Goal: Communication & Community: Participate in discussion

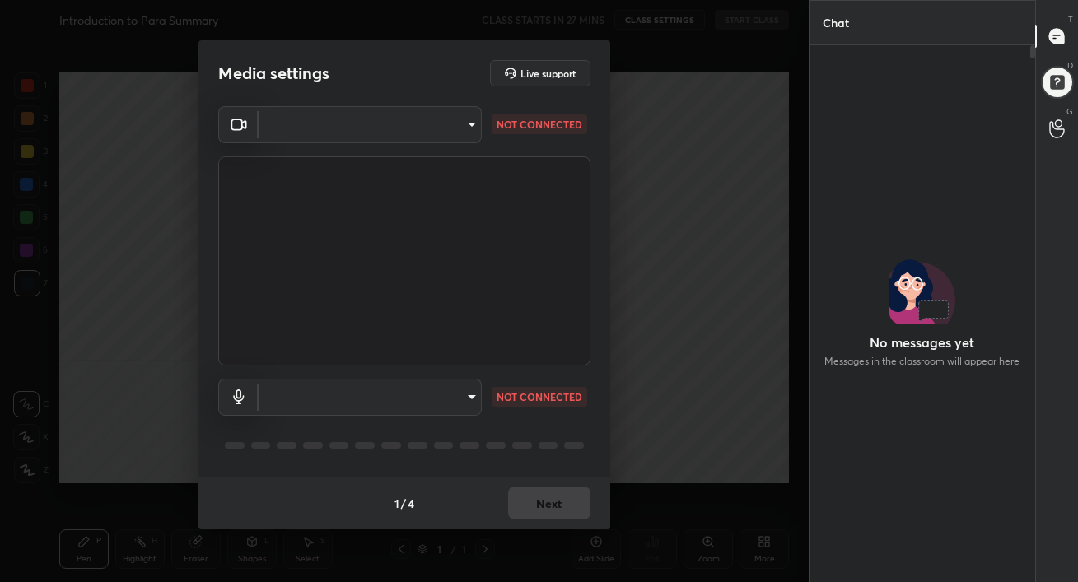
scroll to position [532, 221]
type input "52961d6ccf2e05006d990d425cd446d313ab47c4e52de67a6290cf1ce806e3bd"
type input "8c35ee3a651aaa7cf956171fba25c74457157500f6566458a5fbff45ae6b499c"
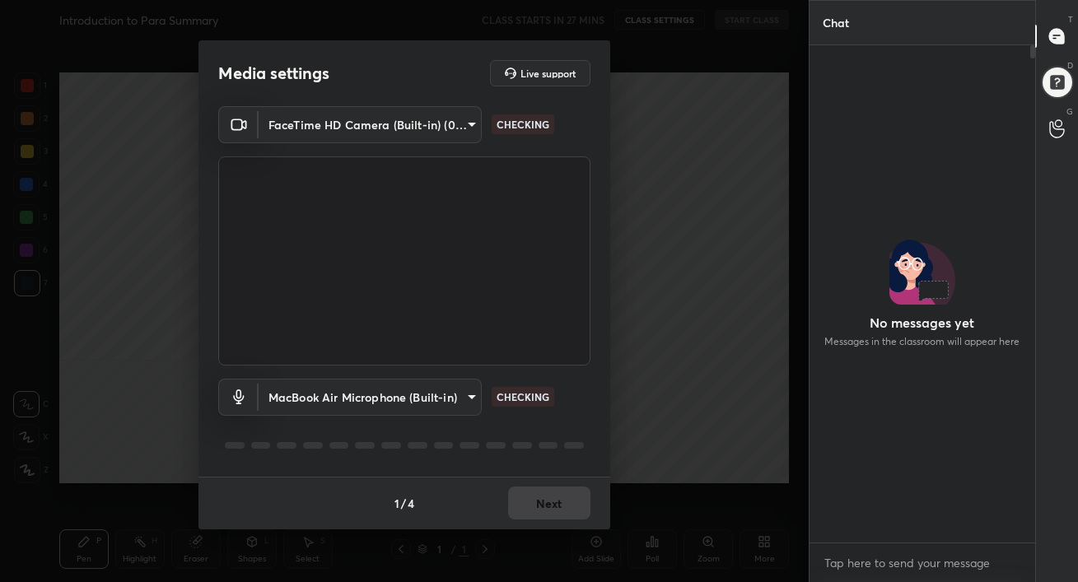
scroll to position [0, 0]
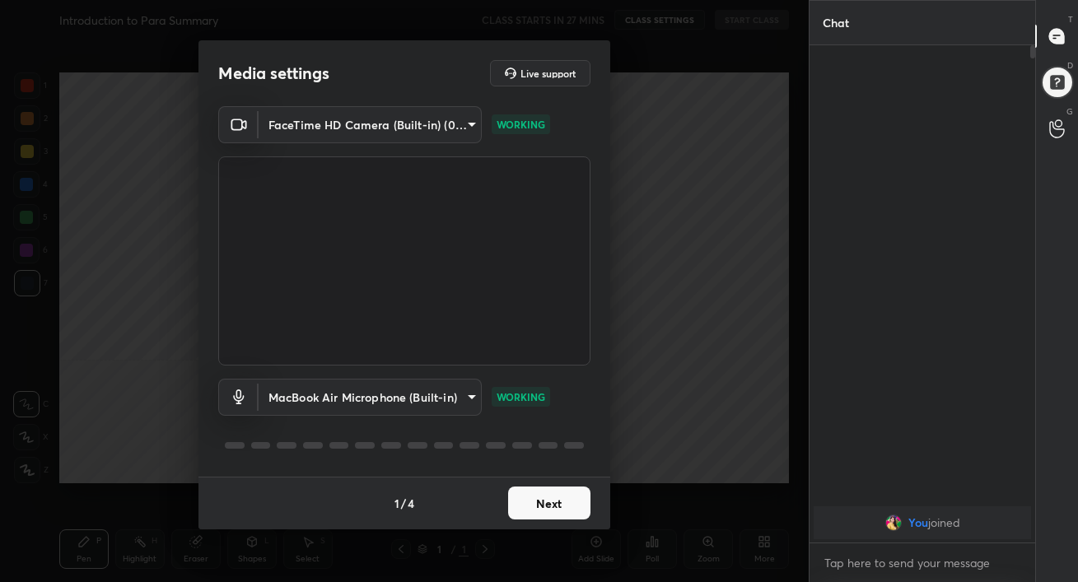
click at [548, 508] on button "Next" at bounding box center [549, 503] width 82 height 33
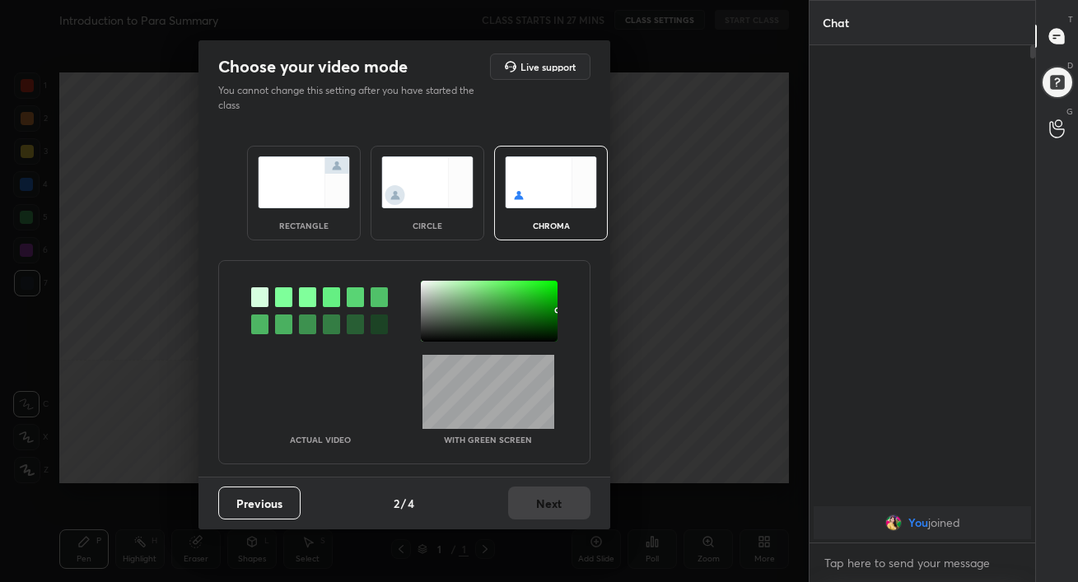
click at [309, 198] on img at bounding box center [304, 182] width 92 height 52
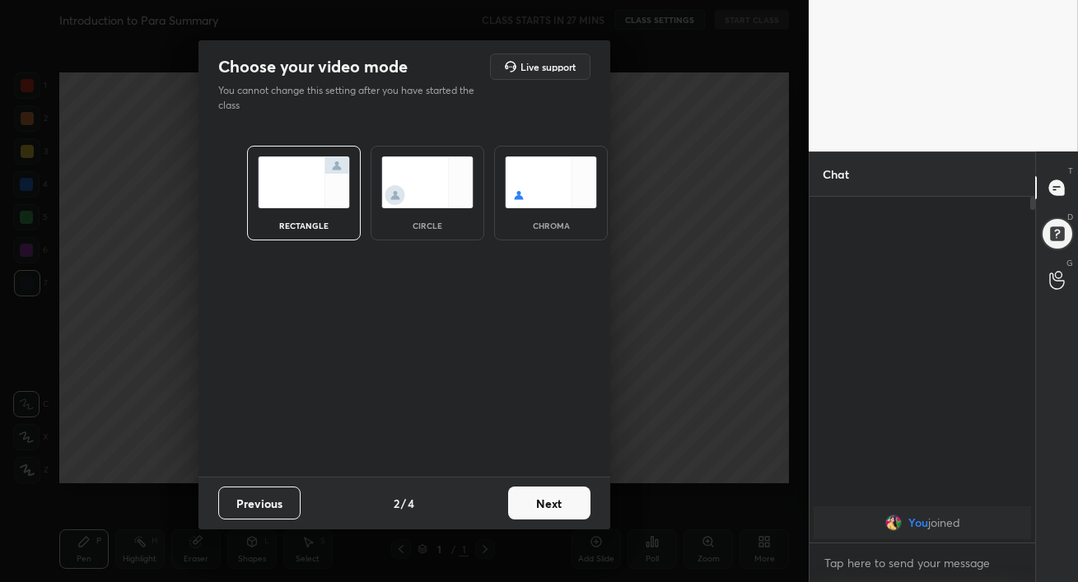
click at [554, 497] on button "Next" at bounding box center [549, 503] width 82 height 33
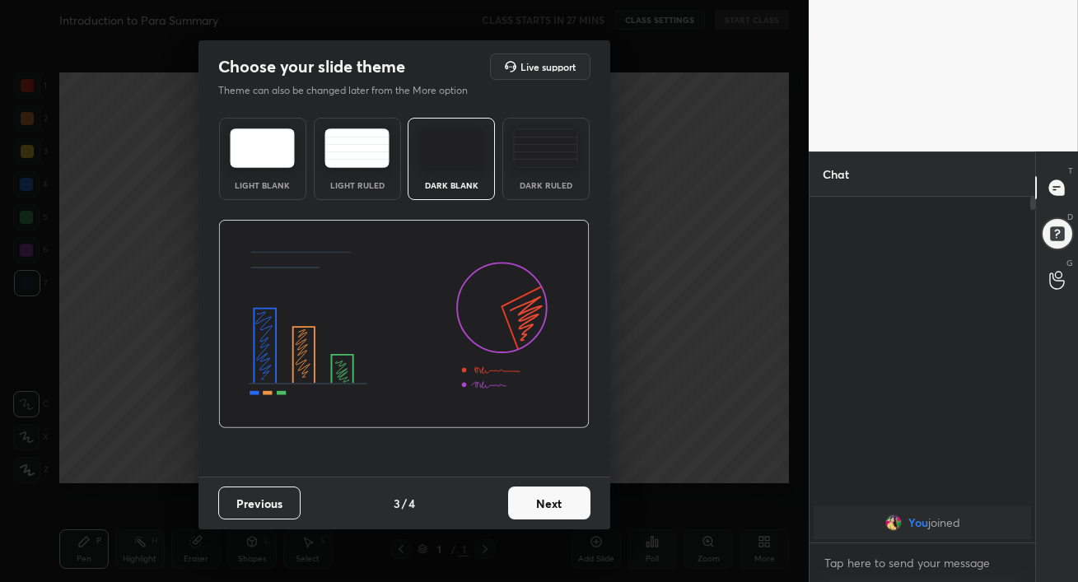
click at [553, 129] on img at bounding box center [545, 148] width 65 height 40
click at [555, 511] on button "Next" at bounding box center [549, 503] width 82 height 33
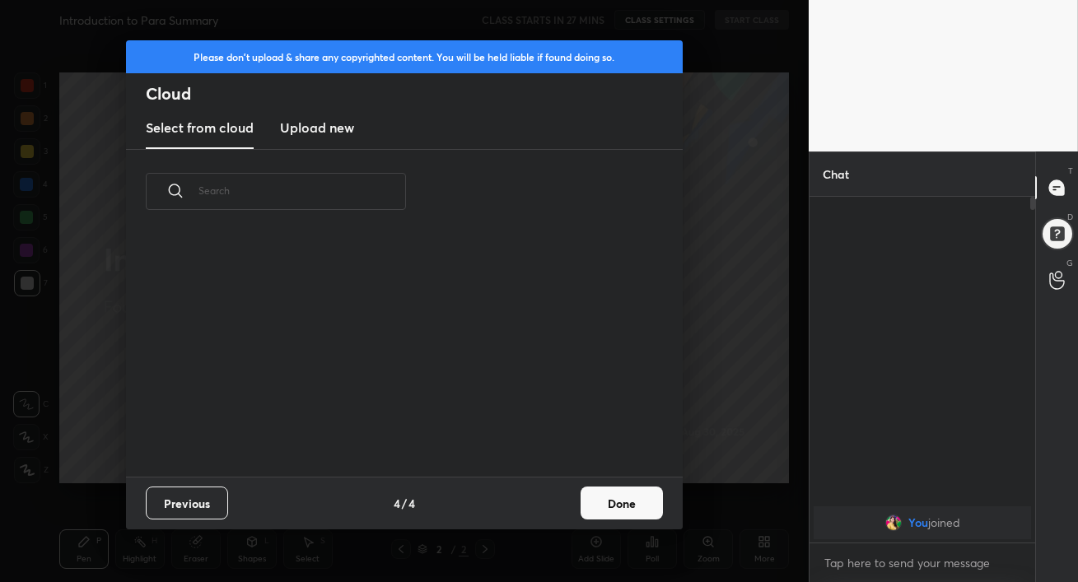
scroll to position [243, 529]
click at [319, 129] on h3 "Upload new" at bounding box center [317, 128] width 74 height 20
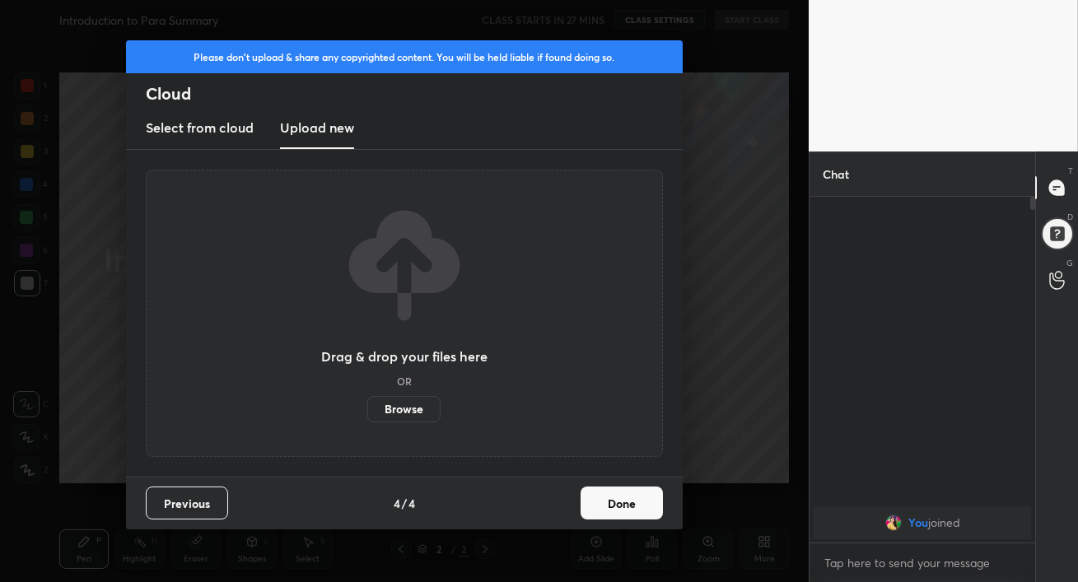
click at [403, 401] on label "Browse" at bounding box center [403, 409] width 73 height 26
click at [367, 401] on input "Browse" at bounding box center [367, 409] width 0 height 26
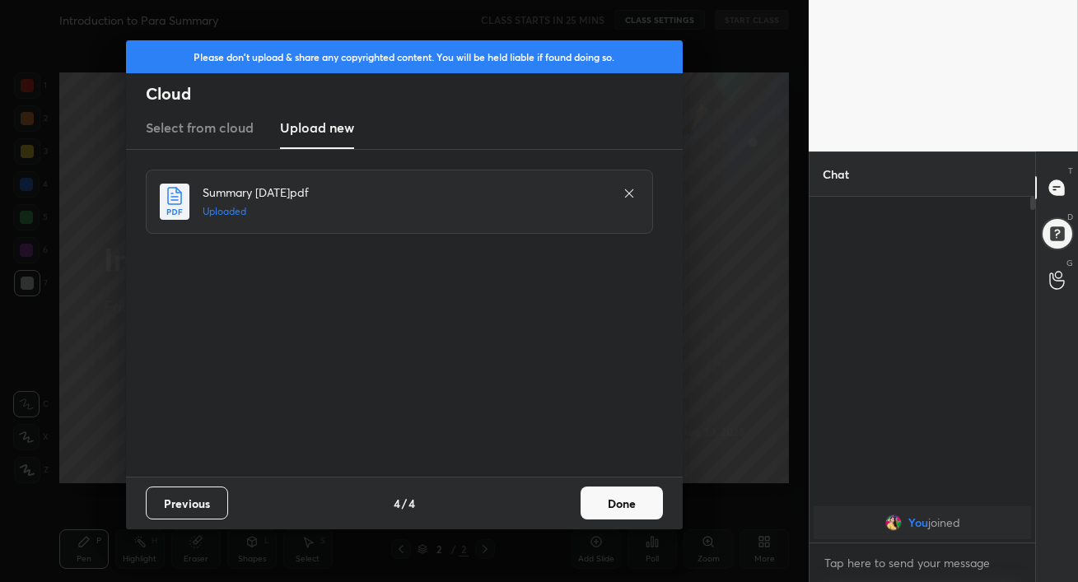
click at [615, 502] on button "Done" at bounding box center [622, 503] width 82 height 33
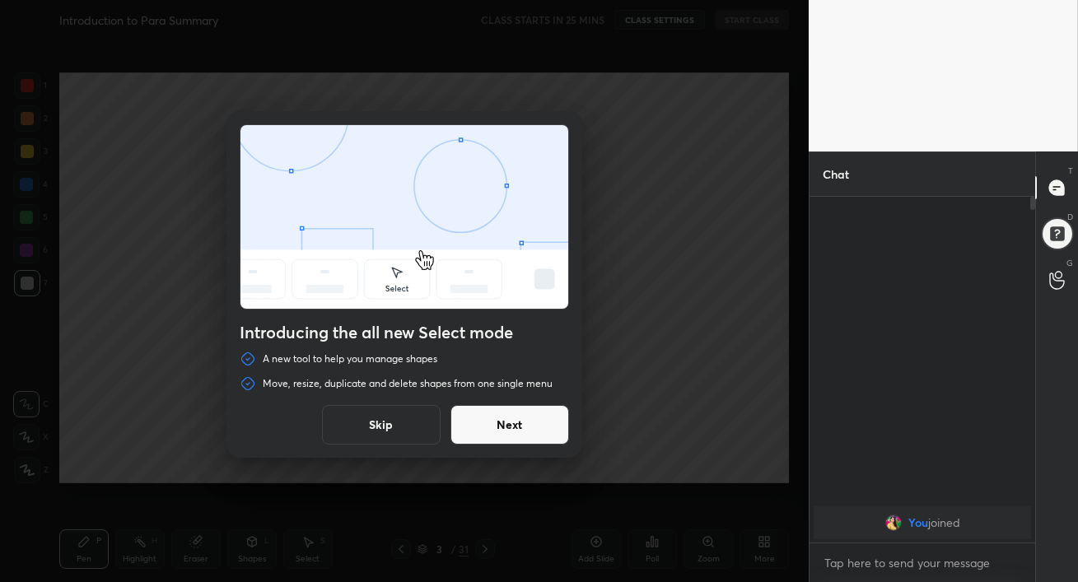
click at [513, 426] on button "Next" at bounding box center [509, 425] width 119 height 40
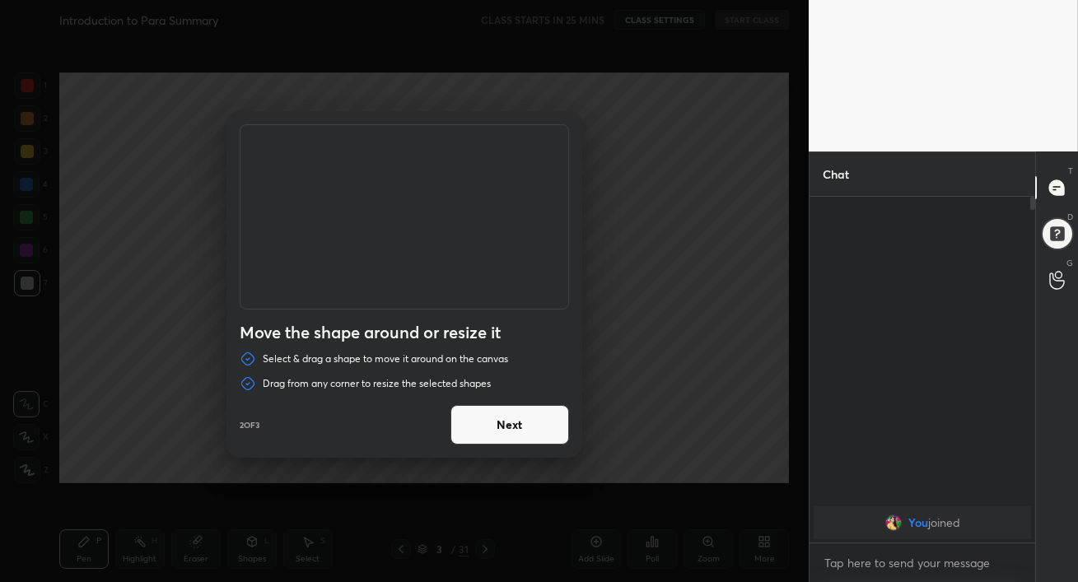
click at [513, 426] on button "Next" at bounding box center [509, 425] width 119 height 40
click at [513, 426] on button "Done" at bounding box center [509, 425] width 119 height 40
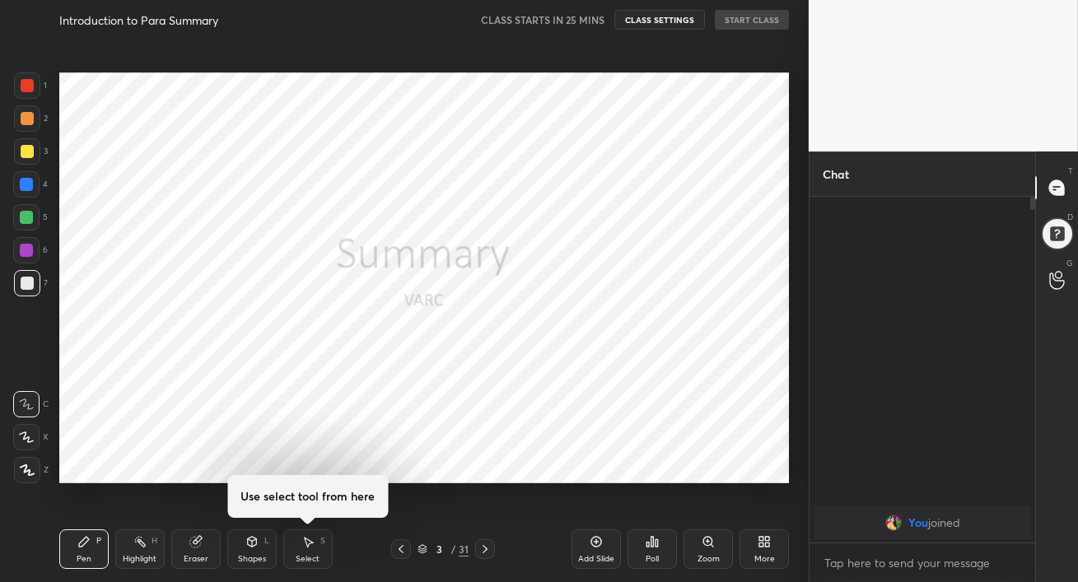
click at [485, 545] on icon at bounding box center [484, 549] width 13 height 13
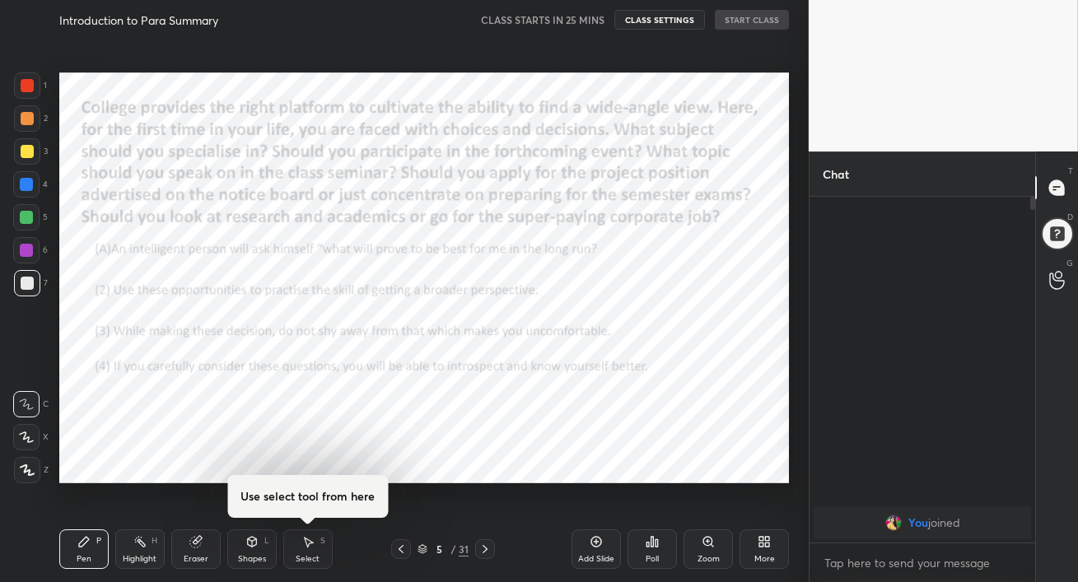
click at [485, 545] on icon at bounding box center [484, 549] width 13 height 13
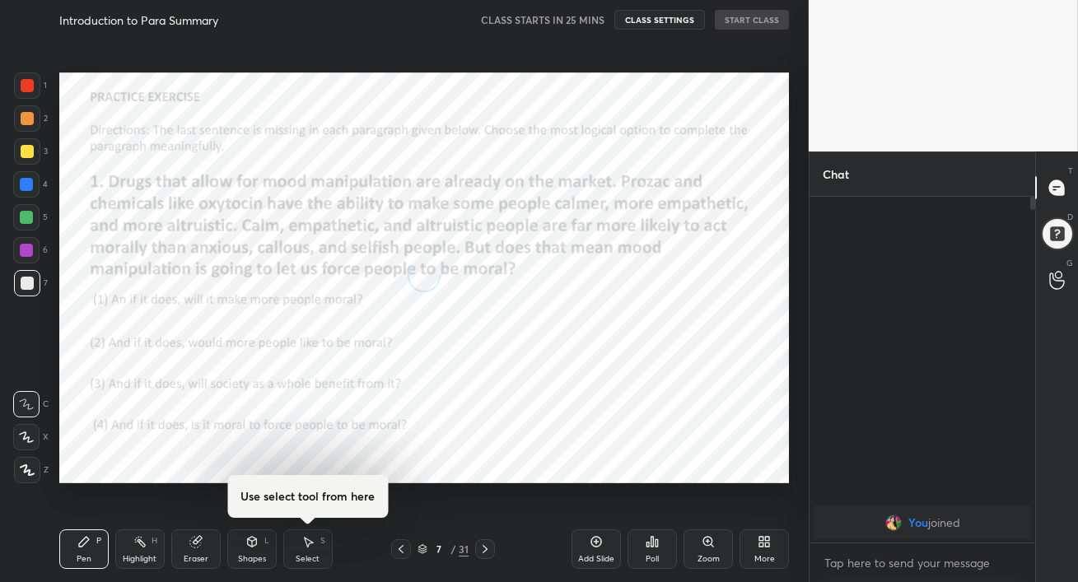
click at [485, 545] on icon at bounding box center [484, 549] width 13 height 13
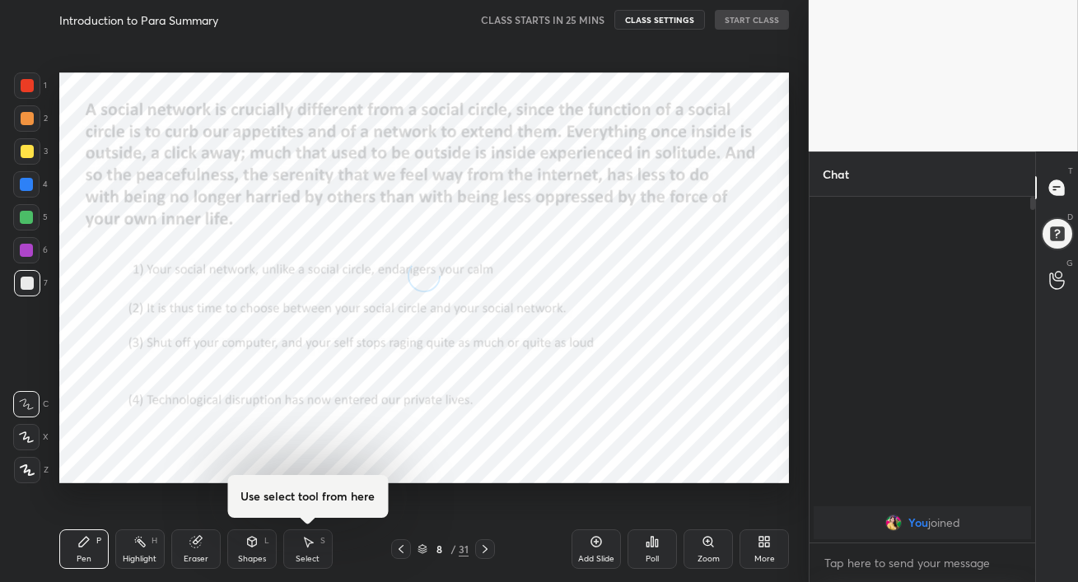
click at [485, 545] on icon at bounding box center [484, 549] width 13 height 13
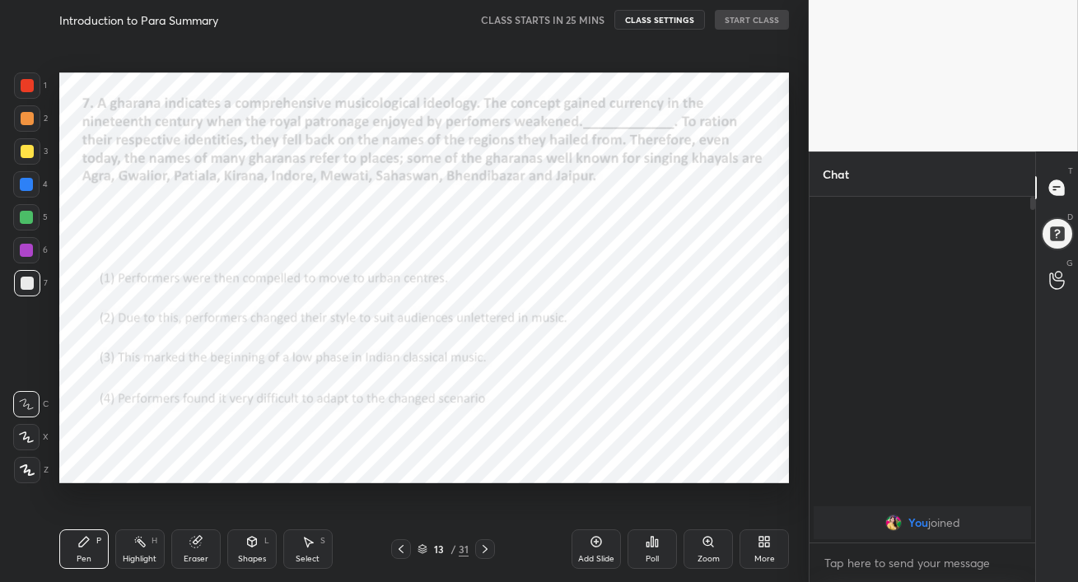
click at [485, 545] on icon at bounding box center [484, 549] width 13 height 13
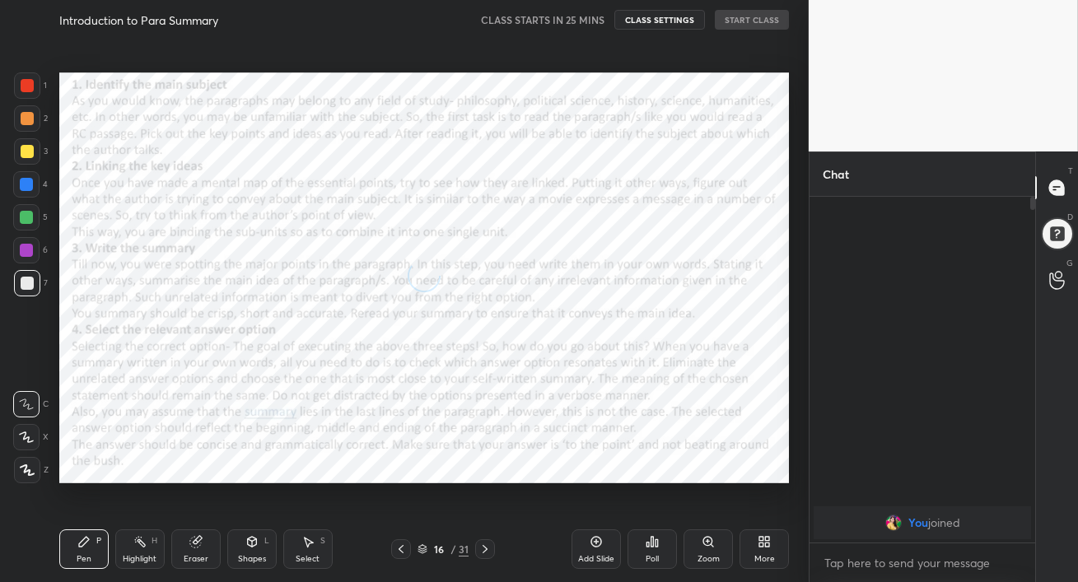
click at [485, 545] on icon at bounding box center [484, 549] width 13 height 13
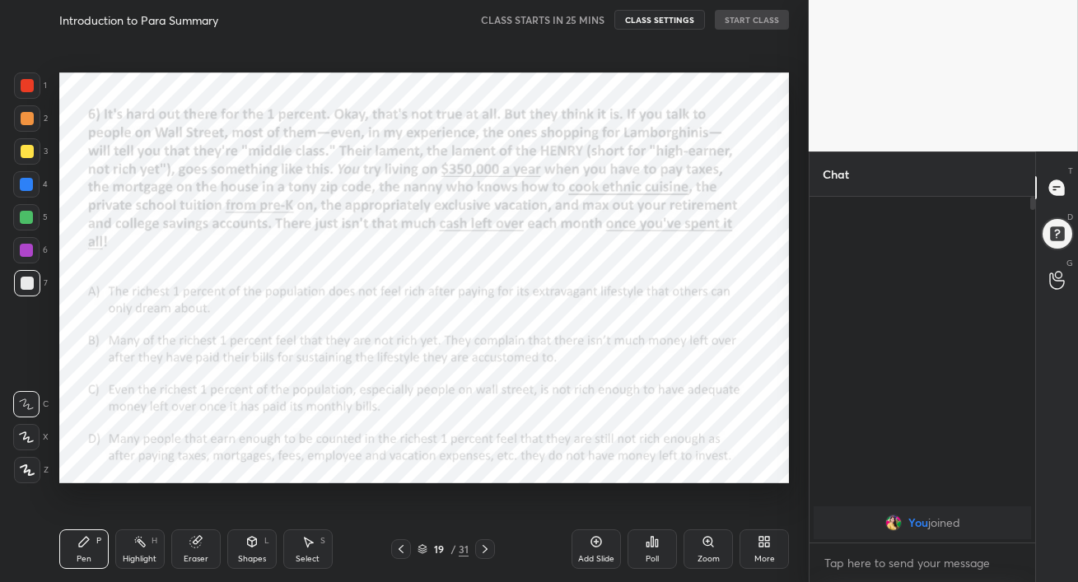
click at [408, 550] on div at bounding box center [401, 549] width 20 height 20
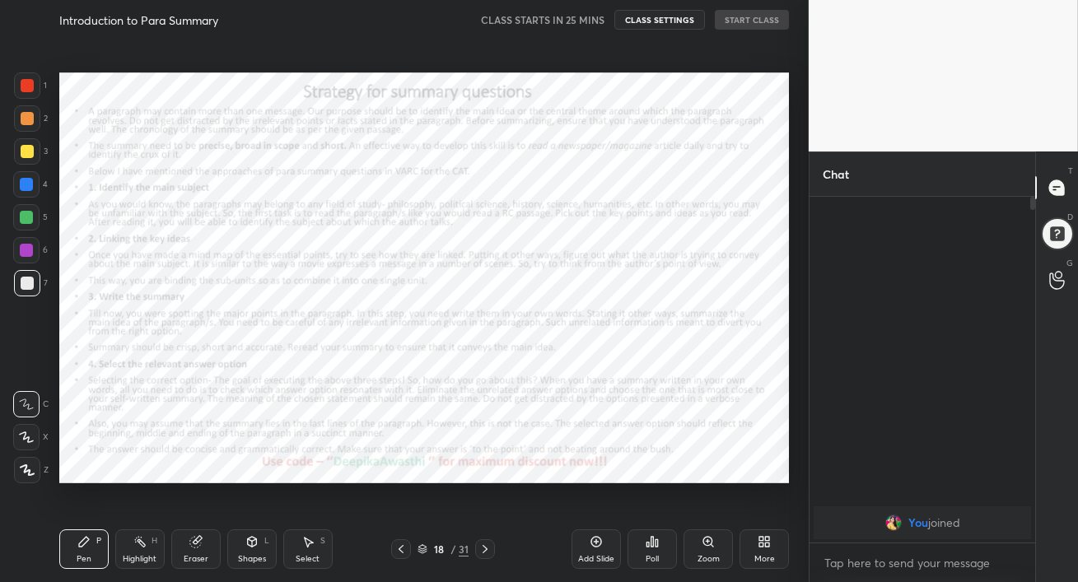
click at [408, 550] on div at bounding box center [401, 549] width 20 height 20
click at [397, 553] on icon at bounding box center [400, 549] width 13 height 13
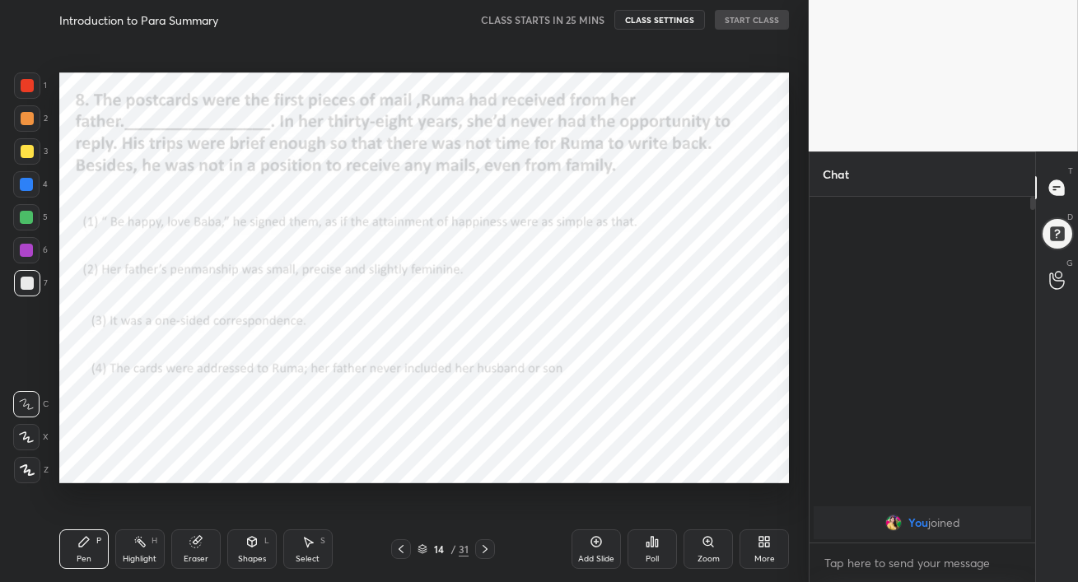
click at [481, 547] on icon at bounding box center [484, 549] width 13 height 13
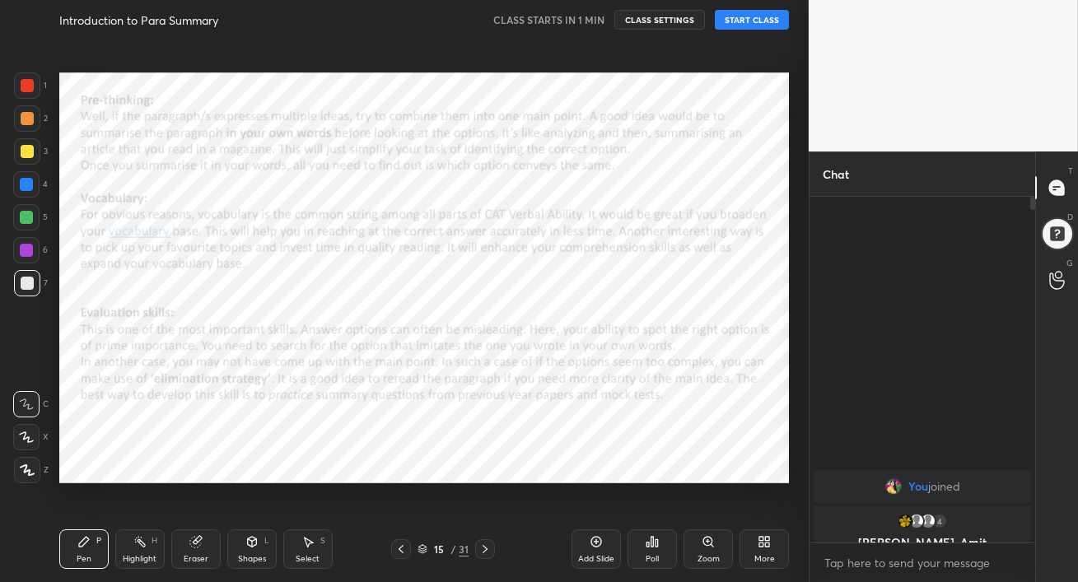
click at [598, 548] on icon at bounding box center [596, 541] width 13 height 13
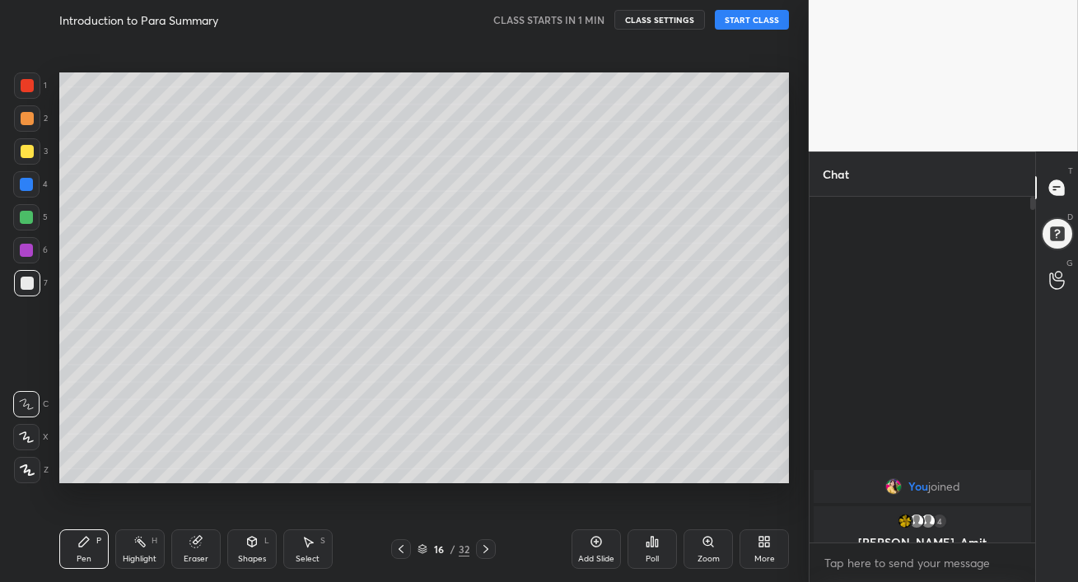
click at [756, 21] on button "START CLASS" at bounding box center [752, 20] width 74 height 20
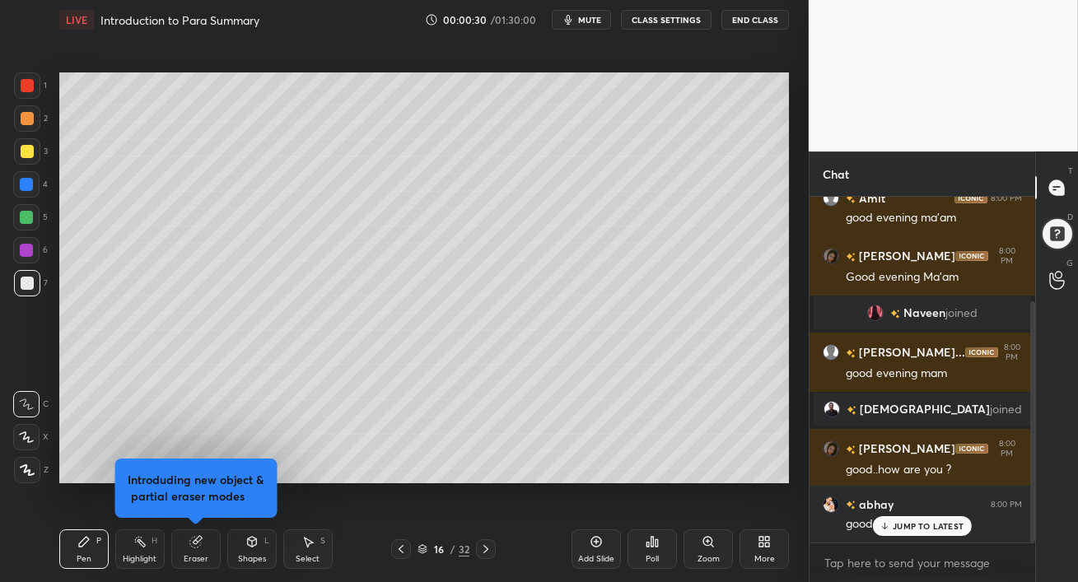
scroll to position [149, 0]
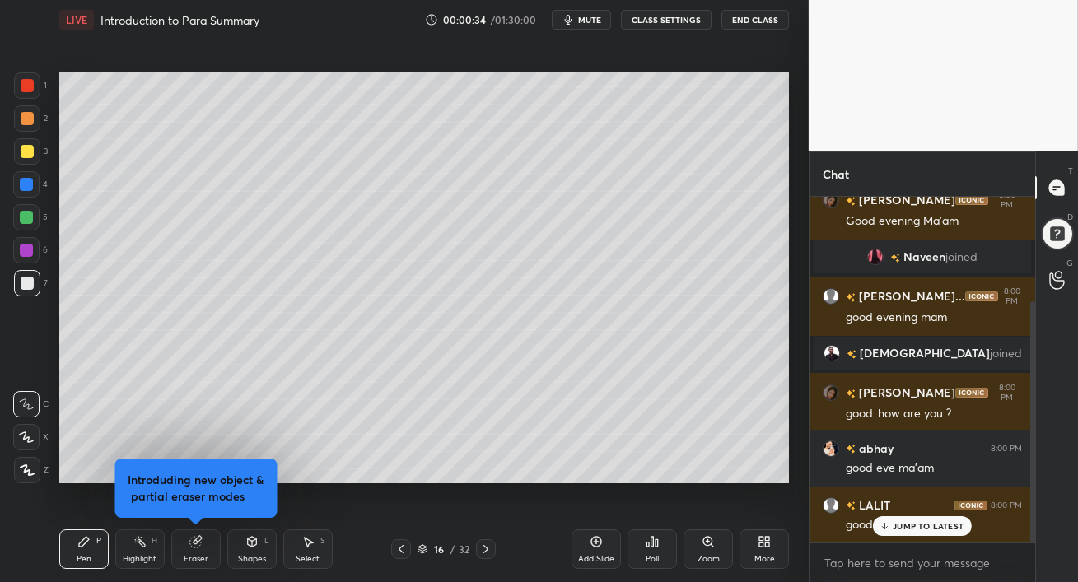
click at [894, 525] on p "JUMP TO LATEST" at bounding box center [928, 526] width 71 height 10
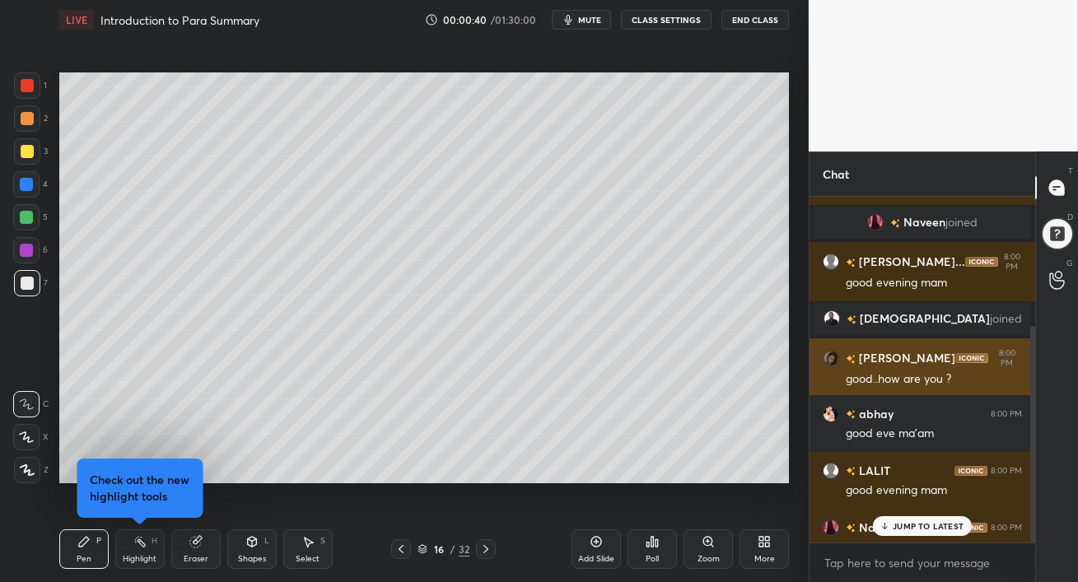
scroll to position [206, 0]
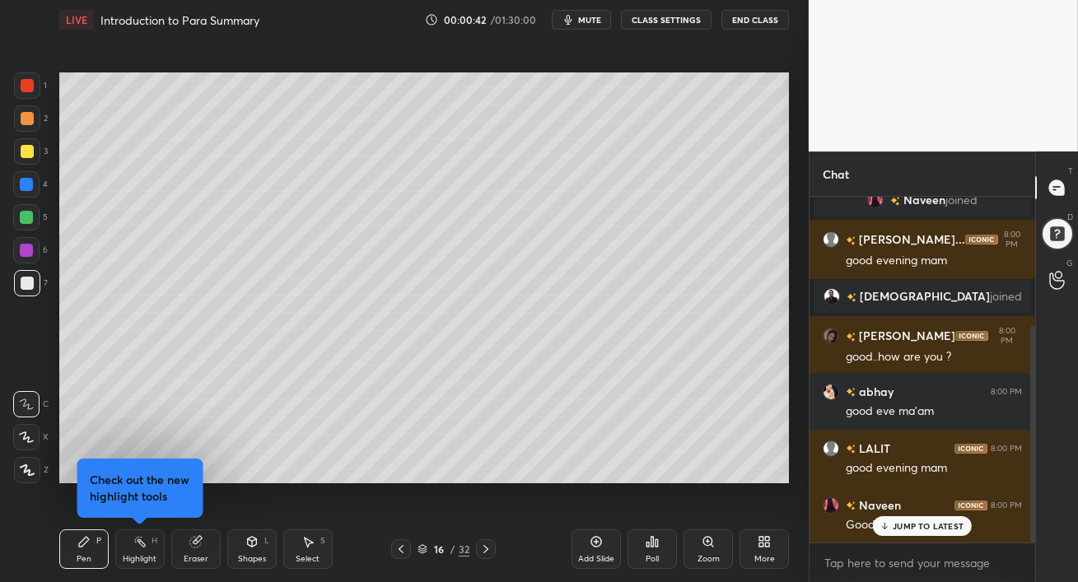
click at [895, 530] on p "JUMP TO LATEST" at bounding box center [928, 526] width 71 height 10
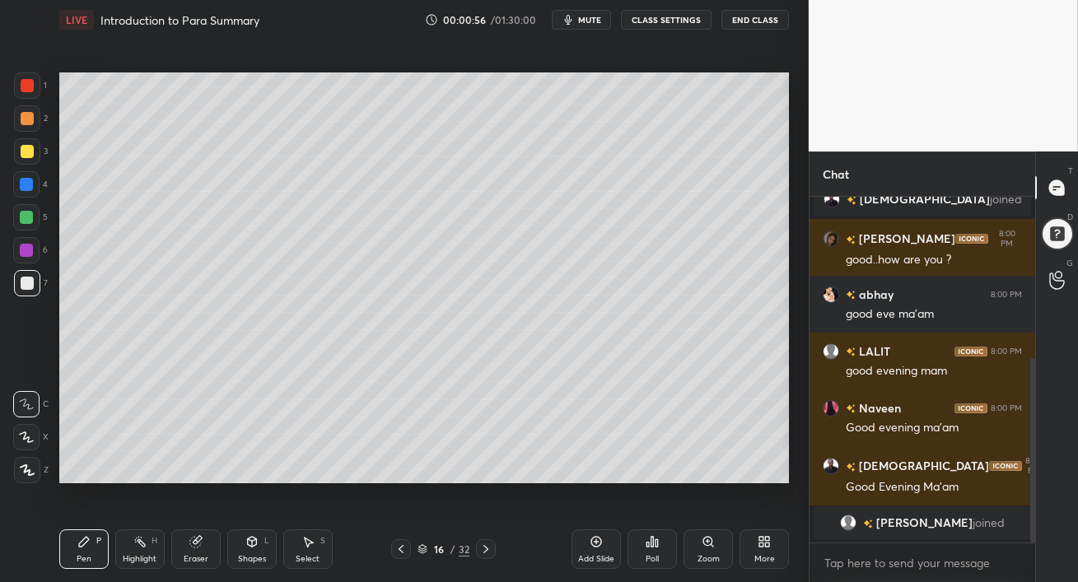
scroll to position [322, 0]
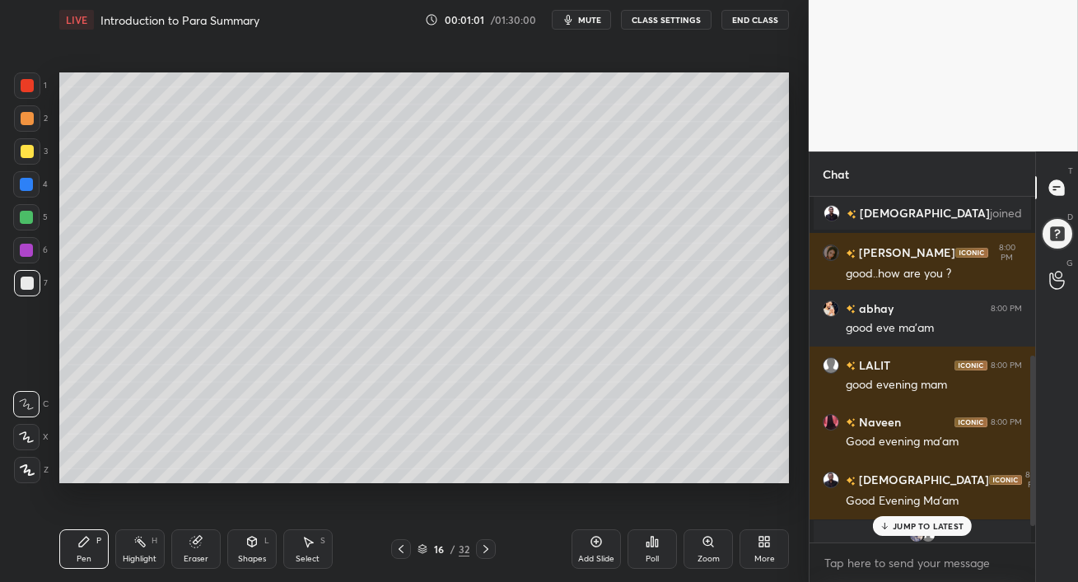
click at [922, 531] on p "JUMP TO LATEST" at bounding box center [928, 526] width 71 height 10
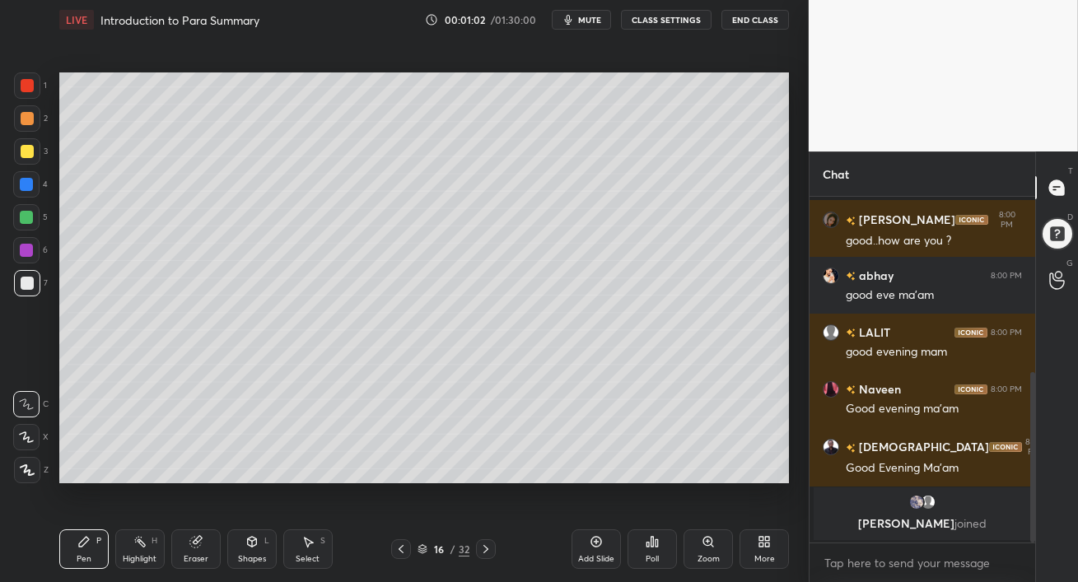
click at [922, 531] on div "[PERSON_NAME] joined" at bounding box center [922, 514] width 217 height 53
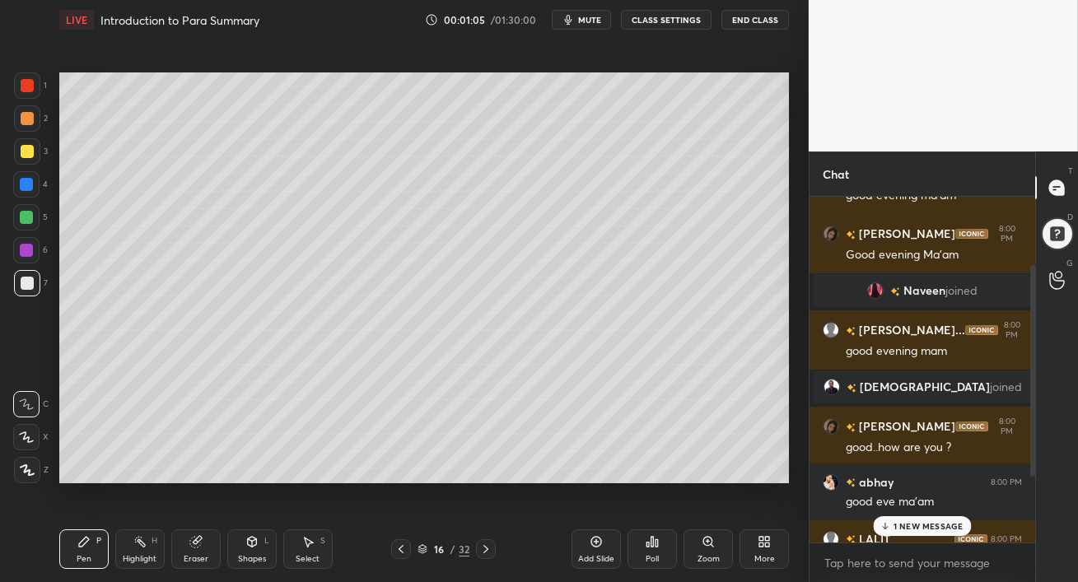
scroll to position [412, 0]
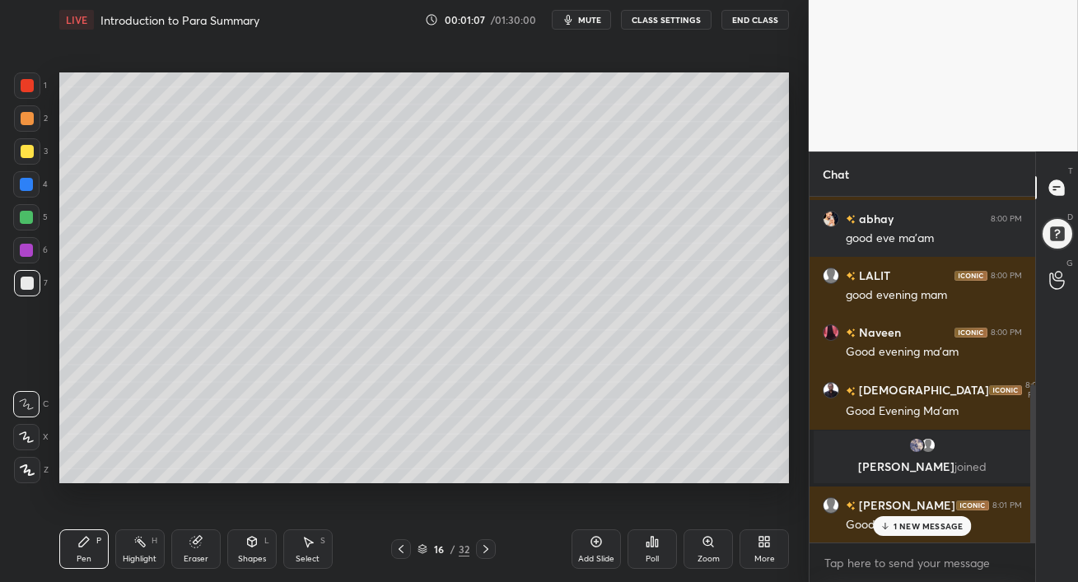
click at [903, 521] on p "1 NEW MESSAGE" at bounding box center [929, 526] width 70 height 10
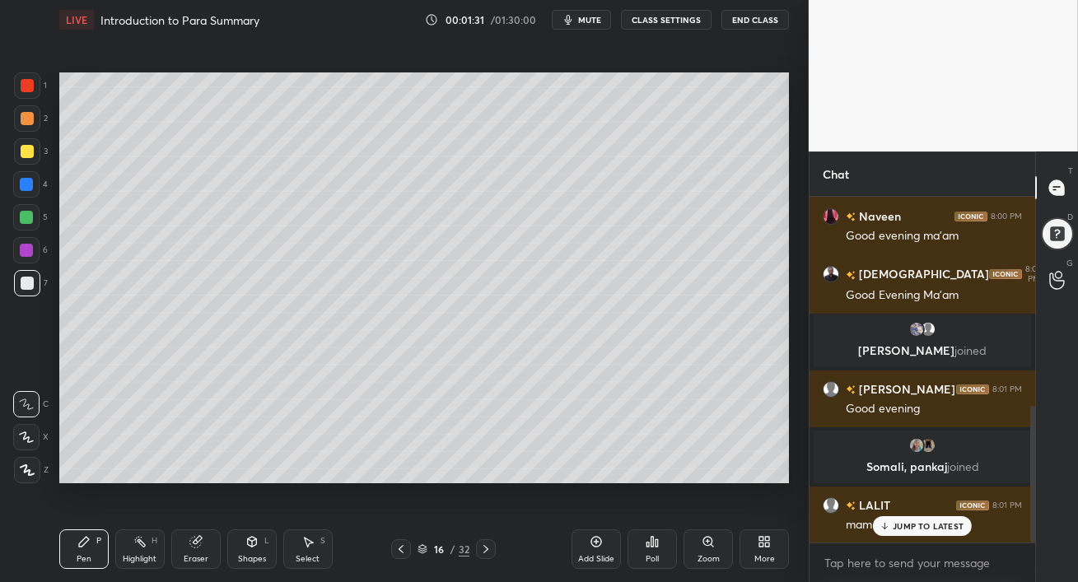
scroll to position [585, 0]
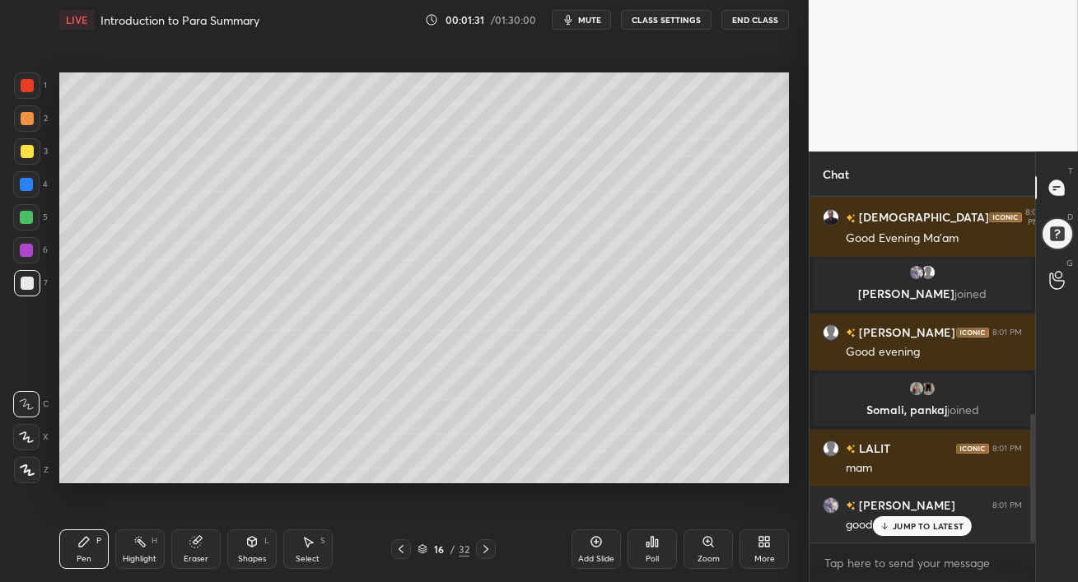
click at [925, 530] on p "JUMP TO LATEST" at bounding box center [928, 526] width 71 height 10
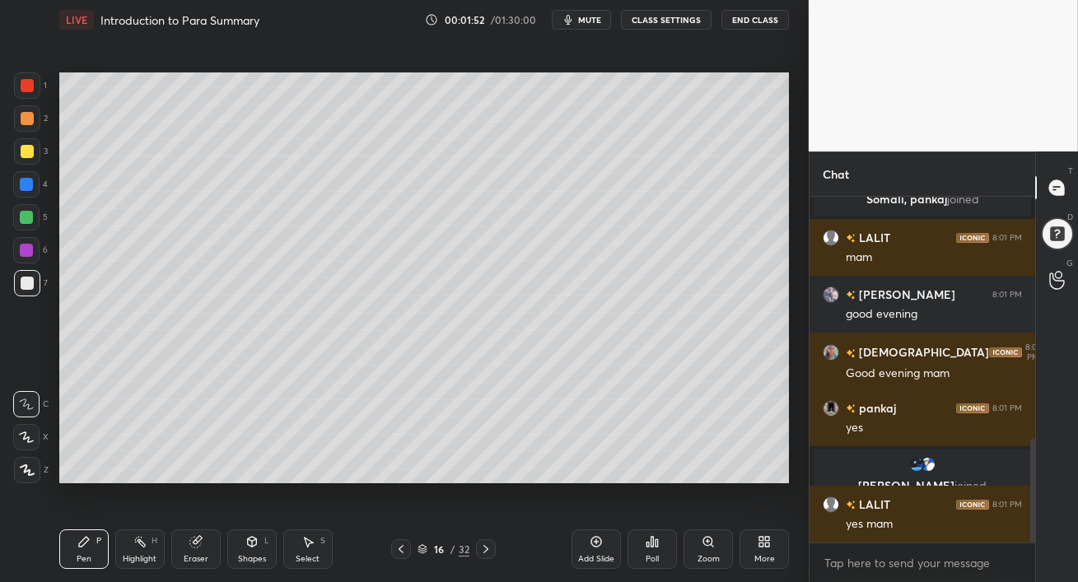
scroll to position [810, 0]
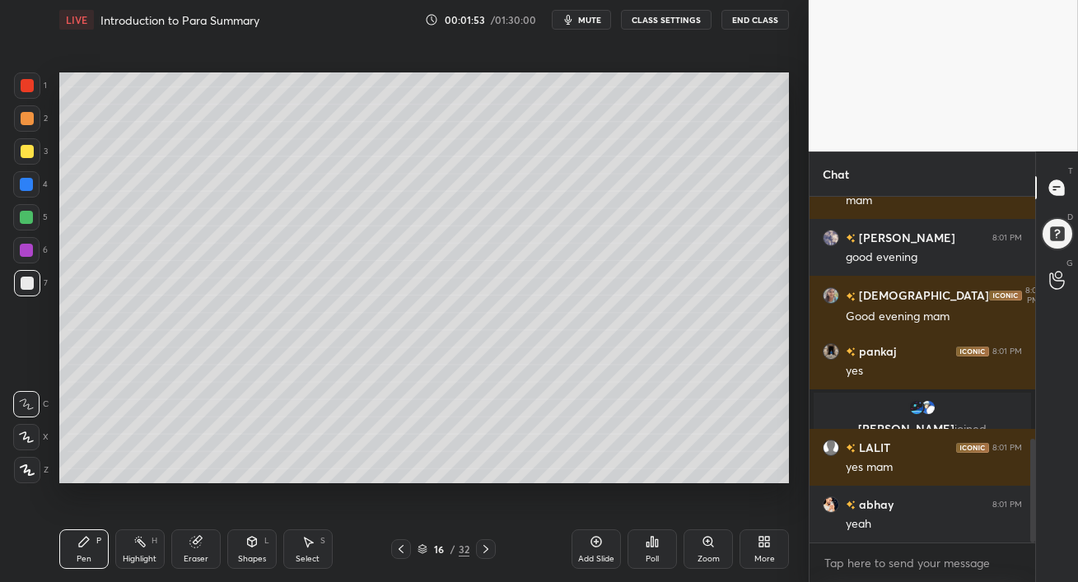
click at [29, 117] on div at bounding box center [27, 118] width 13 height 13
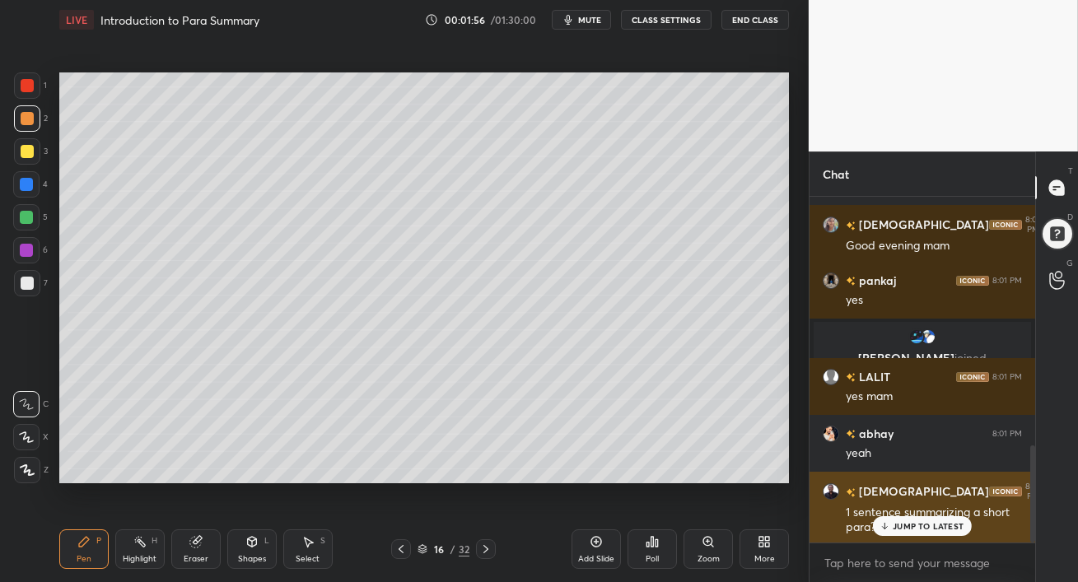
click at [922, 525] on p "JUMP TO LATEST" at bounding box center [928, 526] width 71 height 10
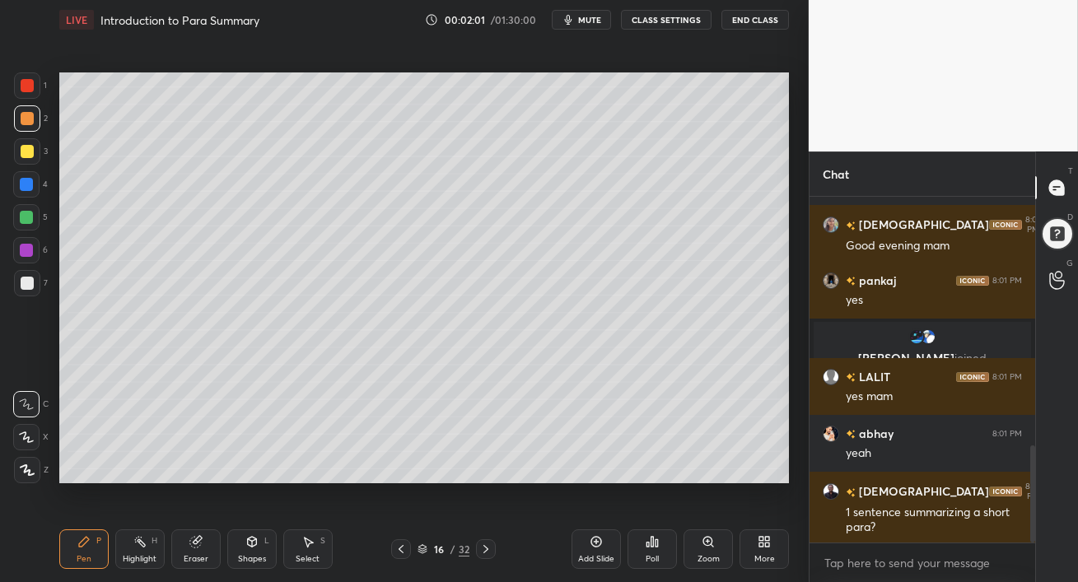
click at [26, 464] on div at bounding box center [27, 470] width 26 height 26
click at [253, 549] on div "Shapes L" at bounding box center [251, 550] width 49 height 40
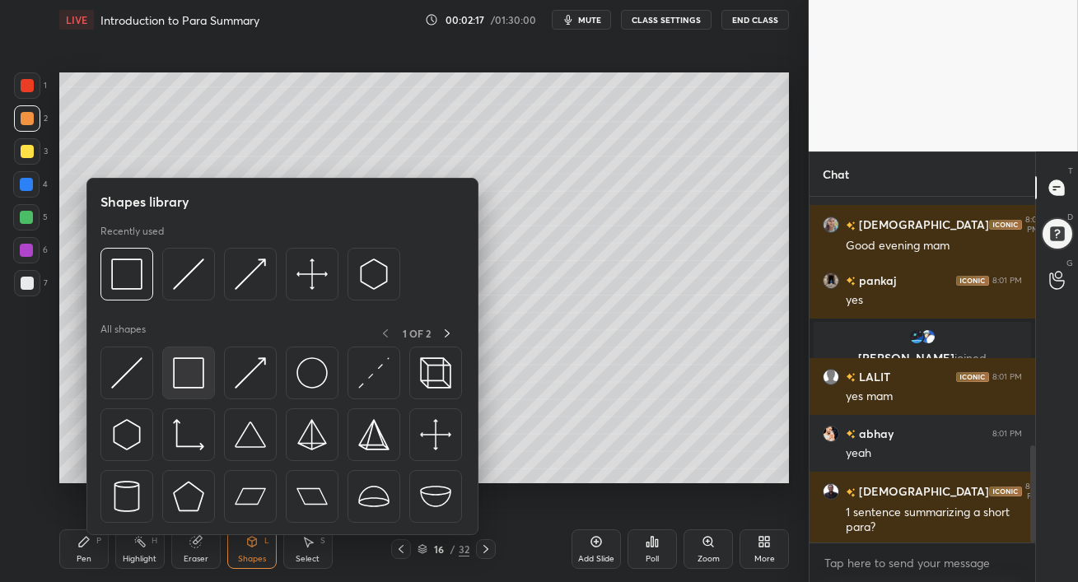
click at [189, 380] on img at bounding box center [188, 372] width 31 height 31
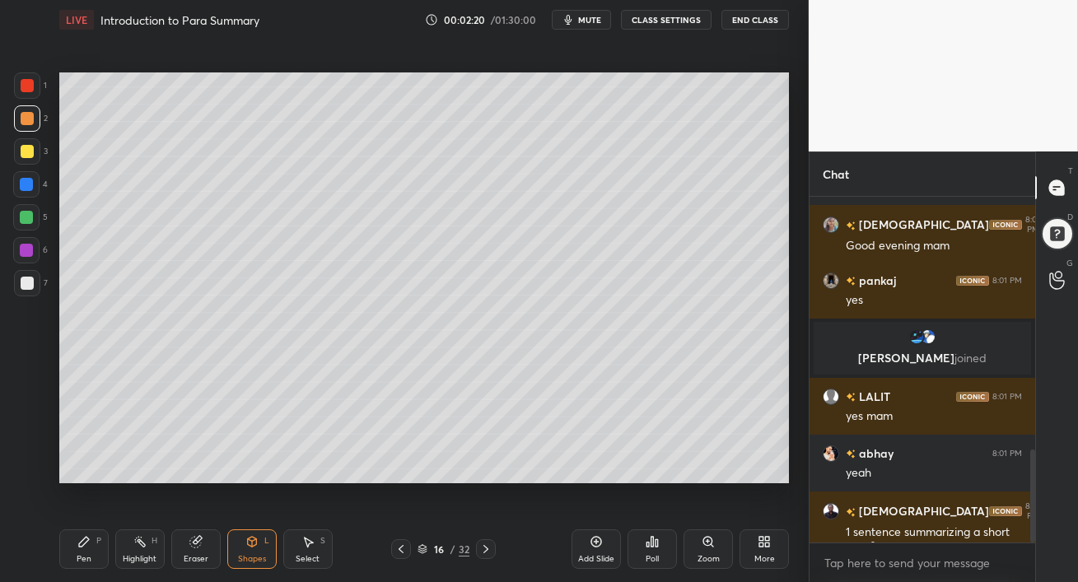
scroll to position [941, 0]
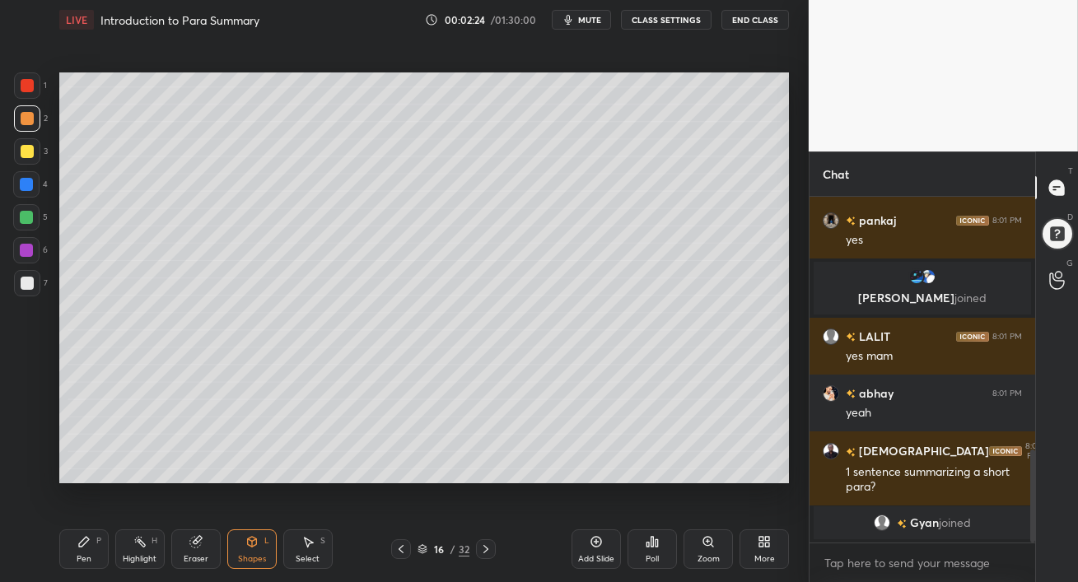
click at [86, 563] on div "Pen" at bounding box center [84, 559] width 15 height 8
click at [26, 214] on div at bounding box center [26, 217] width 13 height 13
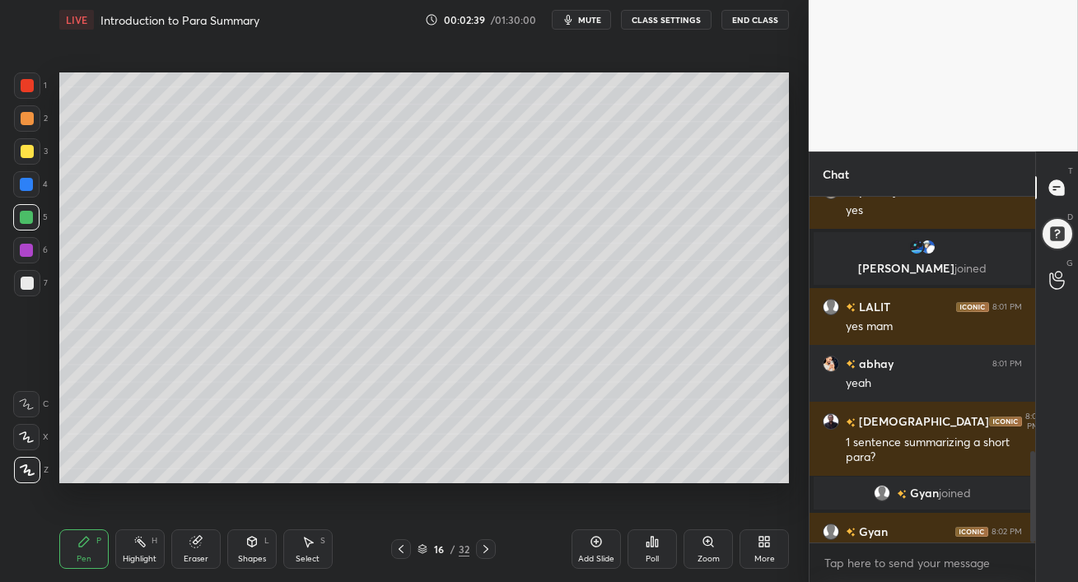
scroll to position [968, 0]
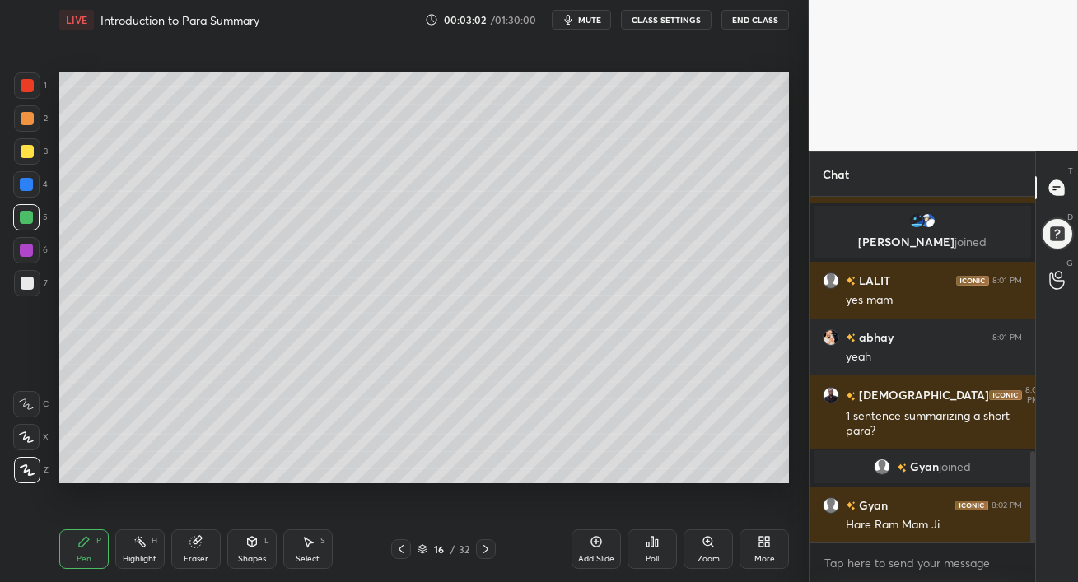
click at [194, 555] on div "Eraser" at bounding box center [196, 559] width 25 height 8
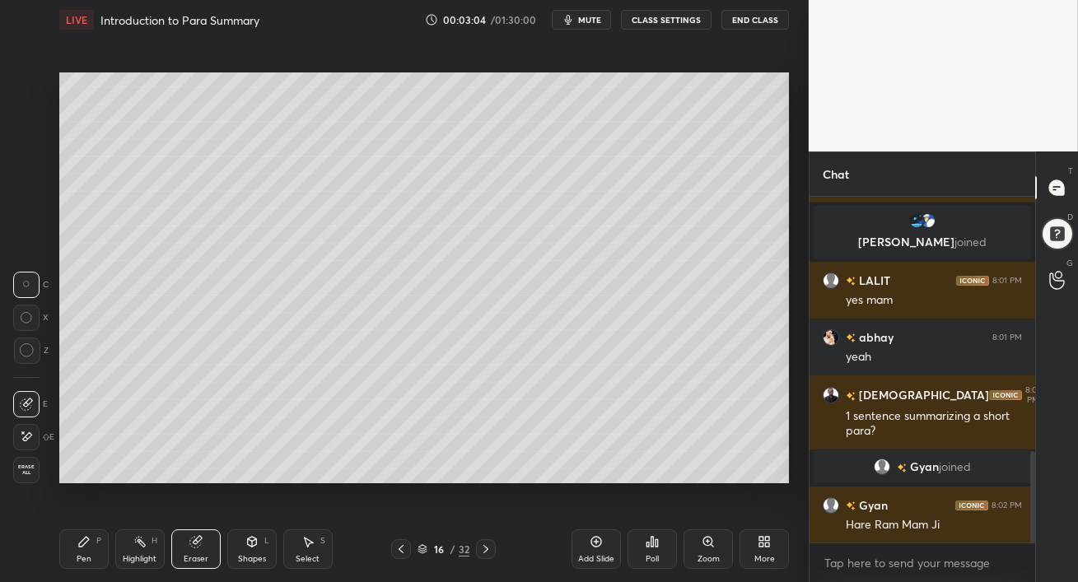
click at [77, 557] on div "Pen" at bounding box center [84, 559] width 15 height 8
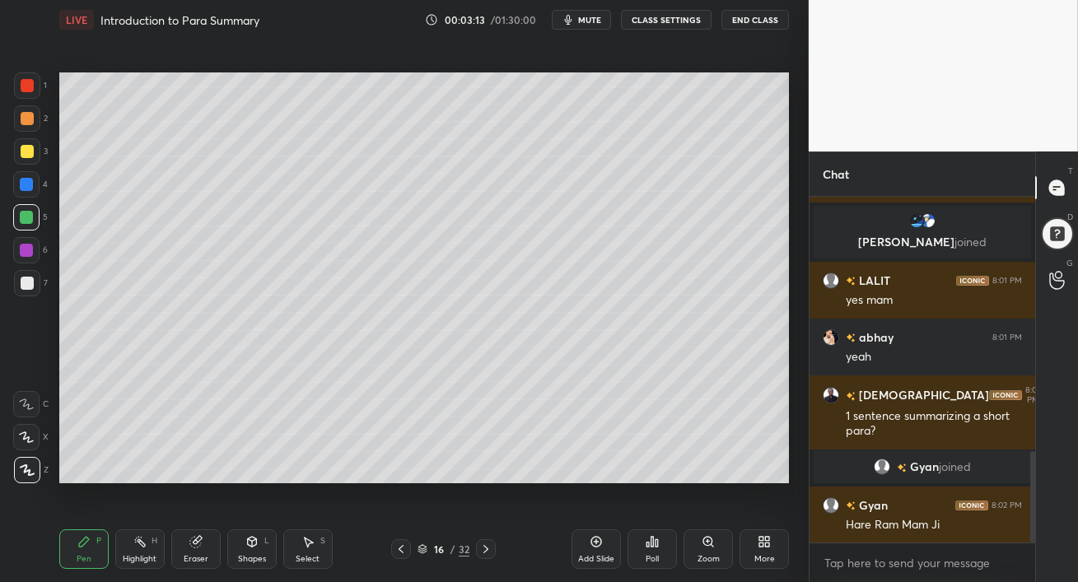
click at [26, 250] on div at bounding box center [26, 250] width 13 height 13
drag, startPoint x: 26, startPoint y: 281, endPoint x: 39, endPoint y: 282, distance: 13.2
click at [26, 281] on div at bounding box center [27, 283] width 13 height 13
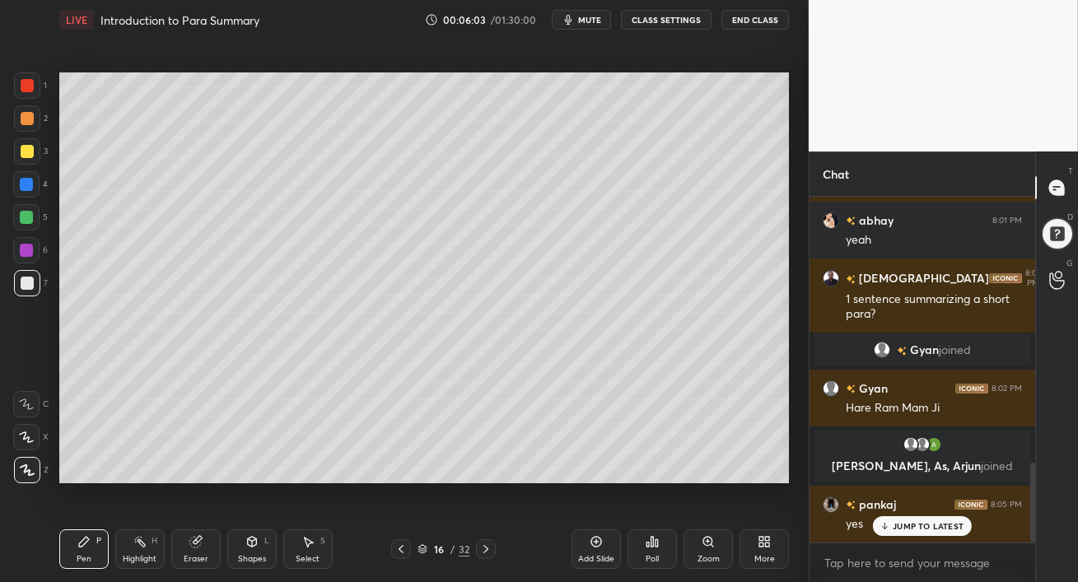
scroll to position [1157, 0]
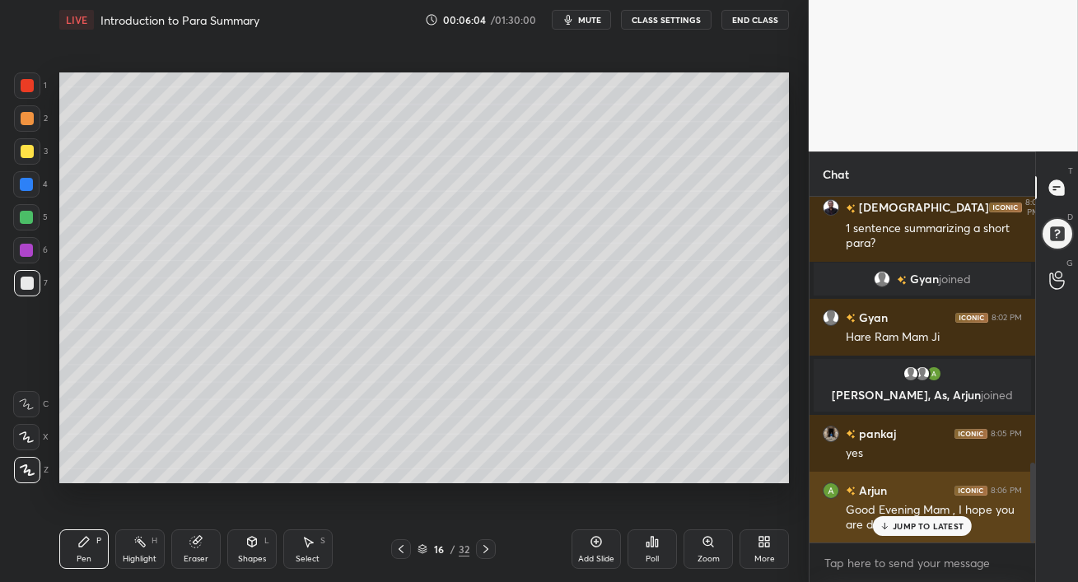
click at [909, 524] on p "JUMP TO LATEST" at bounding box center [928, 526] width 71 height 10
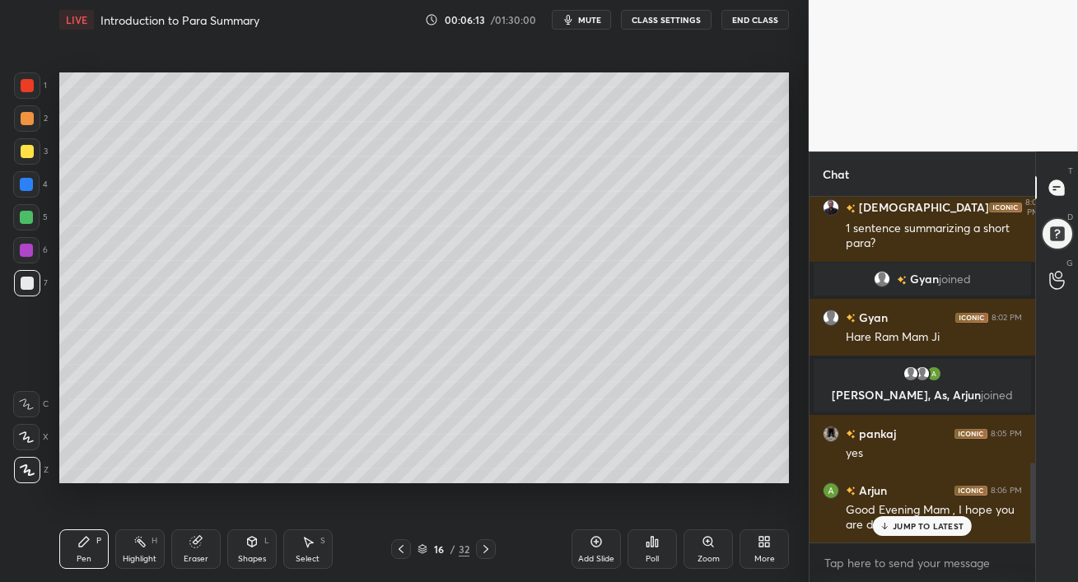
click at [905, 394] on div "abhay 8:01 PM yeah [PERSON_NAME] 8:01 PM 1 sentence summarizing a short para? […" at bounding box center [923, 370] width 226 height 346
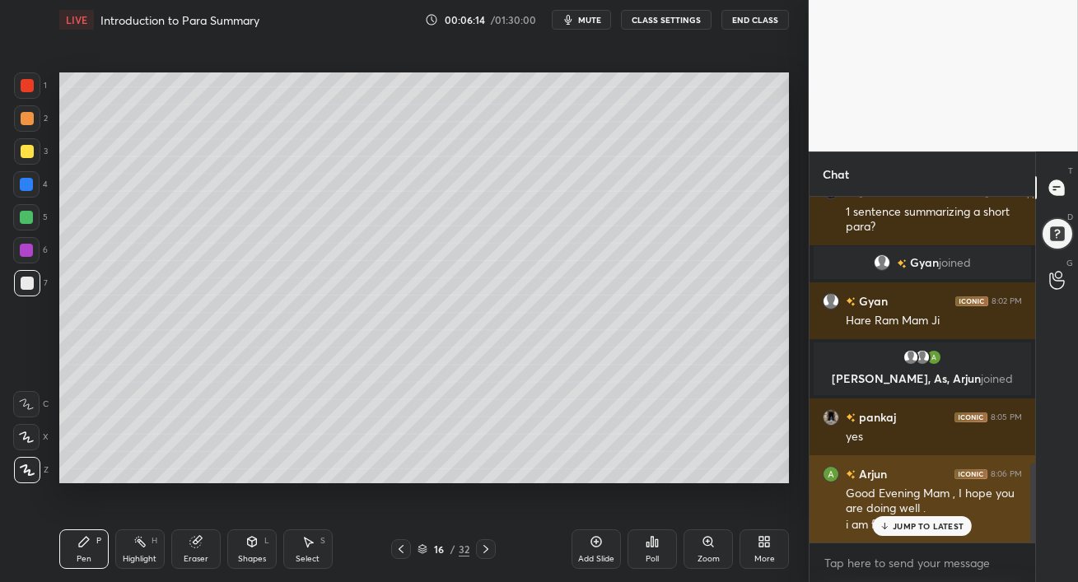
click at [891, 527] on div "JUMP TO LATEST" at bounding box center [922, 526] width 99 height 20
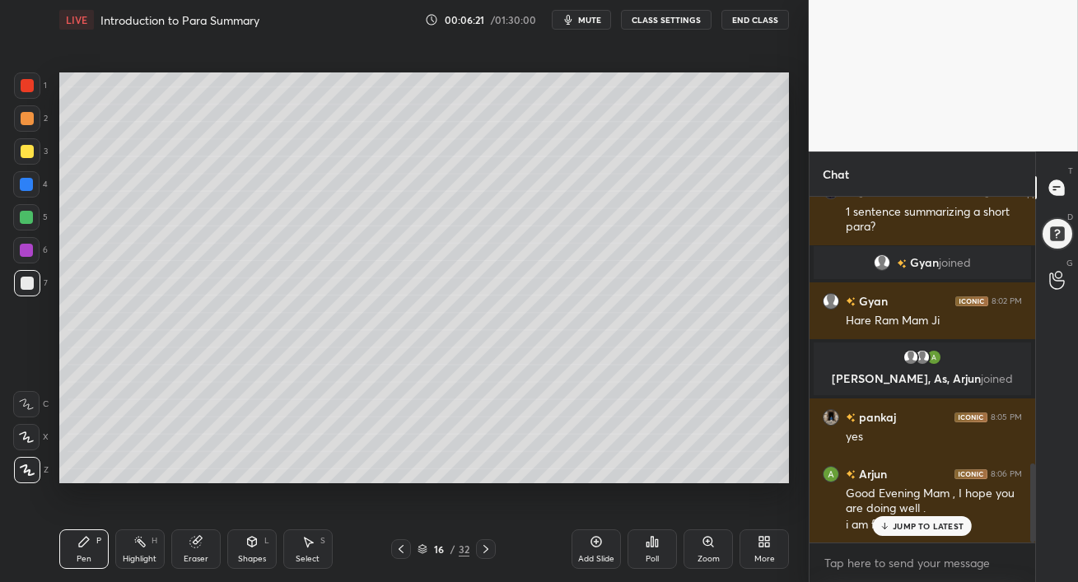
click at [909, 525] on p "JUMP TO LATEST" at bounding box center [928, 526] width 71 height 10
click at [534, 574] on div "Pen P Highlight H Eraser Shapes L Select S 16 / 32 Add Slide Poll Zoom More" at bounding box center [424, 549] width 730 height 66
click at [405, 550] on icon at bounding box center [400, 549] width 13 height 13
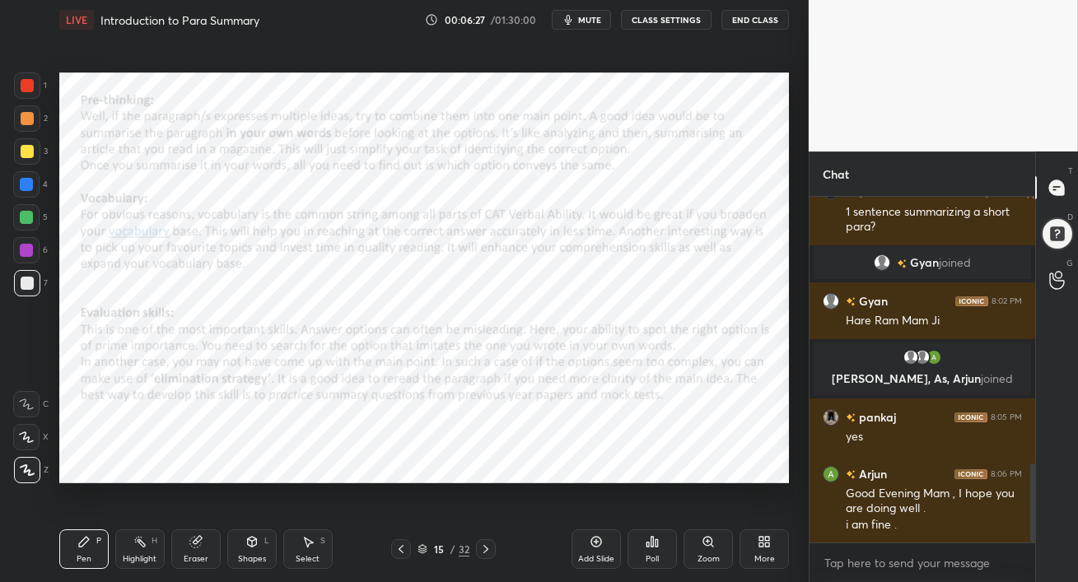
drag, startPoint x: 18, startPoint y: 81, endPoint x: 58, endPoint y: 100, distance: 44.9
click at [20, 81] on div at bounding box center [27, 85] width 26 height 26
click at [201, 552] on div "Eraser" at bounding box center [195, 550] width 49 height 40
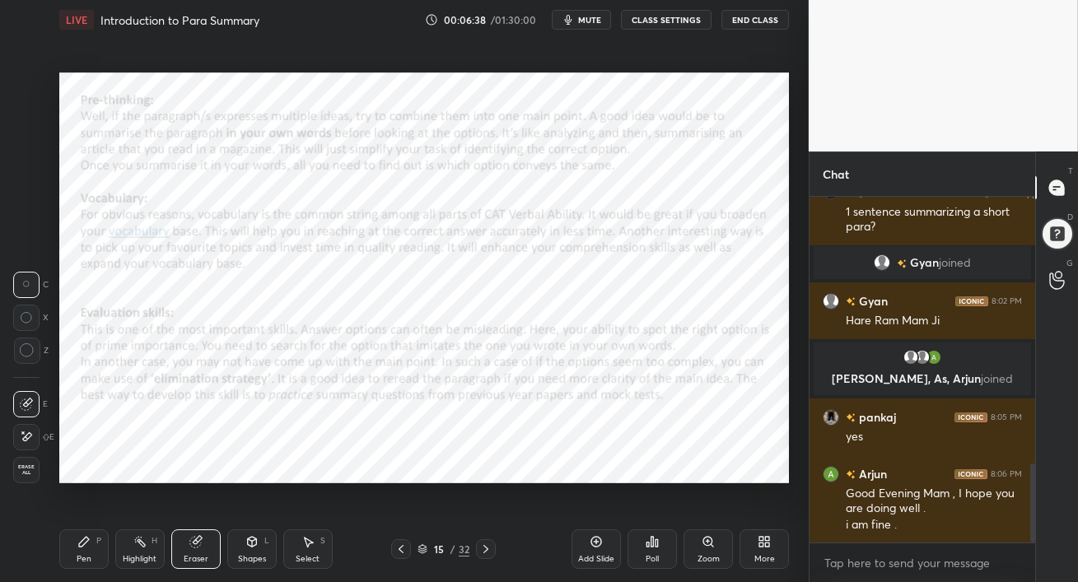
drag, startPoint x: 82, startPoint y: 556, endPoint x: 141, endPoint y: 541, distance: 61.1
click at [84, 555] on div "Pen" at bounding box center [84, 559] width 15 height 8
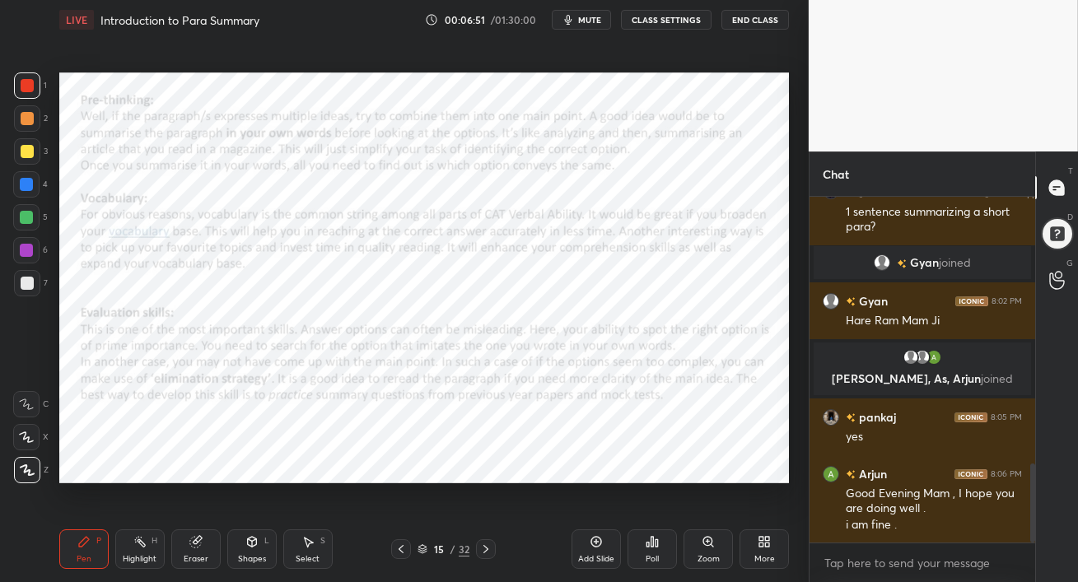
click at [21, 254] on div at bounding box center [26, 250] width 13 height 13
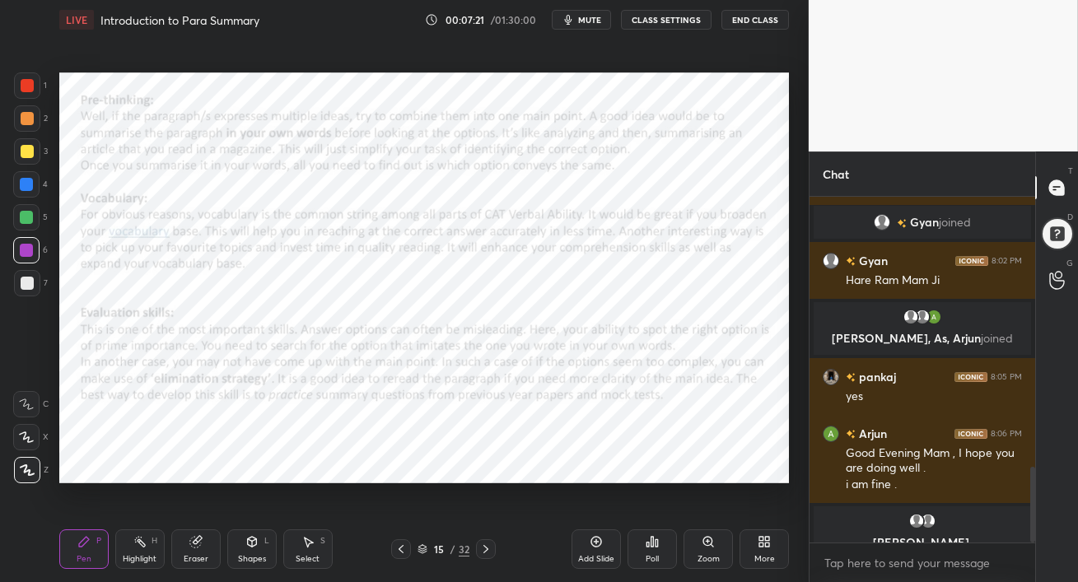
scroll to position [1234, 0]
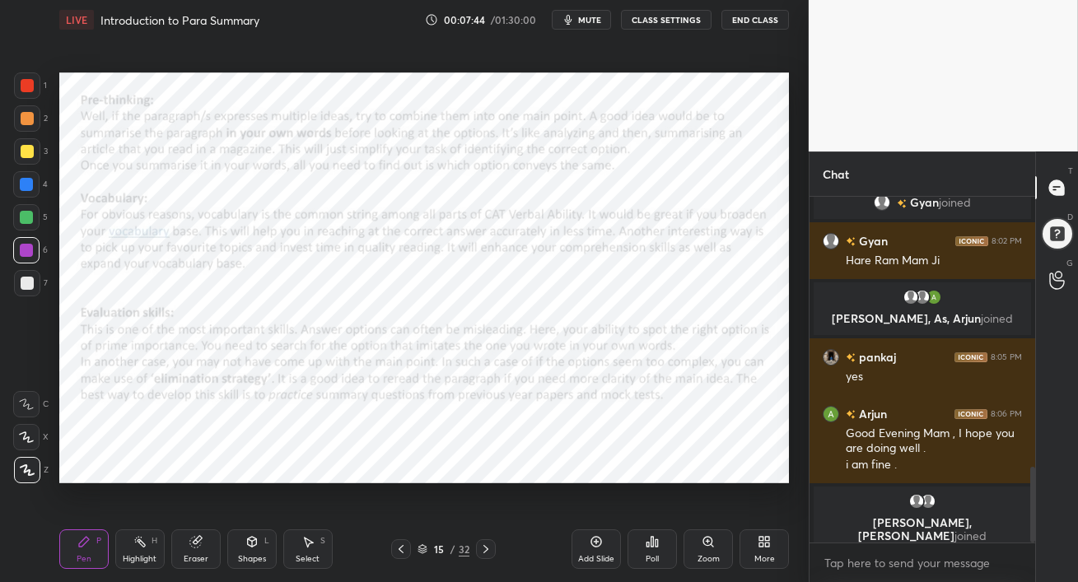
click at [26, 247] on div at bounding box center [26, 250] width 13 height 13
drag, startPoint x: 23, startPoint y: 221, endPoint x: 56, endPoint y: 252, distance: 45.4
click at [29, 226] on div at bounding box center [26, 217] width 26 height 26
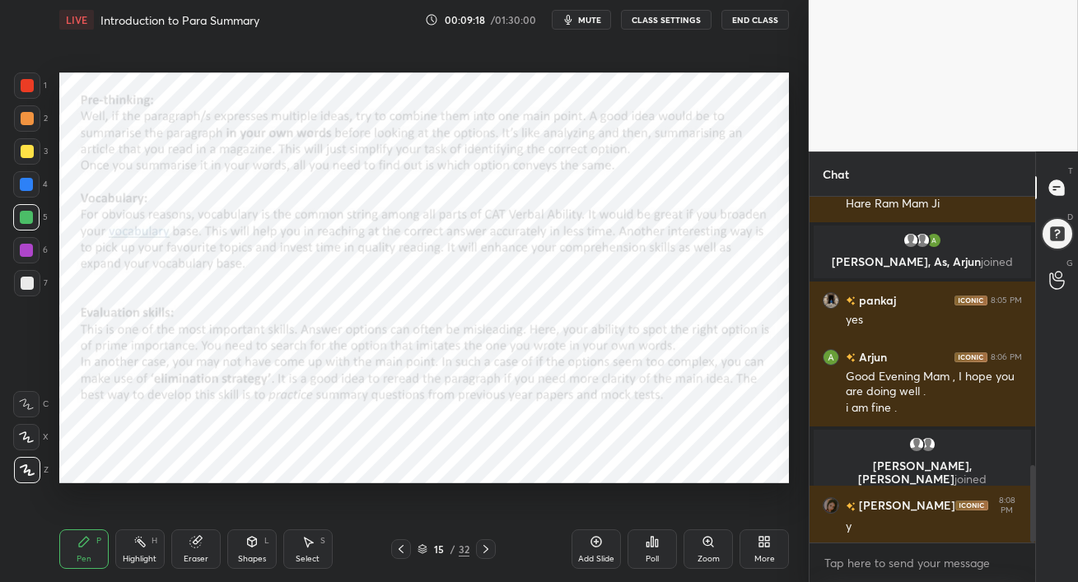
drag, startPoint x: 26, startPoint y: 188, endPoint x: 40, endPoint y: 190, distance: 15.0
click at [25, 185] on div at bounding box center [26, 184] width 13 height 13
click at [27, 128] on div at bounding box center [27, 118] width 26 height 26
click at [26, 92] on div at bounding box center [27, 85] width 26 height 26
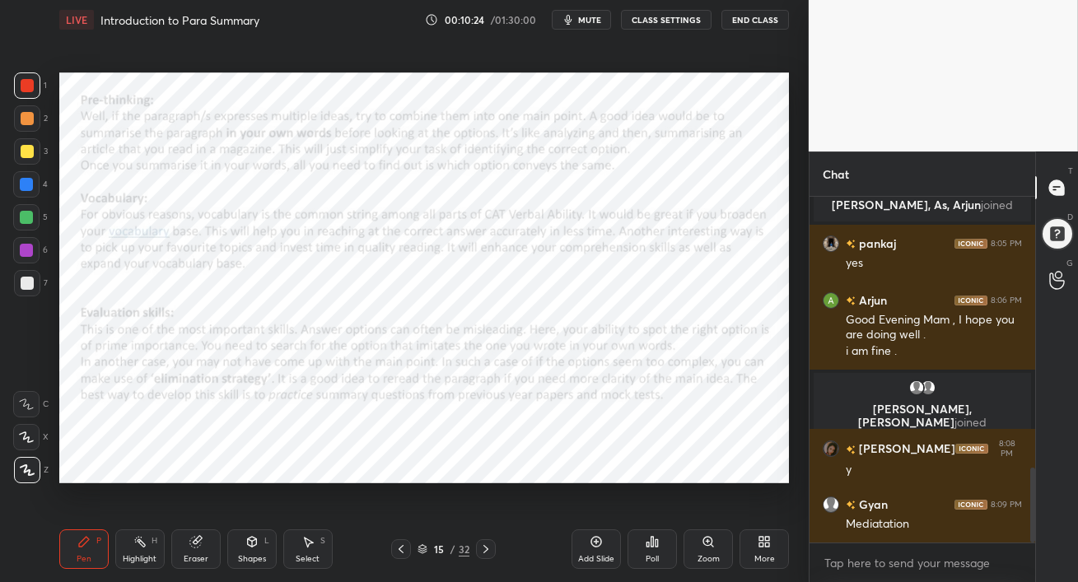
scroll to position [1290, 0]
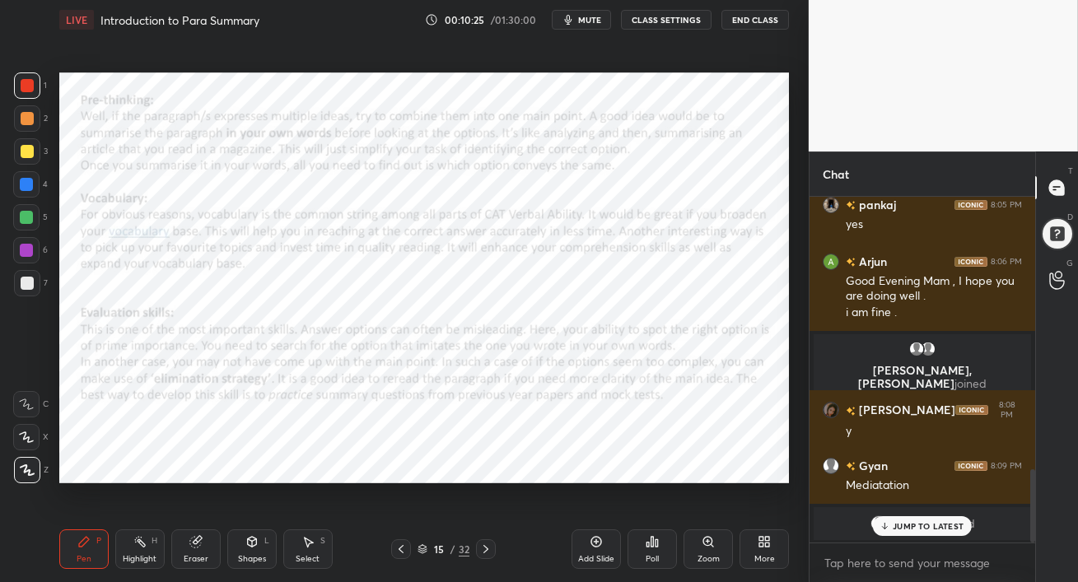
drag, startPoint x: 26, startPoint y: 122, endPoint x: 41, endPoint y: 128, distance: 16.7
click at [25, 121] on div at bounding box center [27, 118] width 13 height 13
click at [919, 517] on span "Neeraj" at bounding box center [924, 523] width 36 height 13
click at [896, 520] on div "JUMP TO LATEST" at bounding box center [922, 526] width 99 height 20
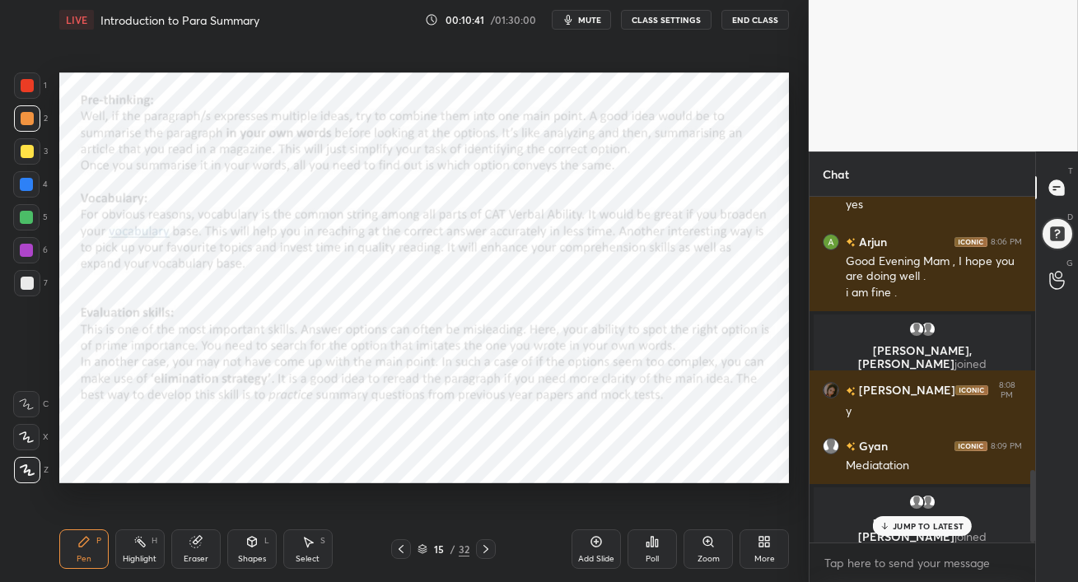
click at [899, 527] on p "JUMP TO LATEST" at bounding box center [928, 526] width 71 height 10
click at [30, 185] on div at bounding box center [26, 184] width 13 height 13
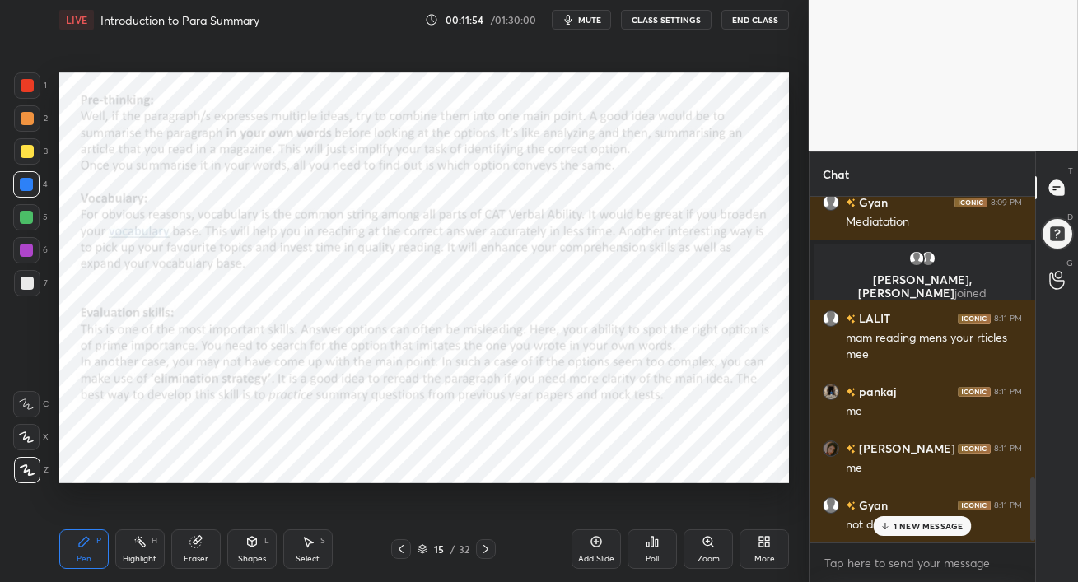
scroll to position [1561, 0]
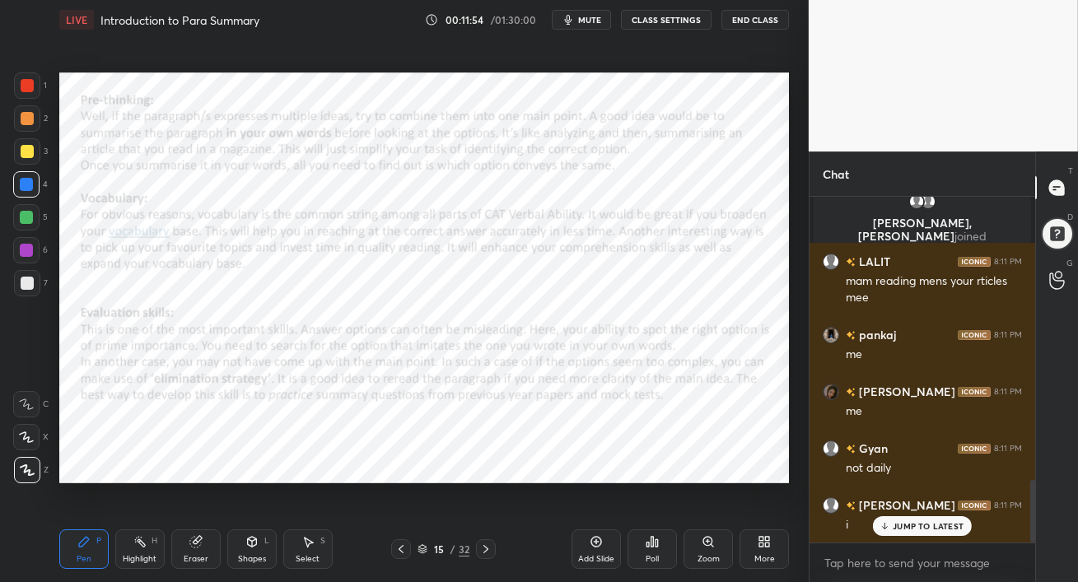
click at [897, 521] on p "JUMP TO LATEST" at bounding box center [928, 526] width 71 height 10
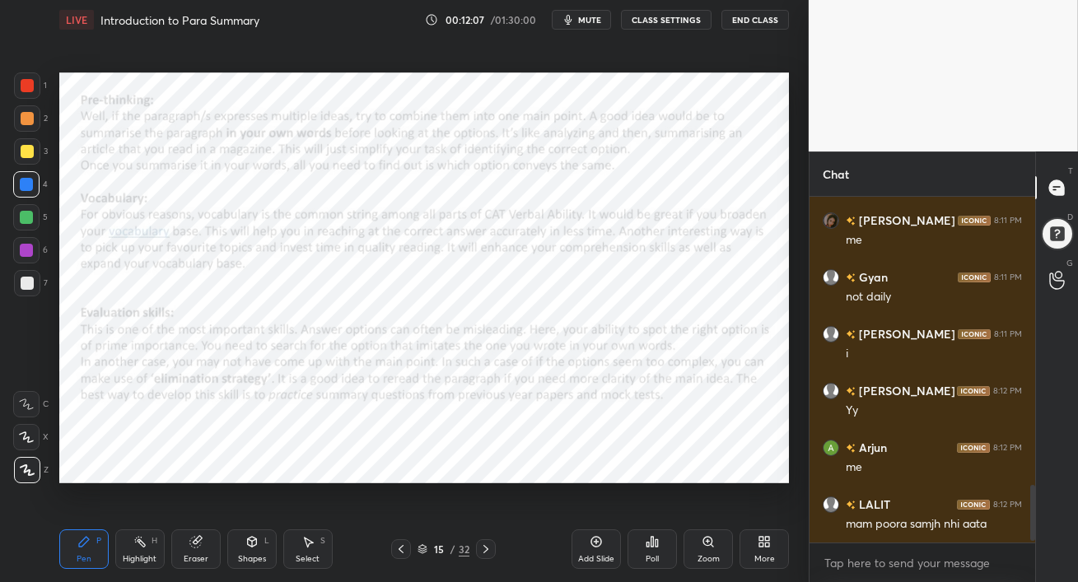
scroll to position [1788, 0]
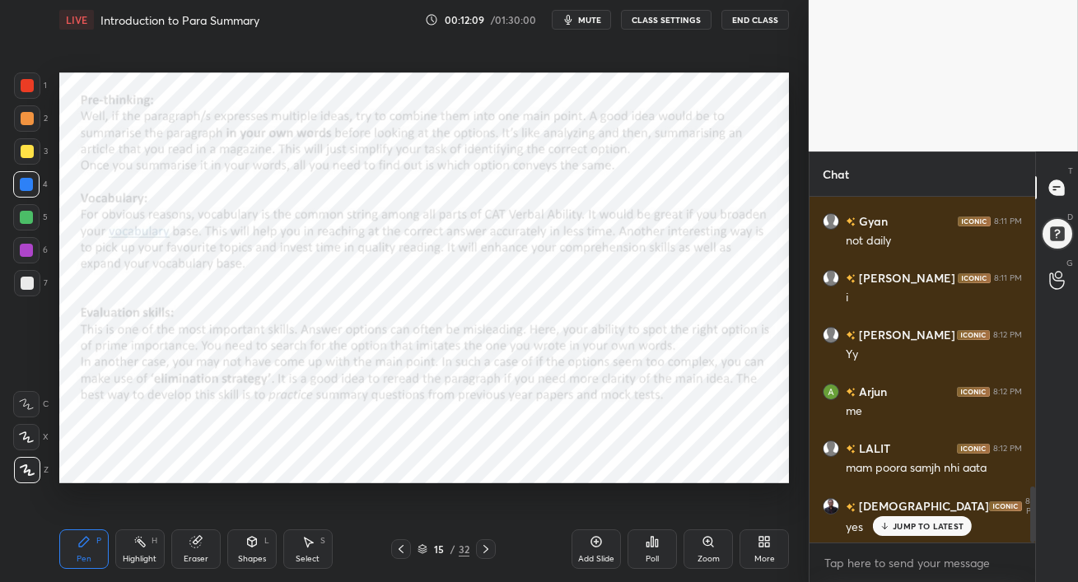
click at [907, 524] on p "JUMP TO LATEST" at bounding box center [928, 526] width 71 height 10
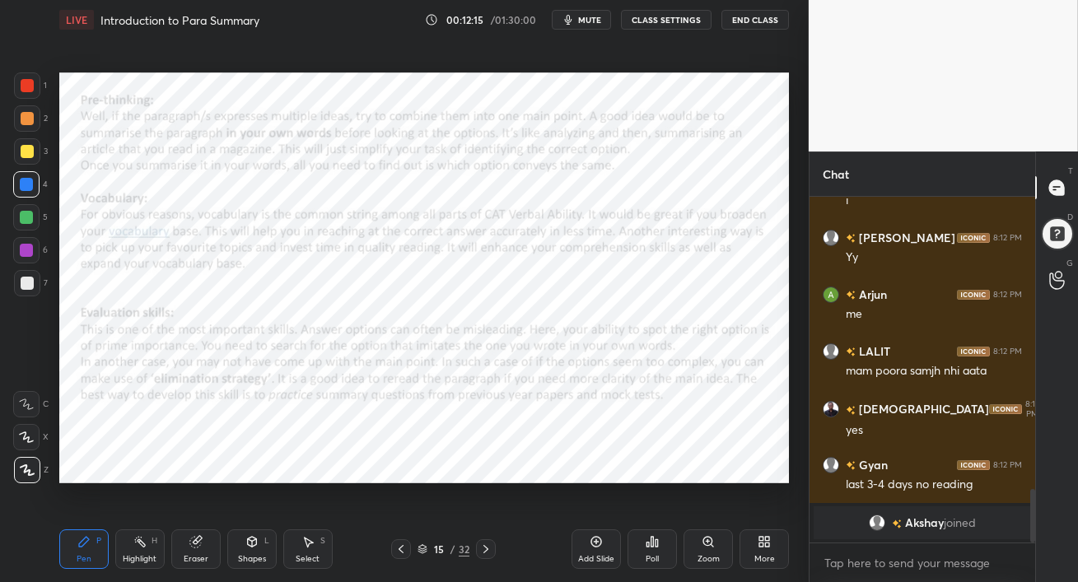
scroll to position [1956, 0]
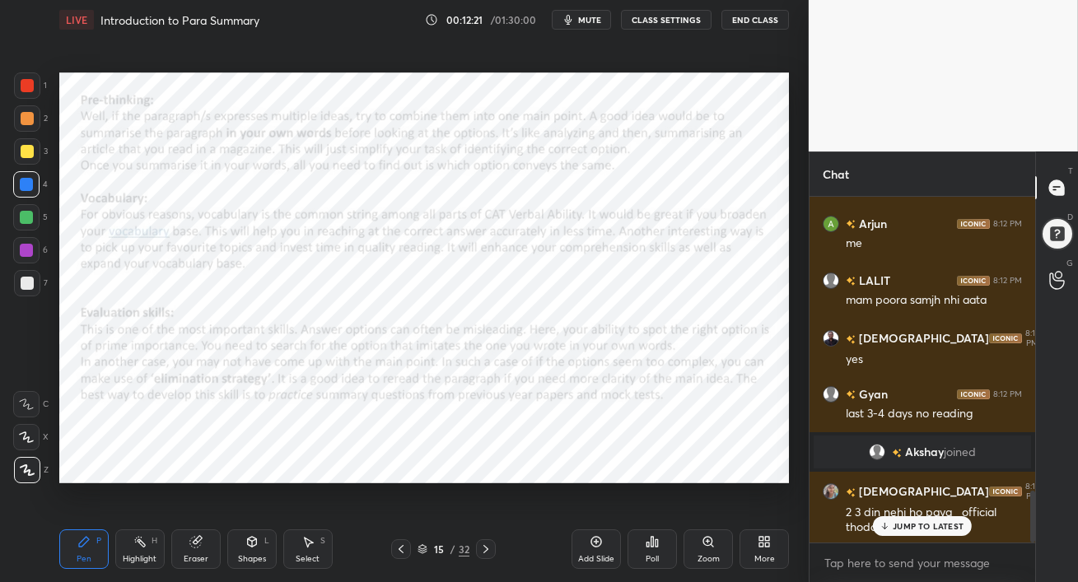
click at [907, 525] on p "JUMP TO LATEST" at bounding box center [928, 526] width 71 height 10
click at [489, 551] on icon at bounding box center [485, 549] width 13 height 13
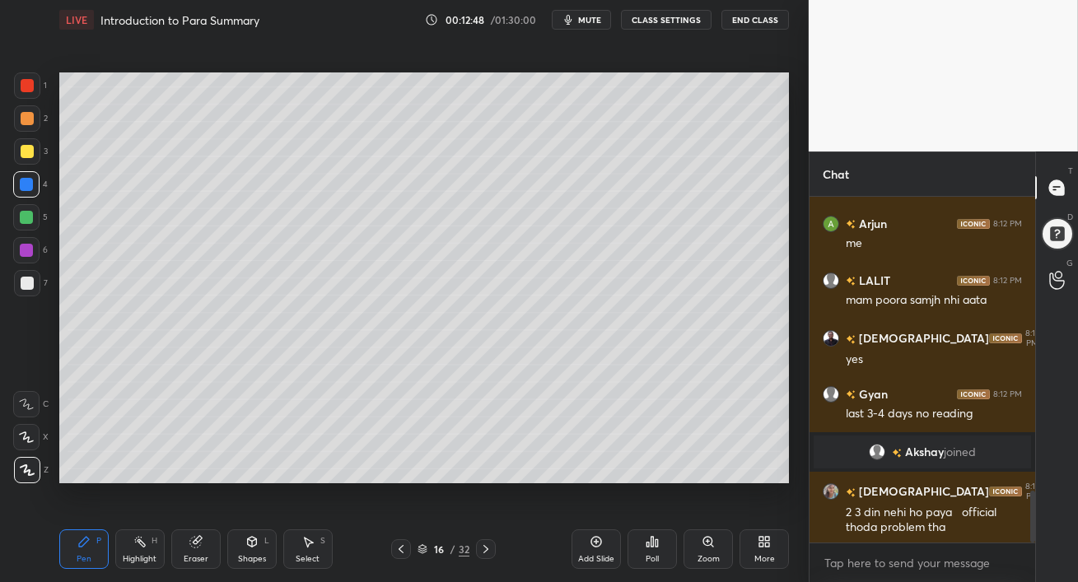
click at [489, 551] on icon at bounding box center [485, 549] width 13 height 13
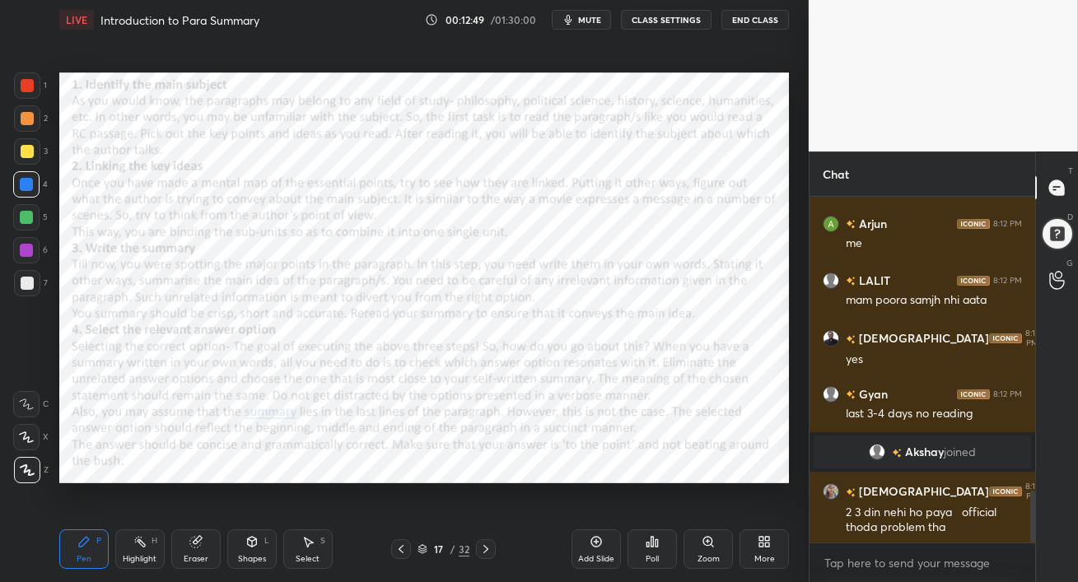
click at [489, 551] on icon at bounding box center [485, 549] width 13 height 13
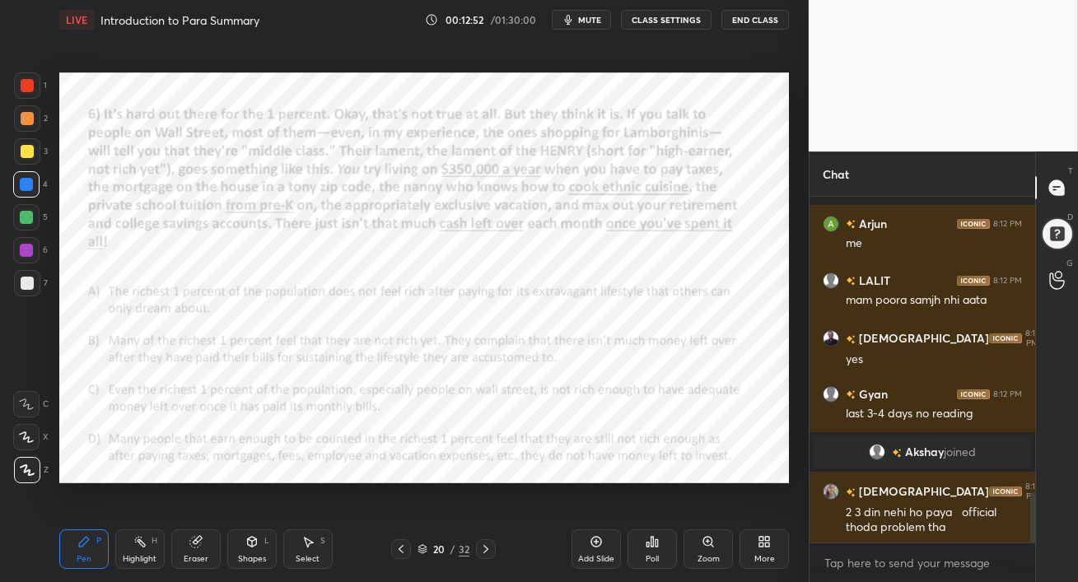
scroll to position [2028, 0]
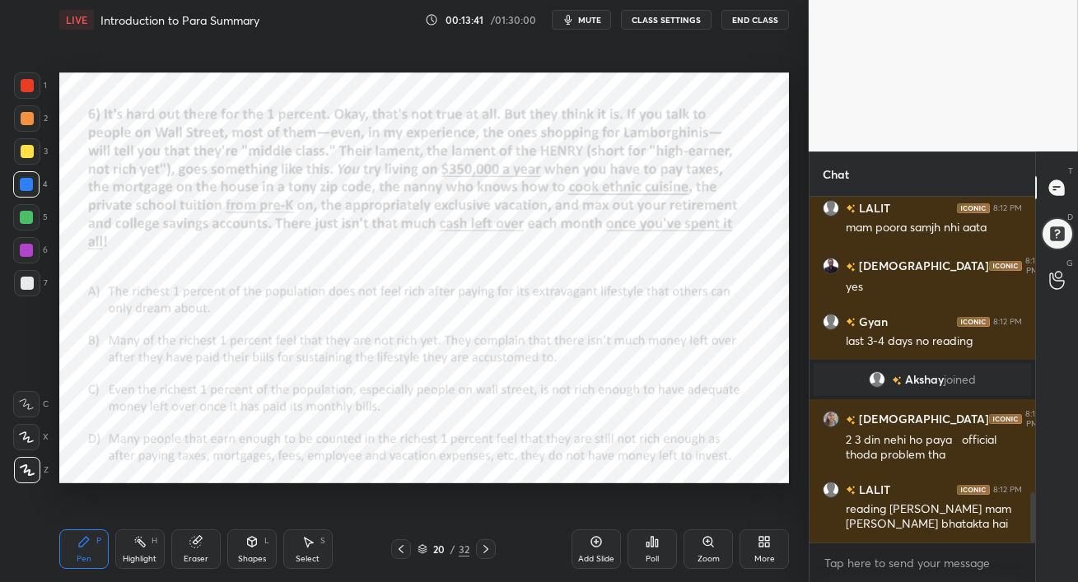
drag, startPoint x: 27, startPoint y: 217, endPoint x: 54, endPoint y: 221, distance: 26.7
click at [26, 217] on div at bounding box center [26, 217] width 13 height 13
click at [589, 18] on span "mute" at bounding box center [589, 20] width 23 height 12
click at [592, 21] on span "unmute" at bounding box center [588, 20] width 35 height 12
click at [206, 548] on div "Eraser" at bounding box center [195, 550] width 49 height 40
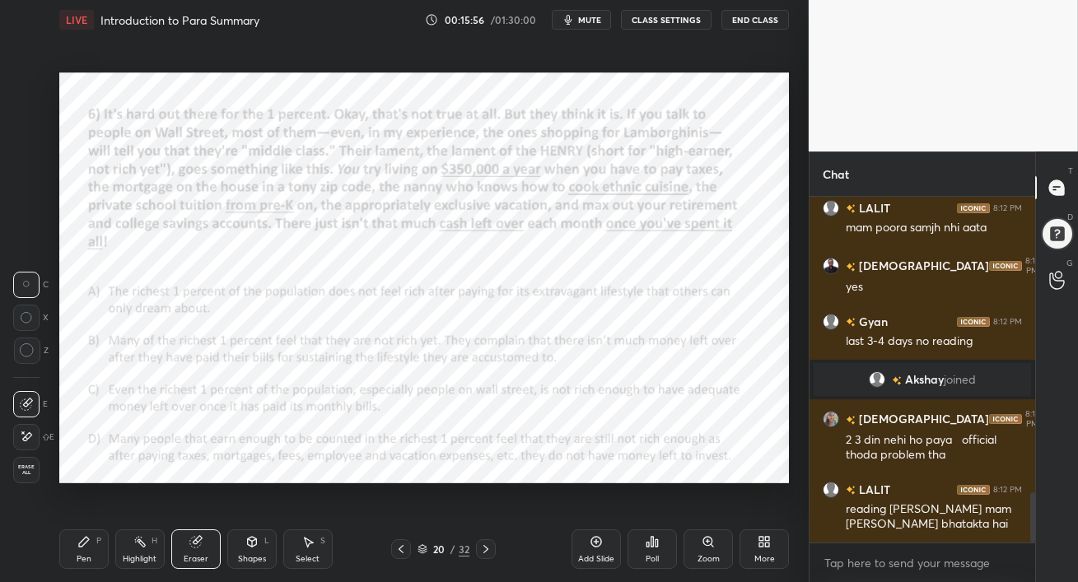
click at [75, 536] on div "Pen P" at bounding box center [83, 550] width 49 height 40
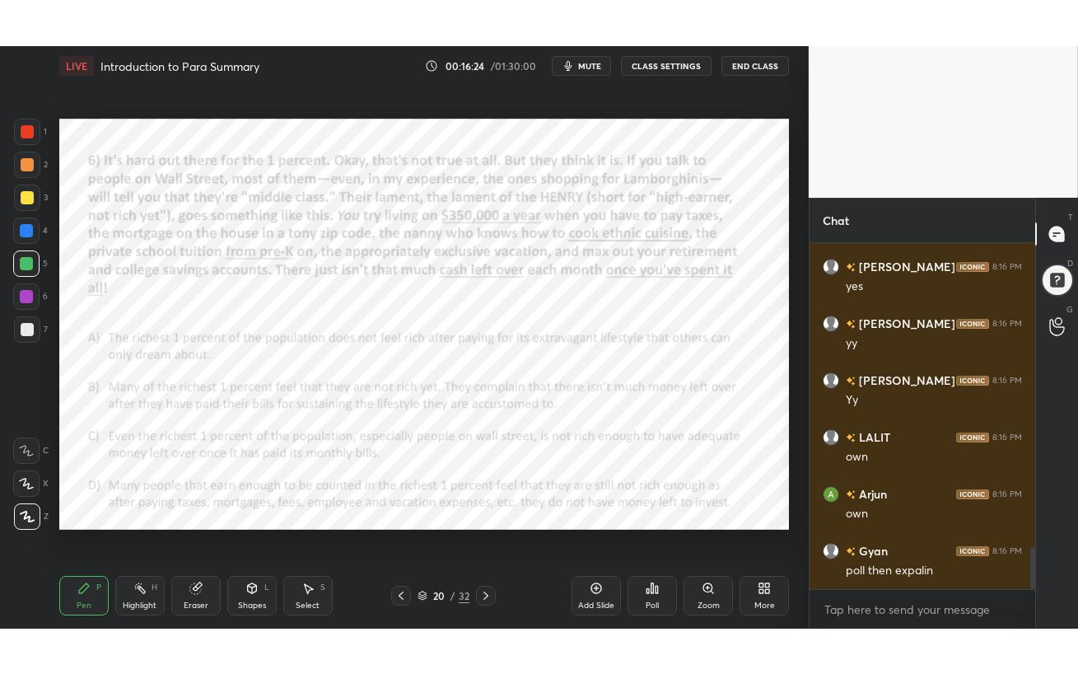
scroll to position [2540, 0]
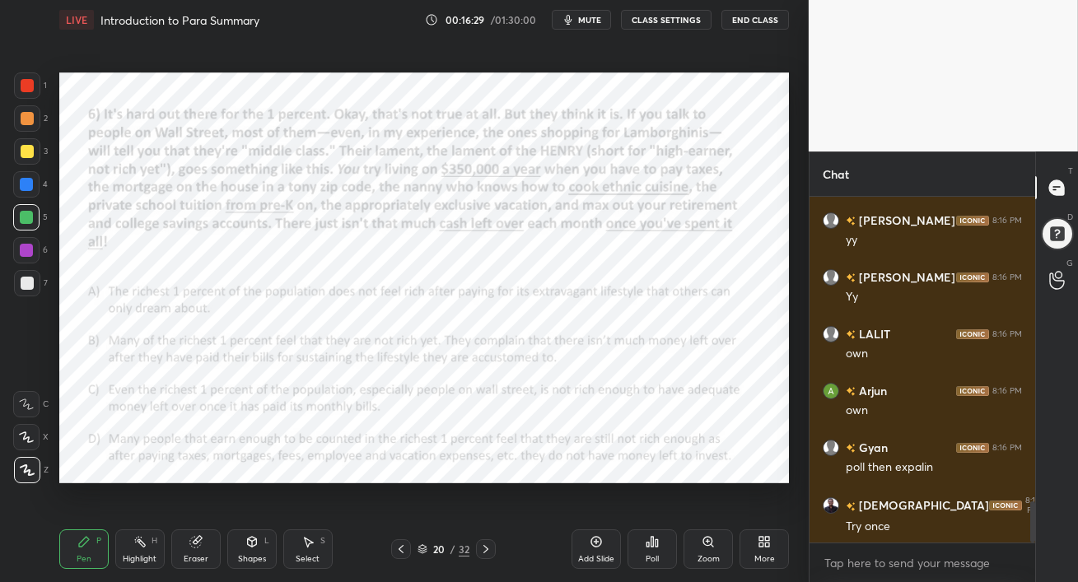
click at [590, 20] on span "mute" at bounding box center [589, 20] width 23 height 12
click at [764, 549] on div "More" at bounding box center [764, 550] width 49 height 40
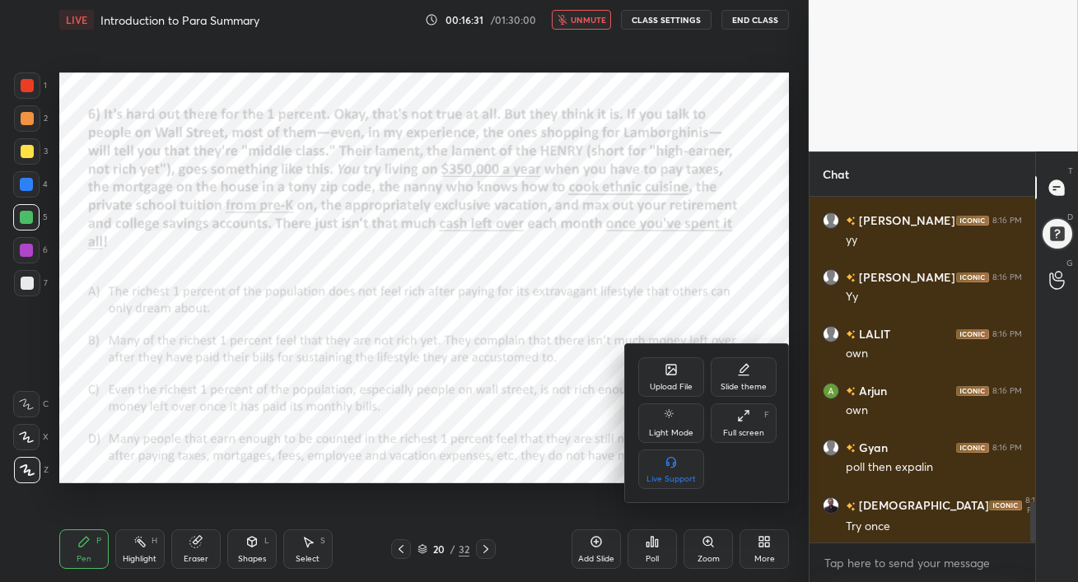
click at [749, 430] on div "Full screen" at bounding box center [743, 433] width 41 height 8
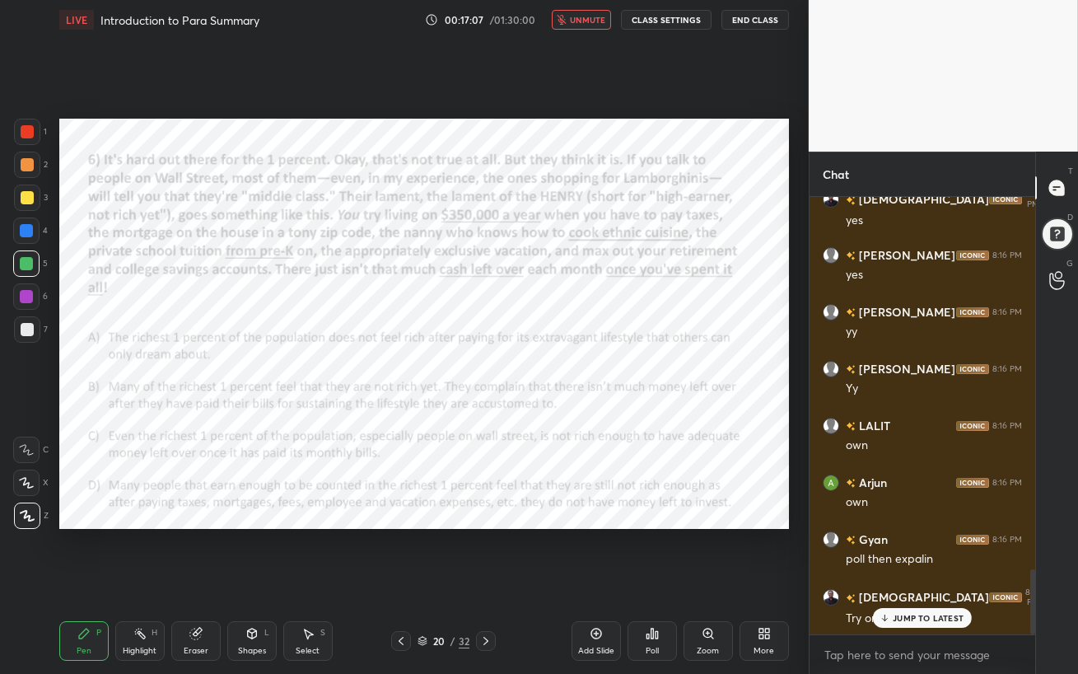
scroll to position [2487, 0]
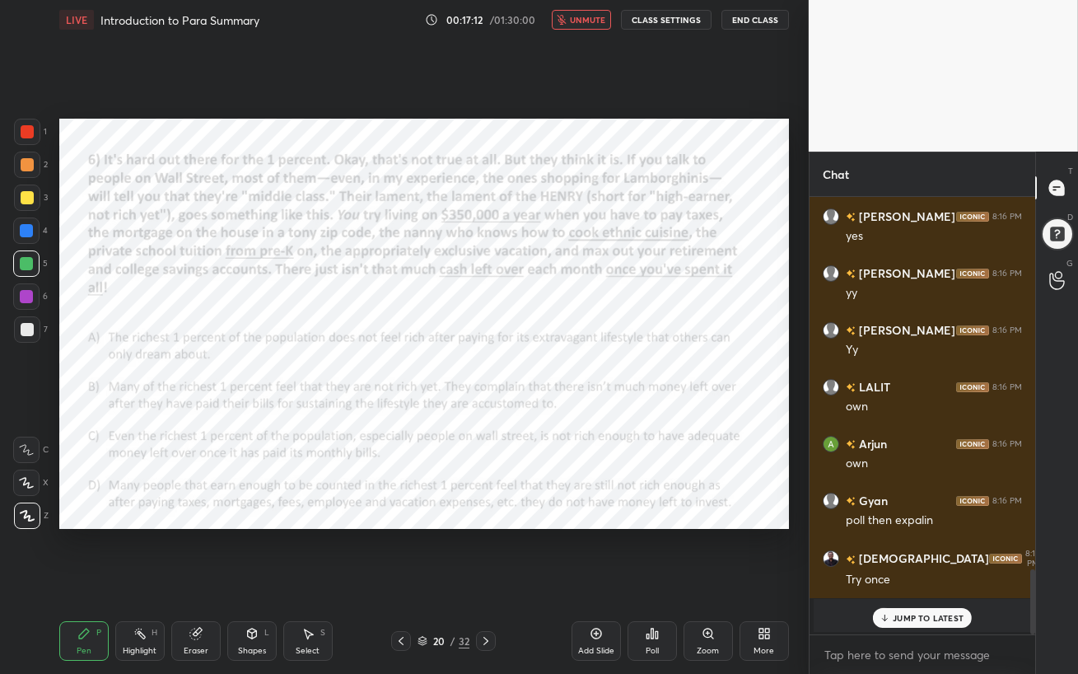
click at [929, 581] on p "JUMP TO LATEST" at bounding box center [928, 618] width 71 height 10
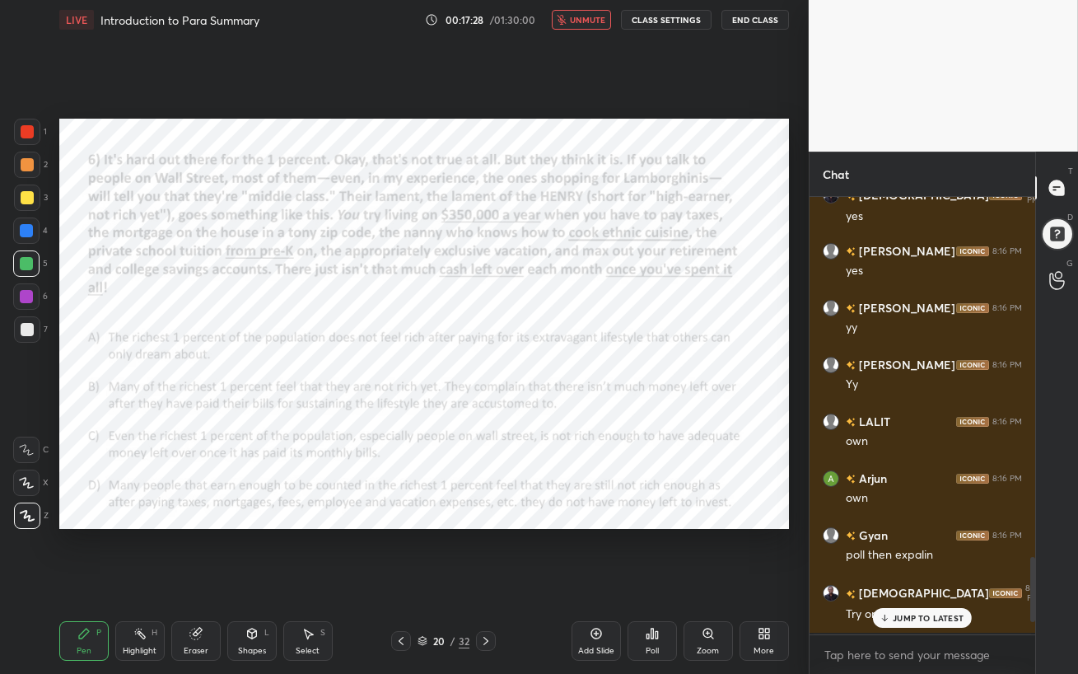
scroll to position [2704, 0]
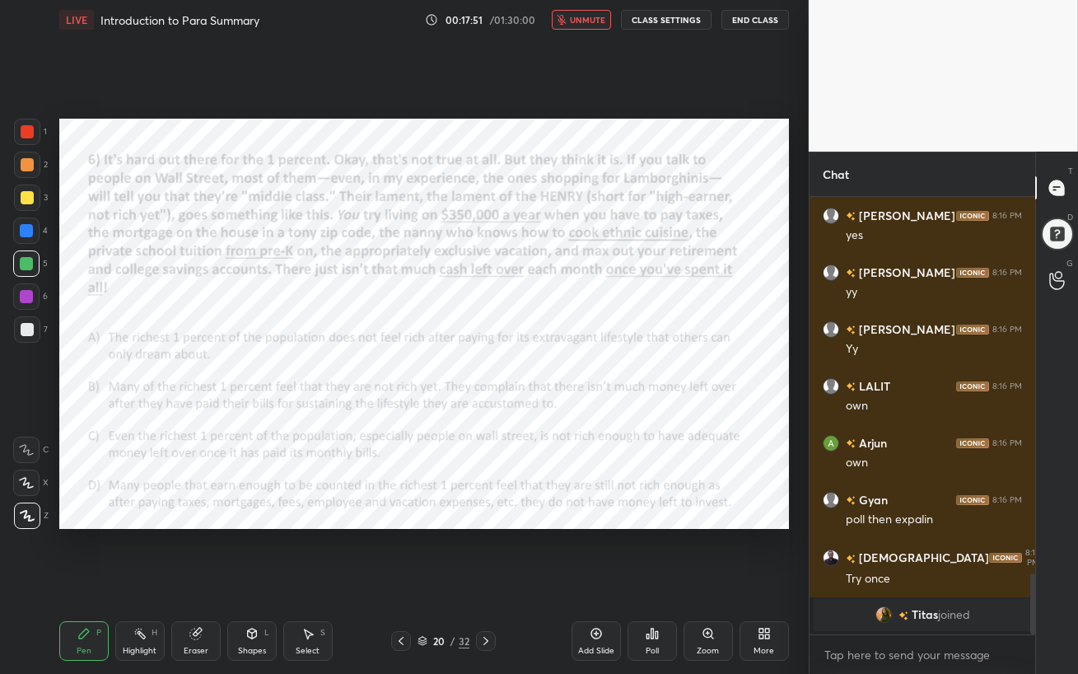
click at [592, 16] on span "unmute" at bounding box center [587, 20] width 35 height 12
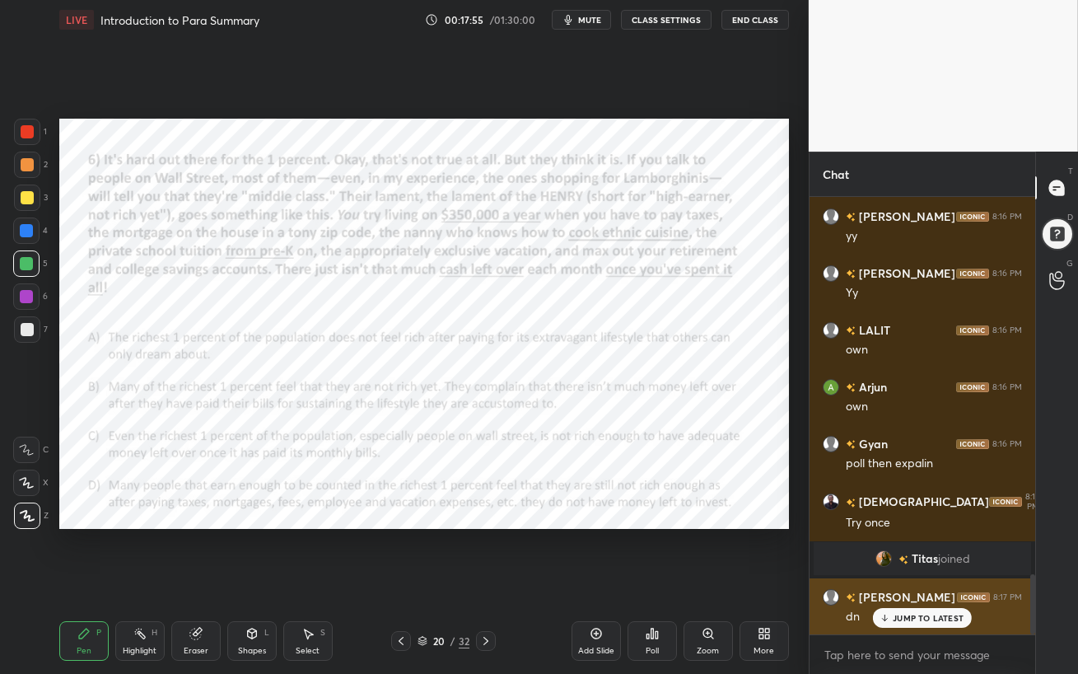
click at [892, 581] on div "JUMP TO LATEST" at bounding box center [922, 618] width 99 height 20
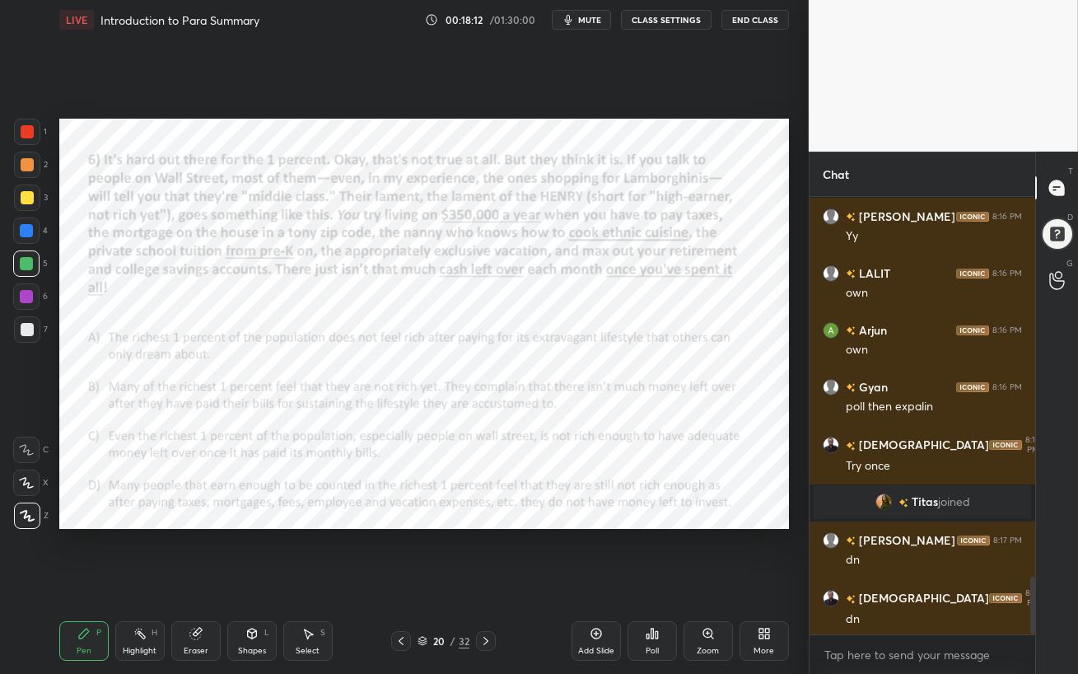
scroll to position [2874, 0]
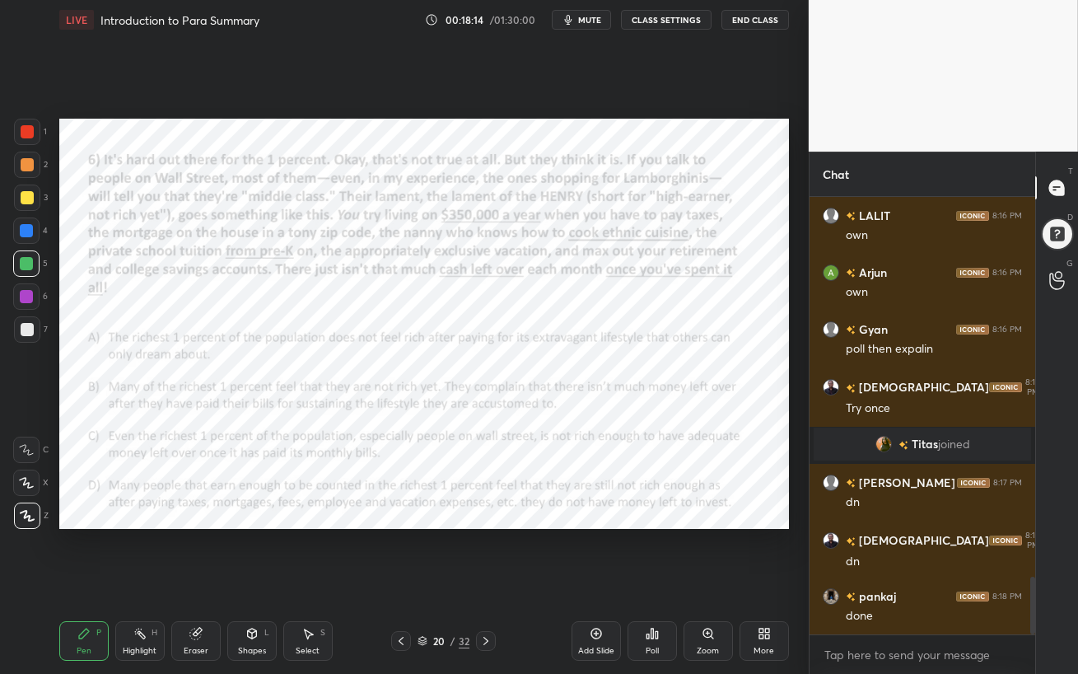
click at [648, 581] on div "Poll" at bounding box center [652, 641] width 49 height 40
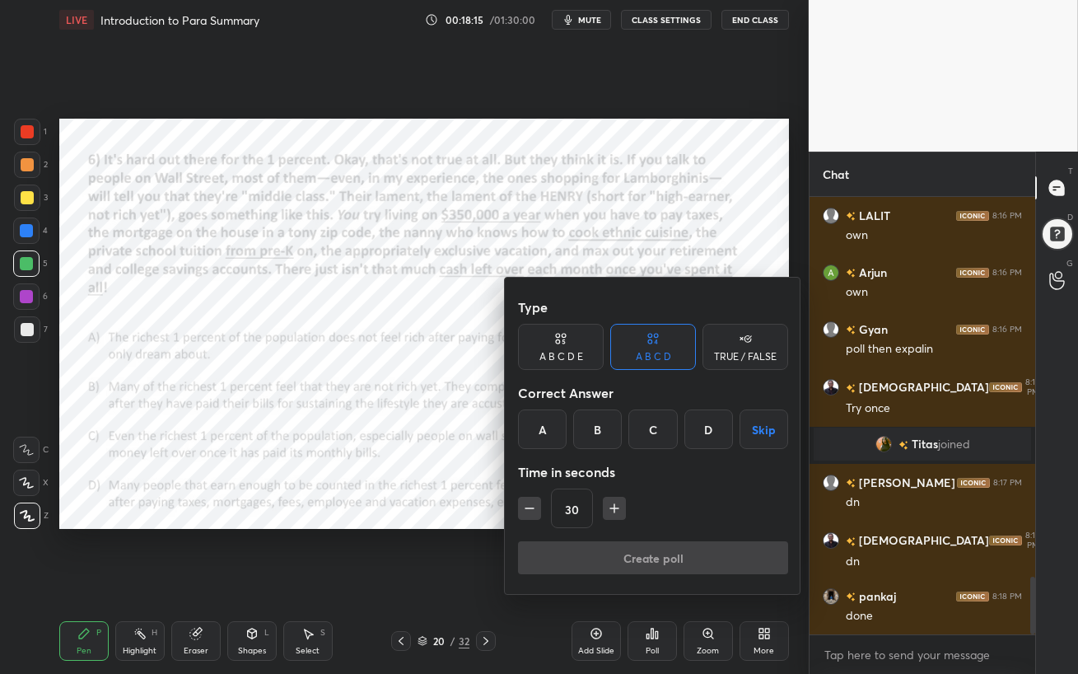
click at [594, 429] on div "B" at bounding box center [597, 429] width 49 height 40
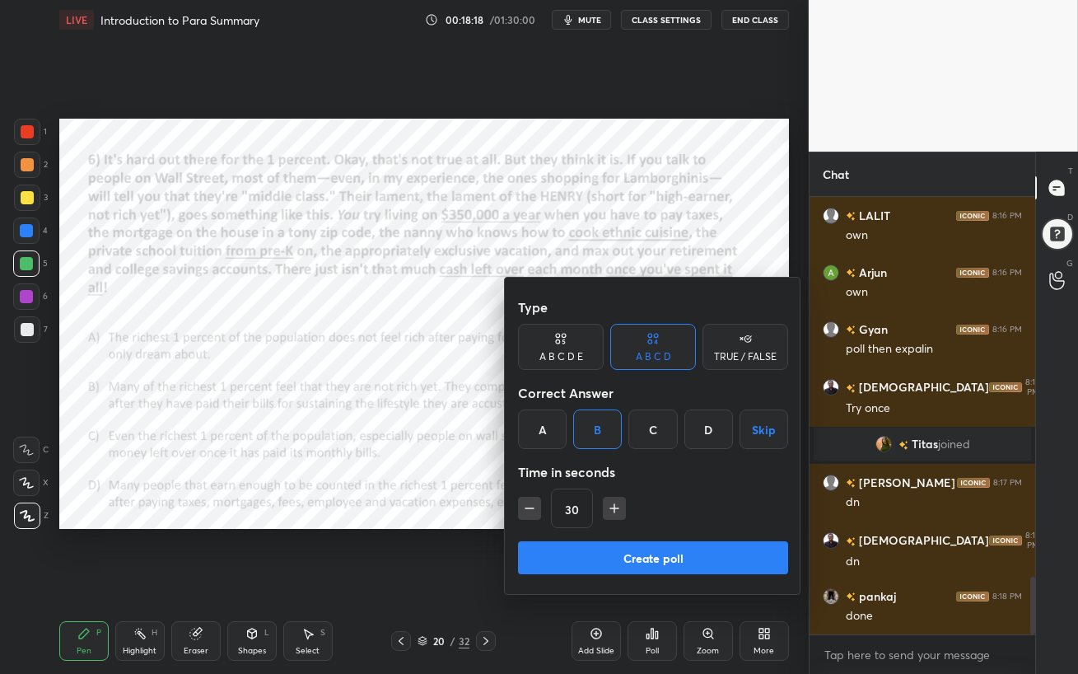
click at [688, 563] on button "Create poll" at bounding box center [653, 557] width 270 height 33
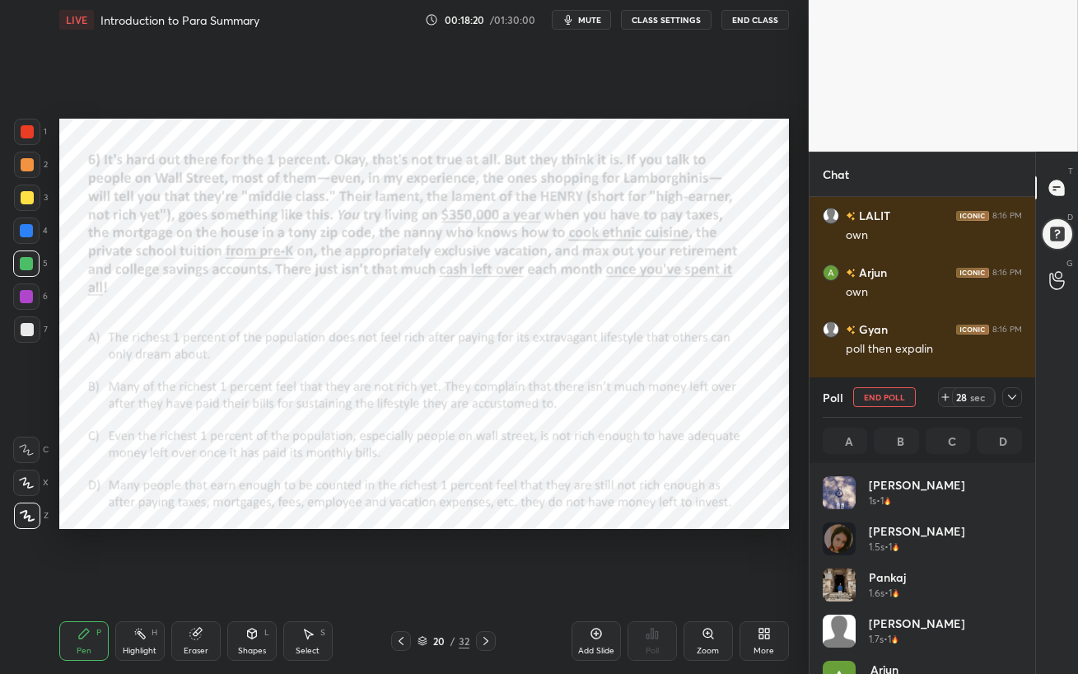
scroll to position [5, 5]
click at [587, 19] on span "mute" at bounding box center [589, 20] width 23 height 12
drag, startPoint x: 586, startPoint y: 19, endPoint x: 586, endPoint y: 37, distance: 18.1
click at [587, 30] on div "LIVE Introduction to Para Summary 00:18:27 / 01:30:00 unmute CLASS SETTINGS End…" at bounding box center [424, 20] width 730 height 40
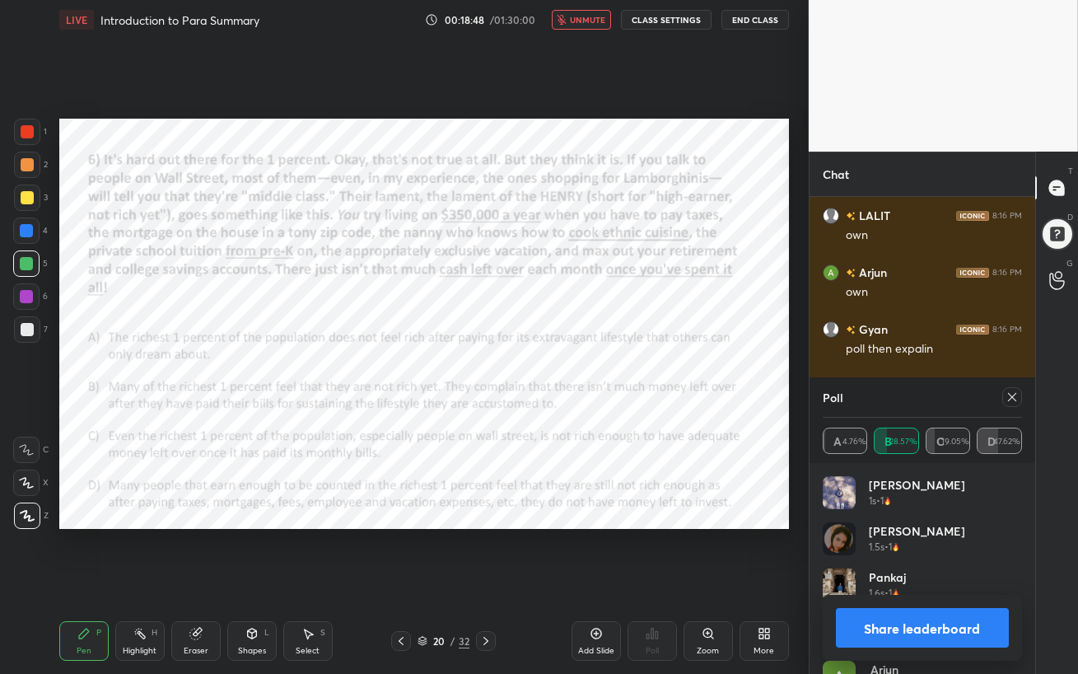
click at [592, 18] on span "unmute" at bounding box center [587, 20] width 35 height 12
click at [1010, 401] on icon at bounding box center [1012, 396] width 13 height 13
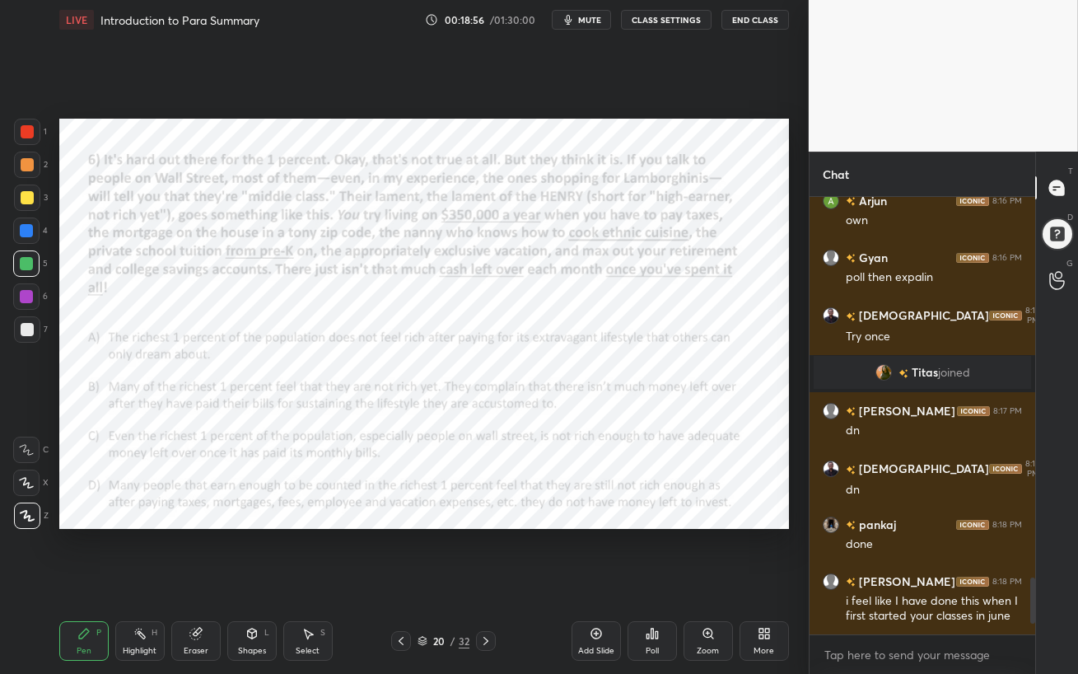
scroll to position [296, 221]
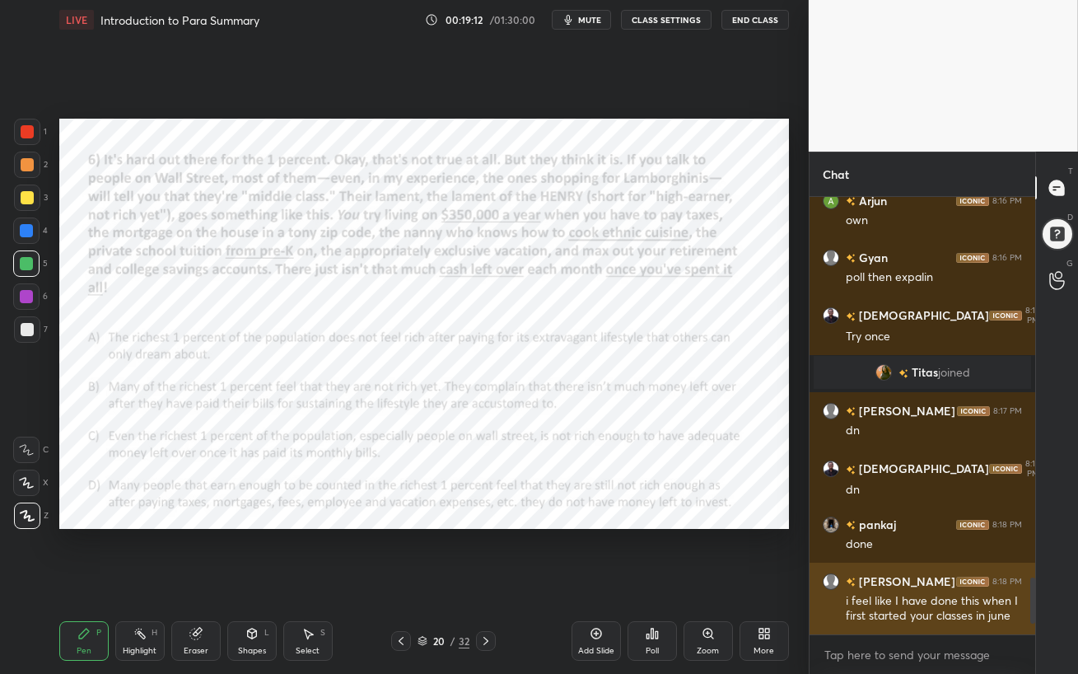
click at [879, 580] on h6 "[PERSON_NAME]" at bounding box center [906, 580] width 100 height 17
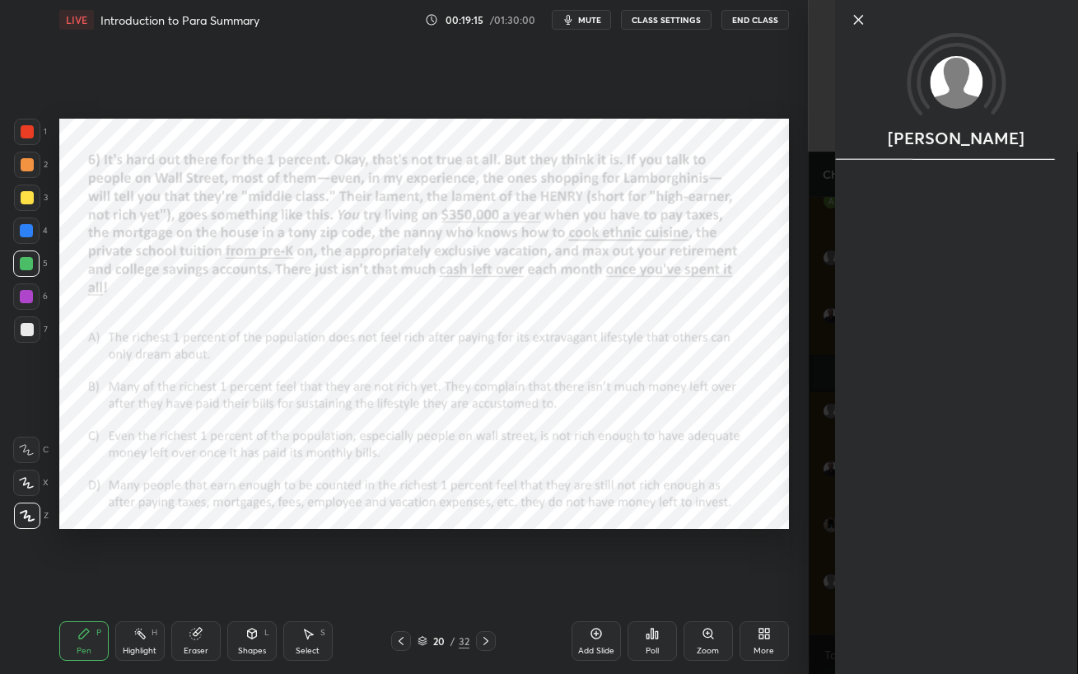
scroll to position [3002, 0]
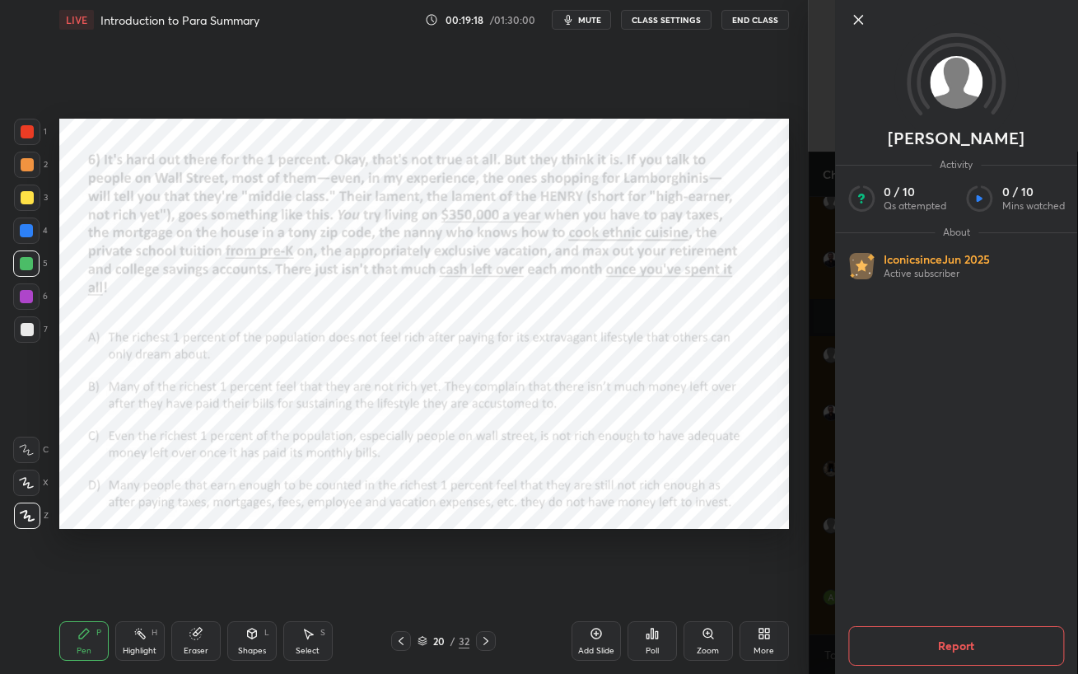
click at [861, 21] on icon at bounding box center [858, 20] width 20 height 20
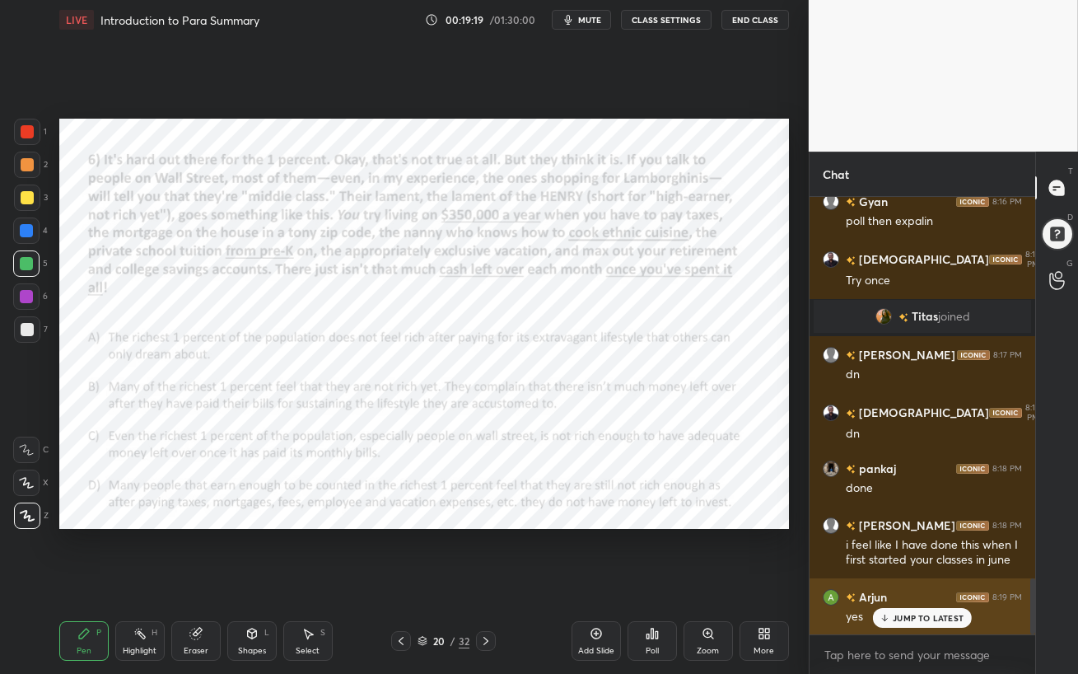
click at [880, 581] on div "JUMP TO LATEST" at bounding box center [922, 618] width 99 height 20
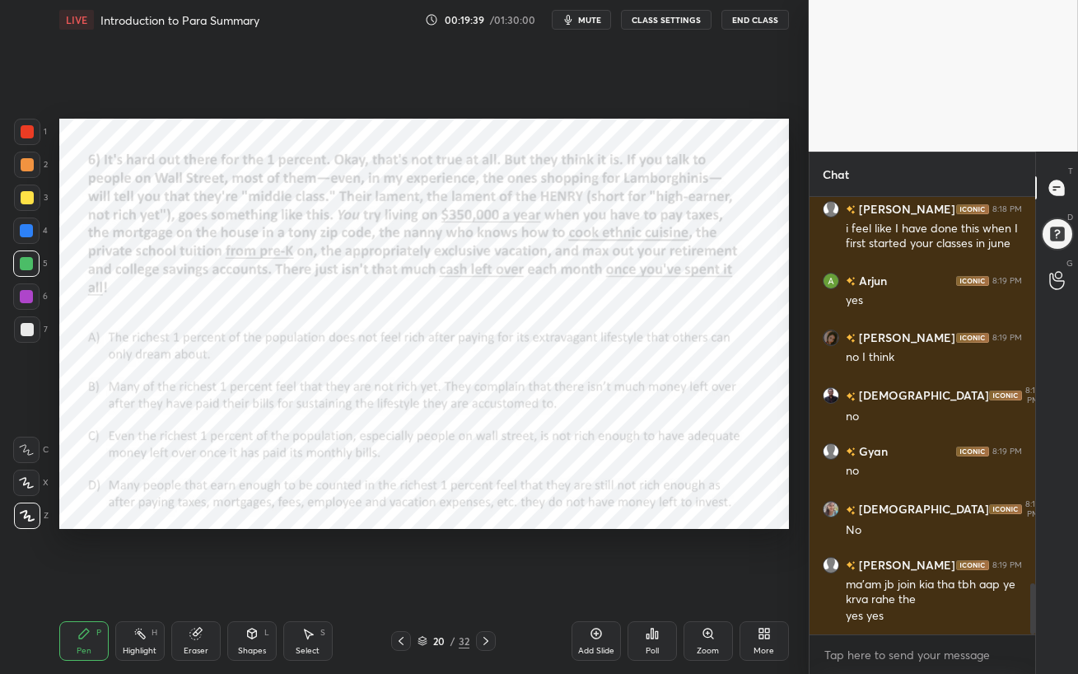
scroll to position [3334, 0]
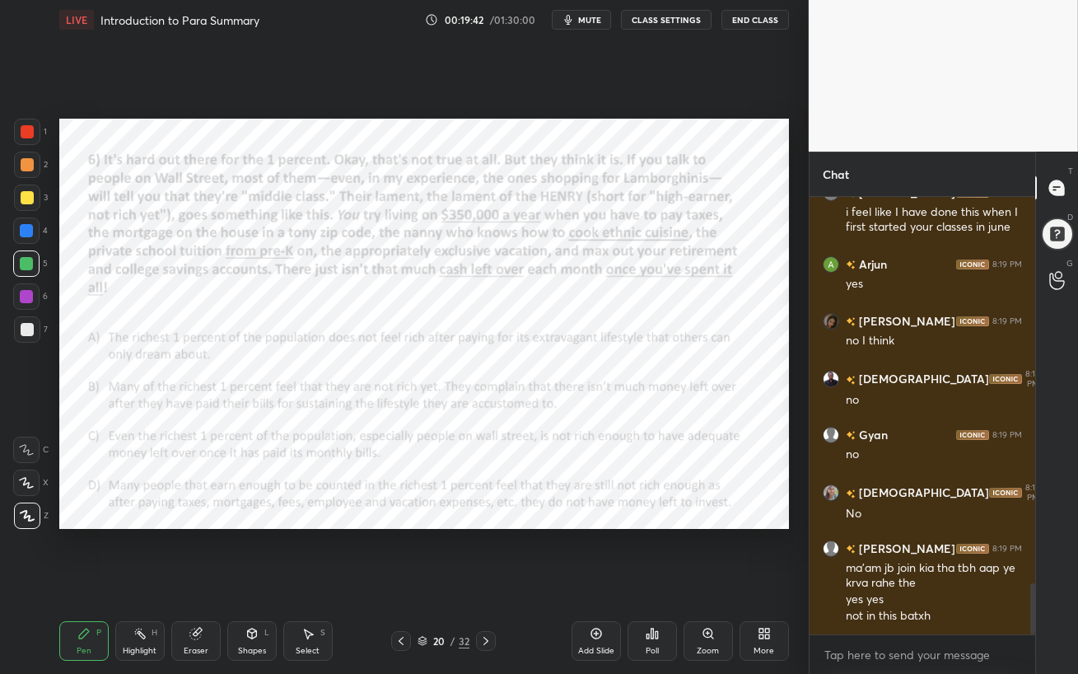
click at [23, 296] on div at bounding box center [26, 296] width 13 height 13
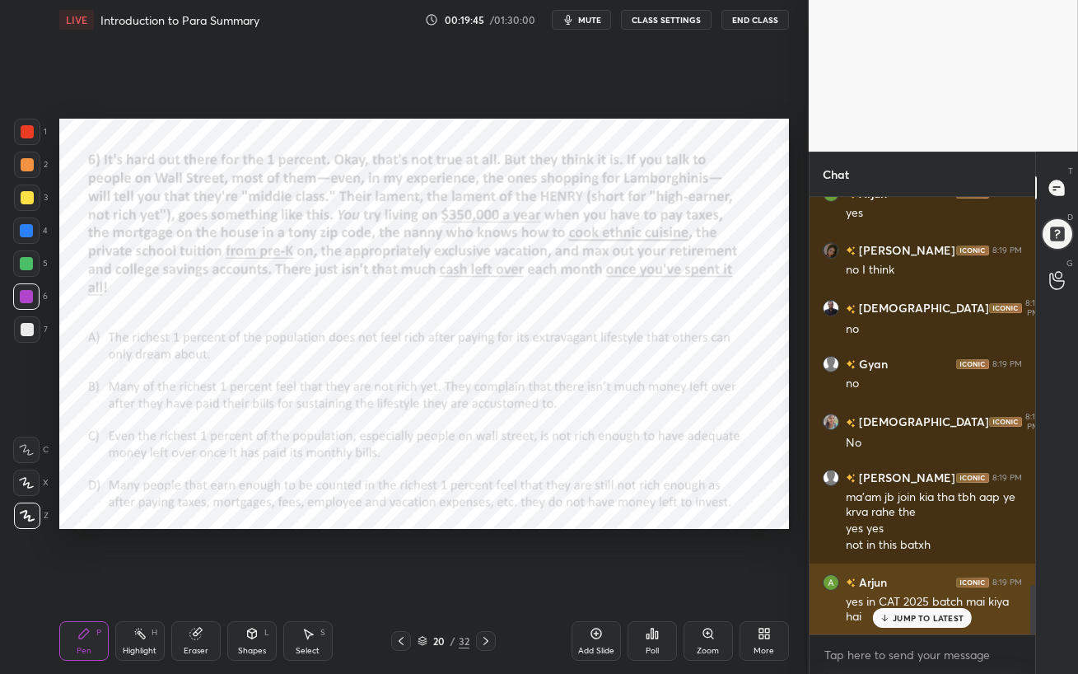
click at [908, 581] on p "JUMP TO LATEST" at bounding box center [928, 618] width 71 height 10
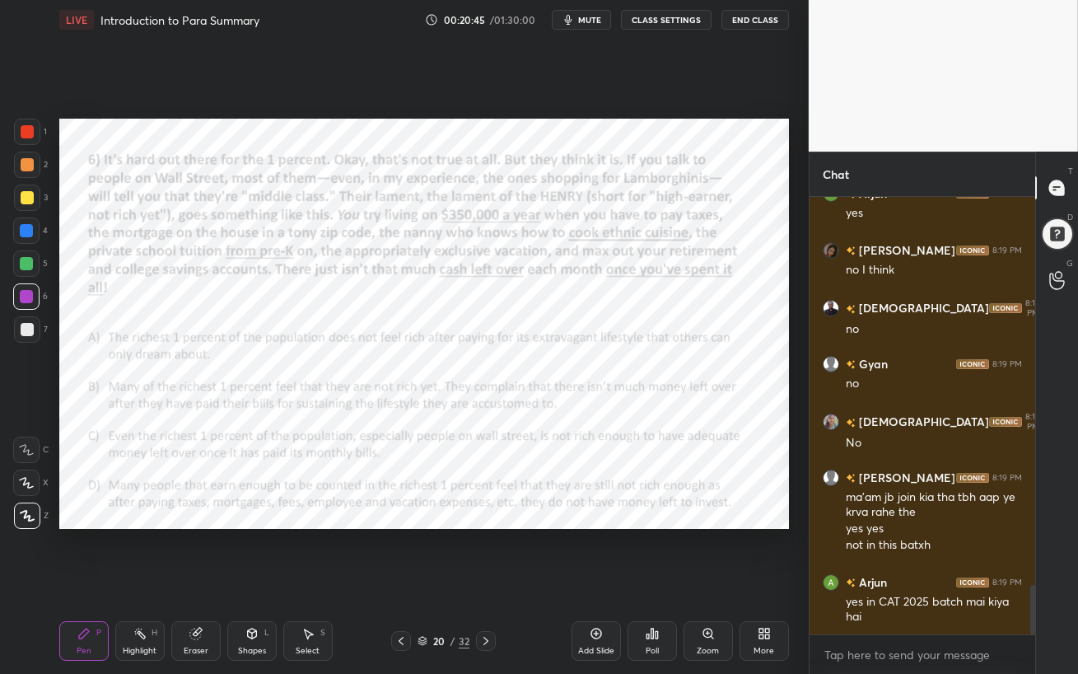
click at [27, 226] on div at bounding box center [26, 230] width 13 height 13
click at [29, 178] on div "2" at bounding box center [31, 168] width 34 height 33
click at [28, 172] on div at bounding box center [27, 165] width 26 height 26
click at [32, 142] on div at bounding box center [27, 132] width 26 height 26
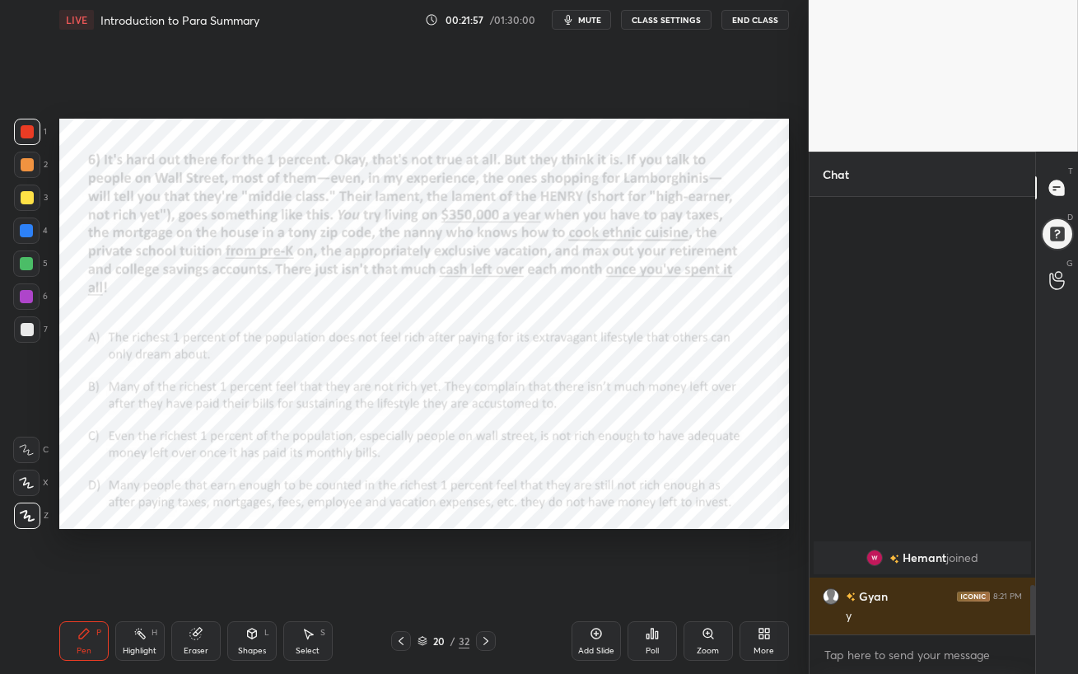
scroll to position [2718, 0]
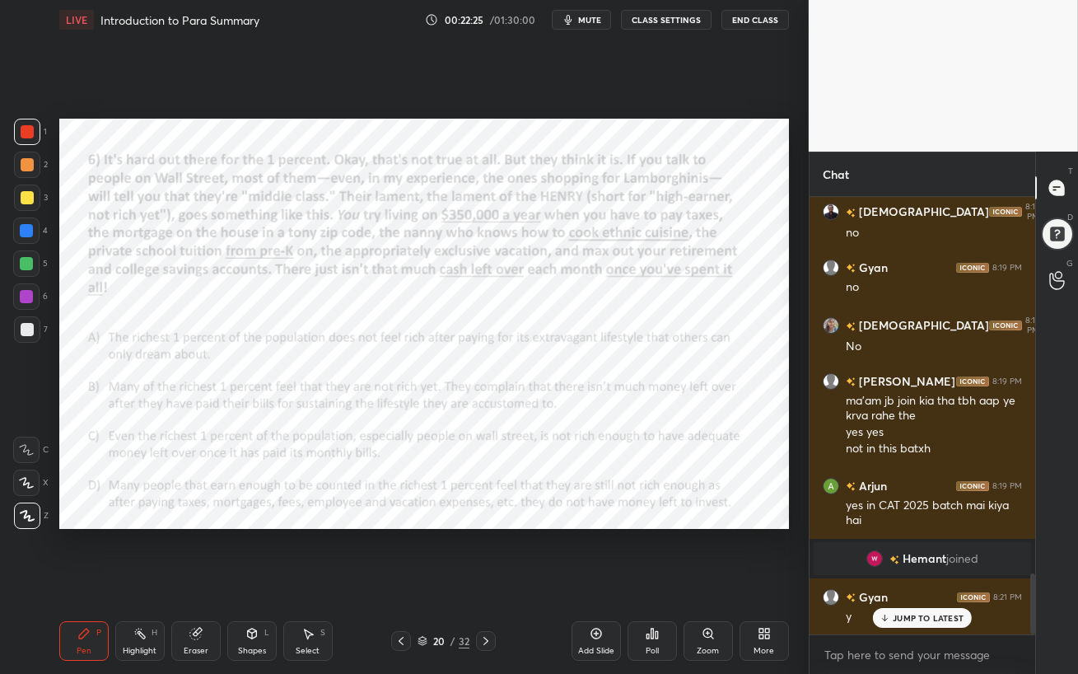
click at [908, 581] on p "JUMP TO LATEST" at bounding box center [928, 618] width 71 height 10
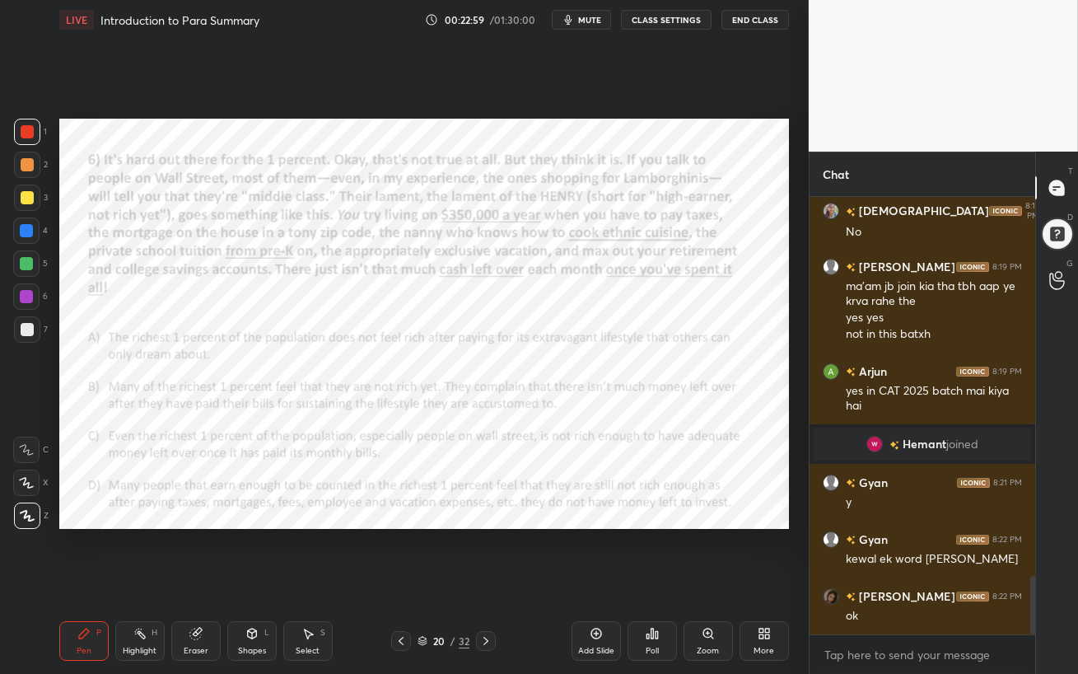
scroll to position [2903, 0]
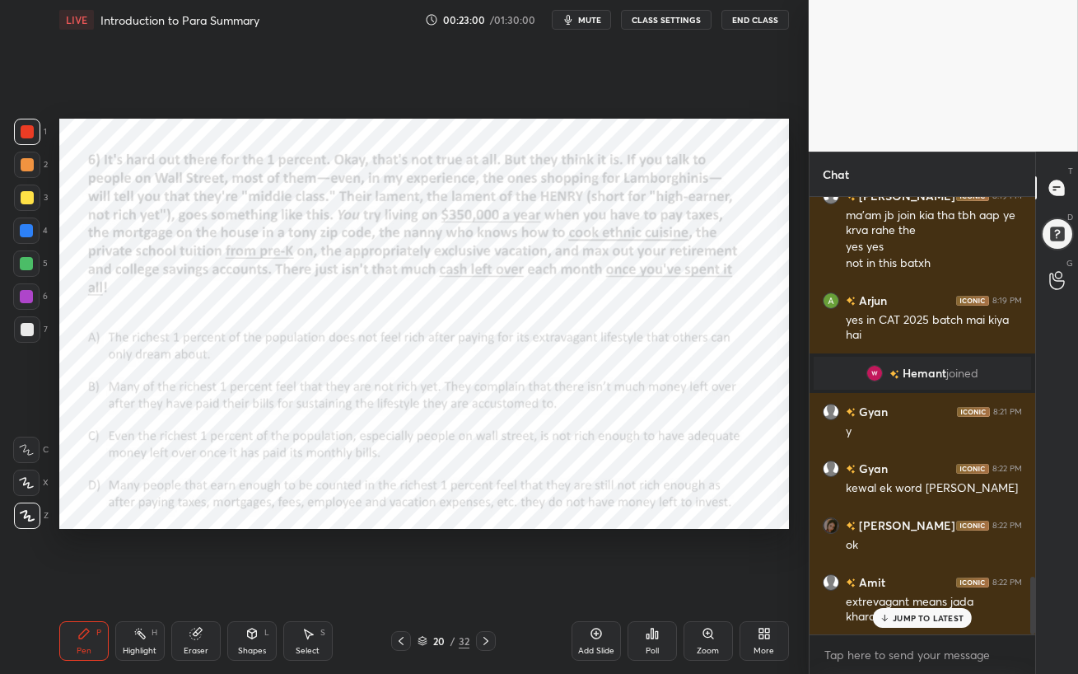
drag, startPoint x: 486, startPoint y: 642, endPoint x: 480, endPoint y: 674, distance: 31.8
click at [484, 581] on div "Pen P Highlight H Eraser Shapes L Select S 20 / 32 Add Slide Poll Zoom More" at bounding box center [424, 641] width 730 height 66
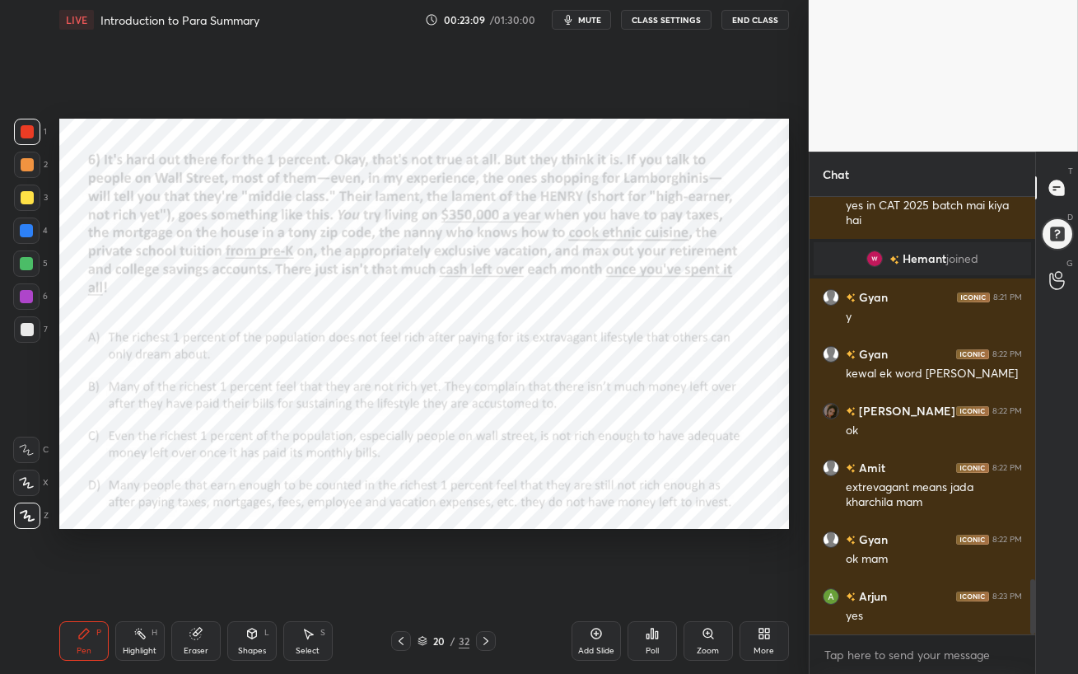
scroll to position [3056, 0]
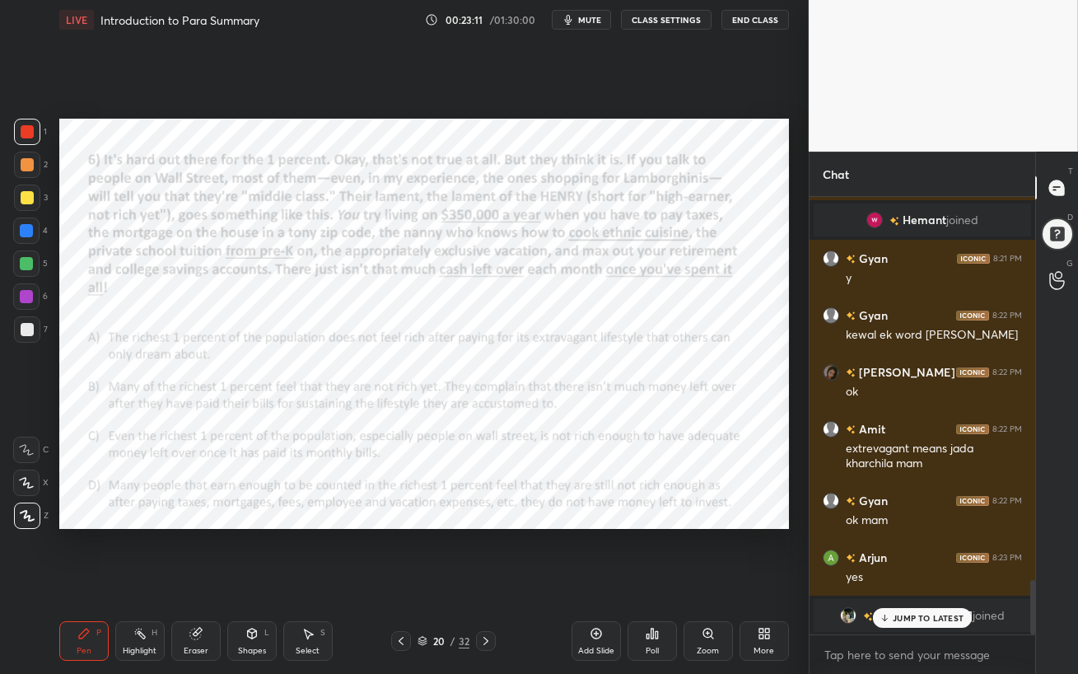
click at [910, 581] on p "JUMP TO LATEST" at bounding box center [928, 618] width 71 height 10
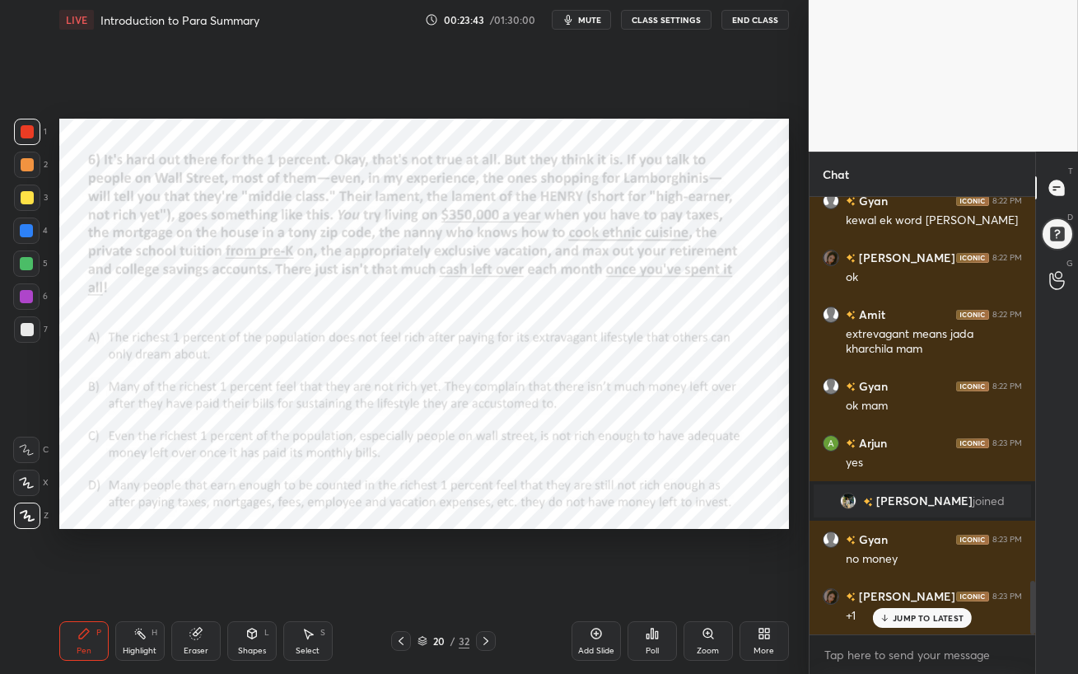
scroll to position [3134, 0]
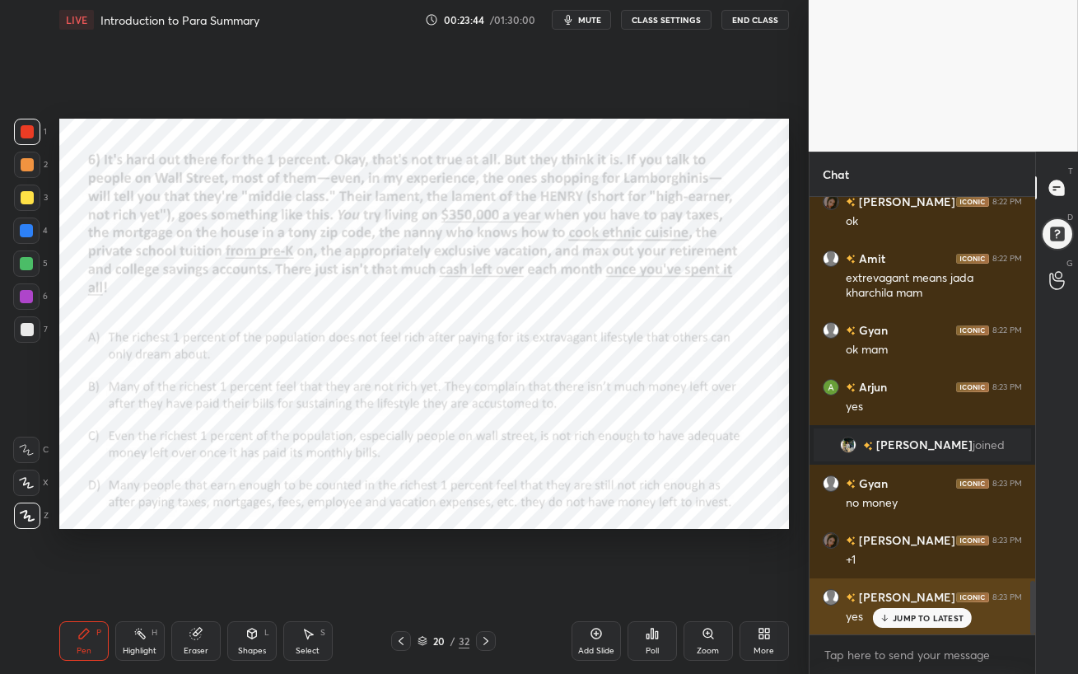
click at [894, 581] on p "JUMP TO LATEST" at bounding box center [928, 618] width 71 height 10
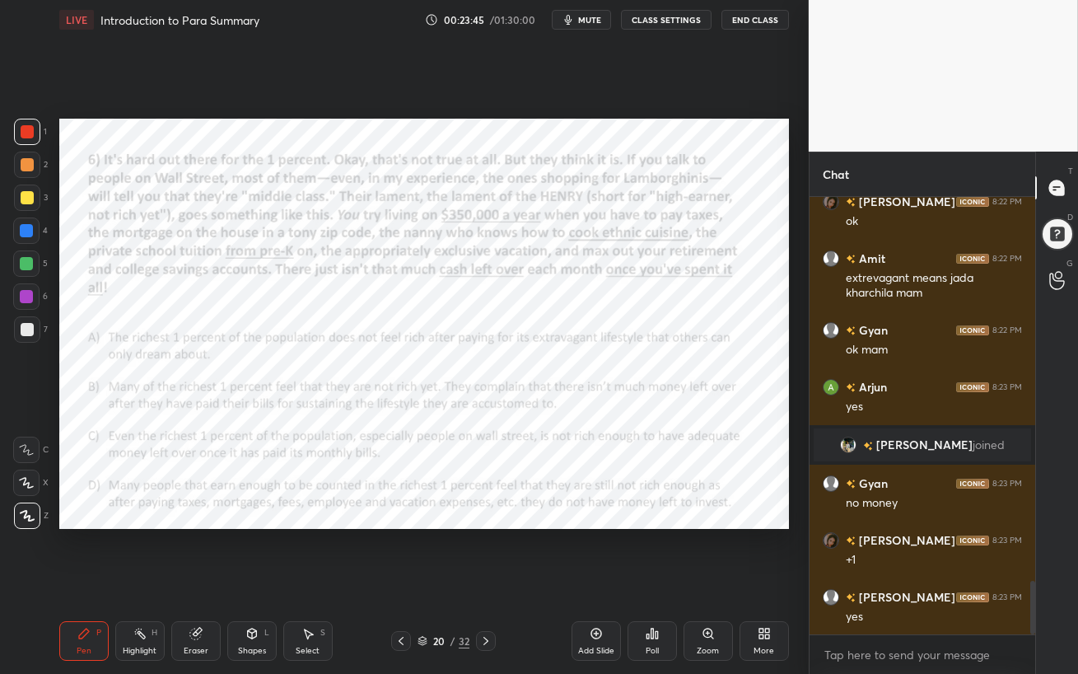
scroll to position [3191, 0]
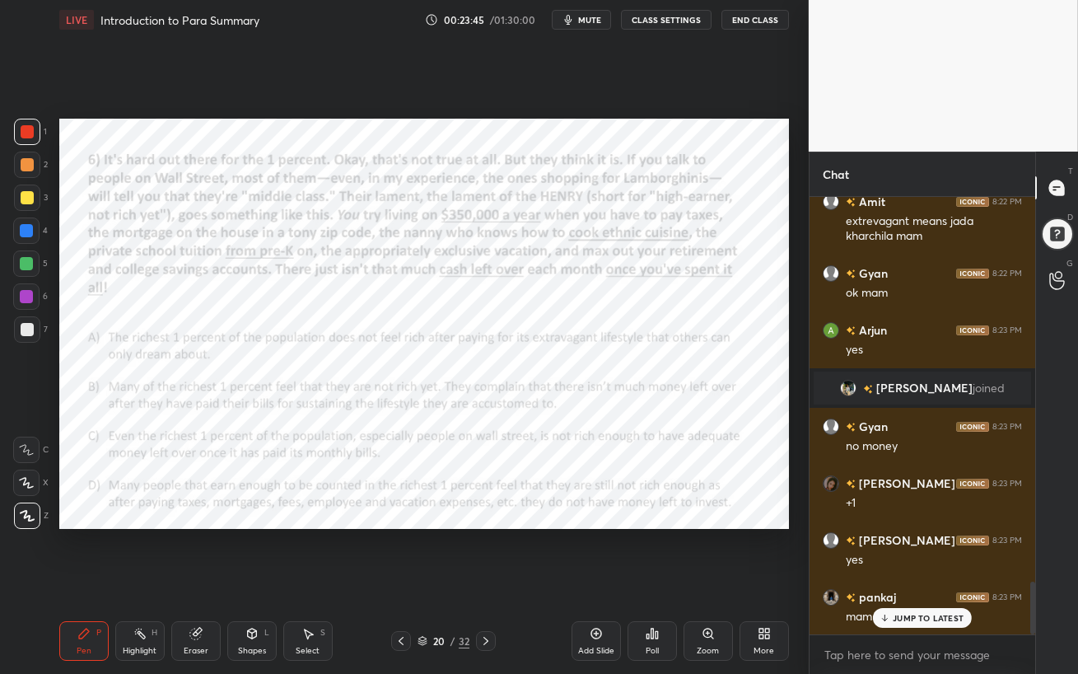
click at [21, 301] on div at bounding box center [26, 296] width 13 height 13
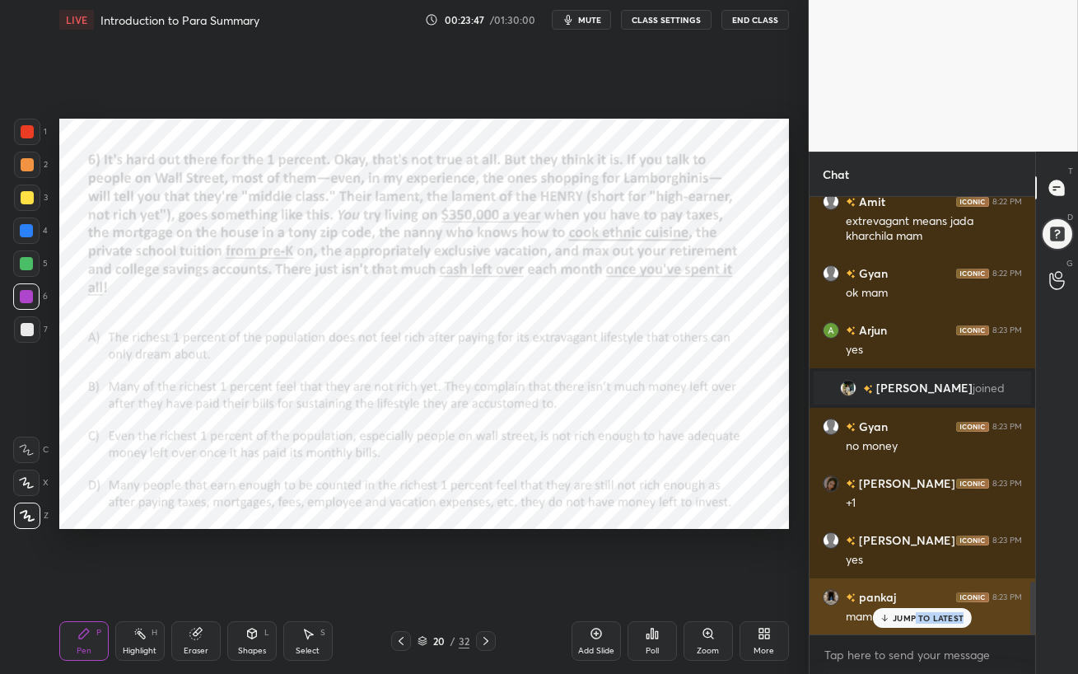
click at [917, 581] on div "JUMP TO LATEST" at bounding box center [922, 618] width 99 height 20
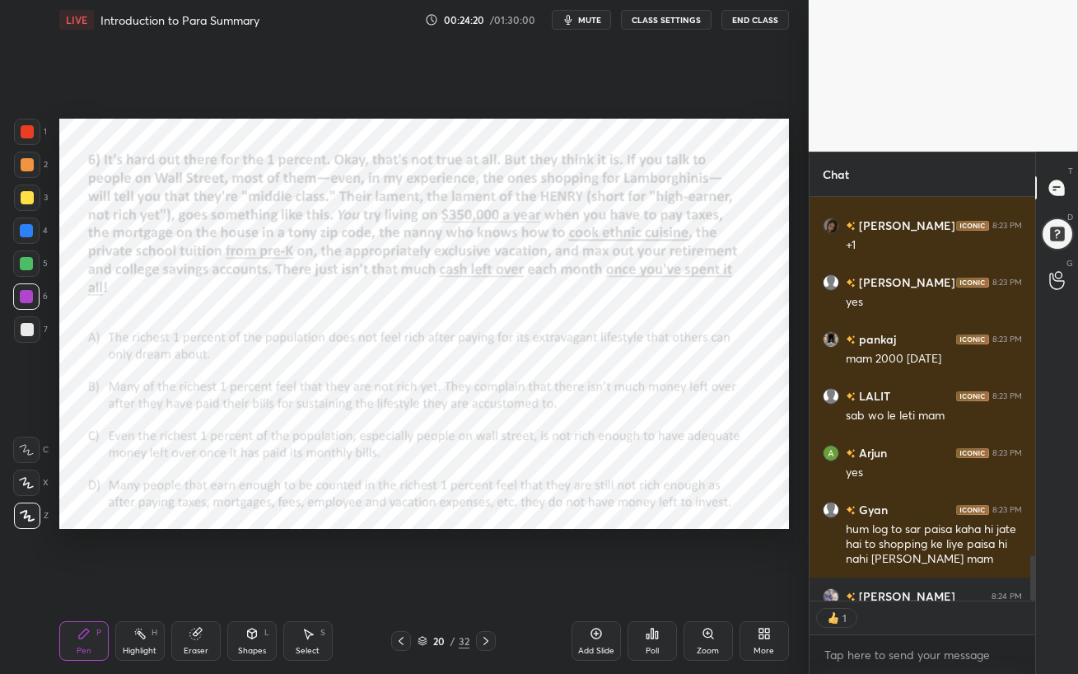
scroll to position [5, 5]
click at [488, 581] on icon at bounding box center [485, 640] width 13 height 13
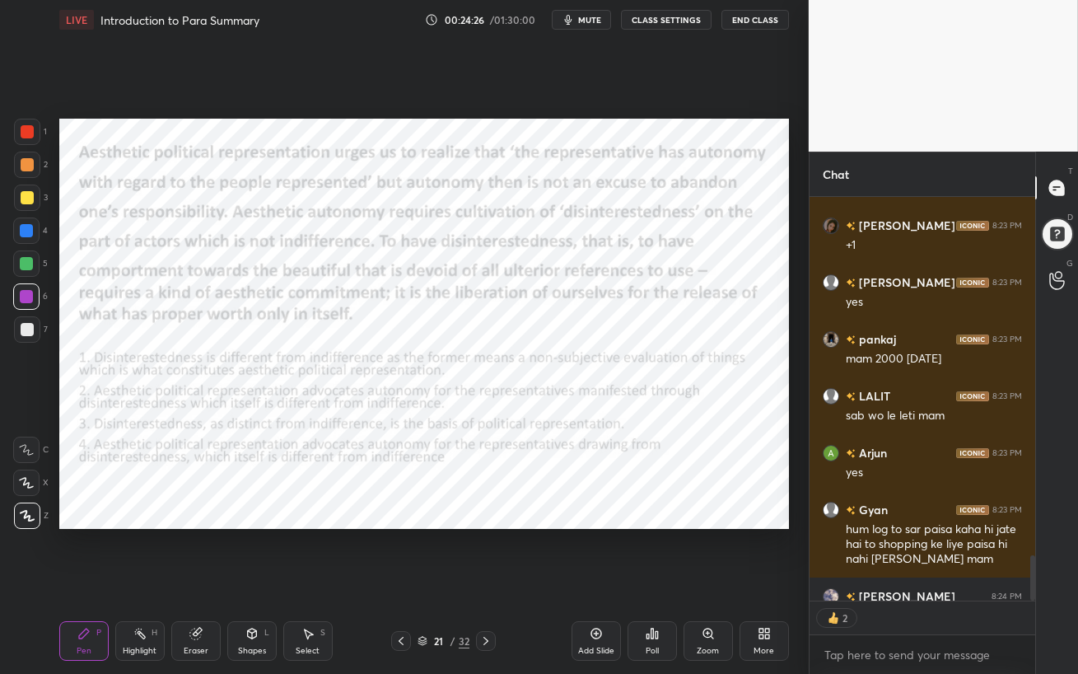
click at [486, 581] on icon at bounding box center [485, 640] width 13 height 13
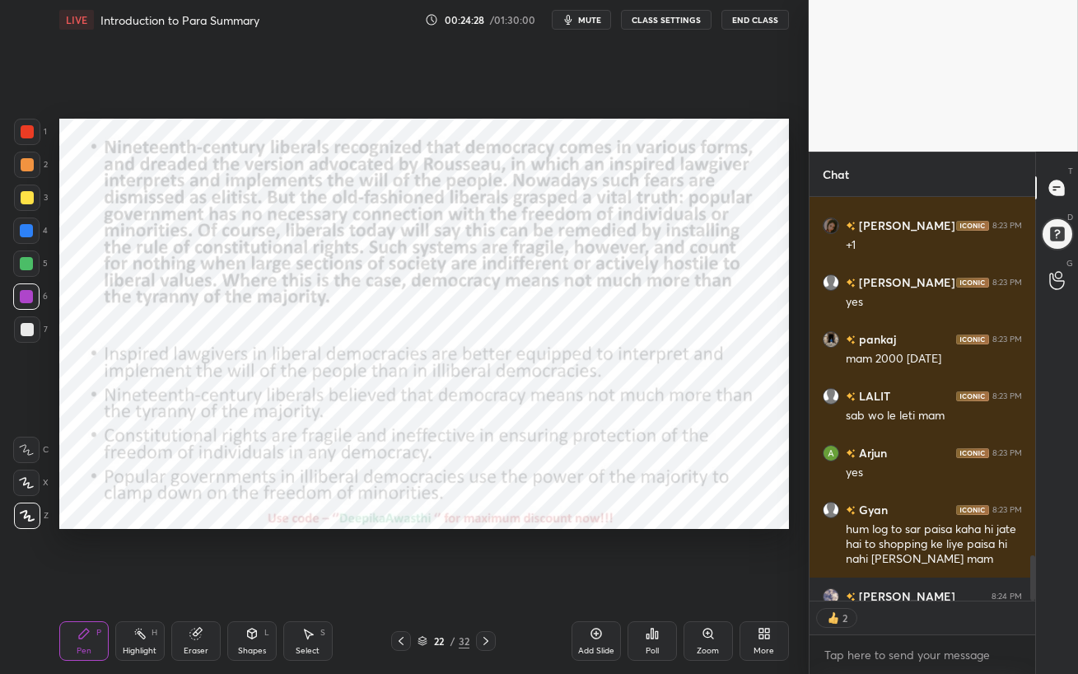
click at [486, 581] on icon at bounding box center [485, 640] width 13 height 13
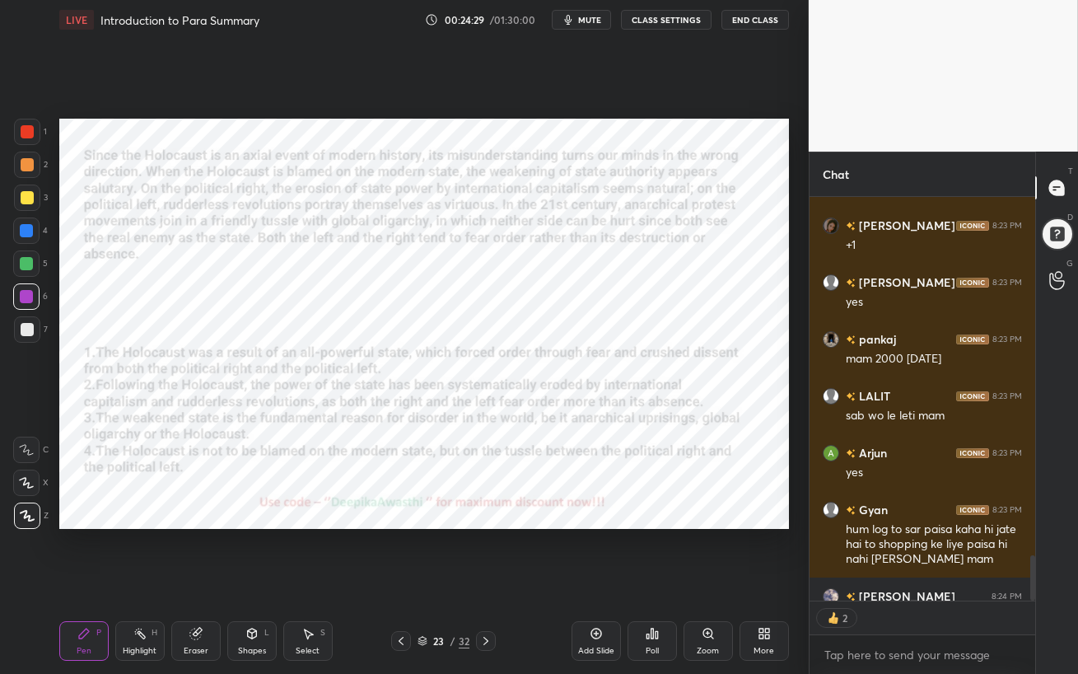
click at [487, 581] on icon at bounding box center [485, 641] width 5 height 8
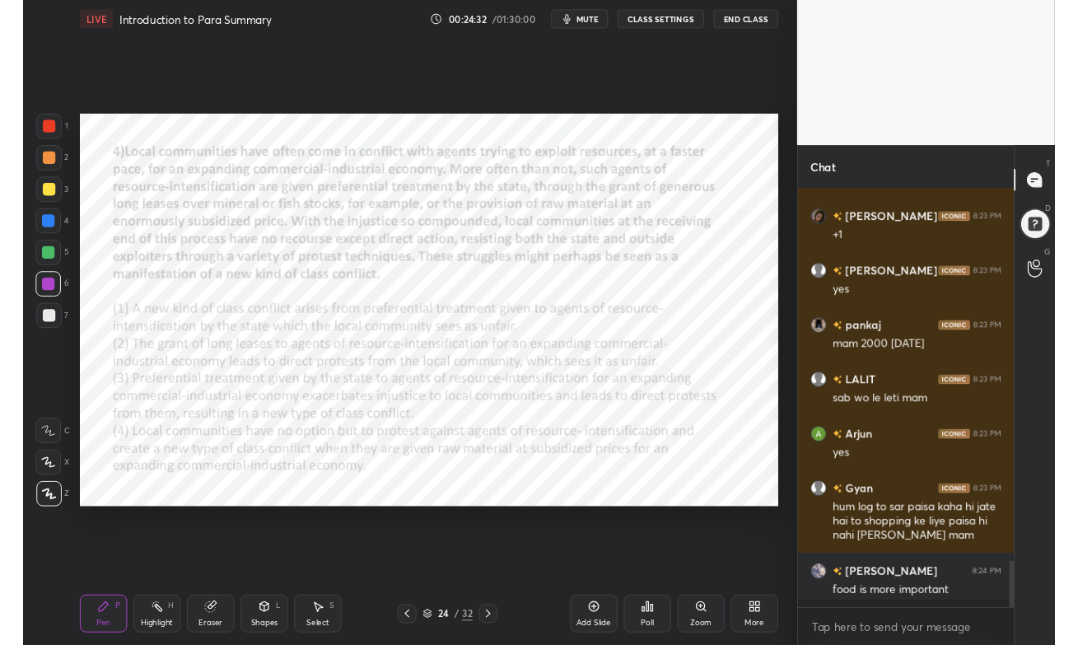
scroll to position [432, 221]
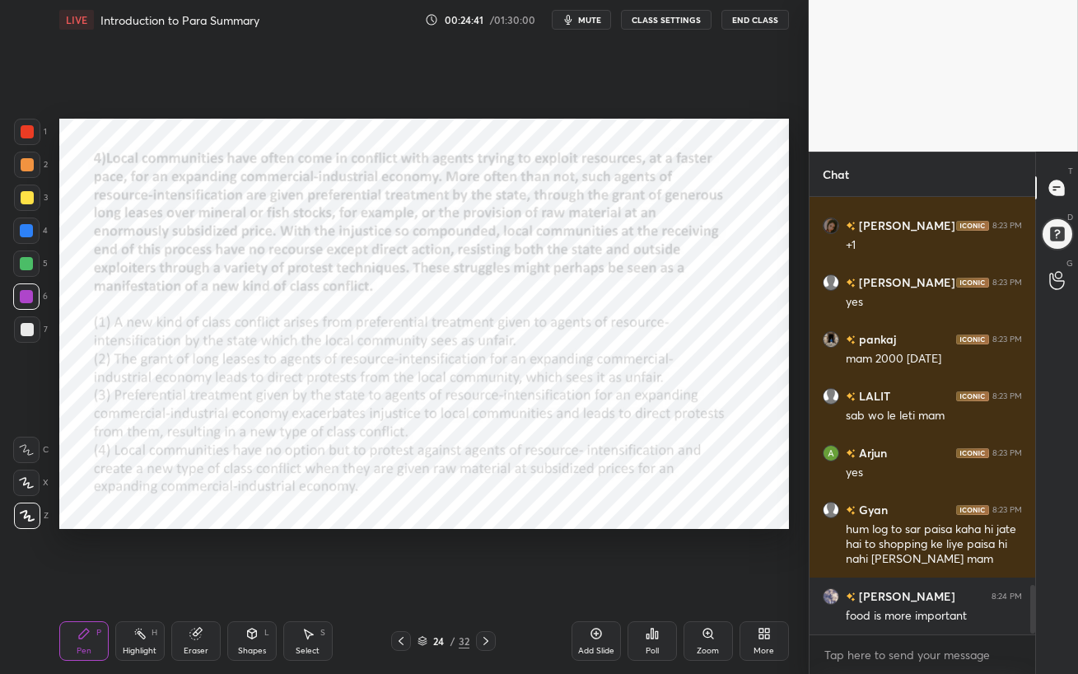
drag, startPoint x: 27, startPoint y: 125, endPoint x: 52, endPoint y: 140, distance: 28.8
click at [27, 125] on div at bounding box center [27, 131] width 13 height 13
click at [586, 16] on span "mute" at bounding box center [589, 20] width 23 height 12
click at [770, 581] on div "More" at bounding box center [764, 641] width 49 height 40
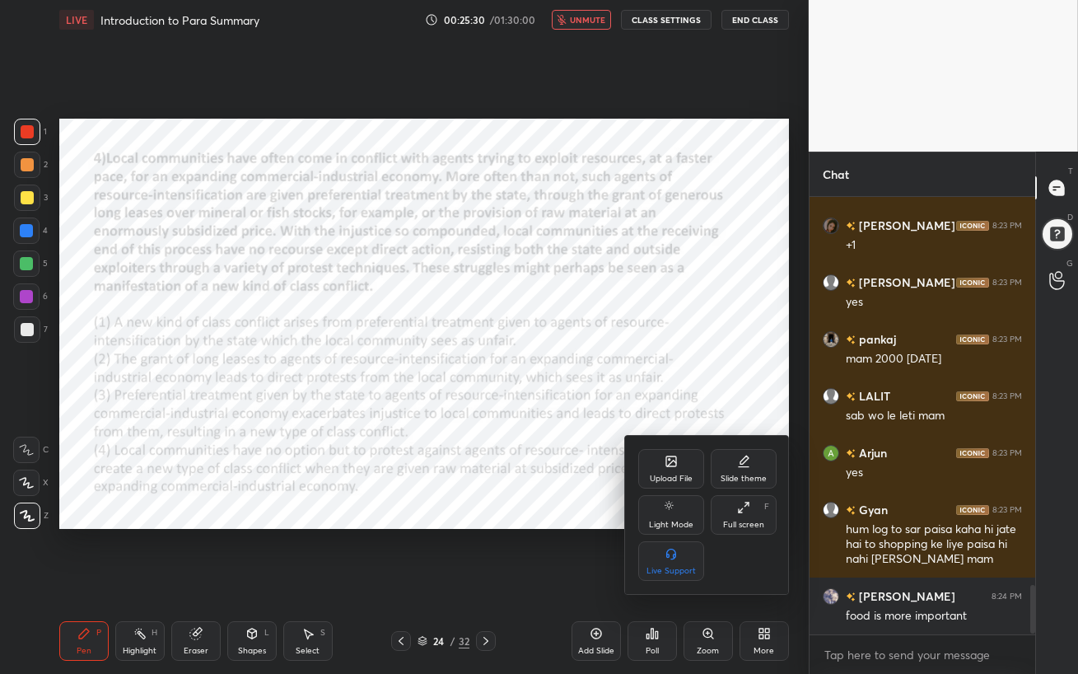
click at [674, 489] on div "Upload File Slide theme Light Mode Full screen F Live Support" at bounding box center [707, 515] width 138 height 132
click at [674, 478] on div "Upload File" at bounding box center [671, 478] width 43 height 8
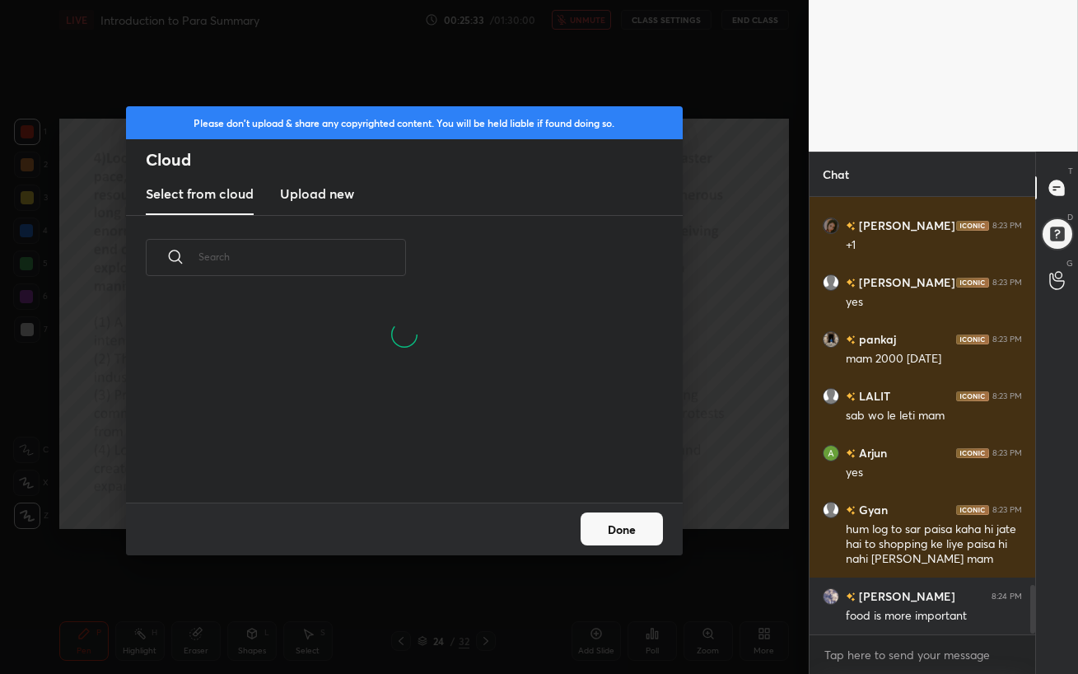
click at [333, 199] on h3 "Upload new" at bounding box center [317, 194] width 74 height 20
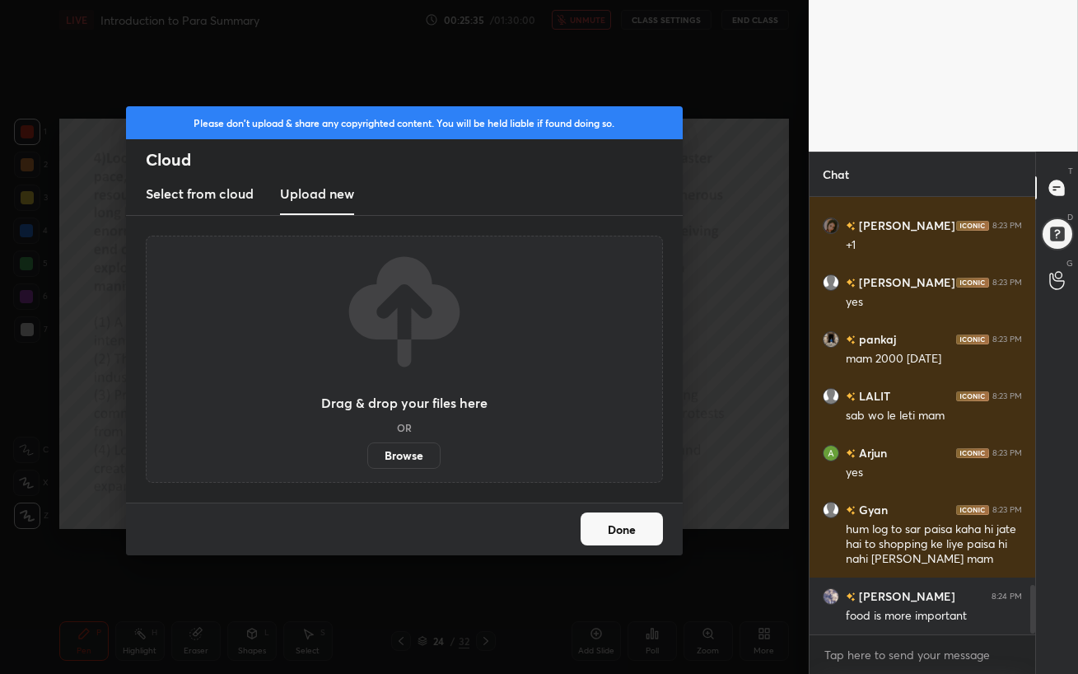
click at [400, 450] on label "Browse" at bounding box center [403, 455] width 73 height 26
click at [367, 450] on input "Browse" at bounding box center [367, 455] width 0 height 26
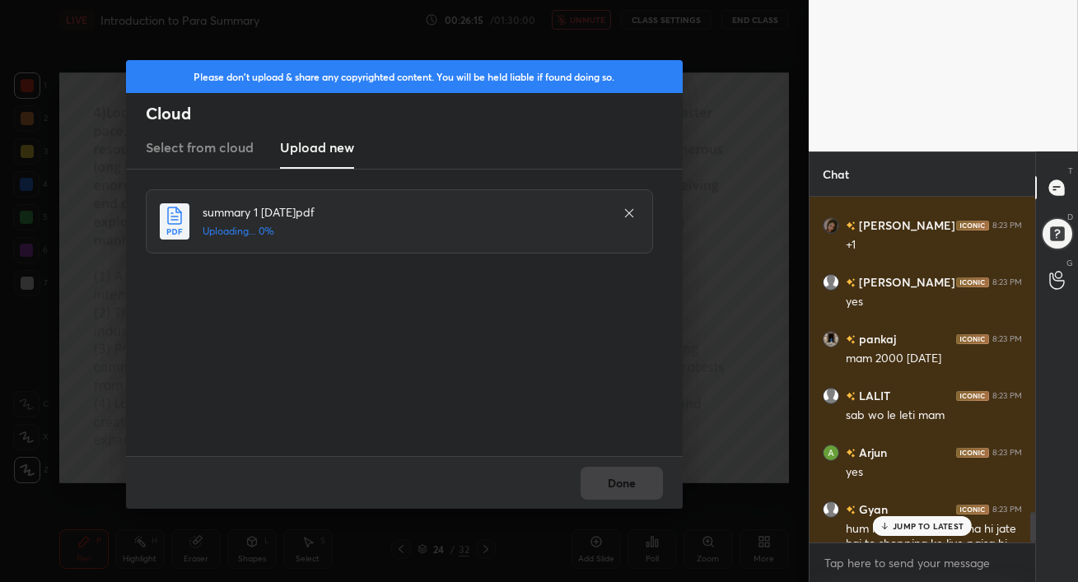
scroll to position [3611, 0]
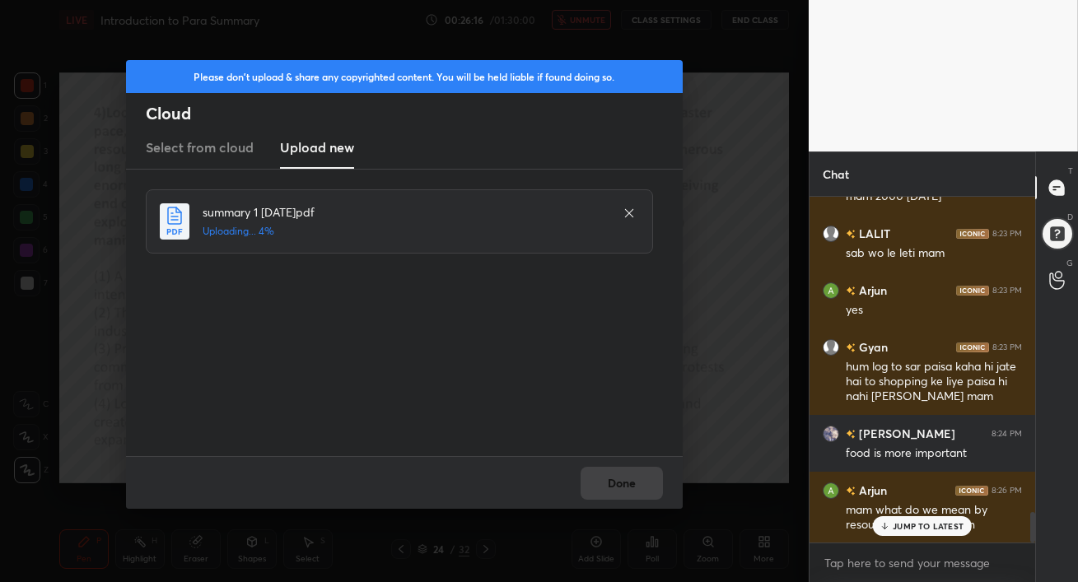
click at [928, 521] on p "JUMP TO LATEST" at bounding box center [928, 526] width 71 height 10
click at [614, 479] on button "Done" at bounding box center [622, 483] width 82 height 33
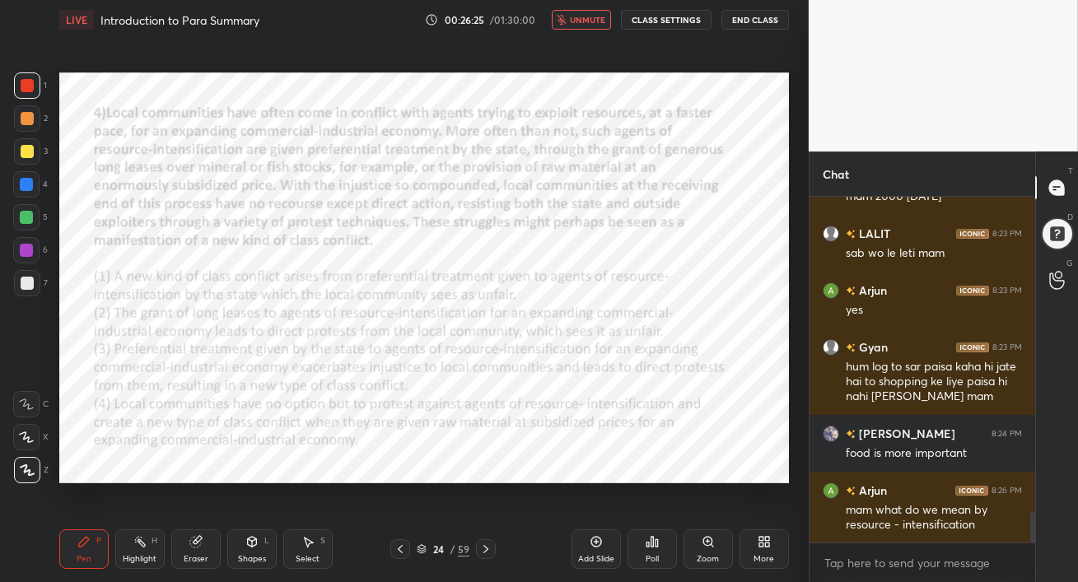
click at [592, 22] on span "unmute" at bounding box center [587, 20] width 35 height 12
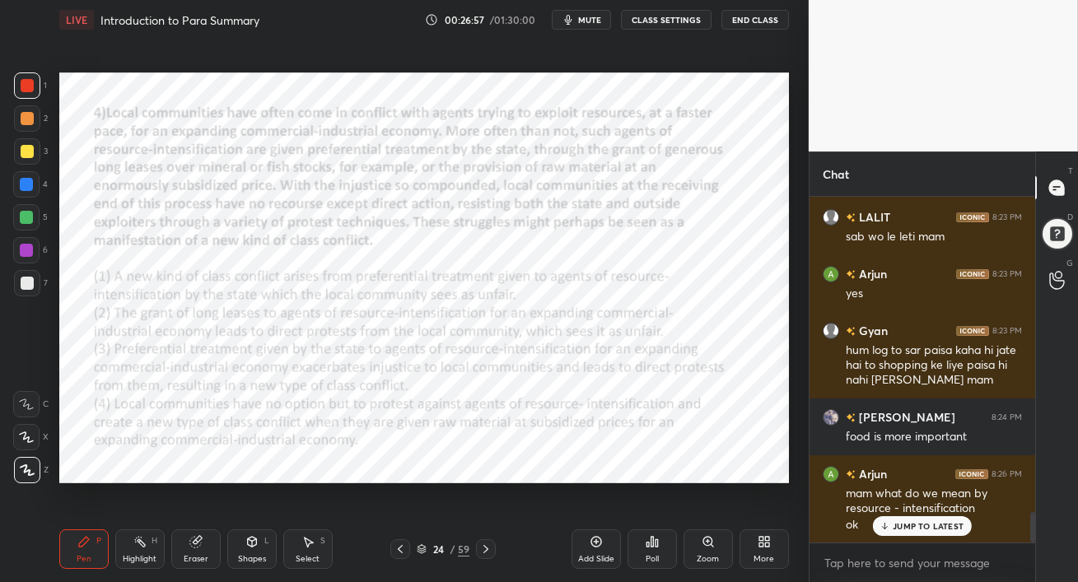
scroll to position [3668, 0]
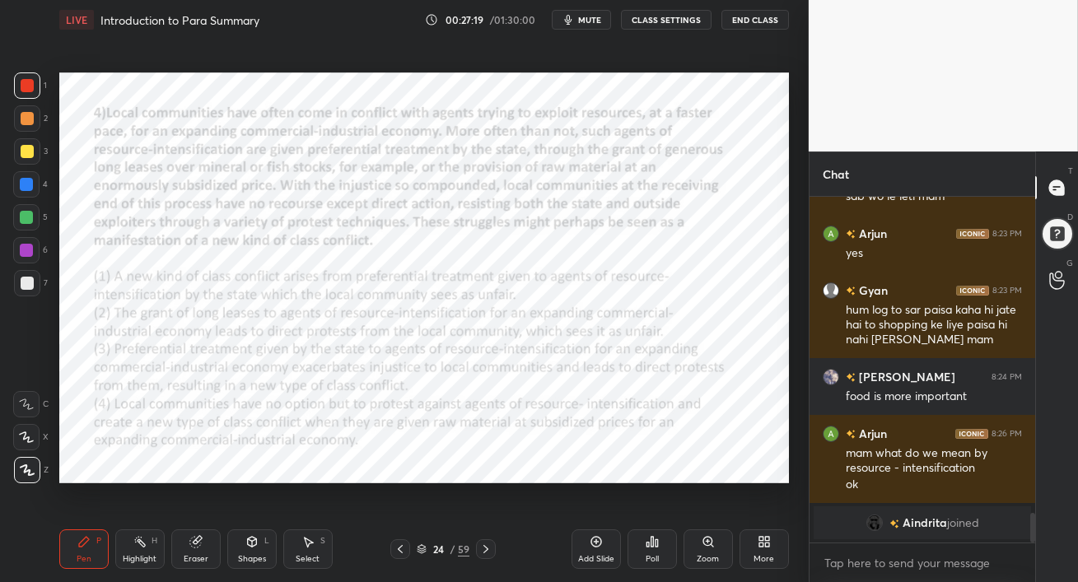
click at [592, 20] on span "mute" at bounding box center [589, 20] width 23 height 12
click at [596, 23] on span "unmute" at bounding box center [587, 20] width 35 height 12
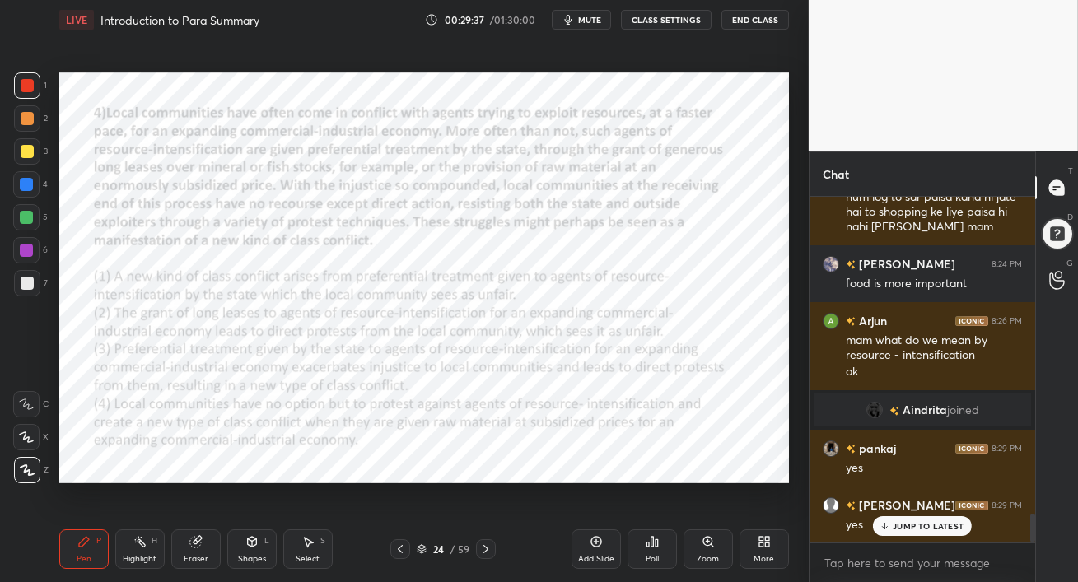
scroll to position [3838, 0]
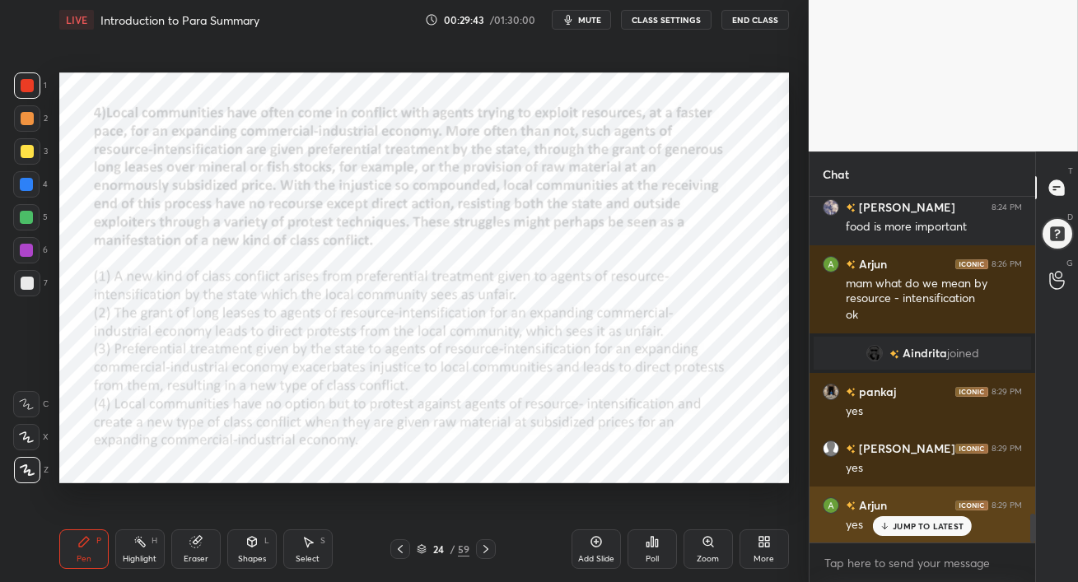
click at [900, 537] on div "Arjun 8:29 PM yes" at bounding box center [923, 515] width 226 height 57
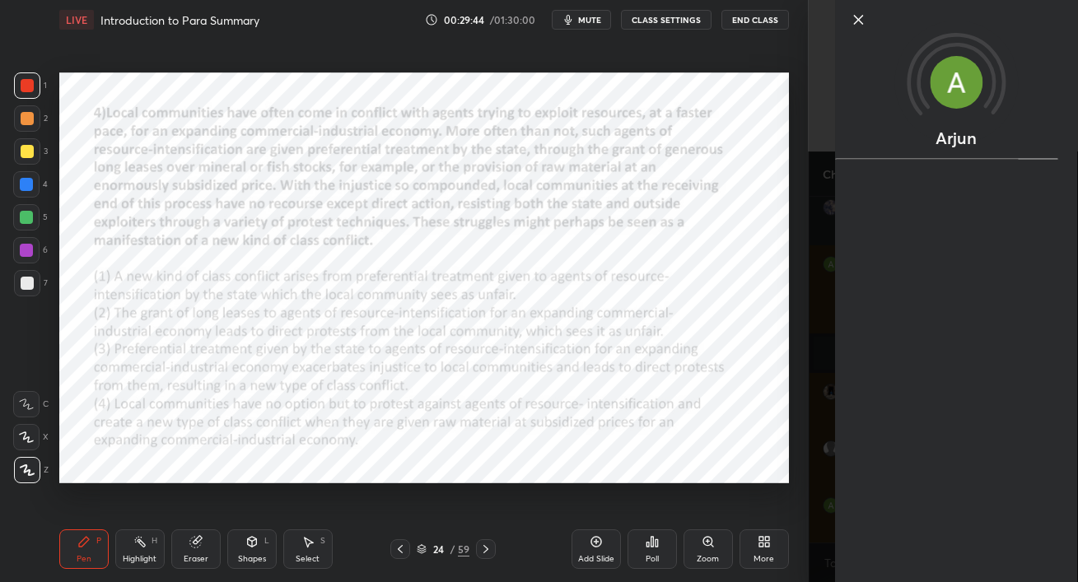
click at [777, 522] on div "Add Slide Poll Zoom More" at bounding box center [680, 549] width 217 height 92
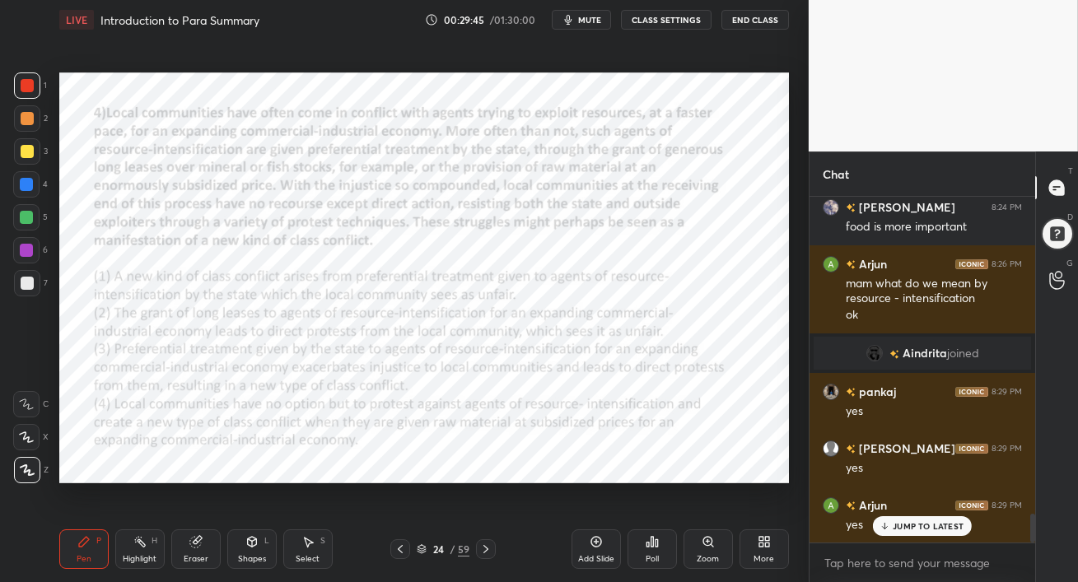
click at [912, 530] on p "JUMP TO LATEST" at bounding box center [928, 526] width 71 height 10
click at [198, 552] on div "Eraser" at bounding box center [195, 550] width 49 height 40
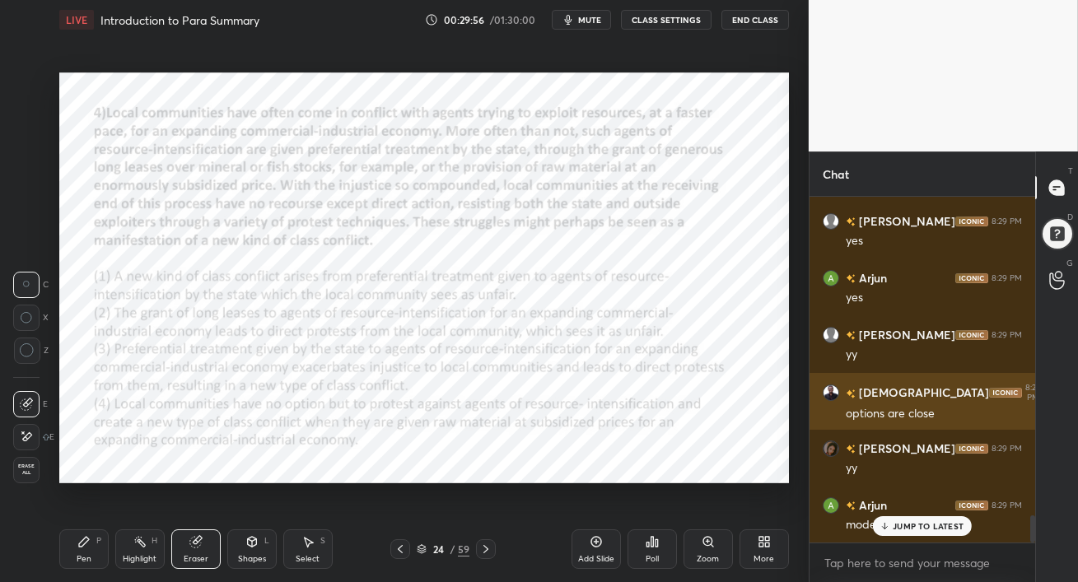
scroll to position [4122, 0]
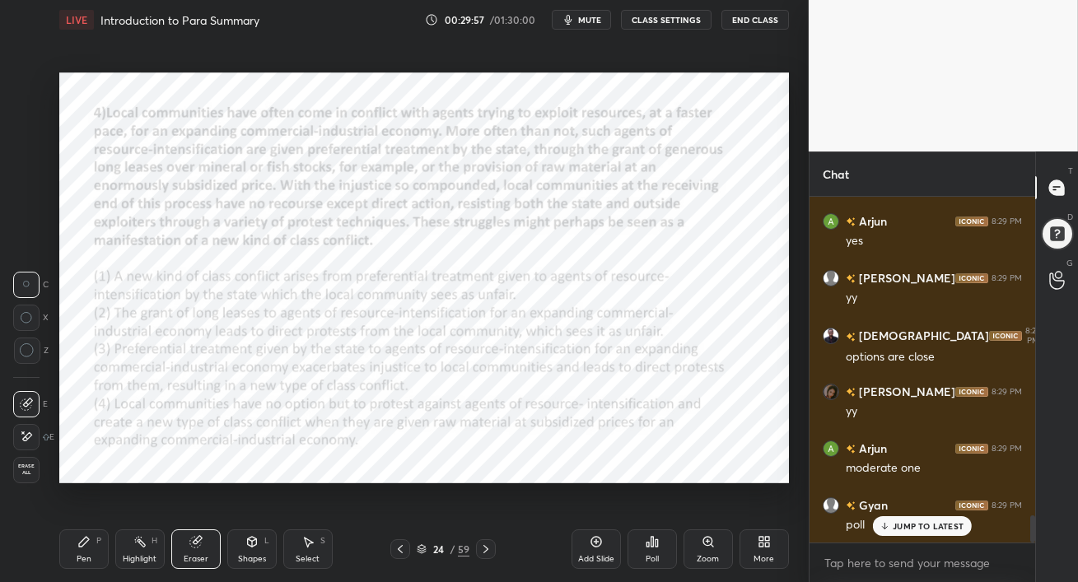
click at [905, 529] on p "JUMP TO LATEST" at bounding box center [928, 526] width 71 height 10
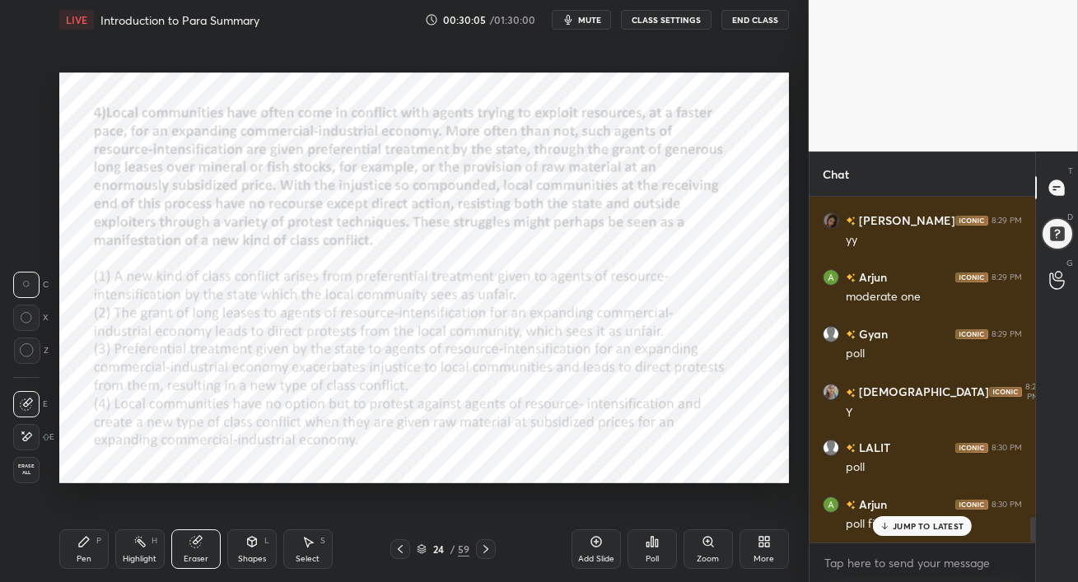
scroll to position [4349, 0]
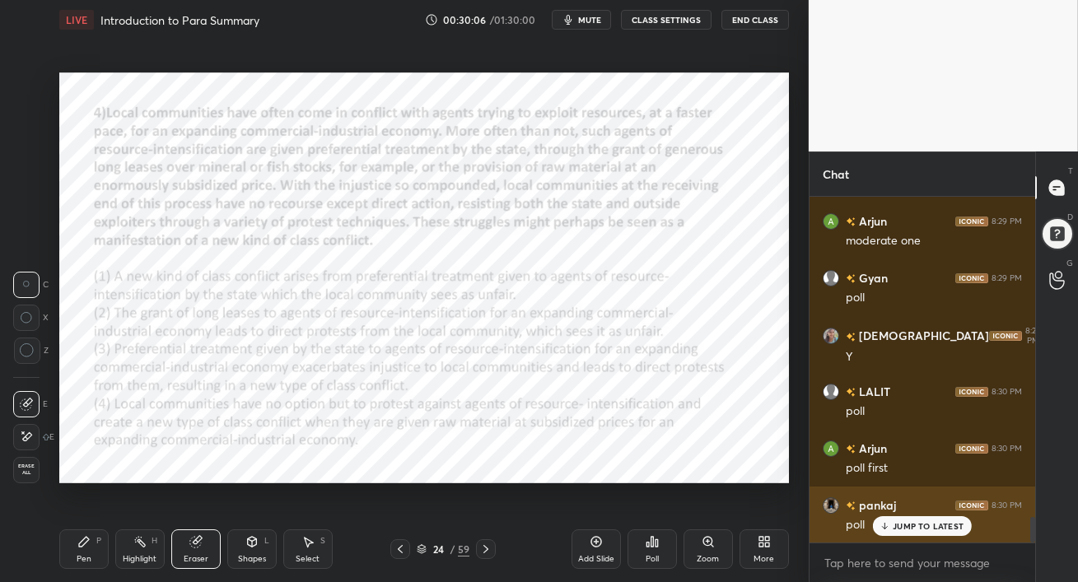
click at [911, 521] on p "JUMP TO LATEST" at bounding box center [928, 526] width 71 height 10
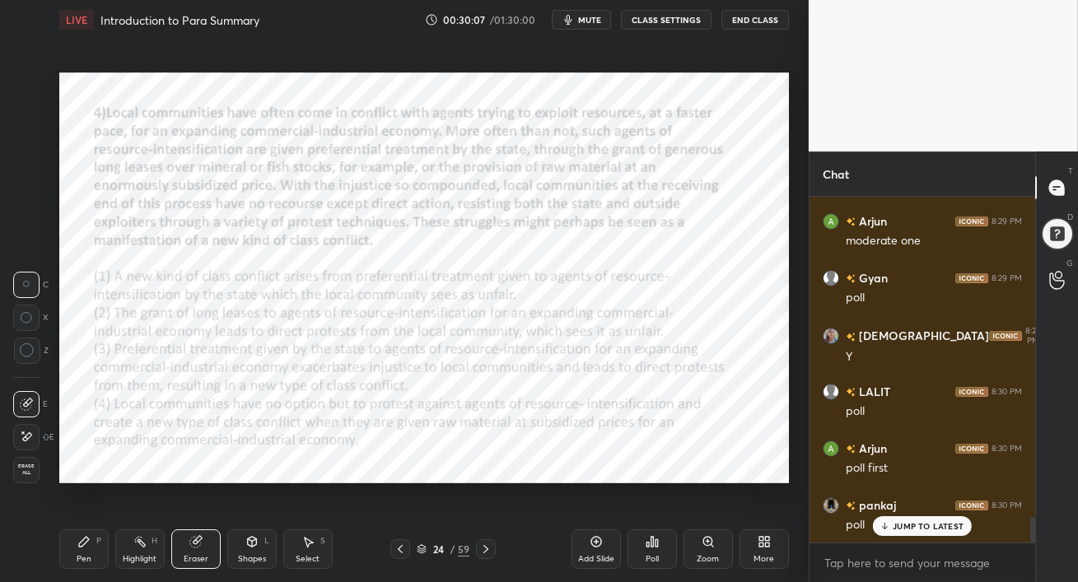
scroll to position [4406, 0]
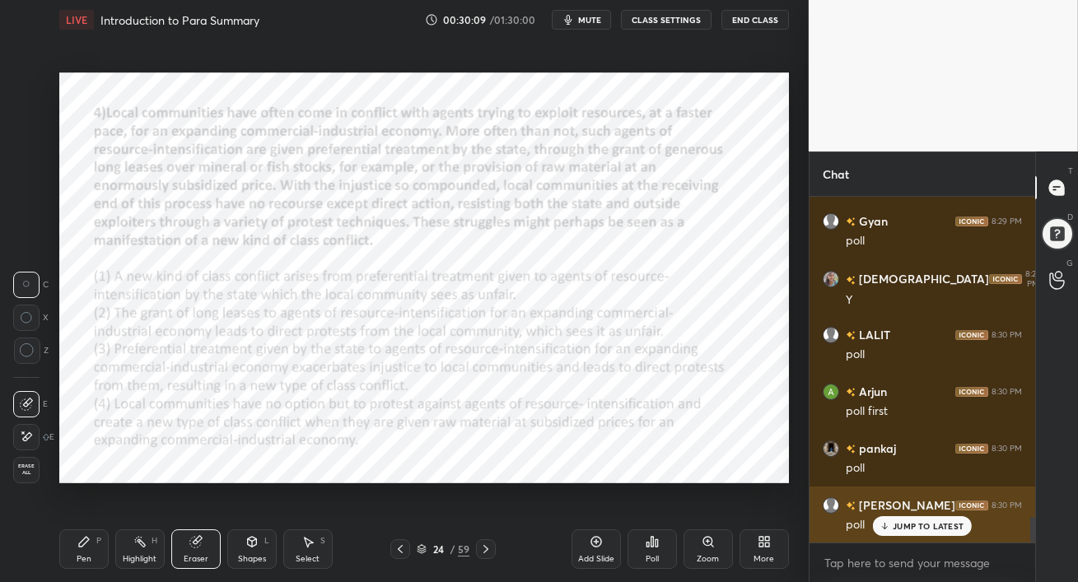
click at [913, 526] on p "JUMP TO LATEST" at bounding box center [928, 526] width 71 height 10
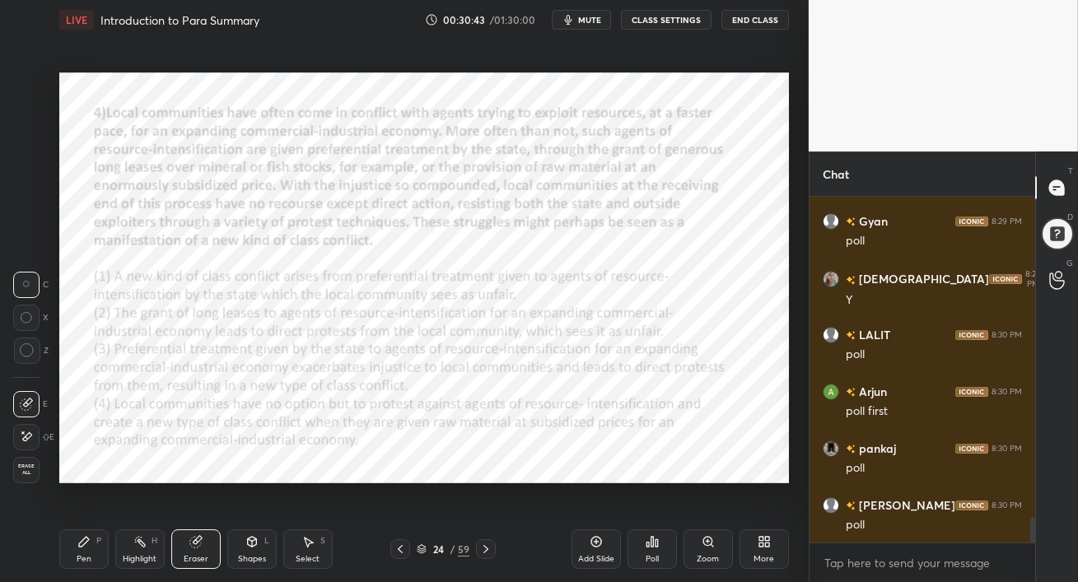
click at [651, 548] on icon at bounding box center [652, 541] width 13 height 13
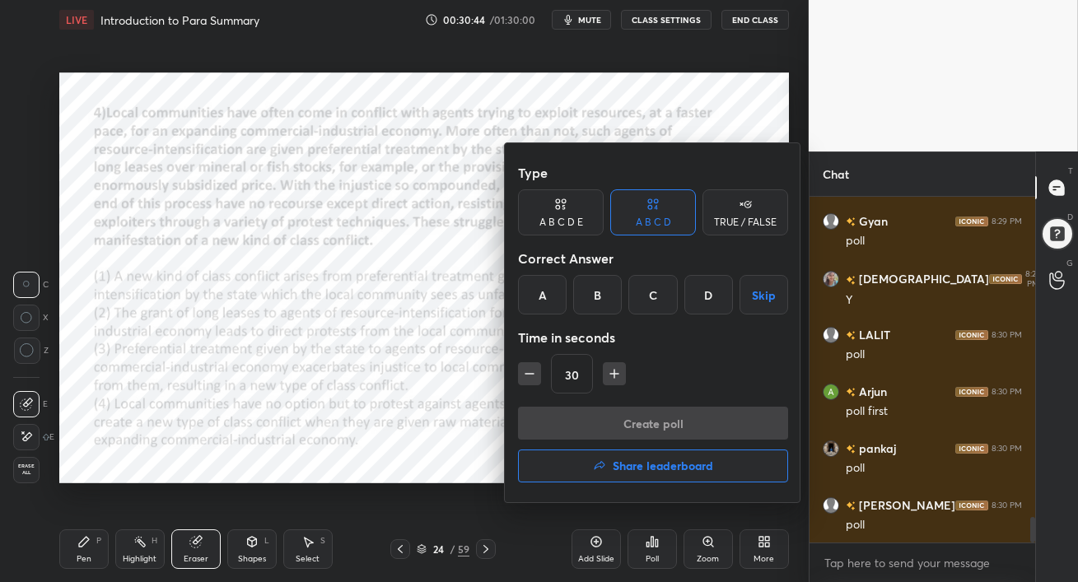
click at [652, 301] on div "C" at bounding box center [652, 295] width 49 height 40
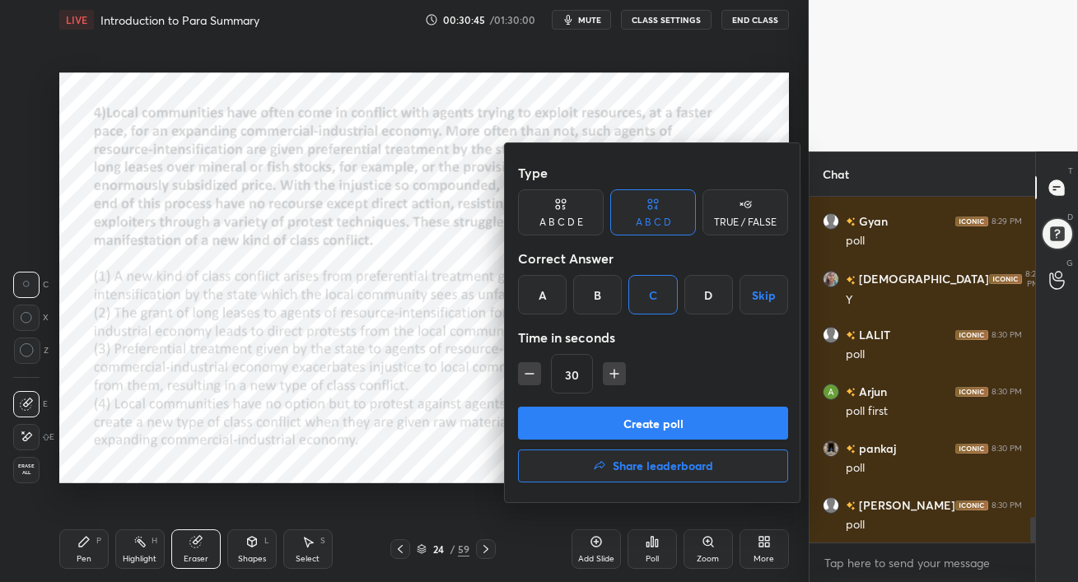
click at [631, 419] on button "Create poll" at bounding box center [653, 423] width 270 height 33
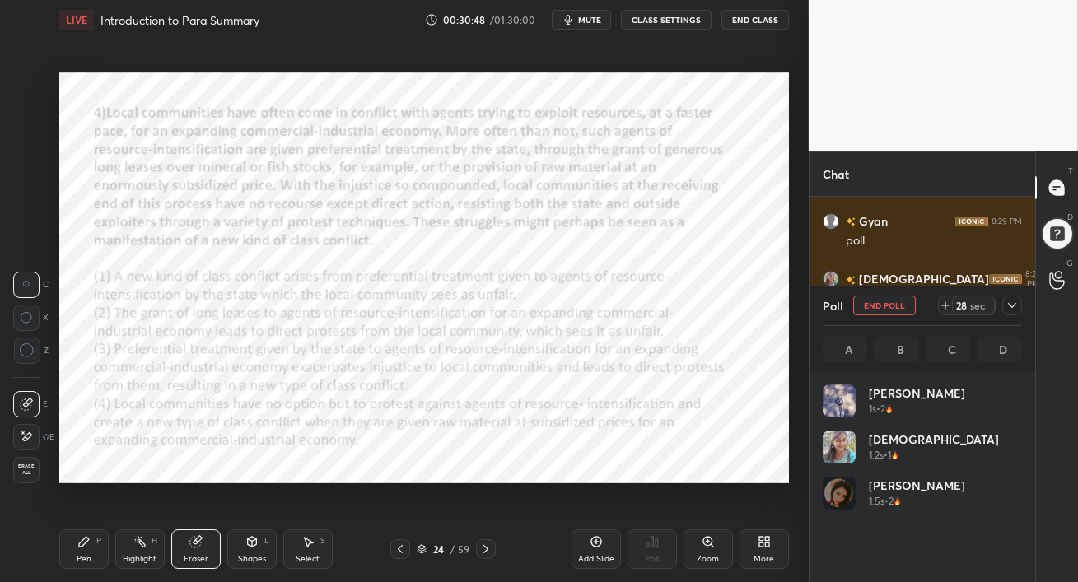
scroll to position [193, 194]
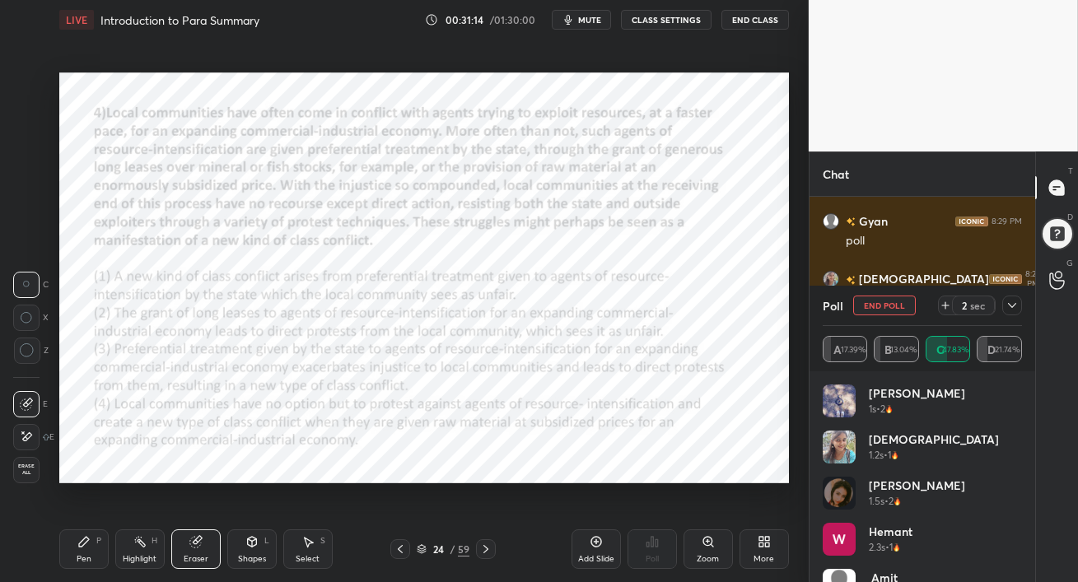
click at [892, 306] on button "End Poll" at bounding box center [884, 306] width 63 height 20
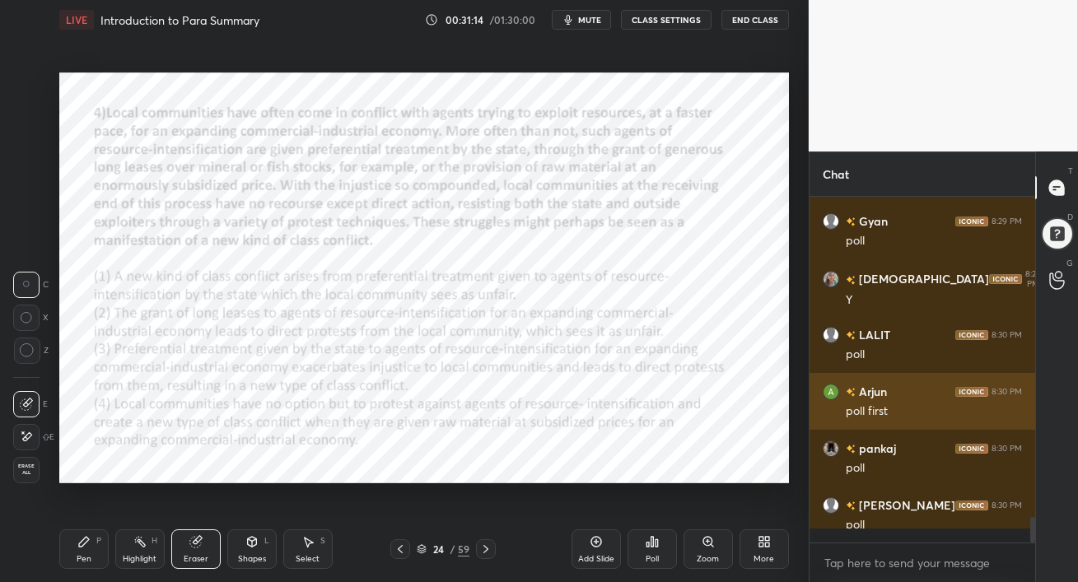
scroll to position [204, 221]
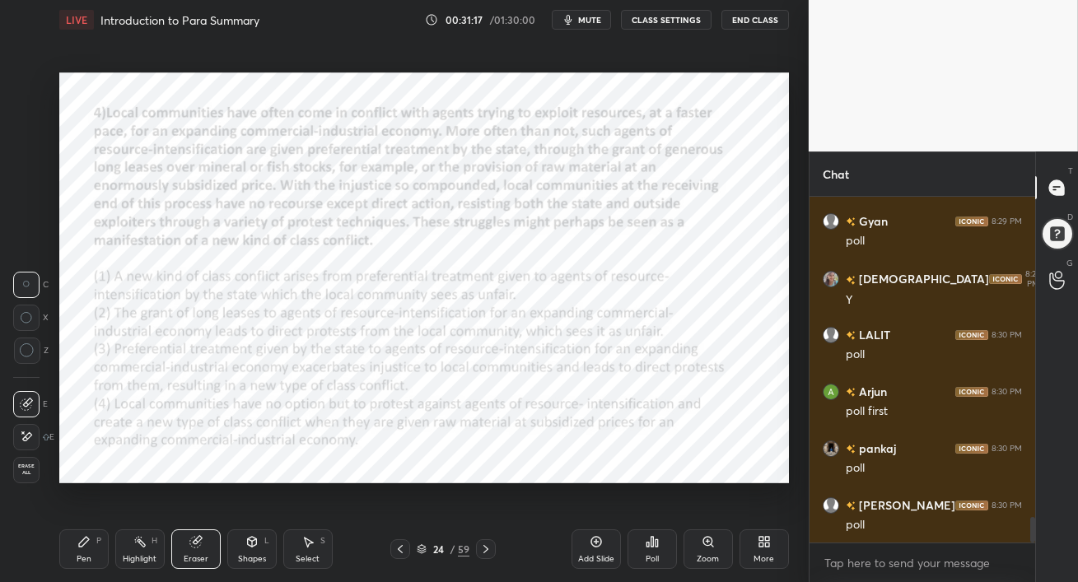
click at [87, 560] on div "Pen" at bounding box center [84, 559] width 15 height 8
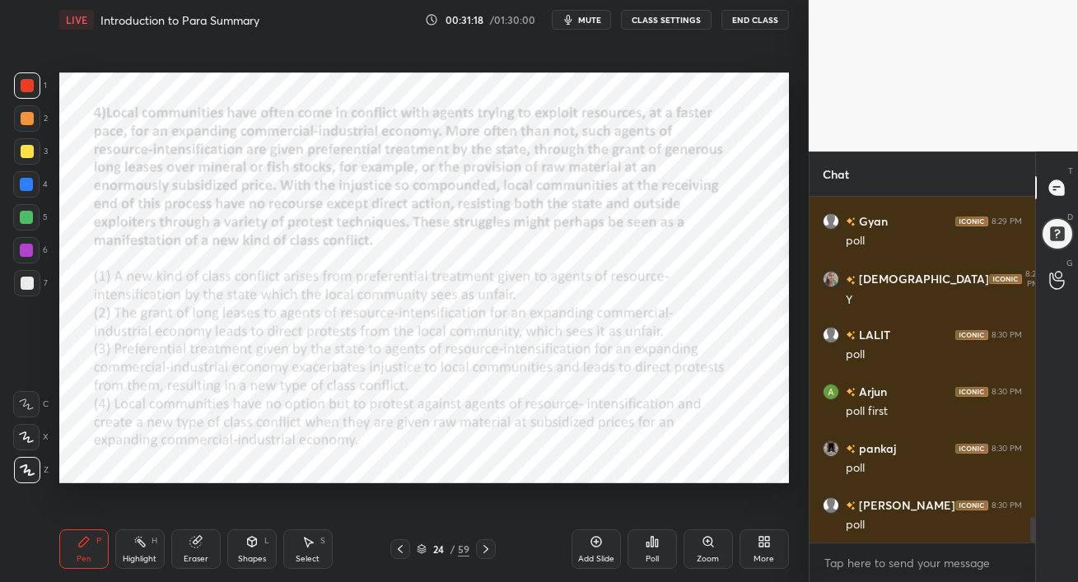
click at [26, 249] on div at bounding box center [26, 250] width 13 height 13
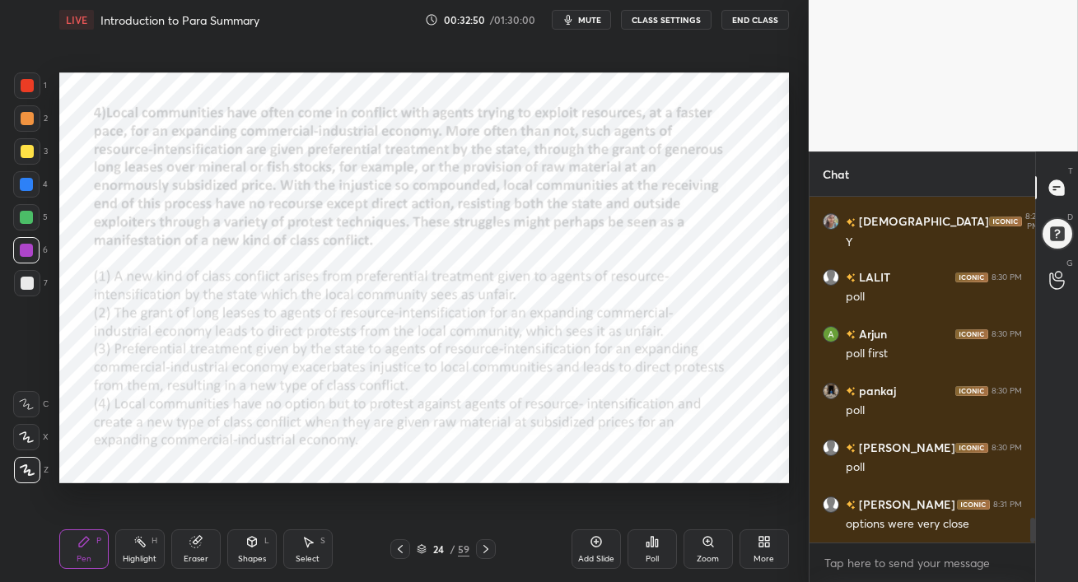
click at [26, 188] on div at bounding box center [26, 184] width 13 height 13
drag, startPoint x: 23, startPoint y: 217, endPoint x: 40, endPoint y: 233, distance: 22.7
click at [24, 219] on div at bounding box center [26, 217] width 13 height 13
click at [30, 259] on div at bounding box center [26, 250] width 26 height 26
click at [67, 490] on div "Setting up your live class Poll for secs No correct answer Start poll" at bounding box center [424, 278] width 743 height 477
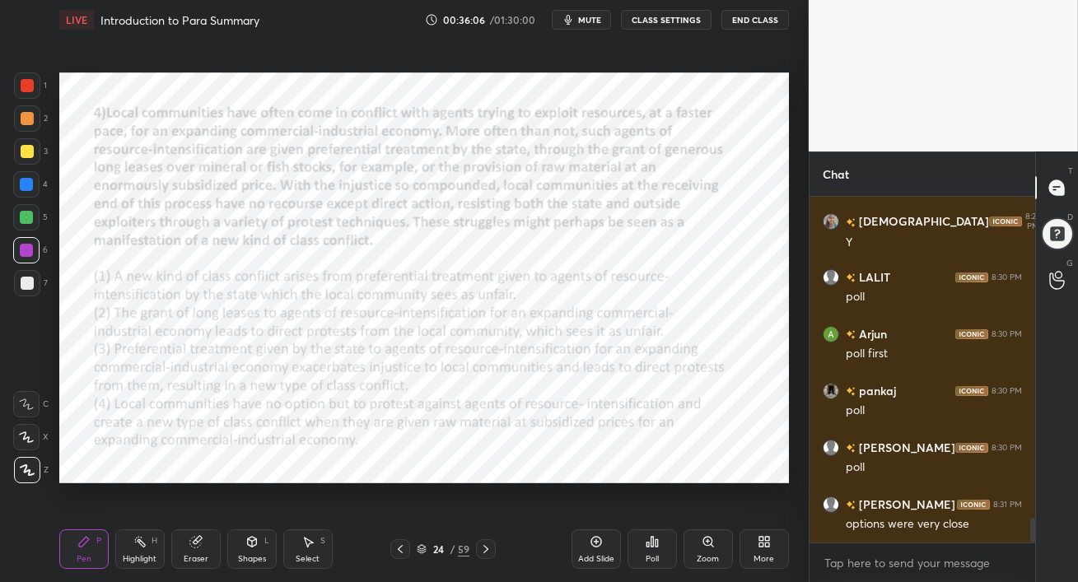
scroll to position [4520, 0]
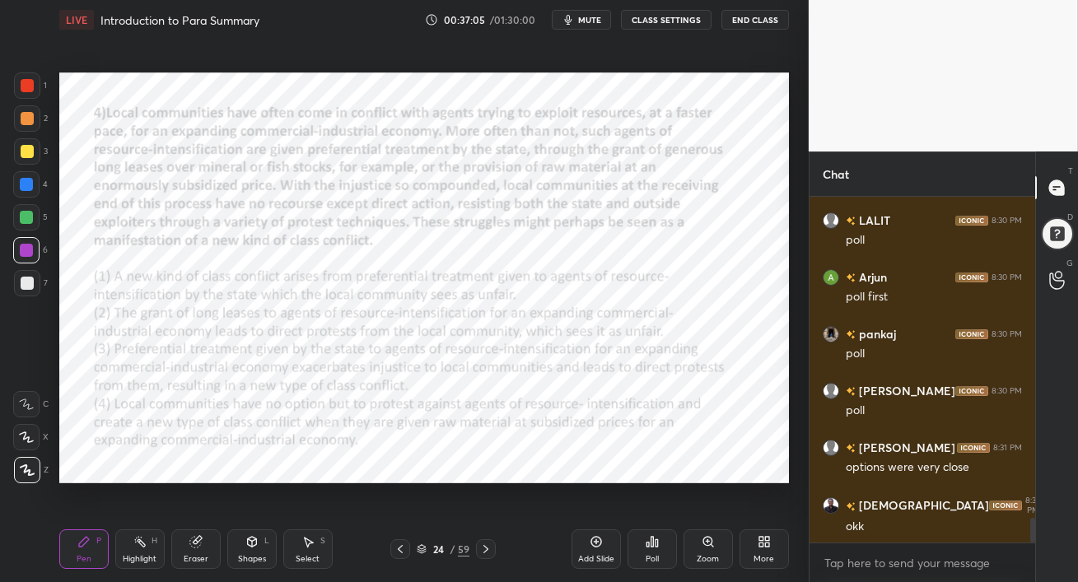
drag, startPoint x: 23, startPoint y: 254, endPoint x: 48, endPoint y: 252, distance: 24.8
click at [24, 254] on div at bounding box center [26, 250] width 13 height 13
click at [200, 539] on icon at bounding box center [195, 541] width 13 height 13
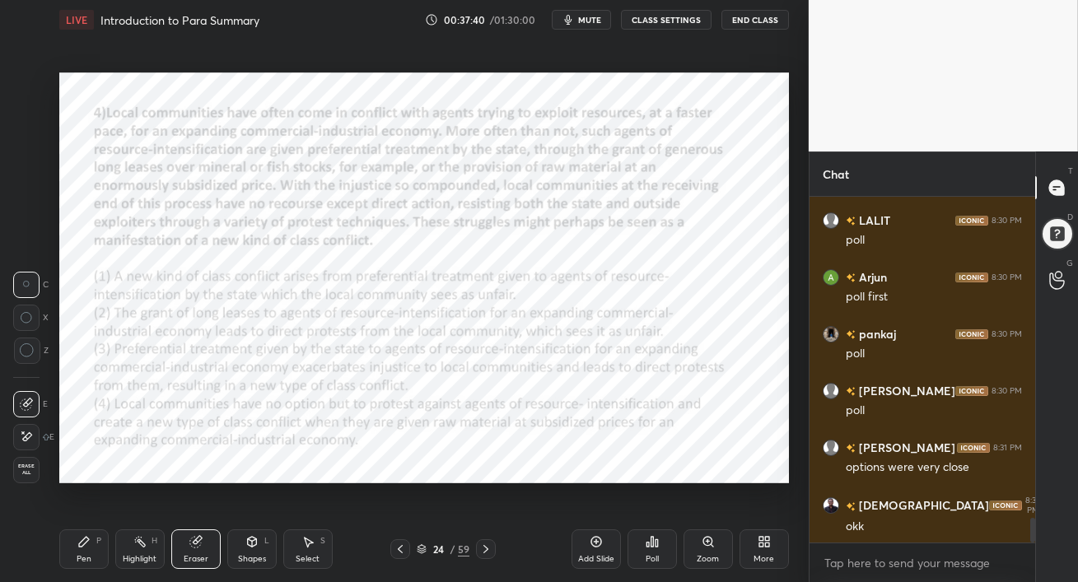
click at [29, 352] on icon at bounding box center [27, 350] width 15 height 15
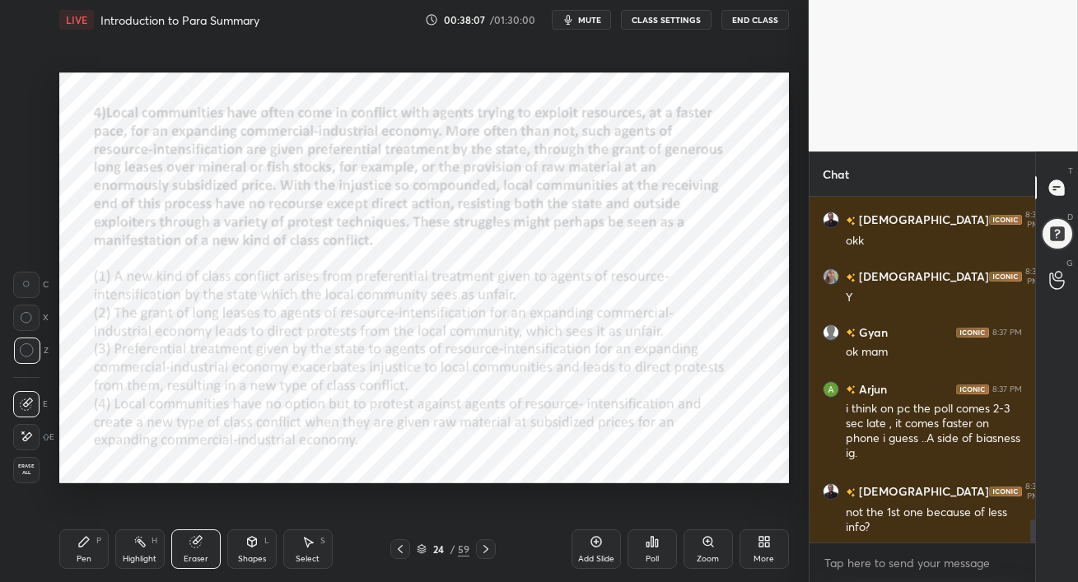
scroll to position [4863, 0]
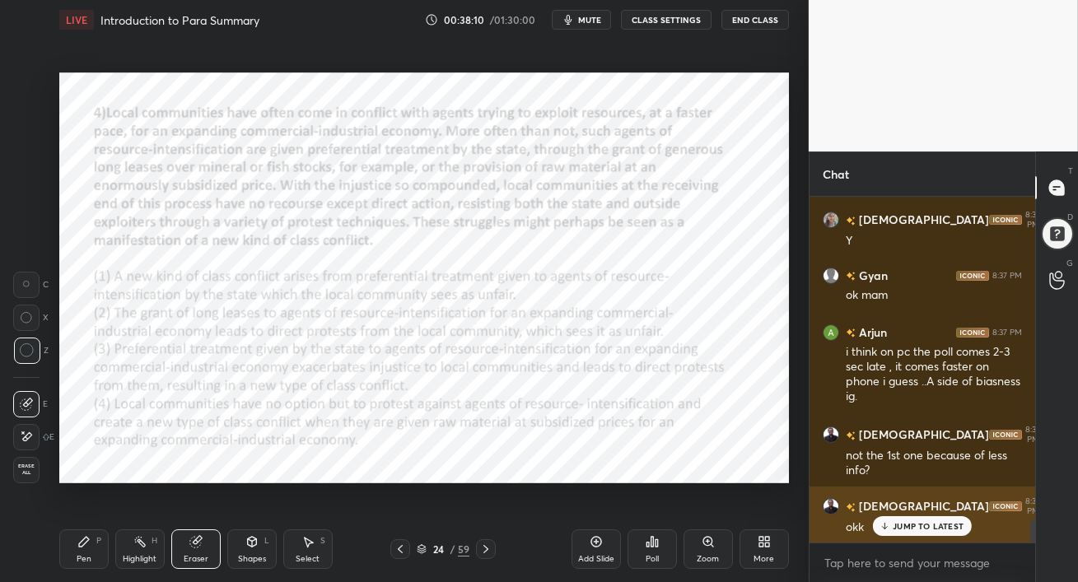
click at [884, 525] on icon at bounding box center [885, 526] width 11 height 10
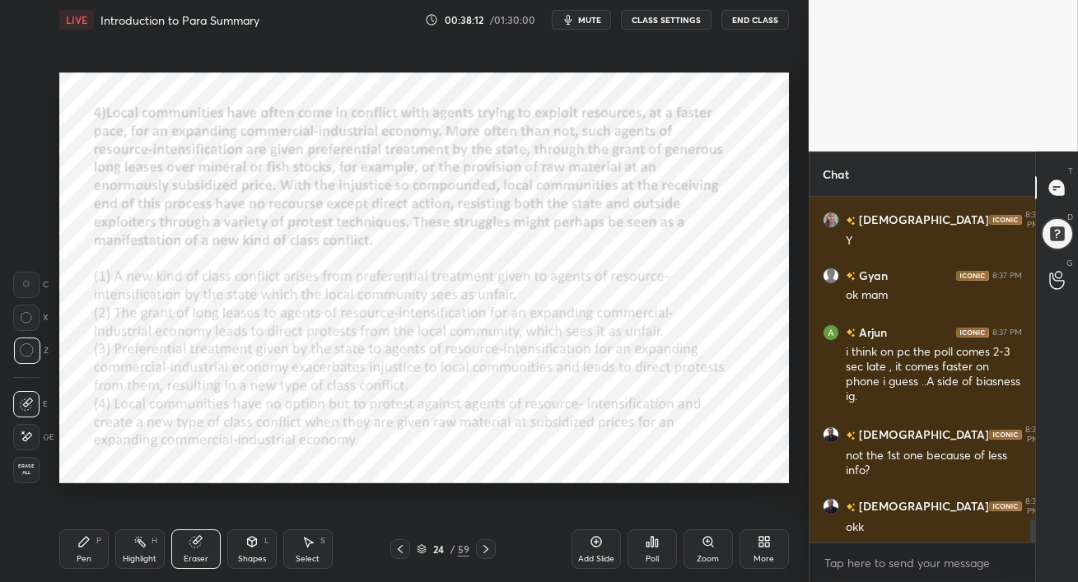
click at [203, 555] on div "Eraser" at bounding box center [196, 559] width 25 height 8
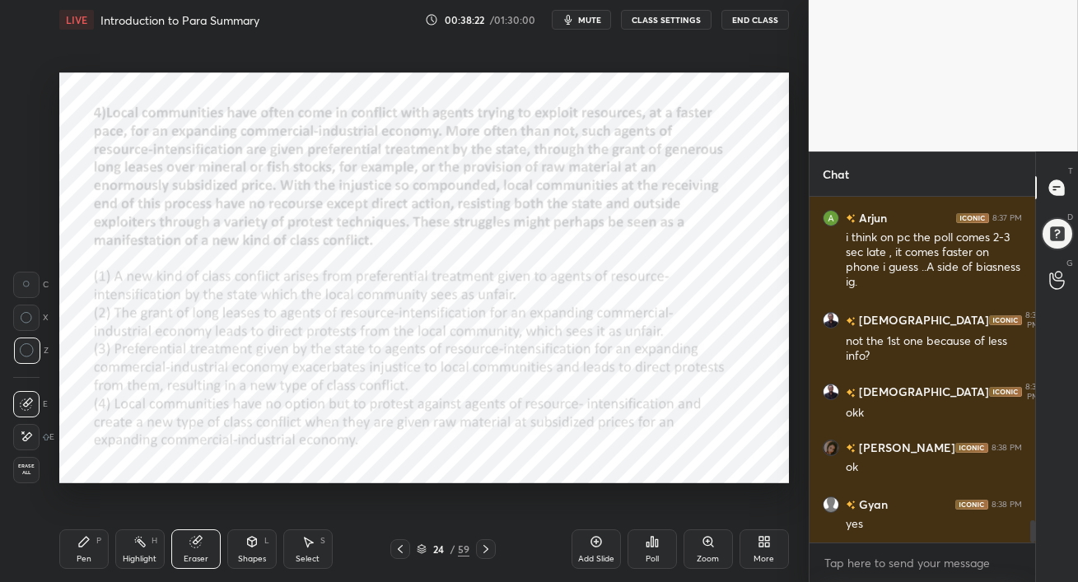
scroll to position [5034, 0]
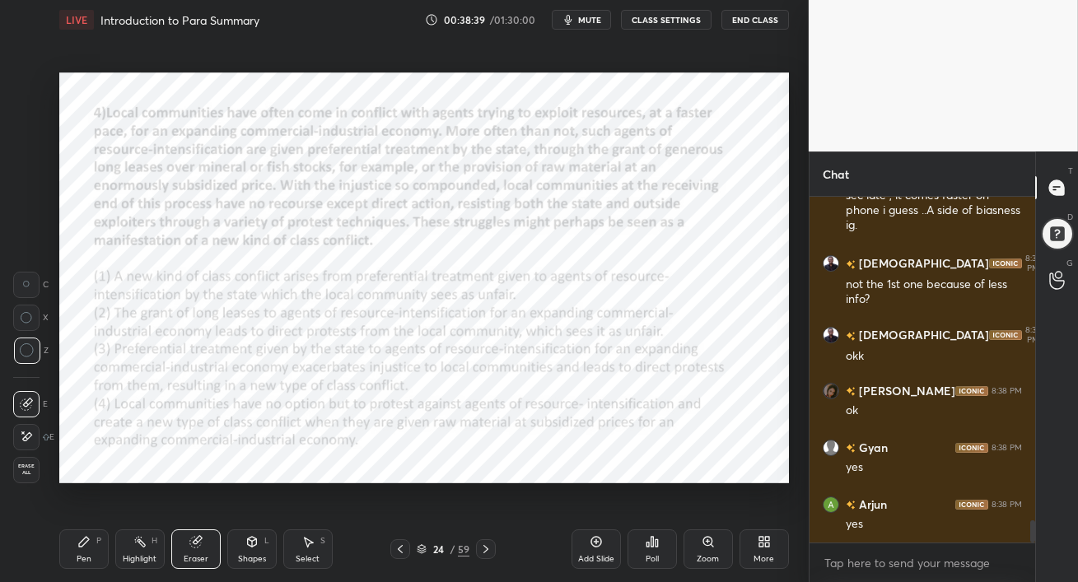
click at [77, 549] on div "Pen P" at bounding box center [83, 550] width 49 height 40
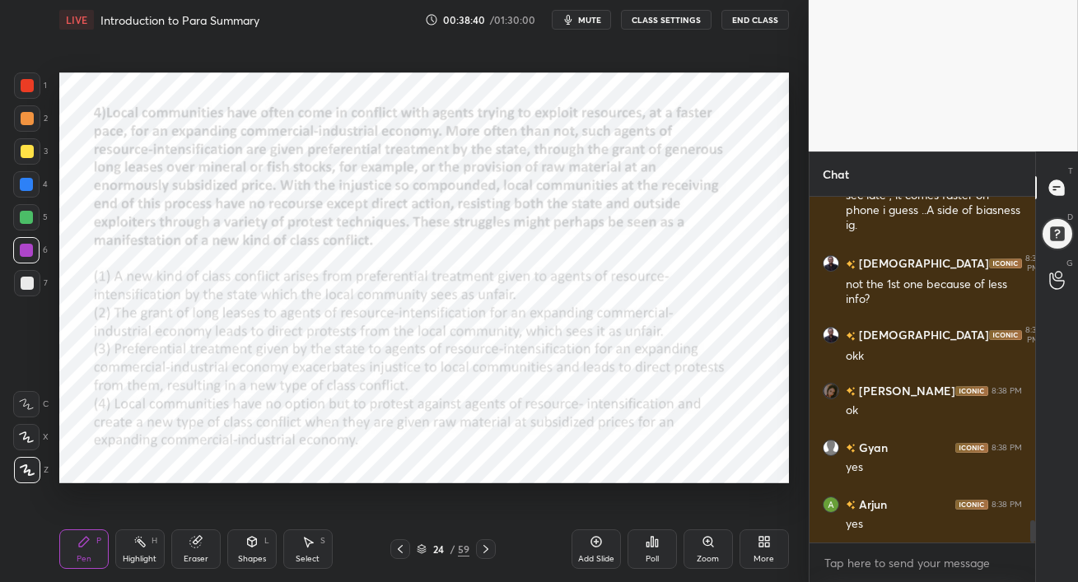
click at [22, 254] on div at bounding box center [26, 250] width 13 height 13
click at [487, 550] on icon at bounding box center [485, 549] width 5 height 8
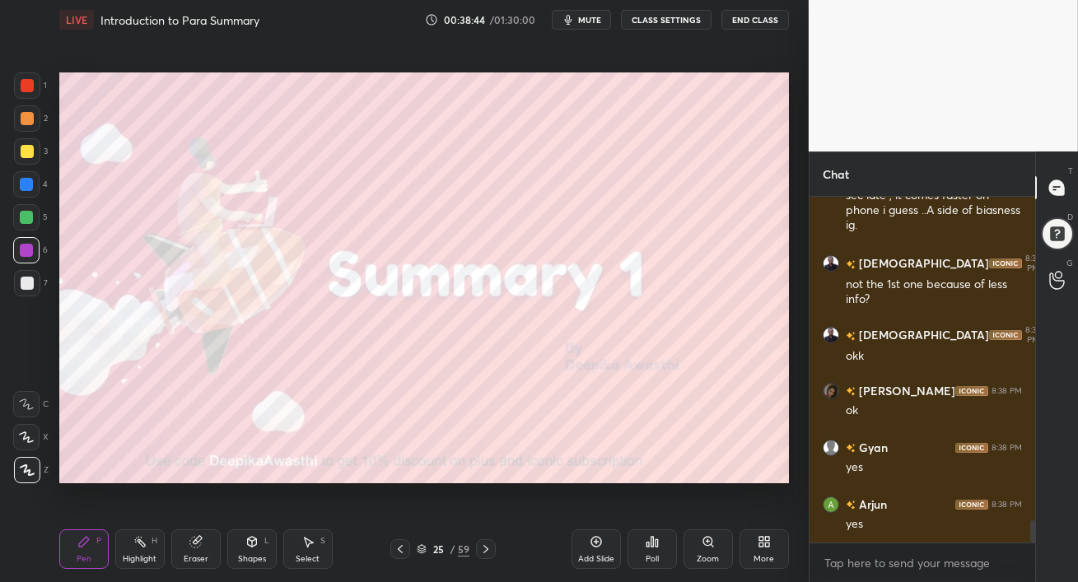
click at [488, 550] on icon at bounding box center [485, 549] width 5 height 8
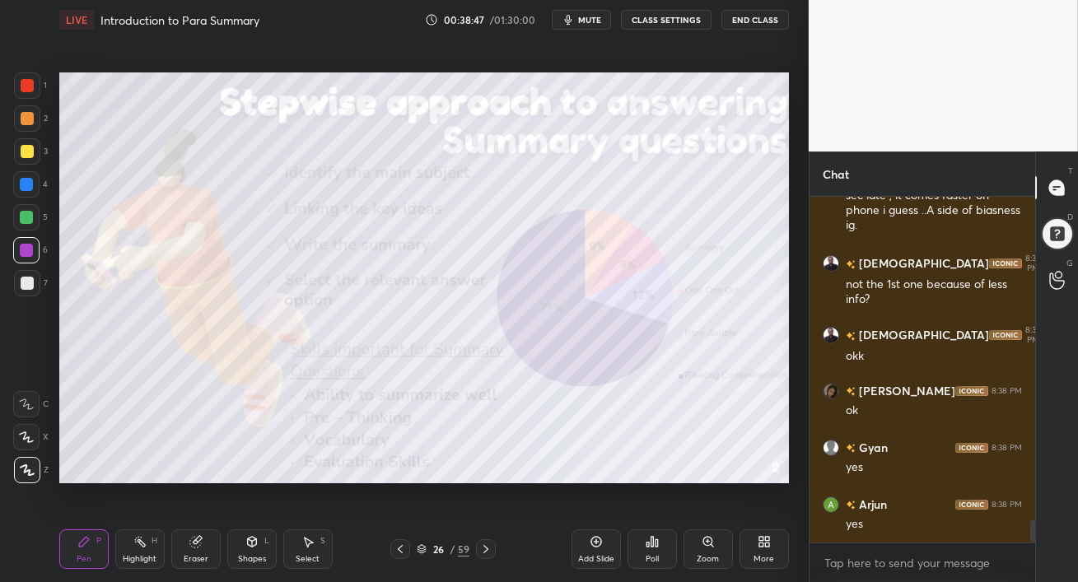
click at [25, 214] on div at bounding box center [26, 217] width 13 height 13
click at [24, 287] on div at bounding box center [27, 283] width 13 height 13
click at [487, 551] on icon at bounding box center [485, 549] width 13 height 13
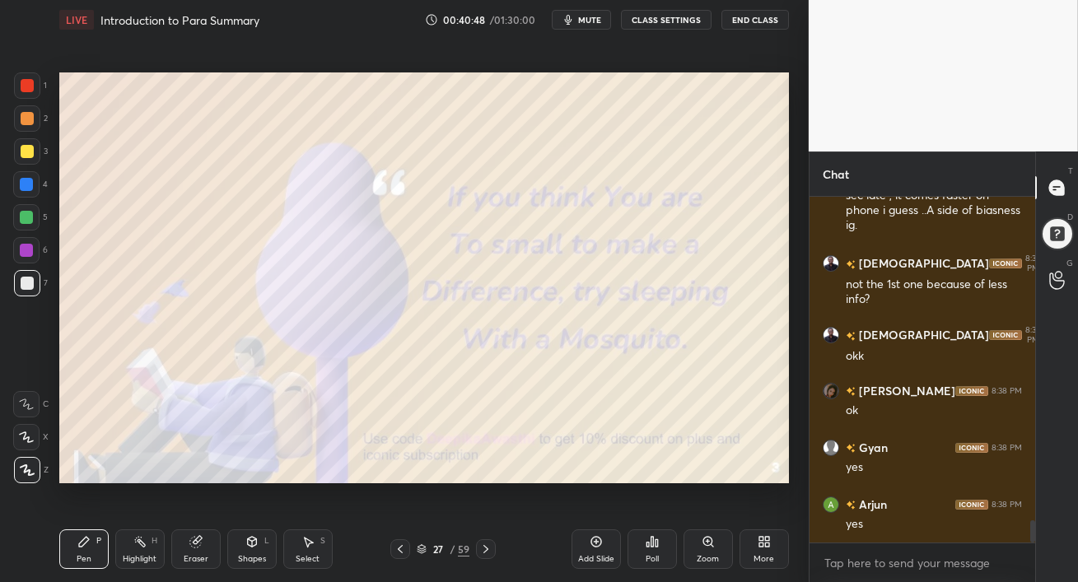
click at [487, 551] on icon at bounding box center [485, 549] width 13 height 13
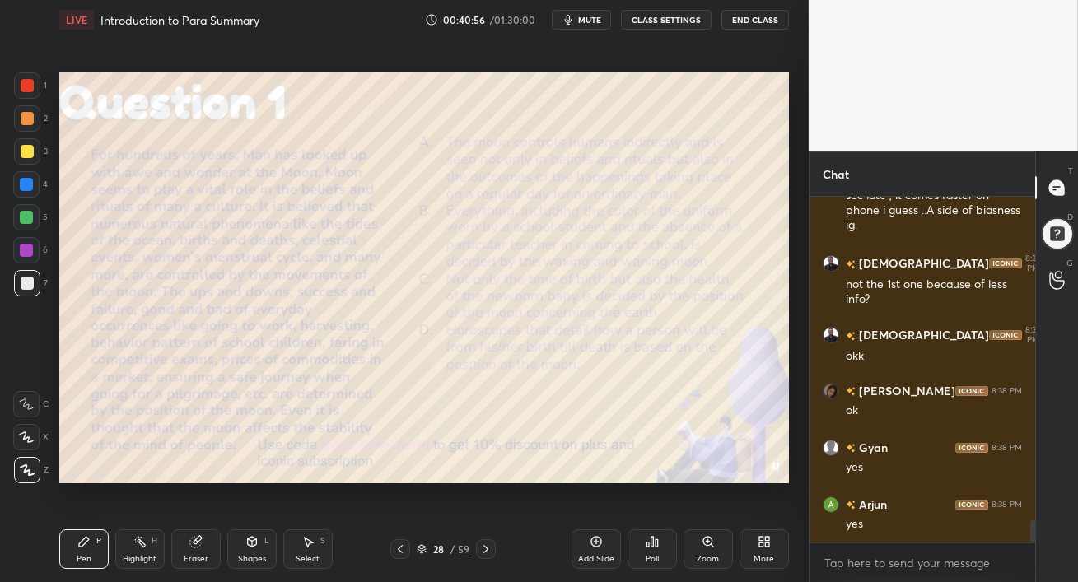
click at [28, 110] on div at bounding box center [27, 118] width 26 height 26
click at [29, 86] on div at bounding box center [27, 85] width 13 height 13
click at [591, 19] on span "mute" at bounding box center [589, 20] width 23 height 12
click at [577, 17] on span "unmute" at bounding box center [587, 20] width 35 height 12
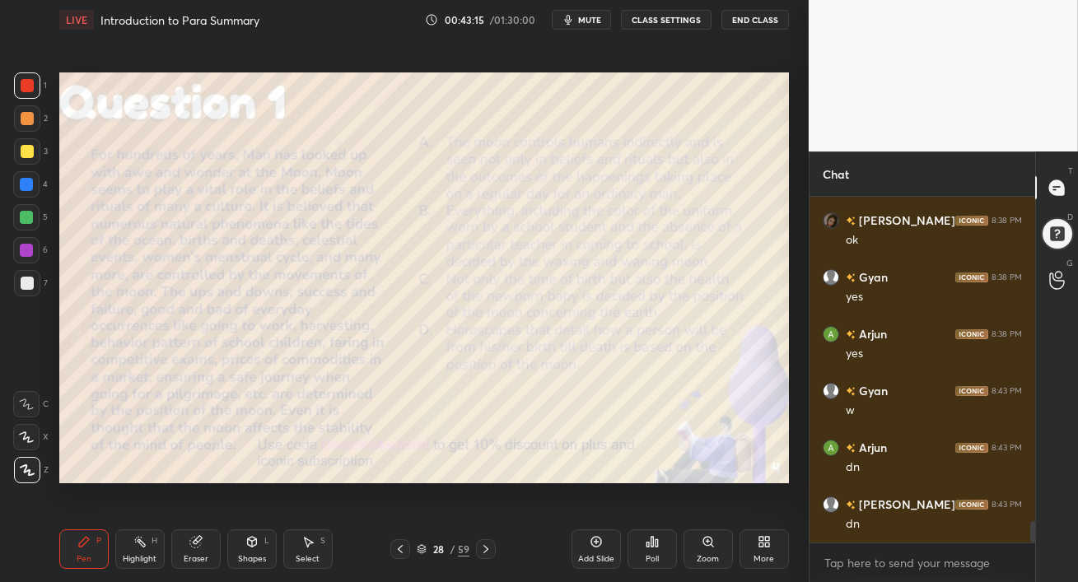
scroll to position [5261, 0]
click at [589, 21] on span "mute" at bounding box center [589, 20] width 23 height 12
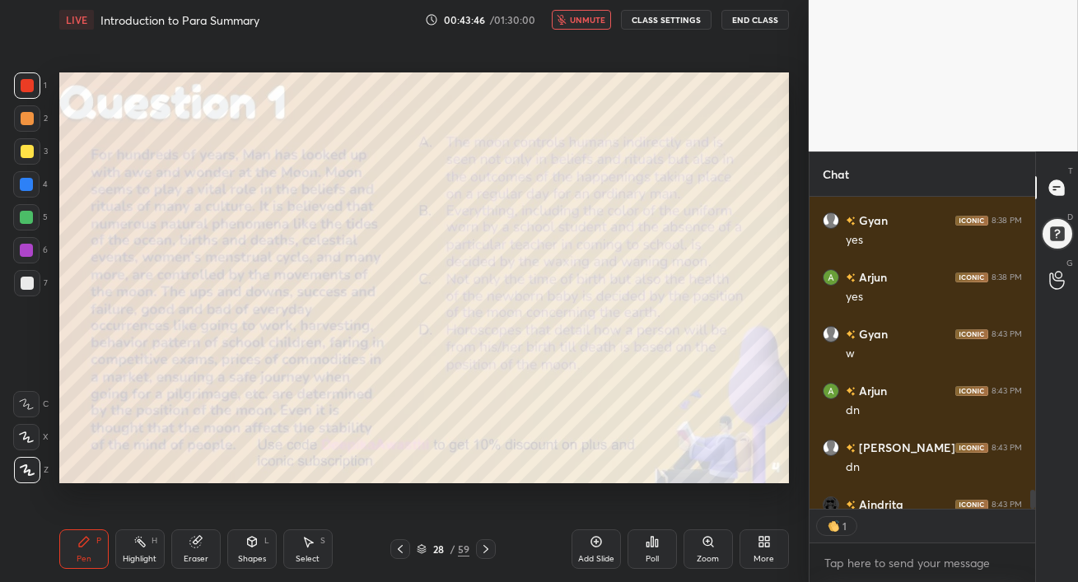
scroll to position [307, 221]
click at [589, 22] on span "unmute" at bounding box center [587, 20] width 35 height 12
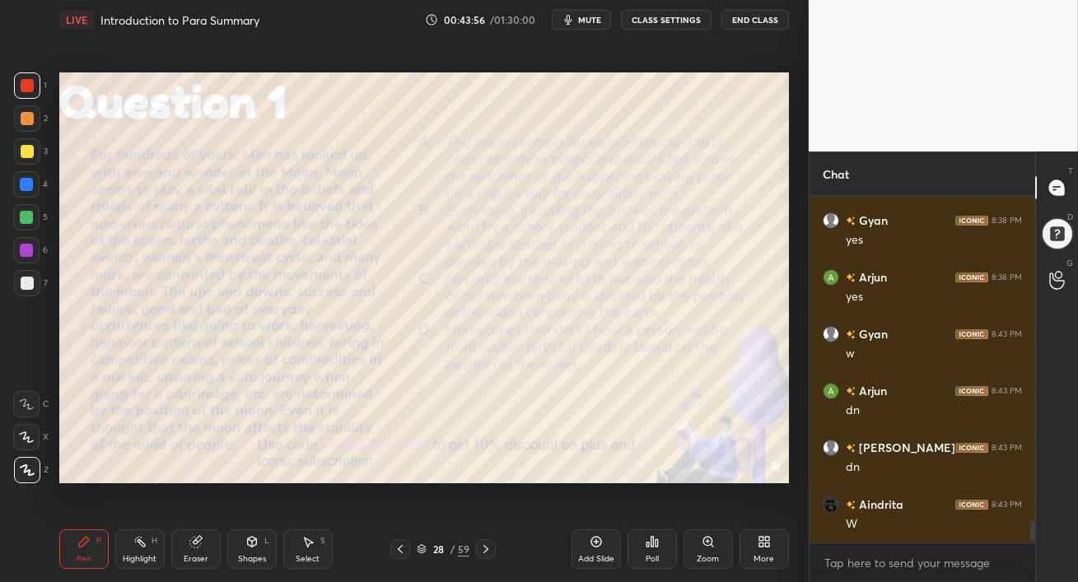
scroll to position [5261, 0]
click at [650, 550] on div "Poll" at bounding box center [652, 550] width 49 height 40
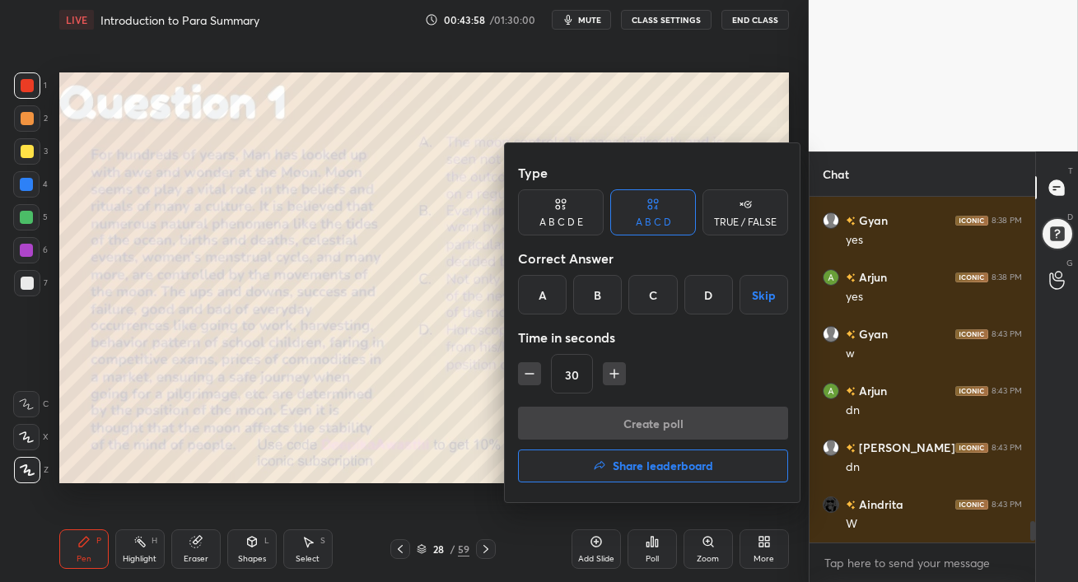
click at [425, 472] on div at bounding box center [539, 291] width 1078 height 582
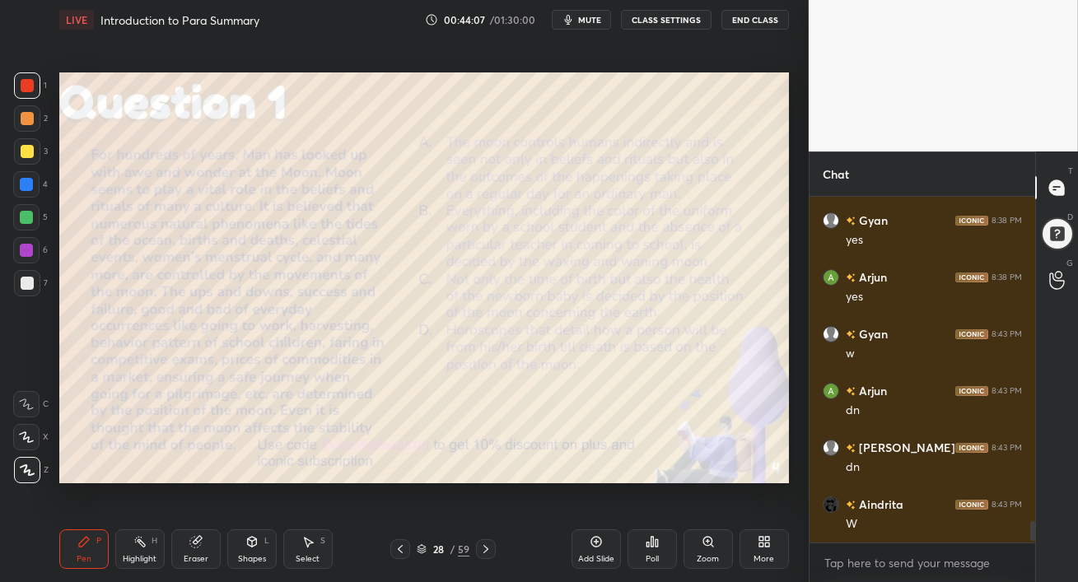
click at [586, 21] on span "mute" at bounding box center [589, 20] width 23 height 12
click at [592, 18] on span "unmute" at bounding box center [587, 20] width 35 height 12
click at [654, 553] on div "Poll" at bounding box center [652, 550] width 49 height 40
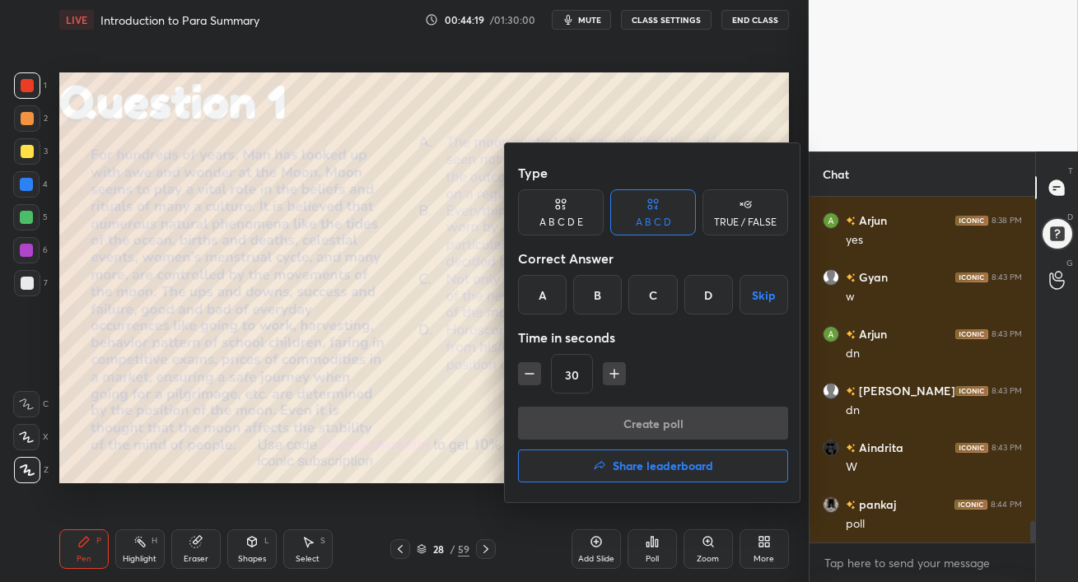
drag, startPoint x: 546, startPoint y: 291, endPoint x: 554, endPoint y: 314, distance: 24.5
click at [546, 291] on div "A" at bounding box center [542, 295] width 49 height 40
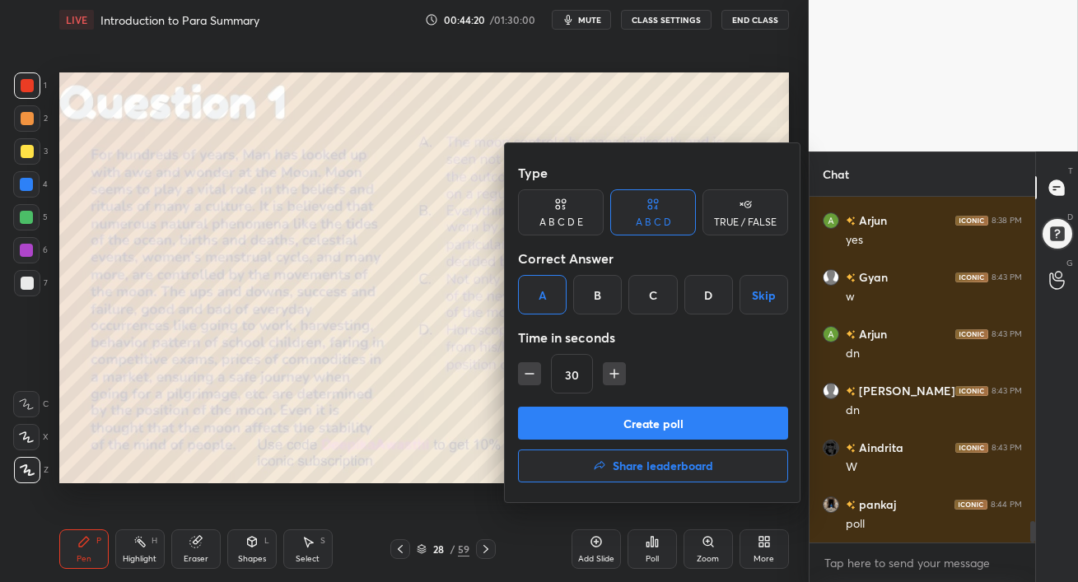
click at [592, 420] on button "Create poll" at bounding box center [653, 423] width 270 height 33
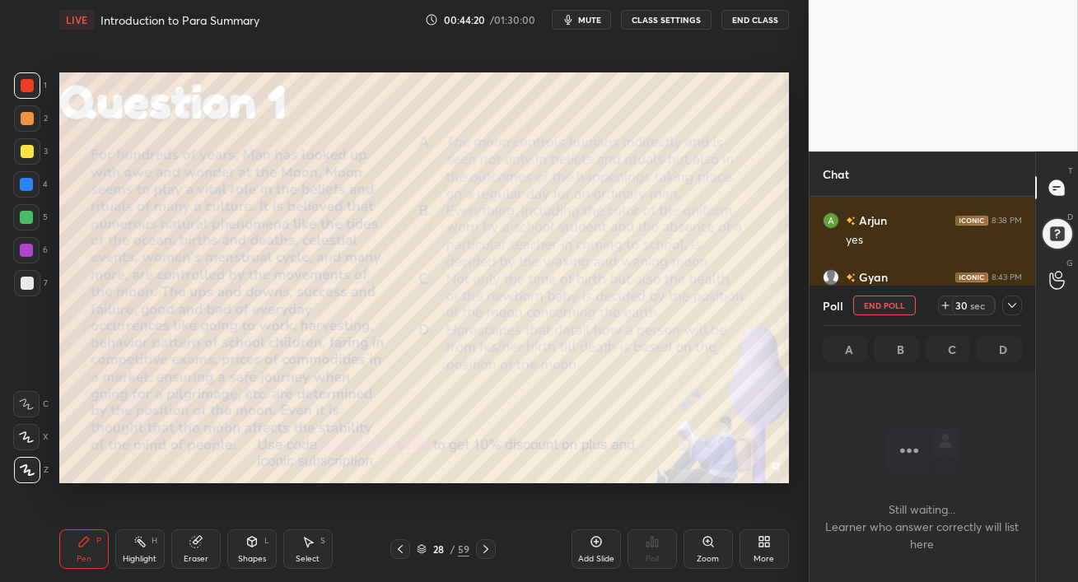
scroll to position [5, 5]
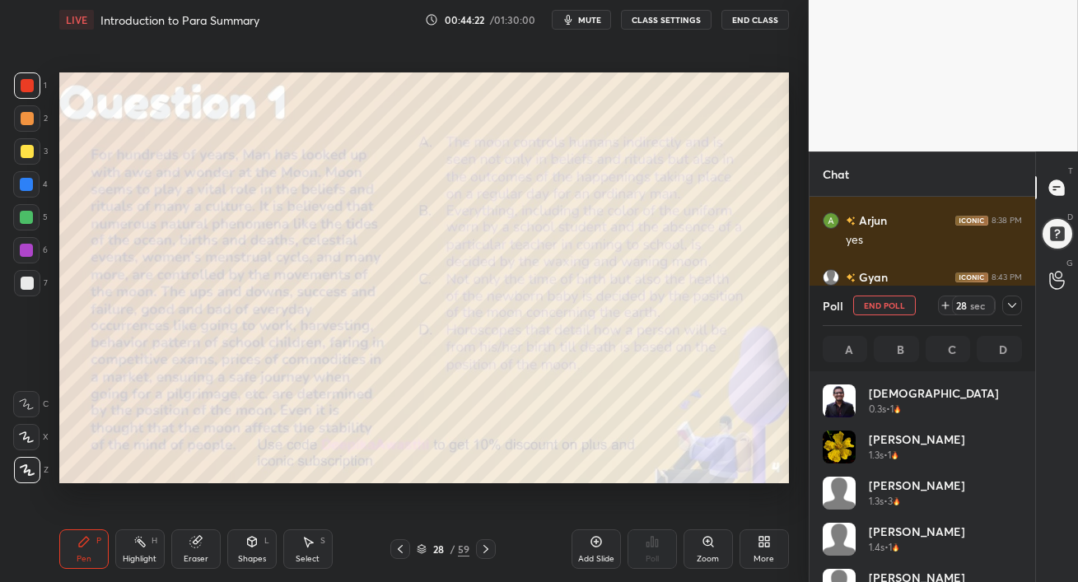
click at [592, 21] on span "mute" at bounding box center [589, 20] width 23 height 12
click at [595, 26] on button "unmute" at bounding box center [581, 20] width 59 height 20
click at [23, 156] on div at bounding box center [27, 151] width 13 height 13
click at [1015, 306] on icon at bounding box center [1012, 305] width 13 height 13
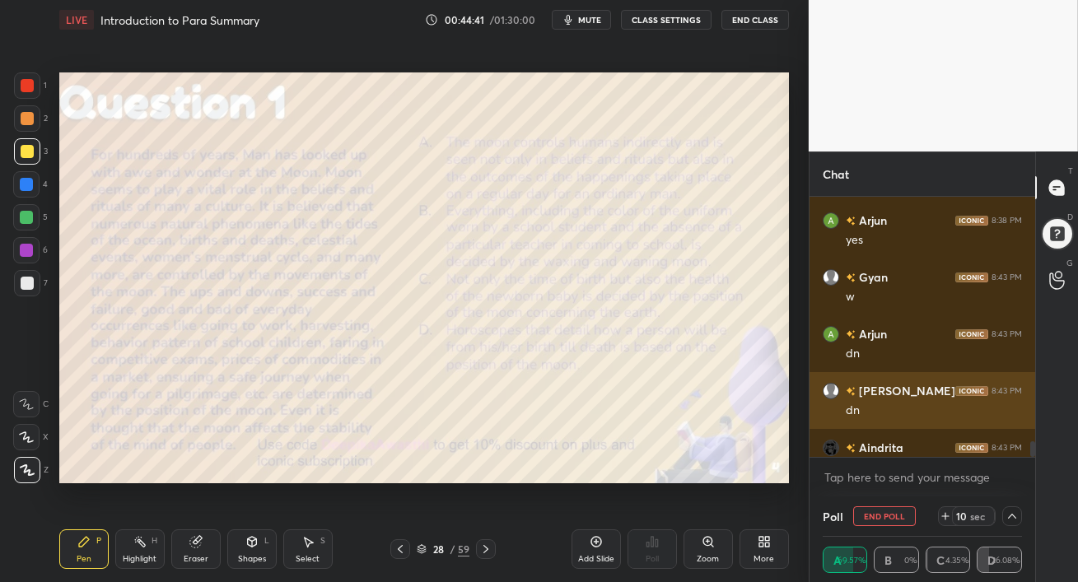
scroll to position [0, 5]
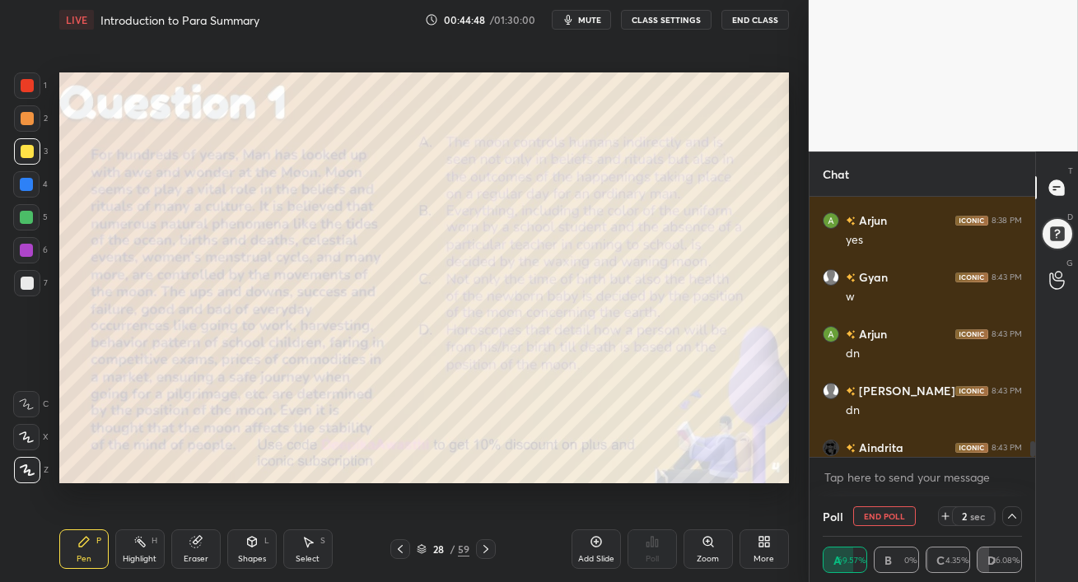
click at [893, 519] on button "End Poll" at bounding box center [884, 516] width 63 height 20
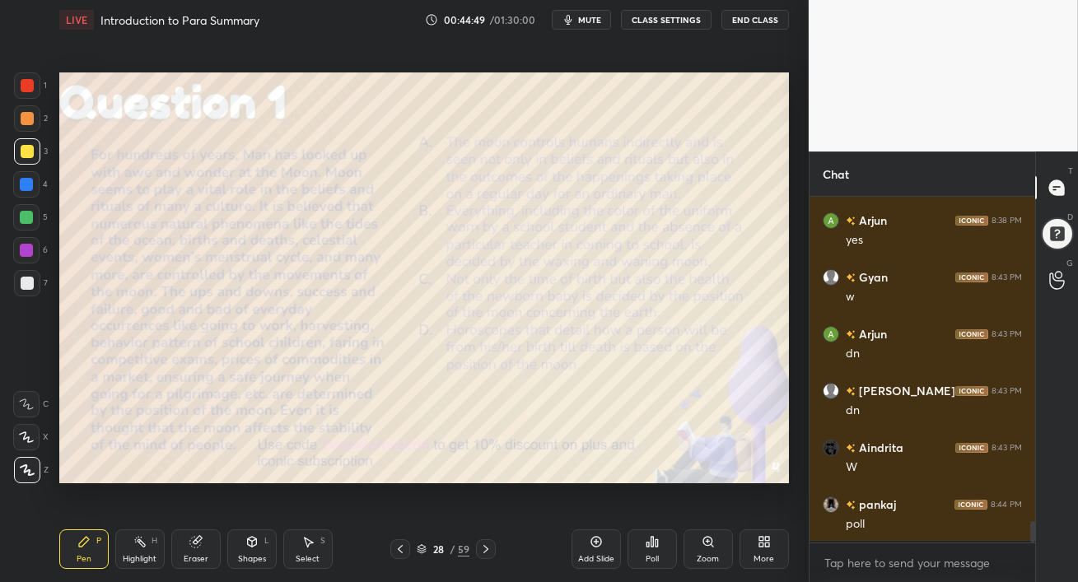
scroll to position [6, 5]
click at [21, 154] on div at bounding box center [27, 151] width 13 height 13
click at [23, 253] on div at bounding box center [26, 250] width 13 height 13
drag, startPoint x: 19, startPoint y: 287, endPoint x: 30, endPoint y: 291, distance: 11.5
click at [18, 287] on div at bounding box center [27, 283] width 26 height 26
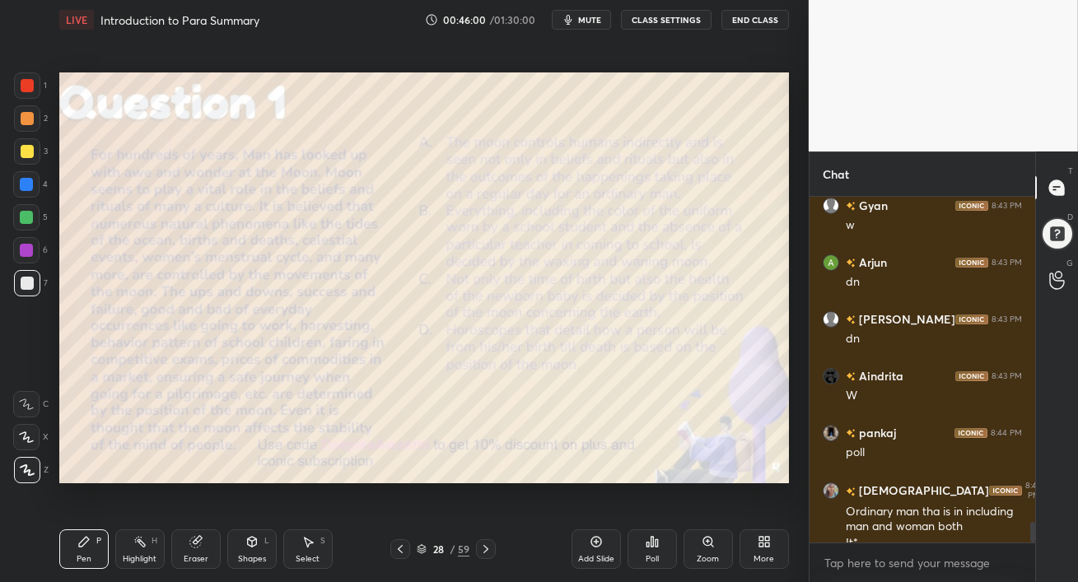
scroll to position [5406, 0]
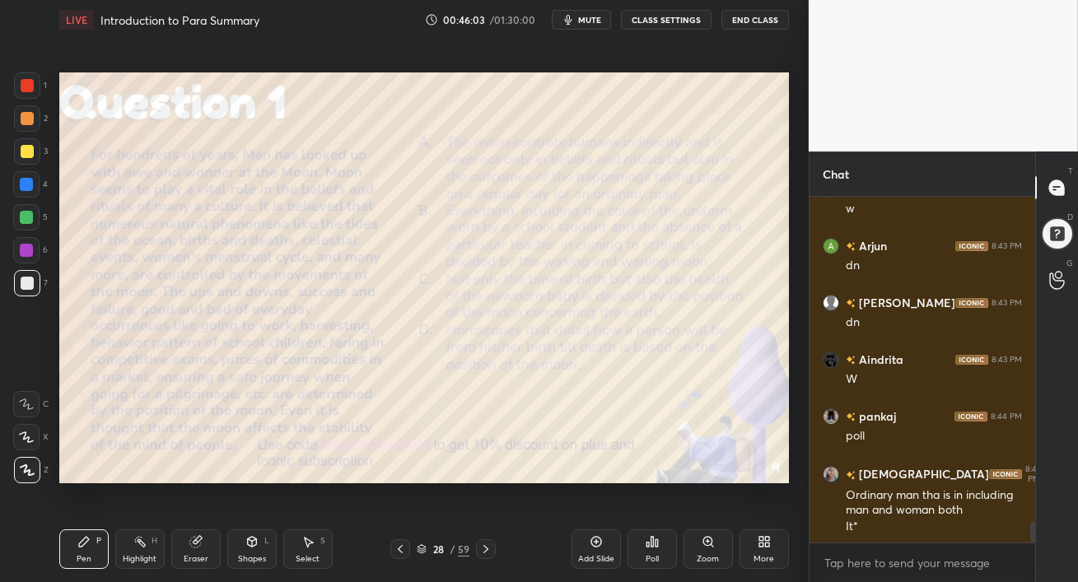
click at [22, 256] on div at bounding box center [26, 250] width 13 height 13
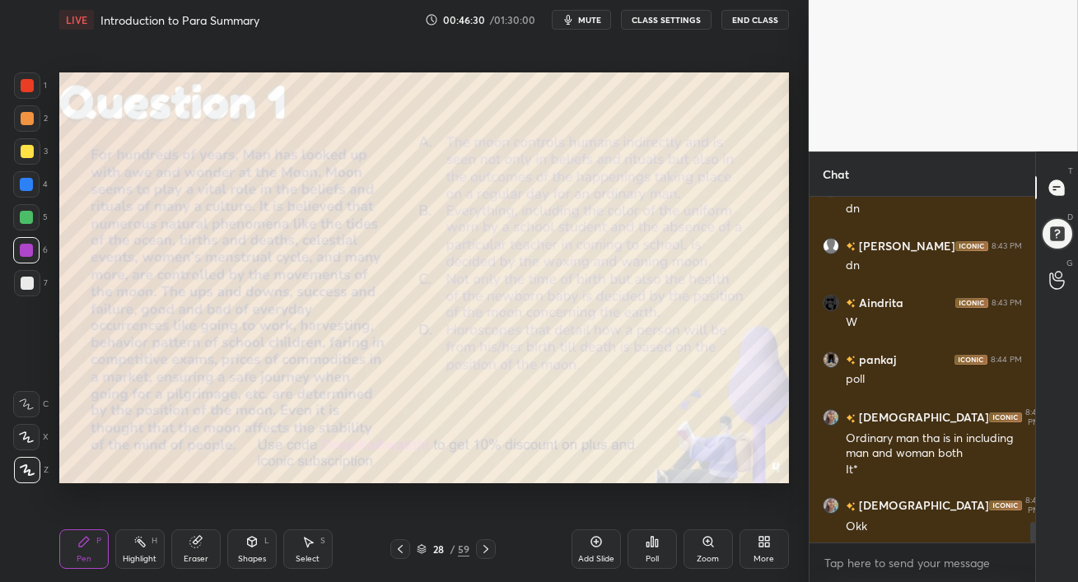
drag, startPoint x: 20, startPoint y: 186, endPoint x: 37, endPoint y: 197, distance: 20.3
click at [20, 187] on div at bounding box center [26, 184] width 13 height 13
drag, startPoint x: 23, startPoint y: 286, endPoint x: 57, endPoint y: 289, distance: 33.9
click at [23, 286] on div at bounding box center [27, 283] width 13 height 13
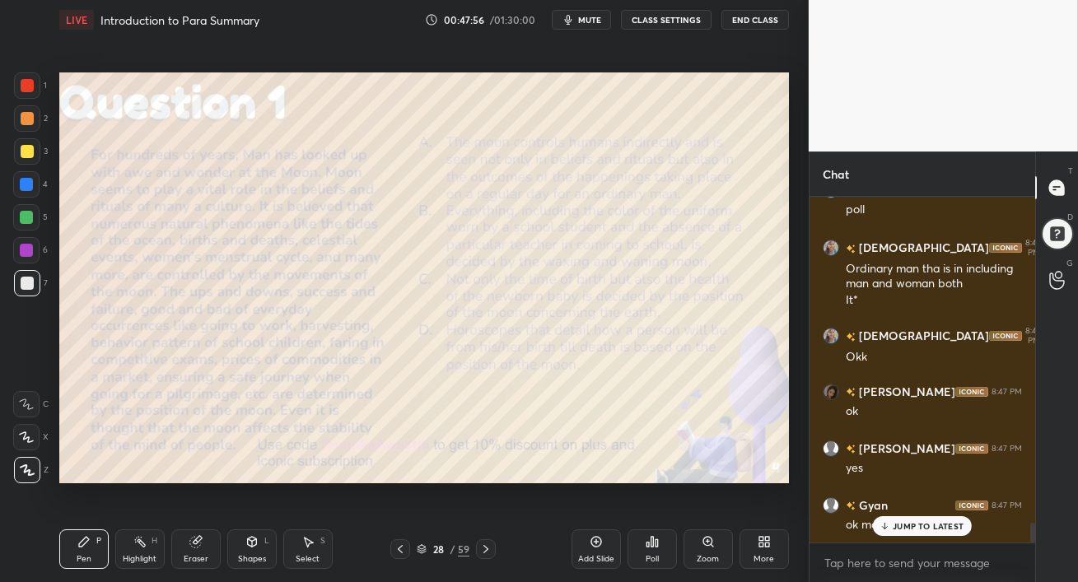
scroll to position [5705, 0]
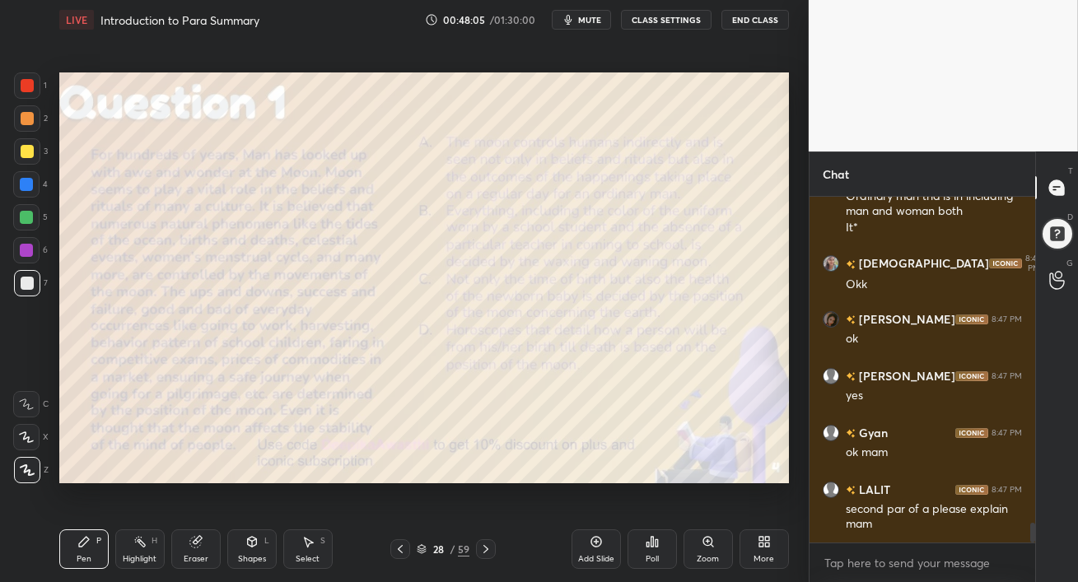
click at [194, 542] on icon at bounding box center [195, 542] width 11 height 11
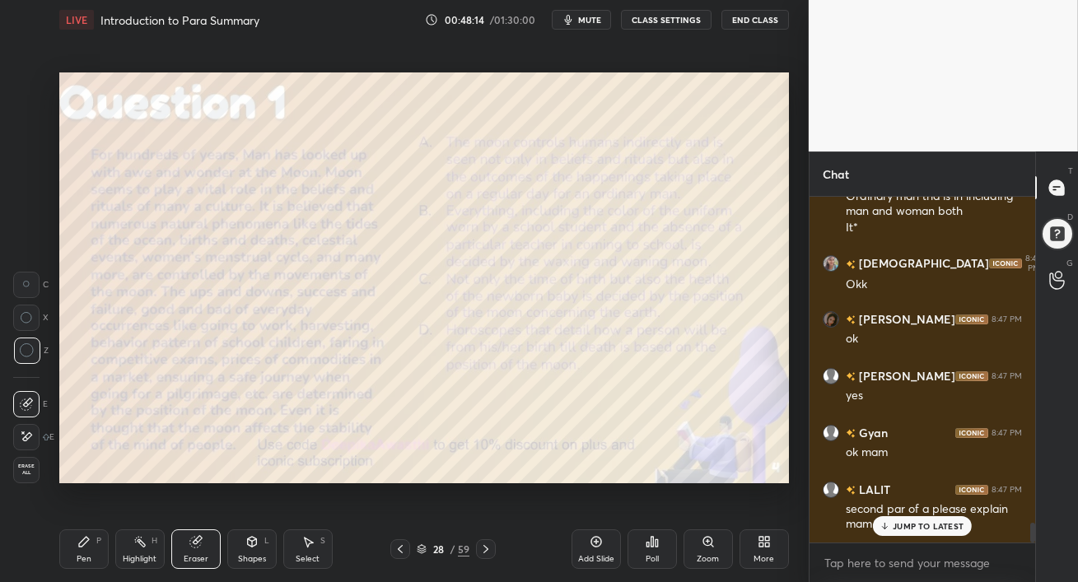
scroll to position [5761, 0]
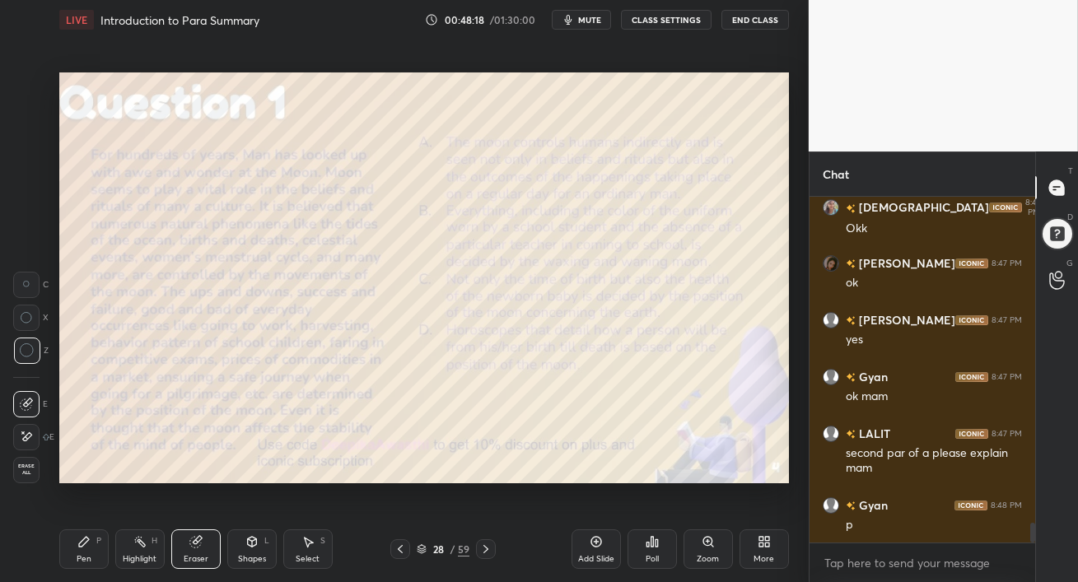
click at [86, 552] on div "Pen P" at bounding box center [83, 550] width 49 height 40
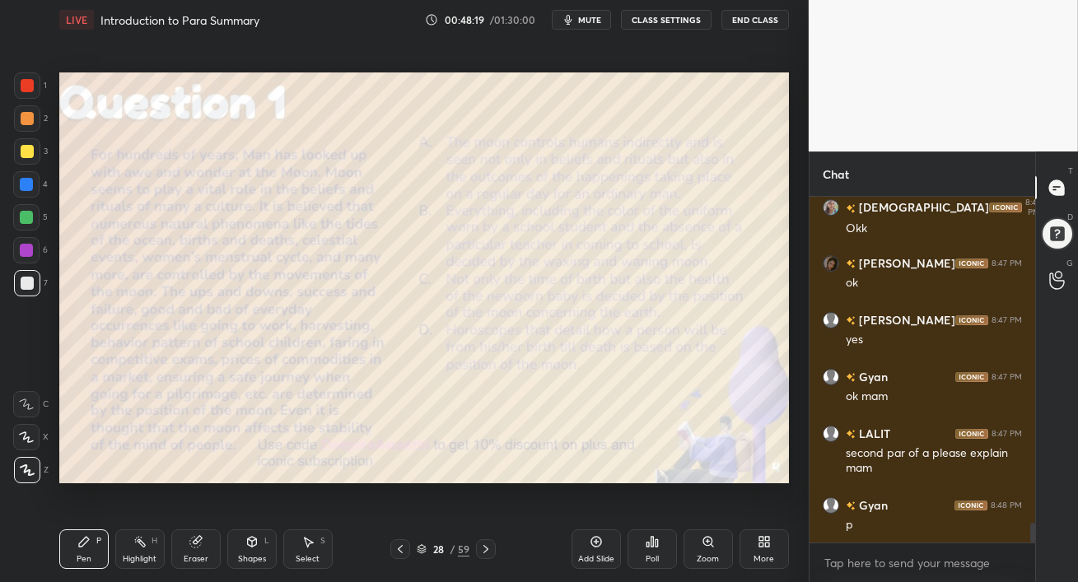
click at [27, 280] on div at bounding box center [27, 283] width 13 height 13
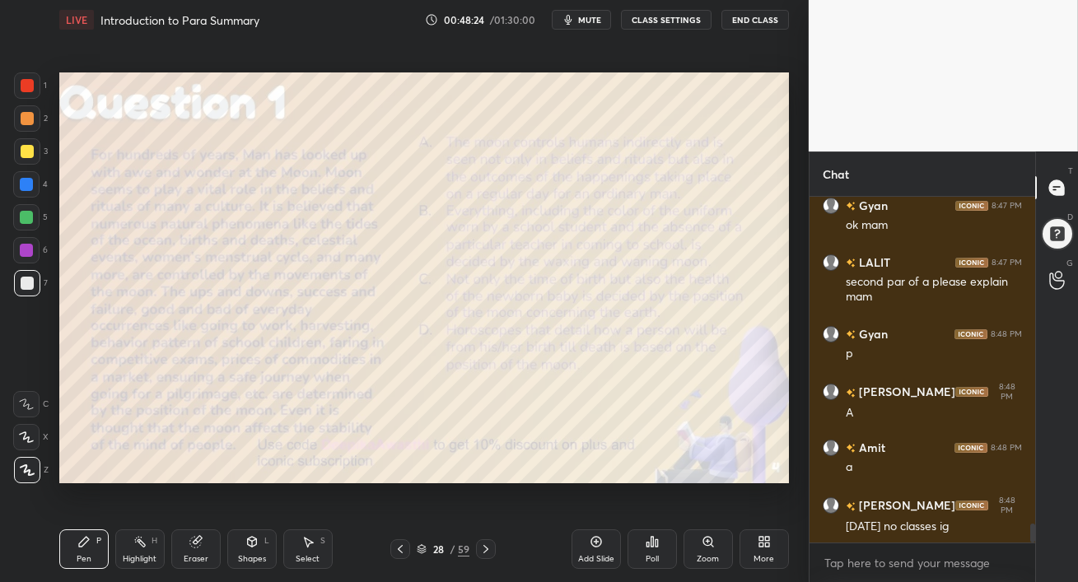
scroll to position [5989, 0]
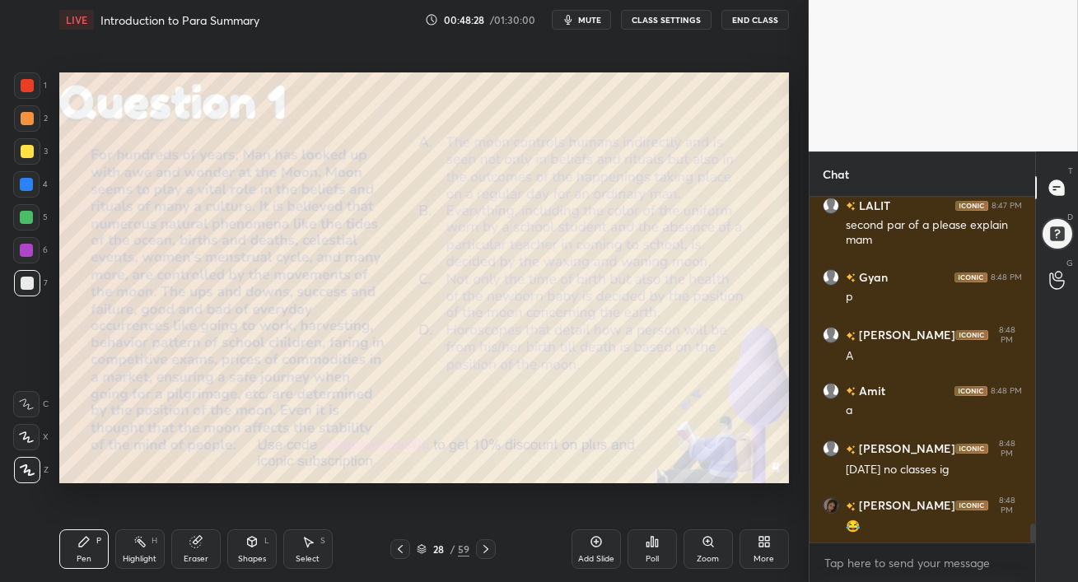
click at [190, 558] on div "Eraser" at bounding box center [196, 559] width 25 height 8
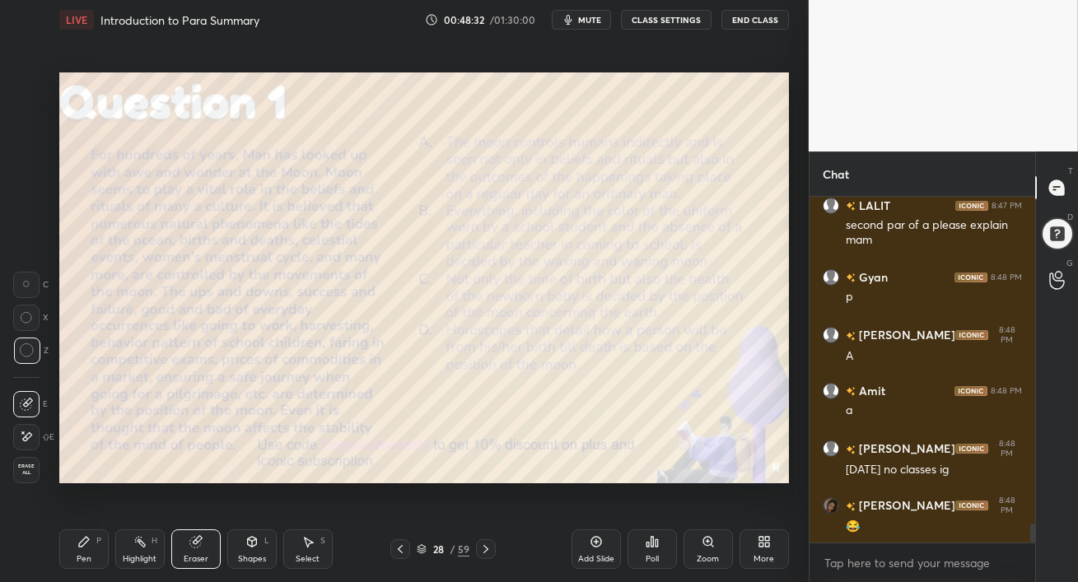
click at [86, 553] on div "Pen P" at bounding box center [83, 550] width 49 height 40
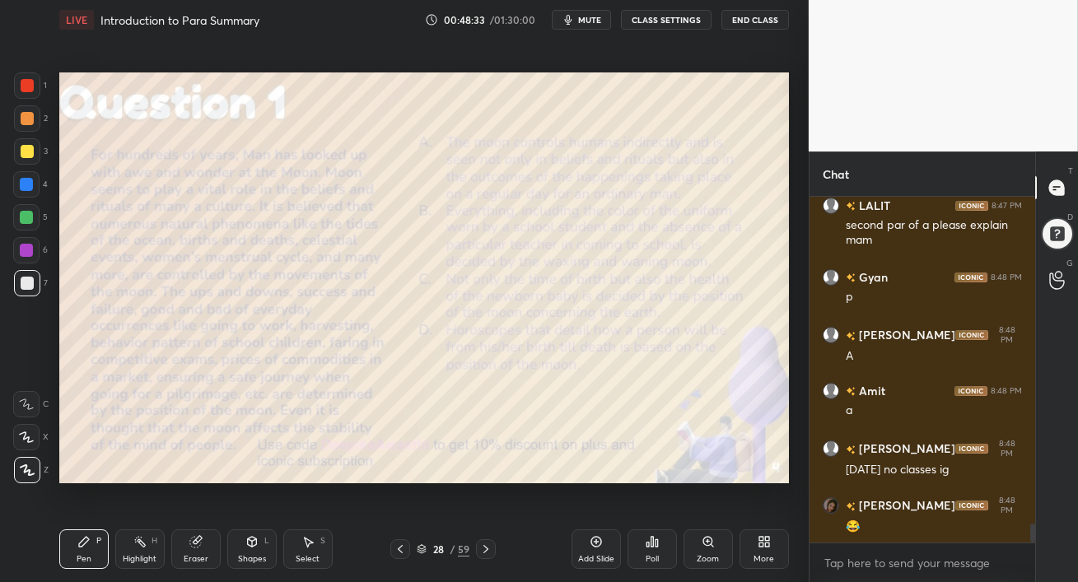
drag, startPoint x: 22, startPoint y: 223, endPoint x: 46, endPoint y: 223, distance: 23.9
click at [22, 222] on div at bounding box center [26, 217] width 13 height 13
click at [27, 161] on div at bounding box center [27, 151] width 26 height 26
click at [197, 545] on icon at bounding box center [195, 542] width 11 height 11
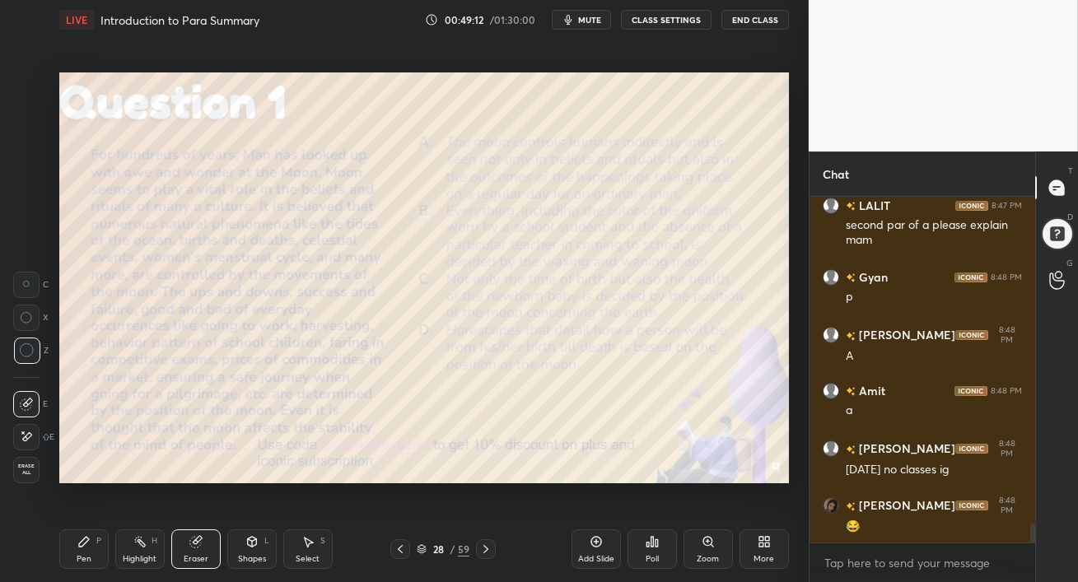
click at [74, 552] on div "Pen P" at bounding box center [83, 550] width 49 height 40
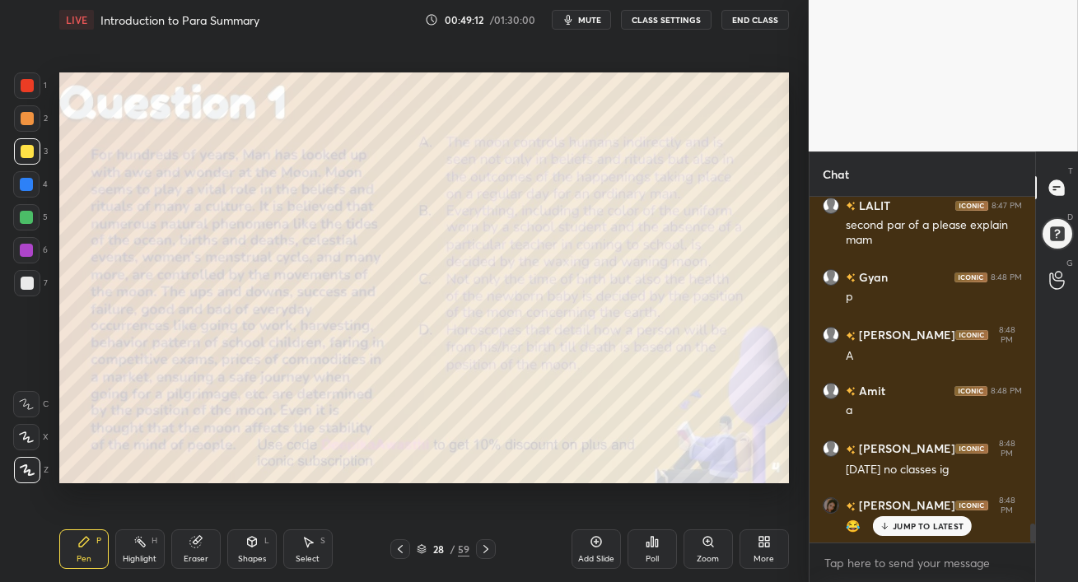
scroll to position [6045, 0]
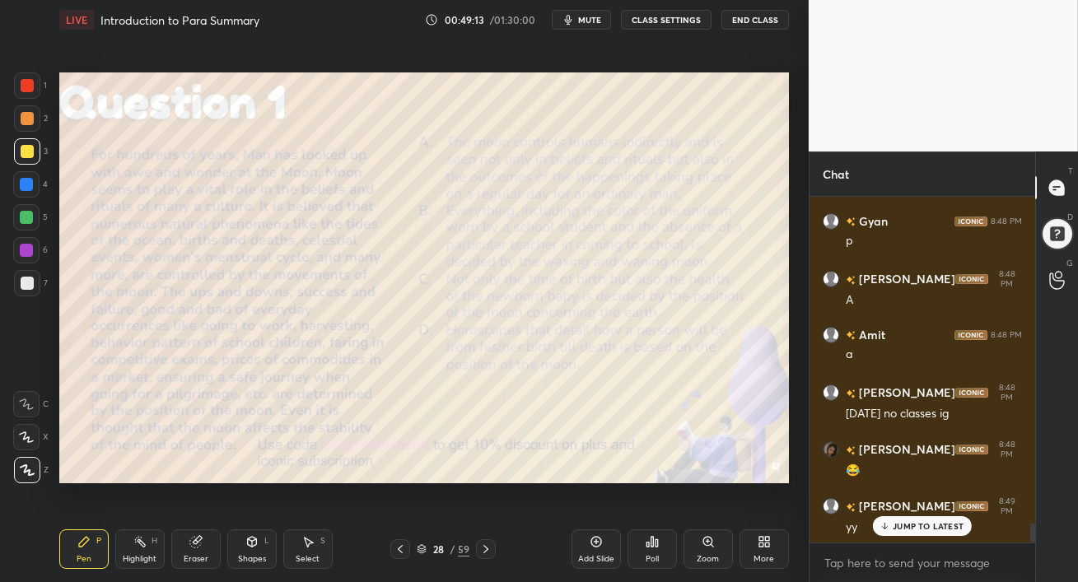
click at [24, 282] on div at bounding box center [27, 283] width 13 height 13
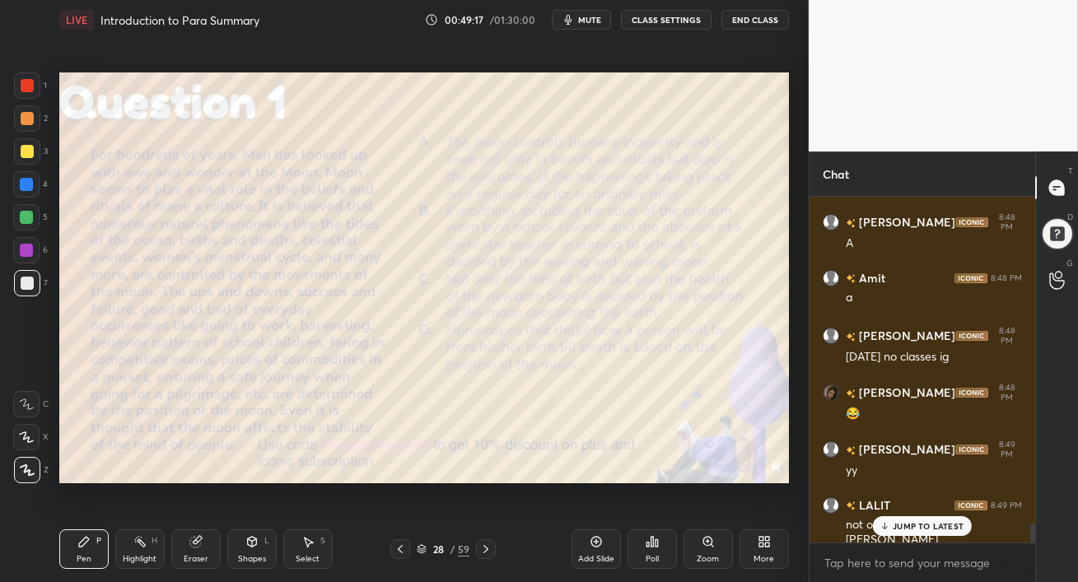
scroll to position [6119, 0]
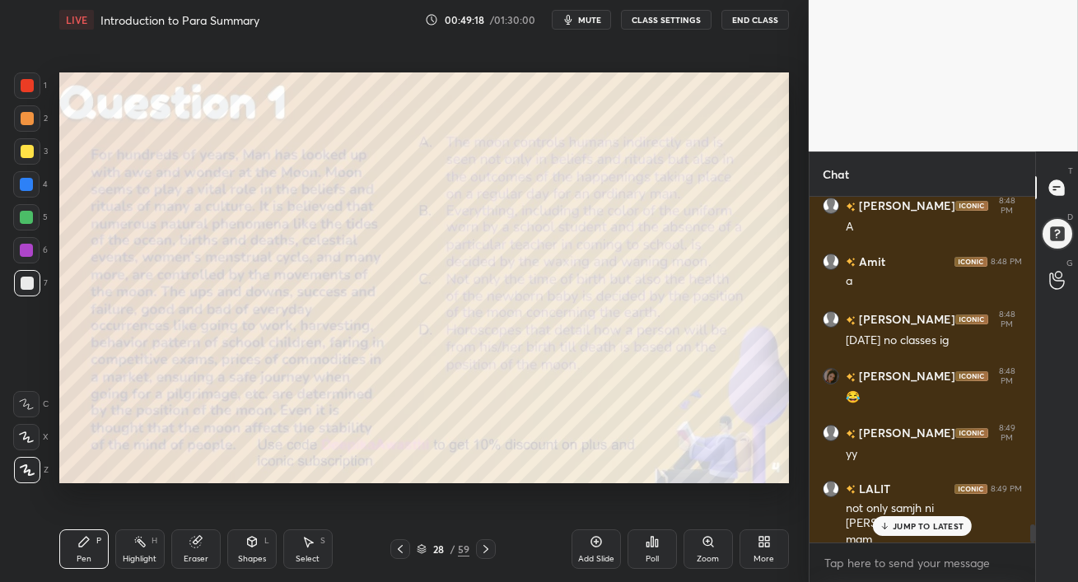
click at [922, 529] on p "JUMP TO LATEST" at bounding box center [928, 526] width 71 height 10
click at [201, 545] on icon at bounding box center [195, 541] width 13 height 13
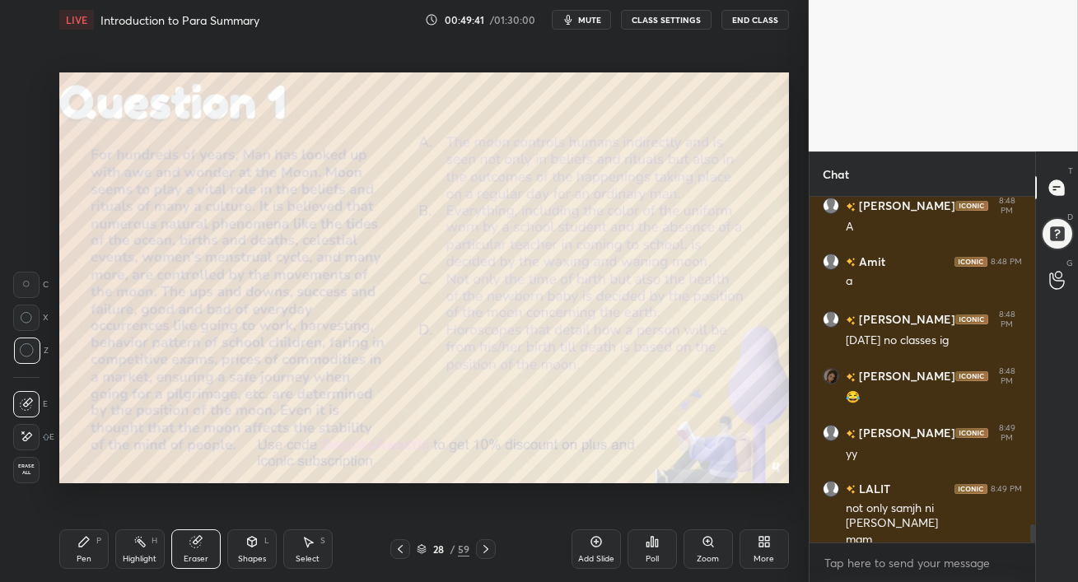
scroll to position [6176, 0]
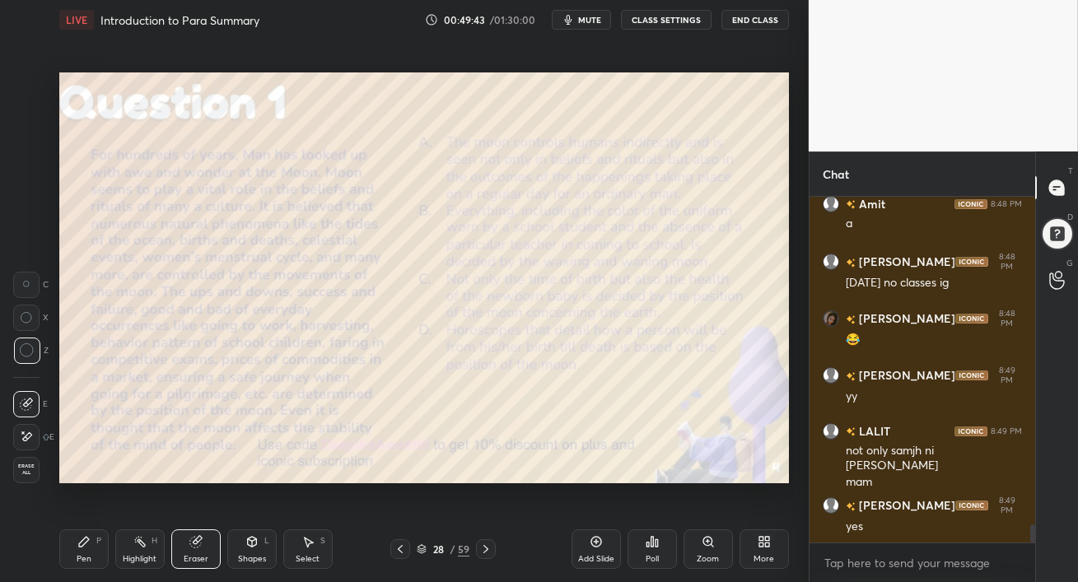
click at [80, 553] on div "Pen P" at bounding box center [83, 550] width 49 height 40
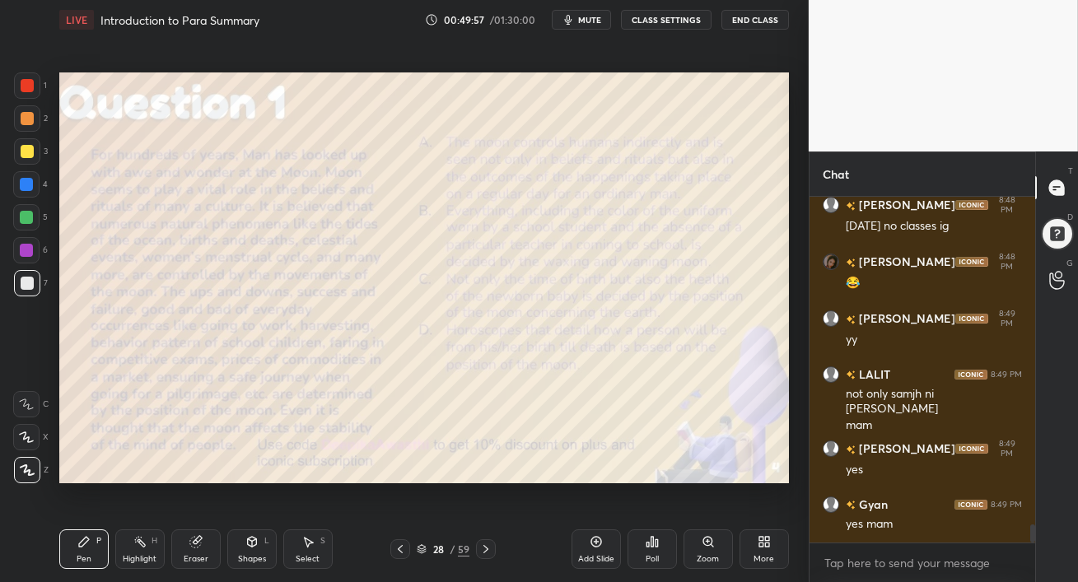
scroll to position [6290, 0]
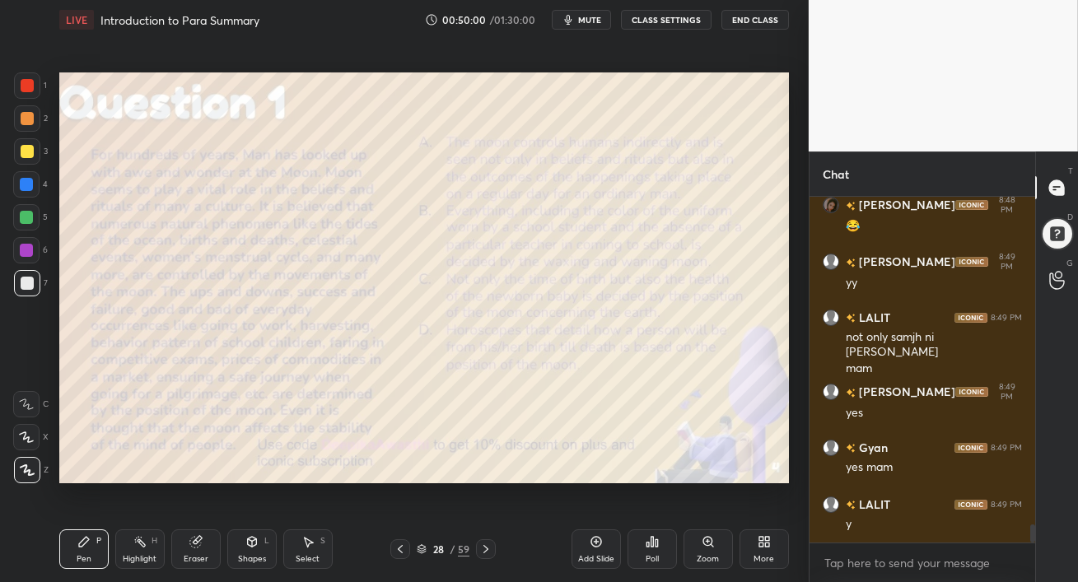
click at [483, 550] on icon at bounding box center [485, 549] width 13 height 13
click at [487, 550] on icon at bounding box center [485, 549] width 5 height 8
click at [486, 549] on icon at bounding box center [485, 549] width 13 height 13
click at [484, 548] on icon at bounding box center [485, 549] width 13 height 13
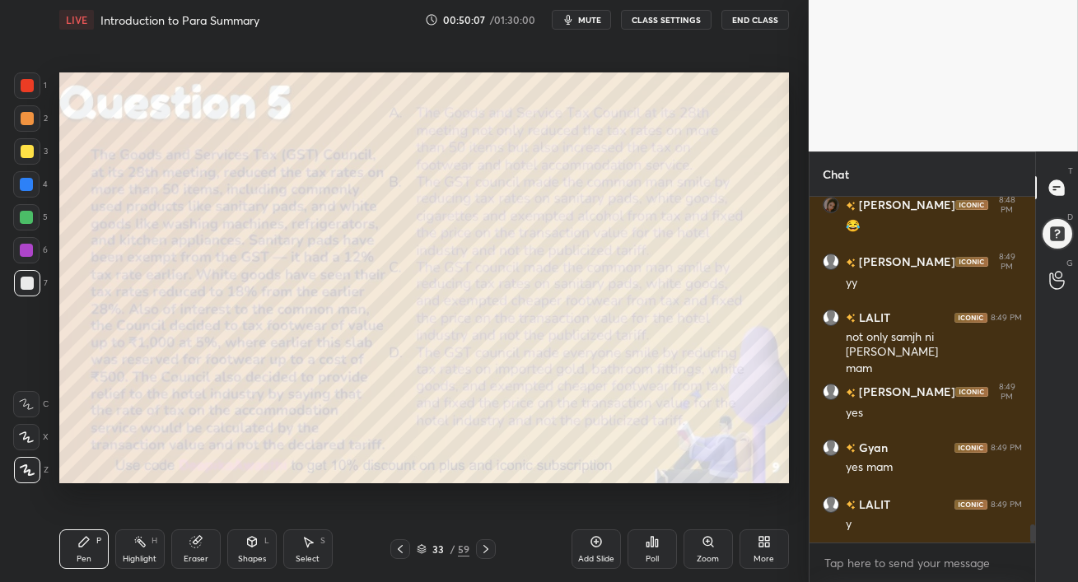
click at [402, 549] on icon at bounding box center [400, 549] width 13 height 13
click at [589, 17] on span "mute" at bounding box center [589, 20] width 23 height 12
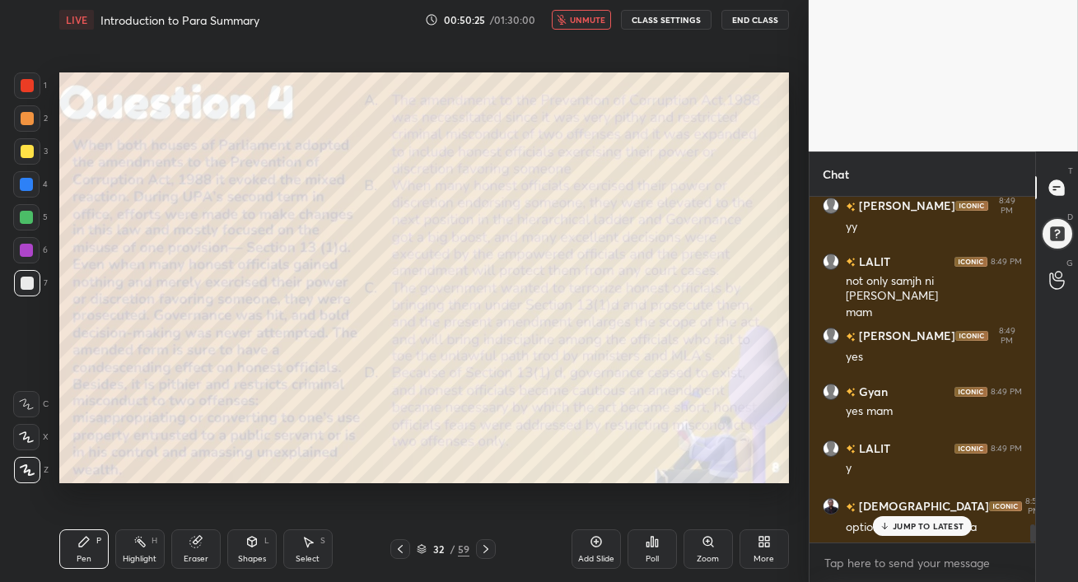
click at [936, 524] on p "JUMP TO LATEST" at bounding box center [928, 526] width 71 height 10
click at [571, 20] on button "unmute" at bounding box center [581, 20] width 59 height 20
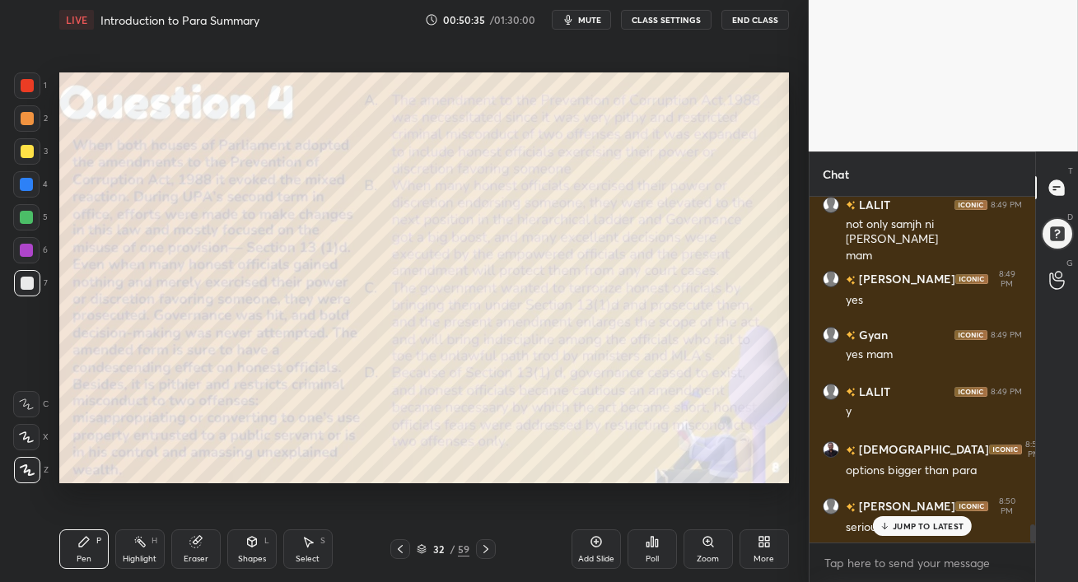
click at [912, 524] on p "JUMP TO LATEST" at bounding box center [928, 526] width 71 height 10
click at [586, 26] on button "mute" at bounding box center [581, 20] width 59 height 20
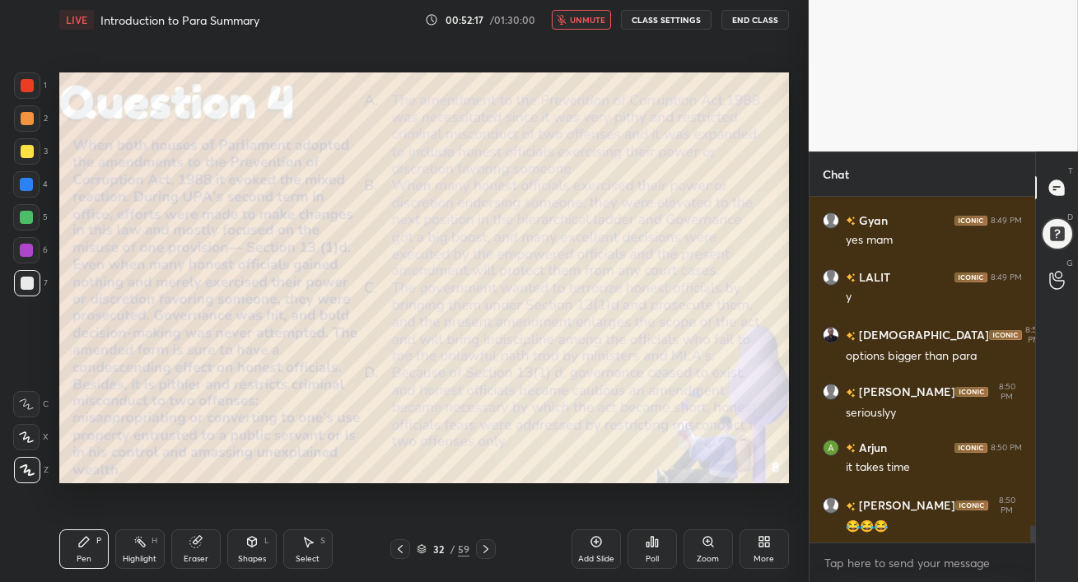
scroll to position [6574, 0]
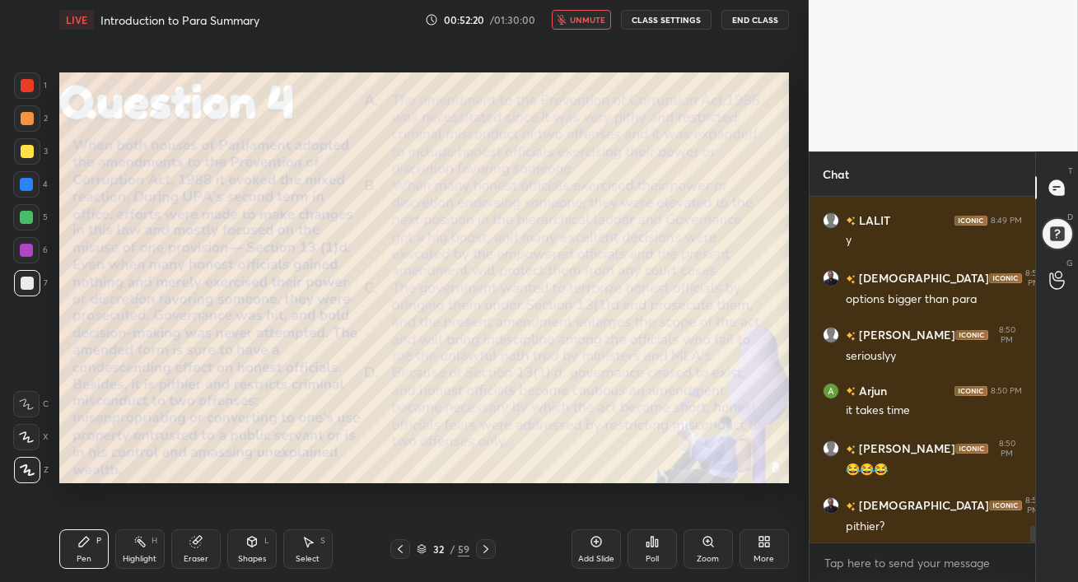
click at [586, 26] on button "unmute" at bounding box center [581, 20] width 59 height 20
click at [586, 26] on button "mute" at bounding box center [581, 20] width 59 height 20
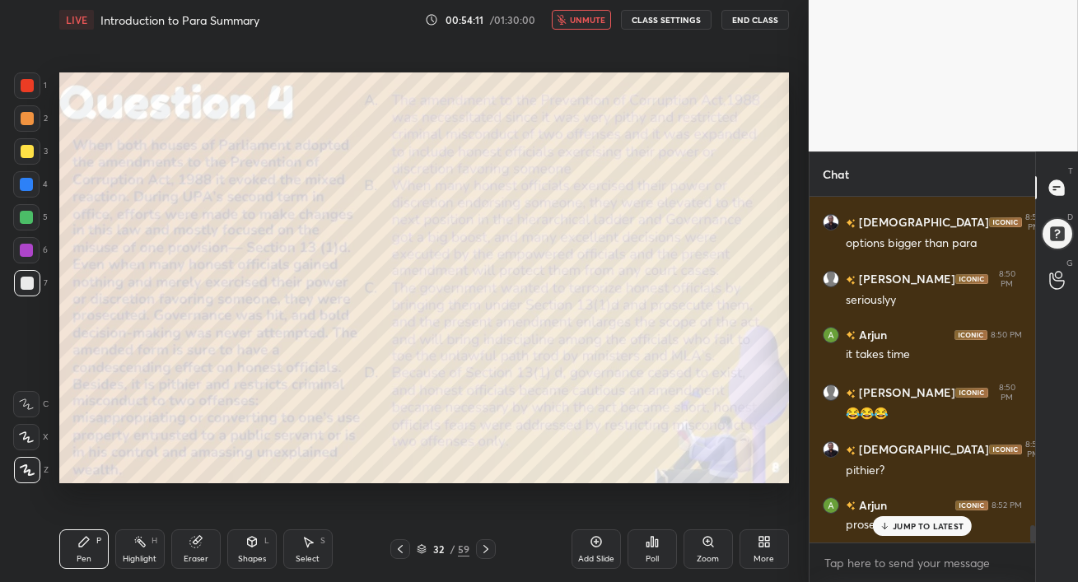
click at [586, 26] on button "unmute" at bounding box center [581, 20] width 59 height 20
click at [898, 523] on p "JUMP TO LATEST" at bounding box center [928, 526] width 71 height 10
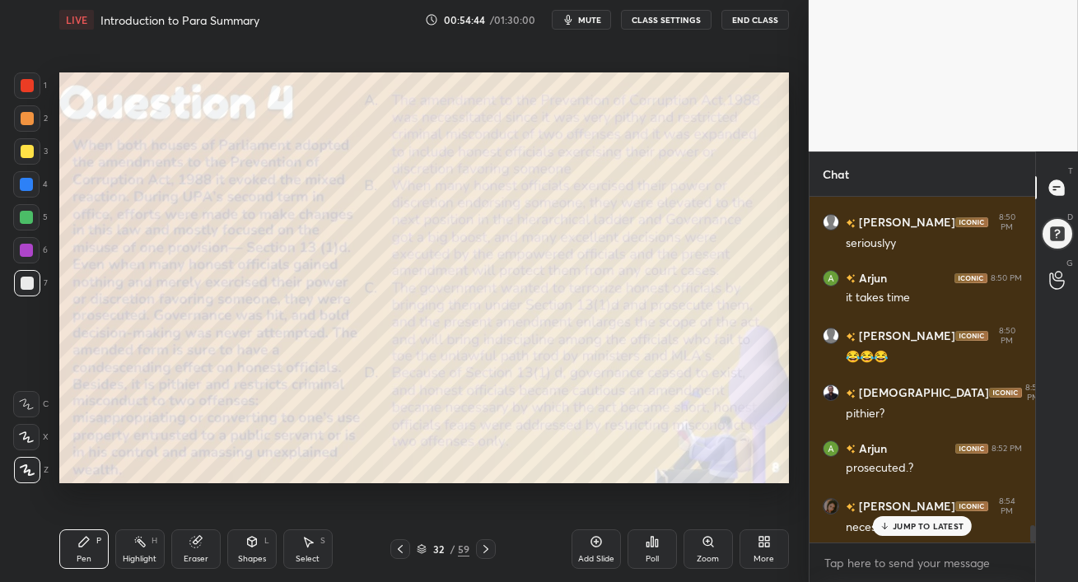
click at [898, 523] on p "JUMP TO LATEST" at bounding box center [928, 526] width 71 height 10
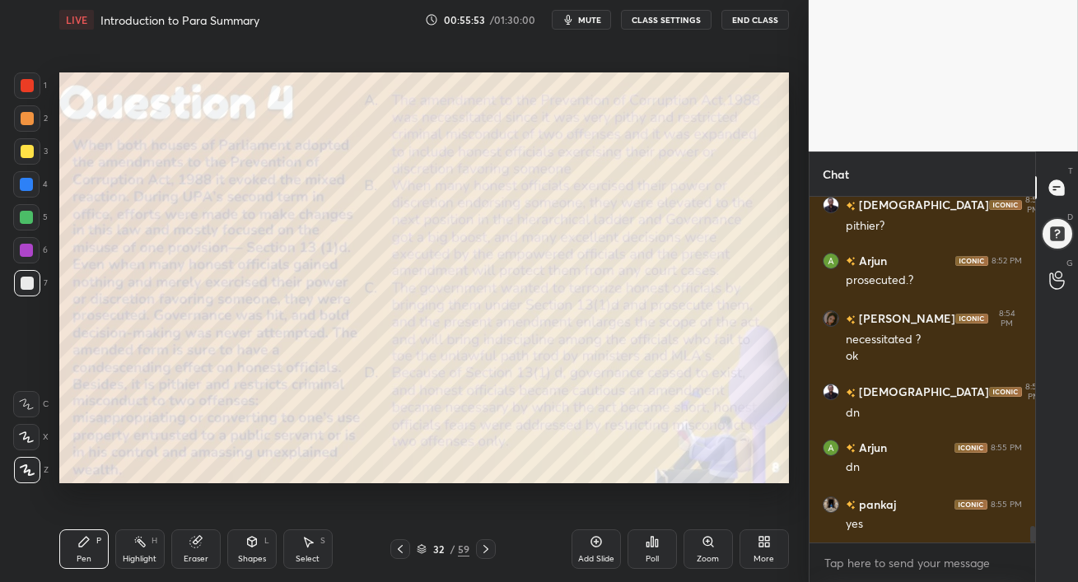
scroll to position [6931, 0]
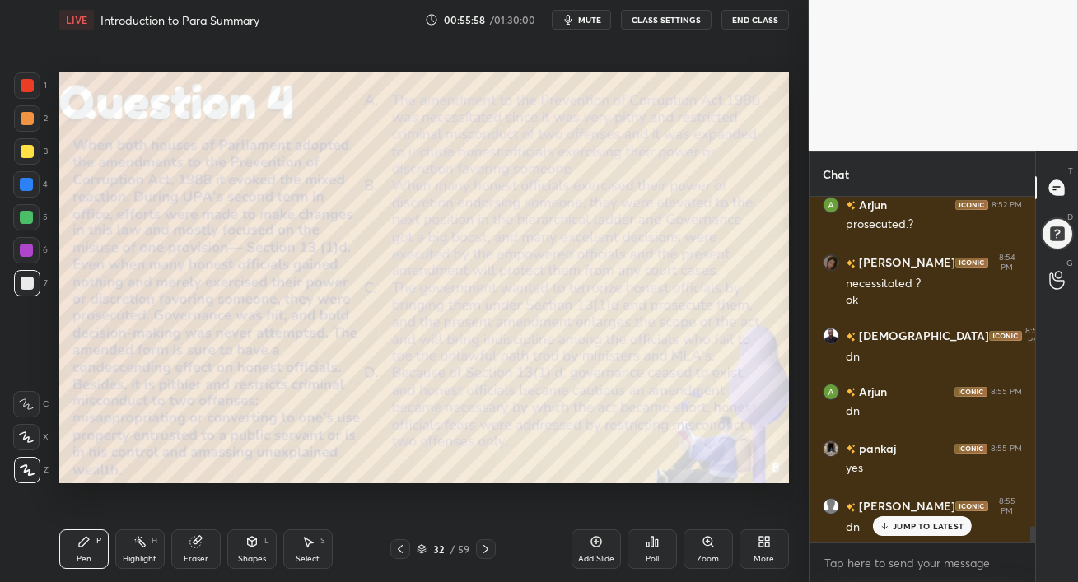
click at [648, 548] on icon at bounding box center [652, 541] width 13 height 13
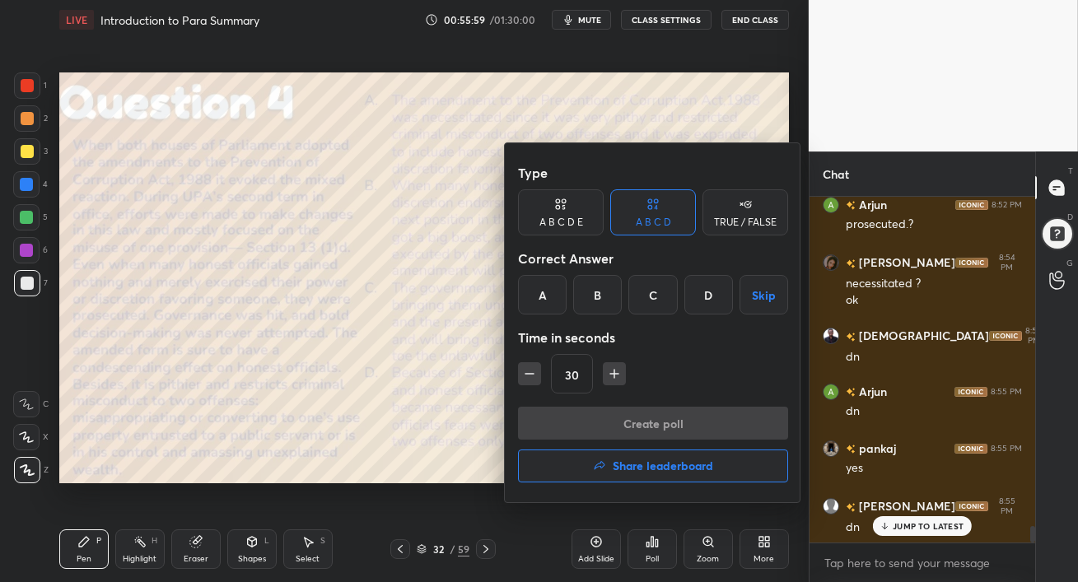
click at [719, 298] on div "D" at bounding box center [708, 295] width 49 height 40
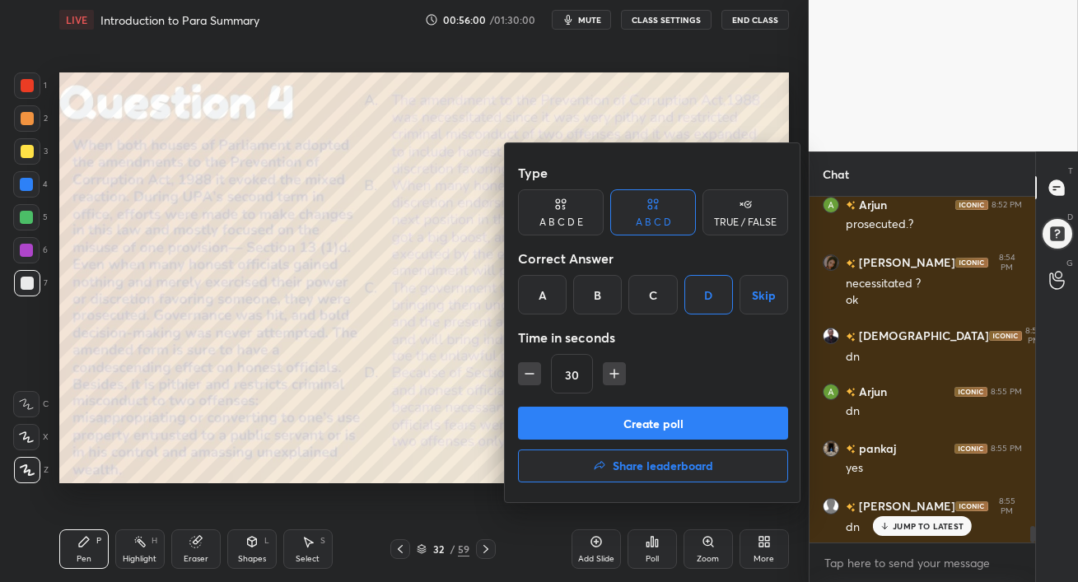
click at [692, 417] on button "Create poll" at bounding box center [653, 423] width 270 height 33
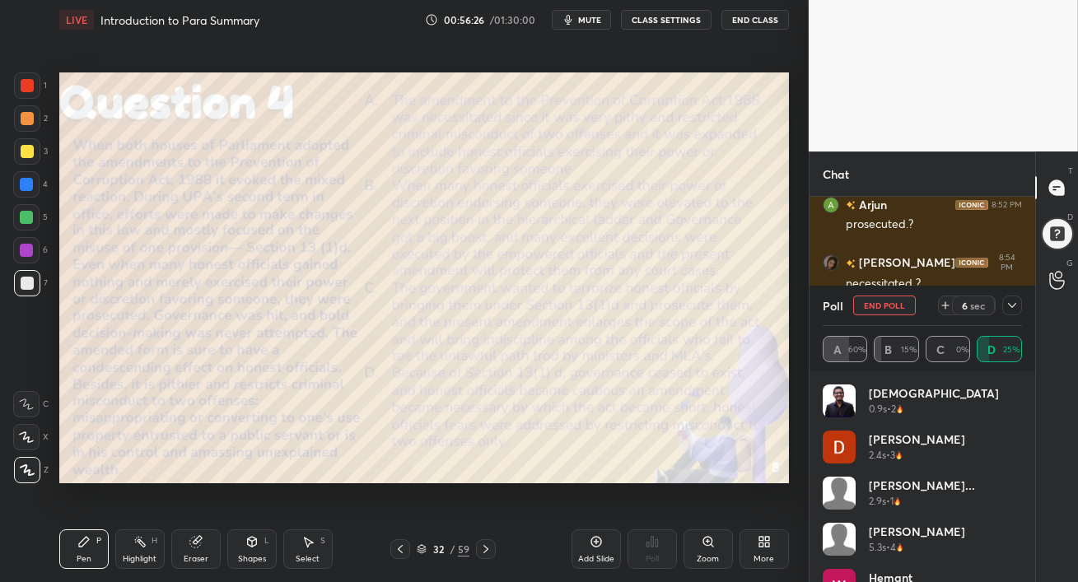
scroll to position [33, 0]
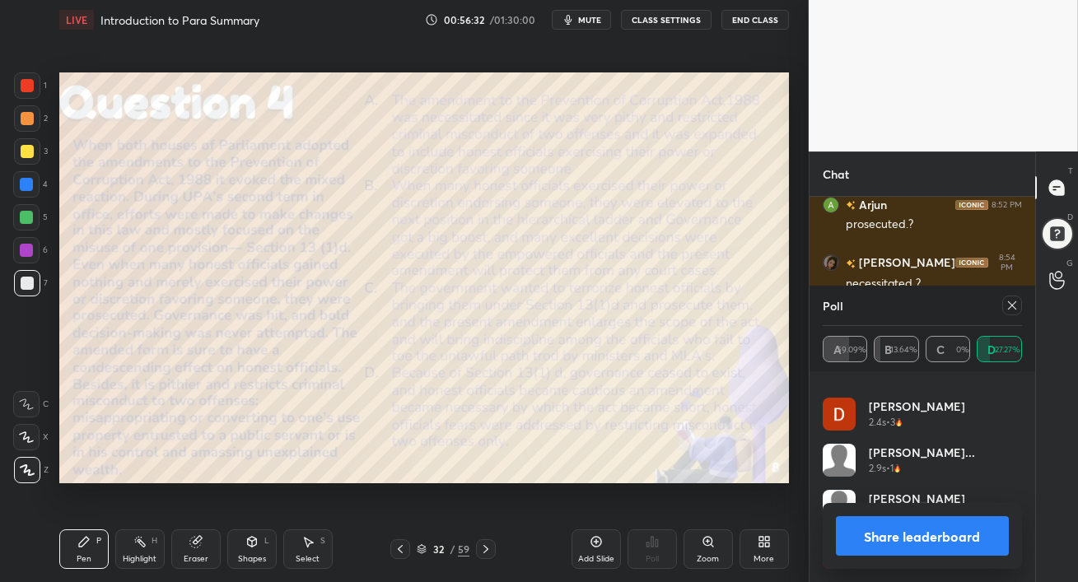
click at [1013, 306] on icon at bounding box center [1012, 305] width 13 height 13
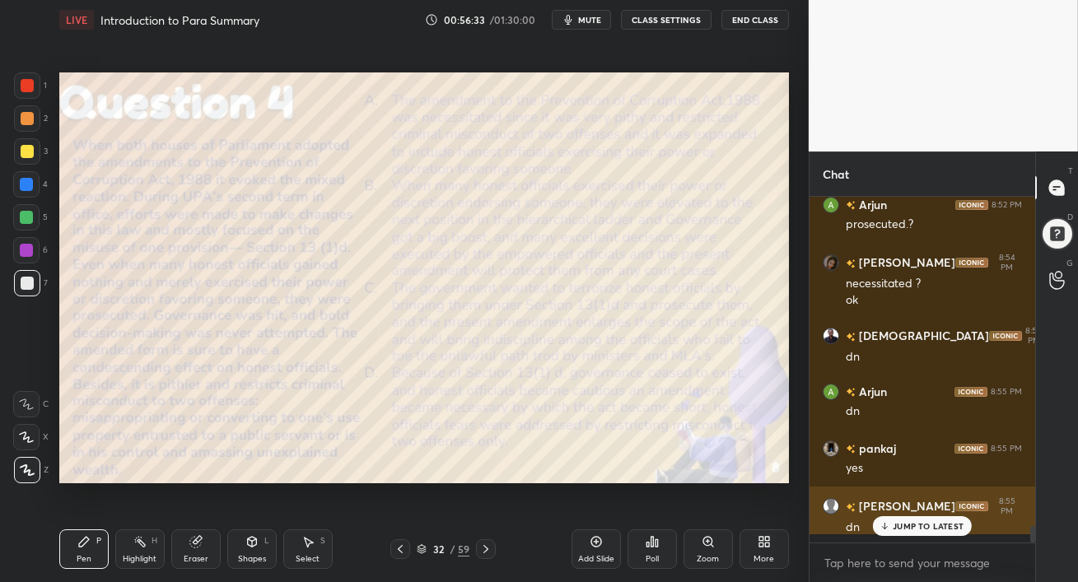
scroll to position [6, 5]
click at [905, 527] on p "JUMP TO LATEST" at bounding box center [928, 526] width 71 height 10
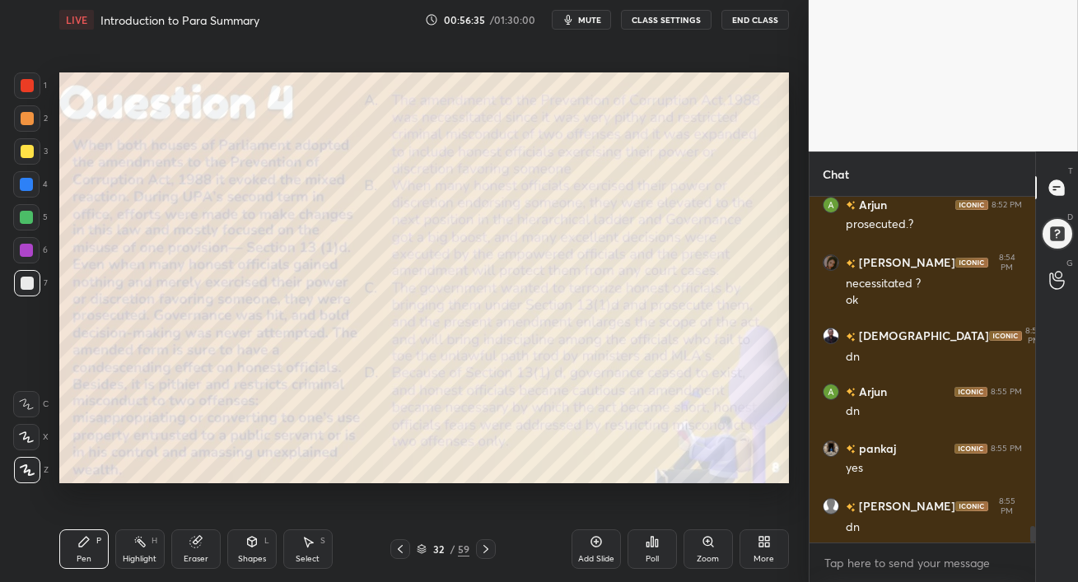
click at [16, 249] on div at bounding box center [26, 250] width 26 height 26
click at [27, 190] on div at bounding box center [26, 184] width 13 height 13
click at [26, 162] on div at bounding box center [27, 151] width 26 height 26
drag, startPoint x: 30, startPoint y: 249, endPoint x: 49, endPoint y: 259, distance: 21.4
click at [30, 249] on div at bounding box center [26, 250] width 13 height 13
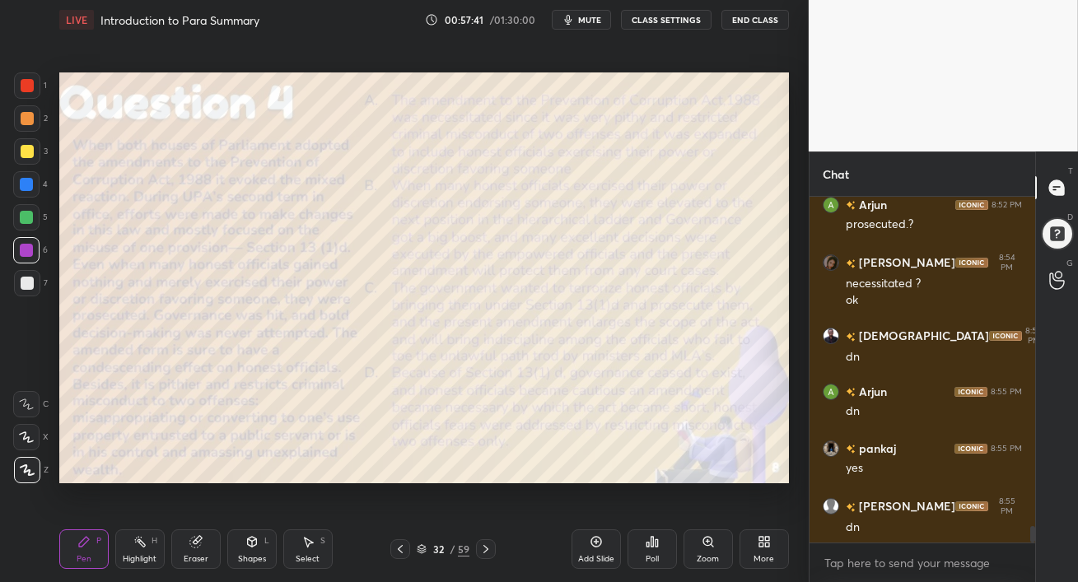
click at [23, 289] on div at bounding box center [27, 283] width 13 height 13
click at [195, 543] on icon at bounding box center [195, 542] width 11 height 11
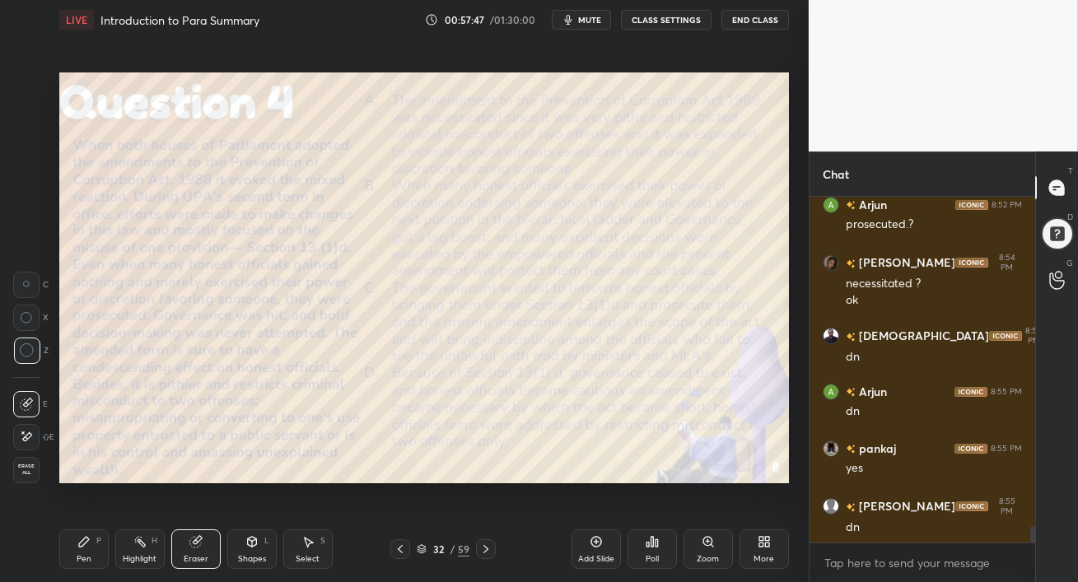
click at [82, 563] on div "Pen" at bounding box center [84, 559] width 15 height 8
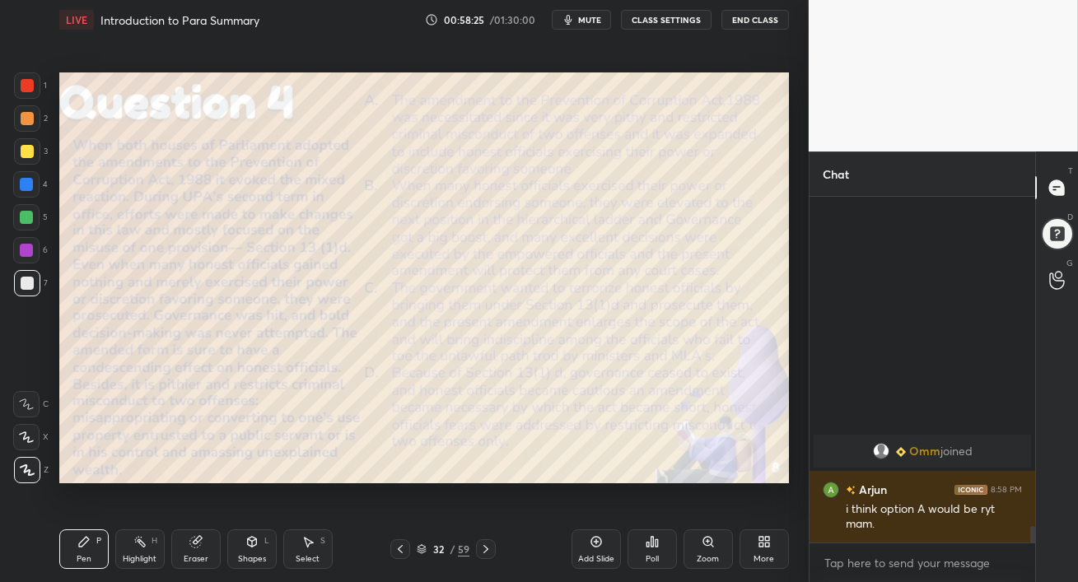
scroll to position [5788, 0]
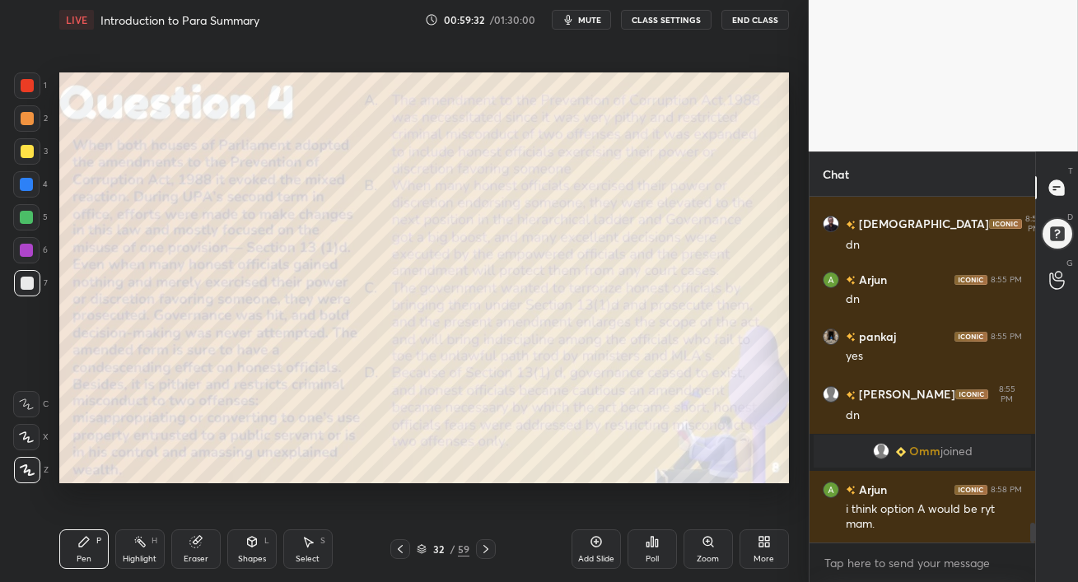
click at [32, 258] on div at bounding box center [26, 250] width 26 height 26
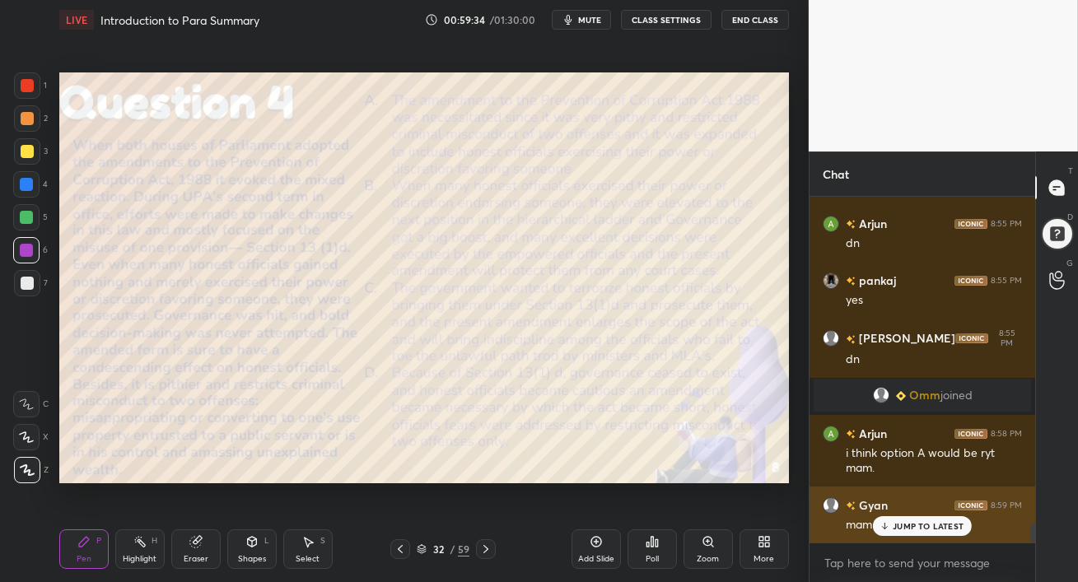
click at [914, 523] on p "JUMP TO LATEST" at bounding box center [928, 526] width 71 height 10
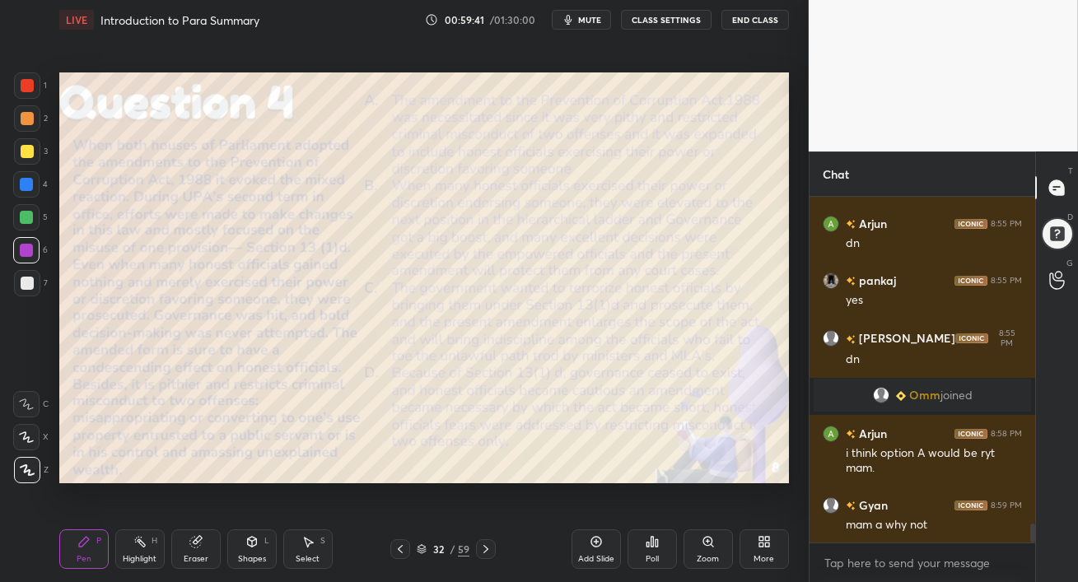
scroll to position [5860, 0]
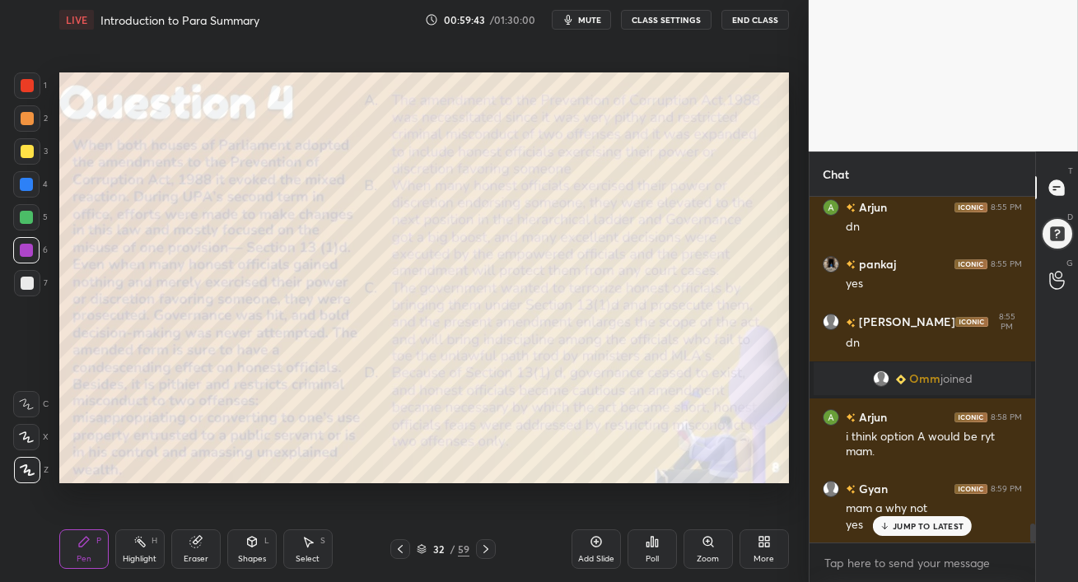
click at [898, 530] on p "JUMP TO LATEST" at bounding box center [928, 526] width 71 height 10
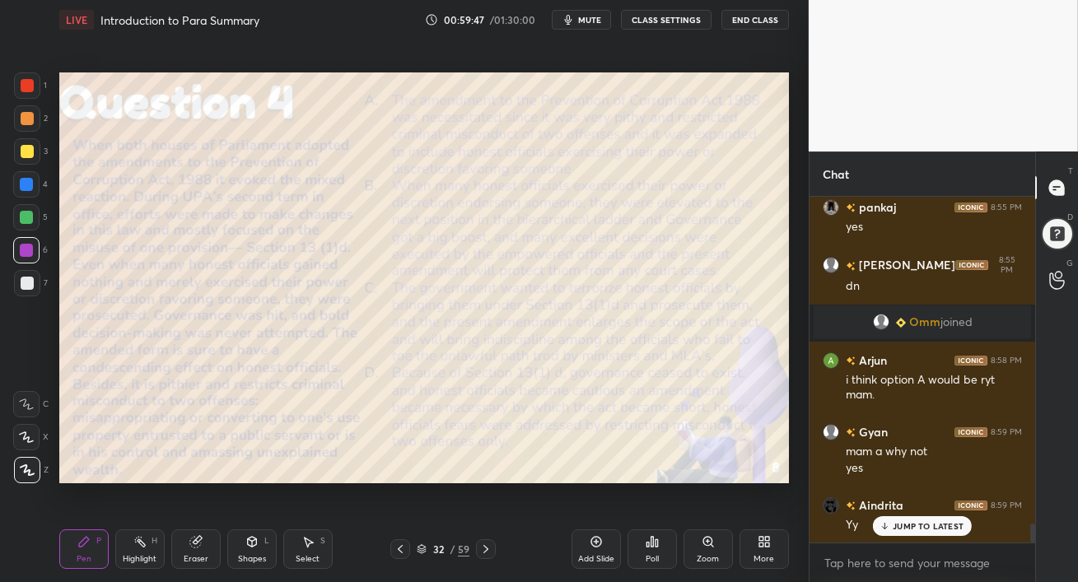
drag, startPoint x: 905, startPoint y: 525, endPoint x: 907, endPoint y: 537, distance: 12.5
click at [905, 525] on p "JUMP TO LATEST" at bounding box center [928, 526] width 71 height 10
click at [26, 226] on div at bounding box center [26, 217] width 26 height 26
click at [21, 249] on div at bounding box center [26, 250] width 13 height 13
click at [24, 289] on div at bounding box center [27, 283] width 13 height 13
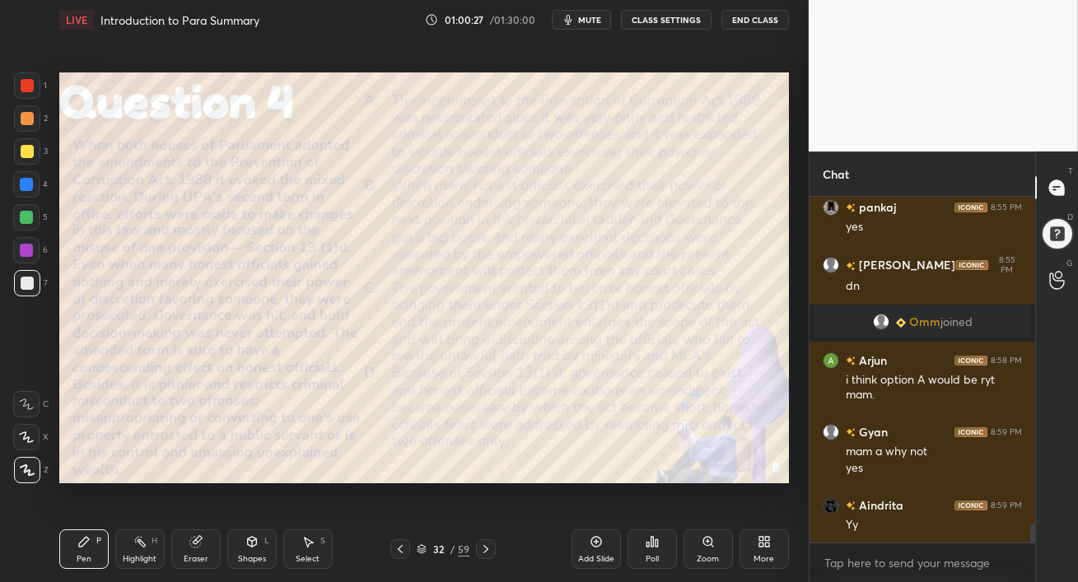
click at [28, 287] on div at bounding box center [27, 283] width 13 height 13
click at [194, 550] on div "Eraser" at bounding box center [195, 550] width 49 height 40
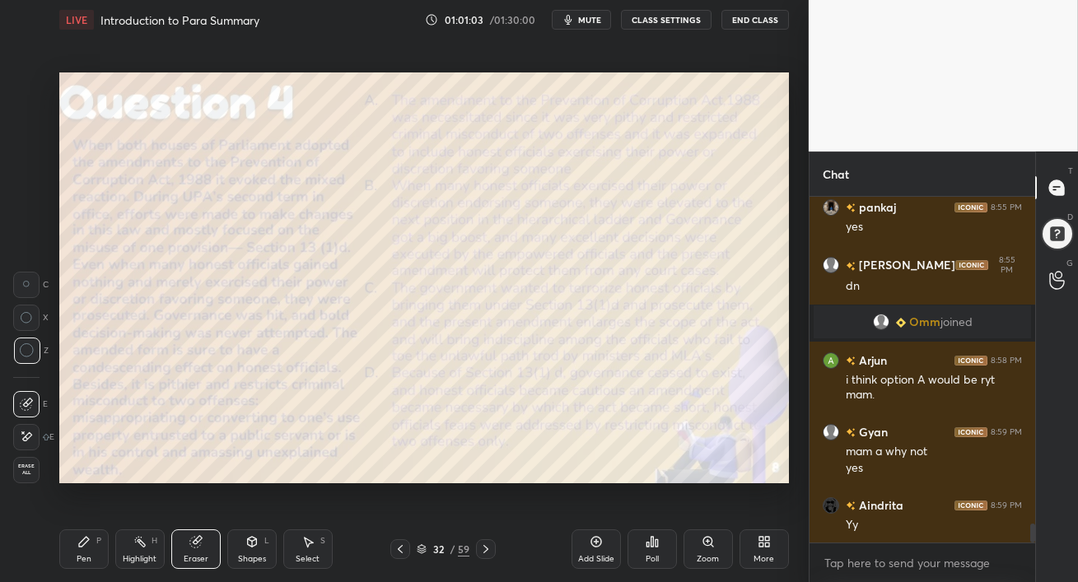
click at [93, 544] on div "Pen P" at bounding box center [83, 550] width 49 height 40
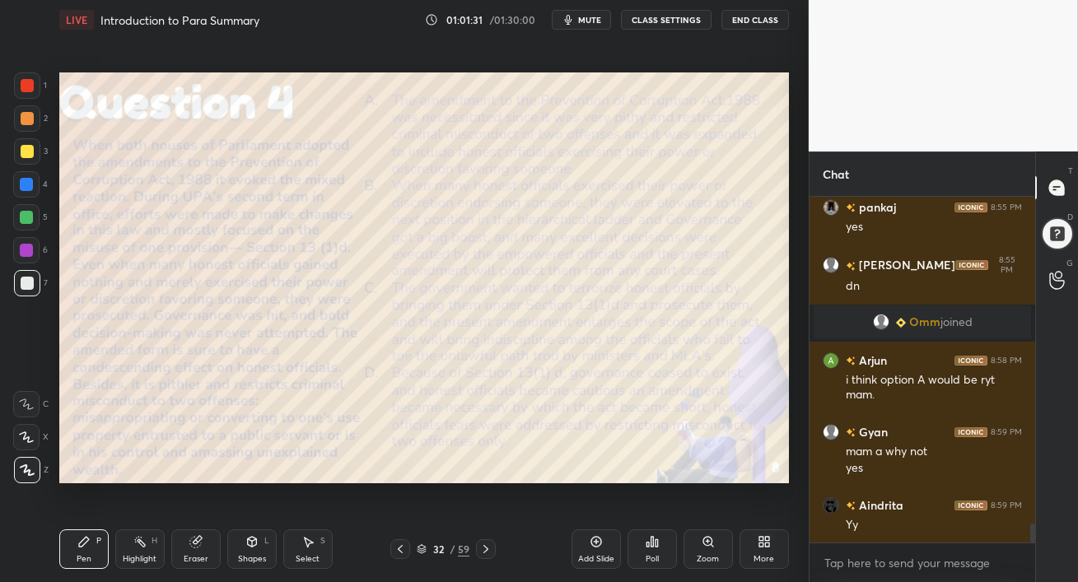
drag, startPoint x: 205, startPoint y: 548, endPoint x: 229, endPoint y: 500, distance: 53.4
click at [204, 548] on div "Eraser" at bounding box center [195, 550] width 49 height 40
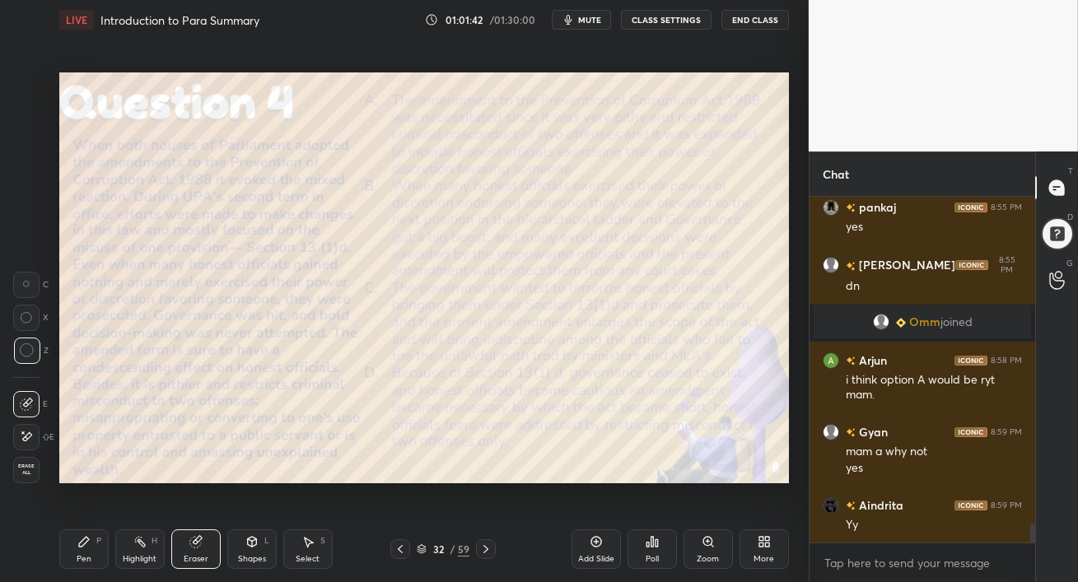
click at [190, 515] on div "Setting up your live class Poll for secs No correct answer Start poll" at bounding box center [424, 278] width 743 height 477
click at [82, 553] on div "Pen P" at bounding box center [83, 550] width 49 height 40
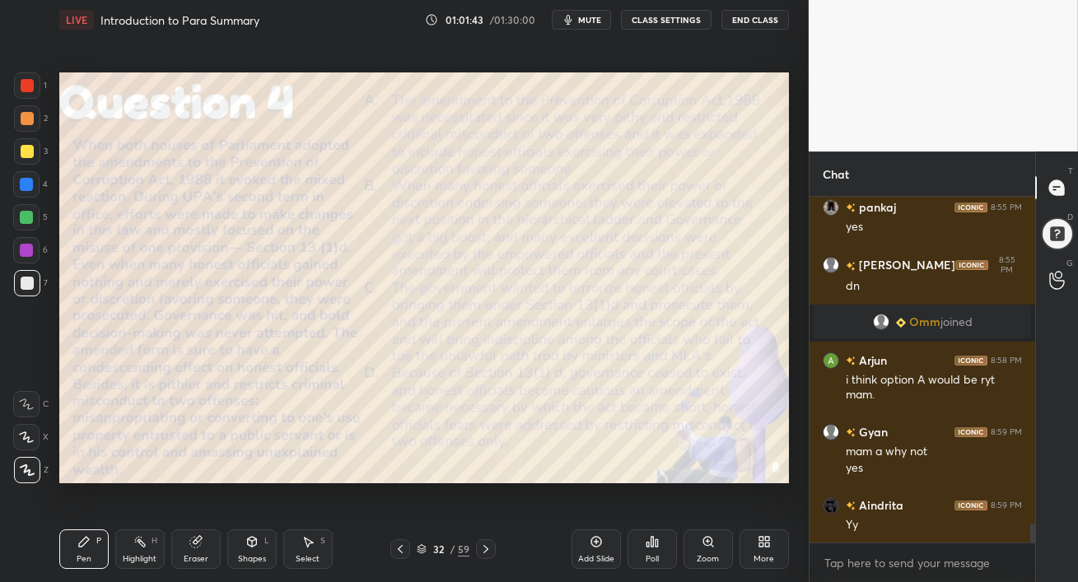
click at [26, 256] on div at bounding box center [26, 250] width 13 height 13
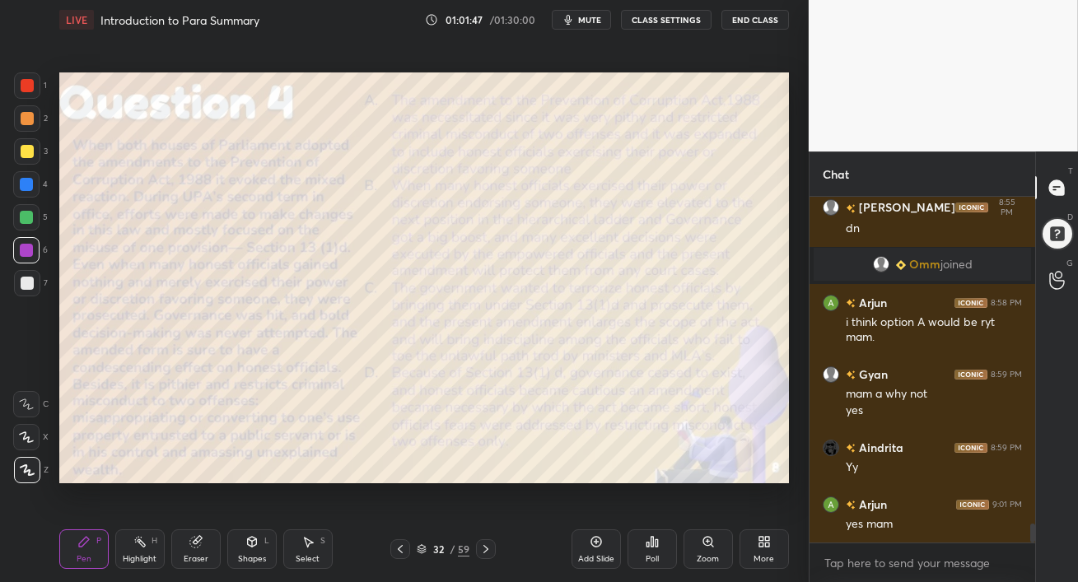
scroll to position [6031, 0]
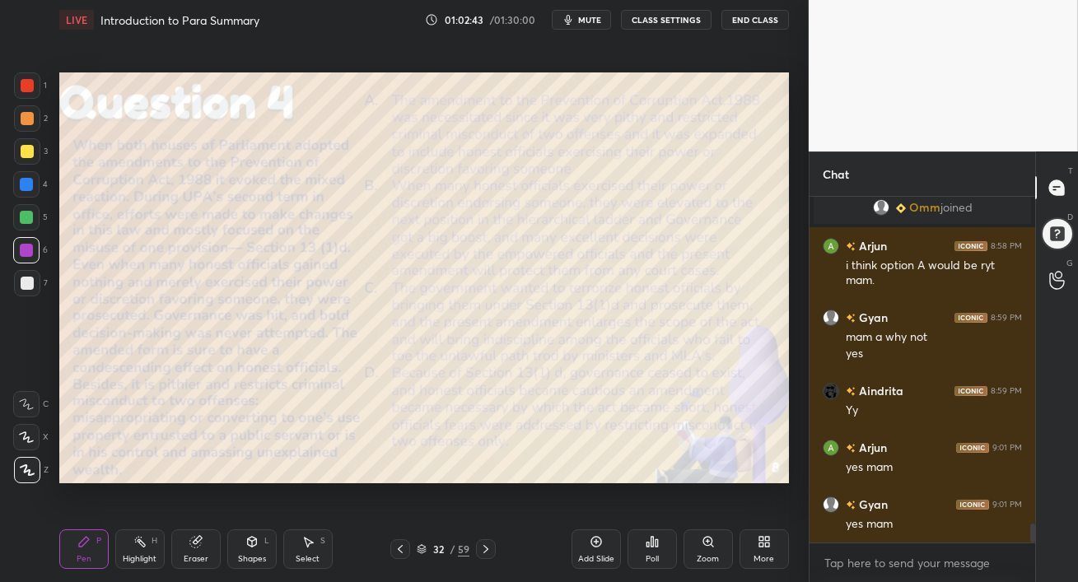
click at [26, 282] on div at bounding box center [27, 283] width 13 height 13
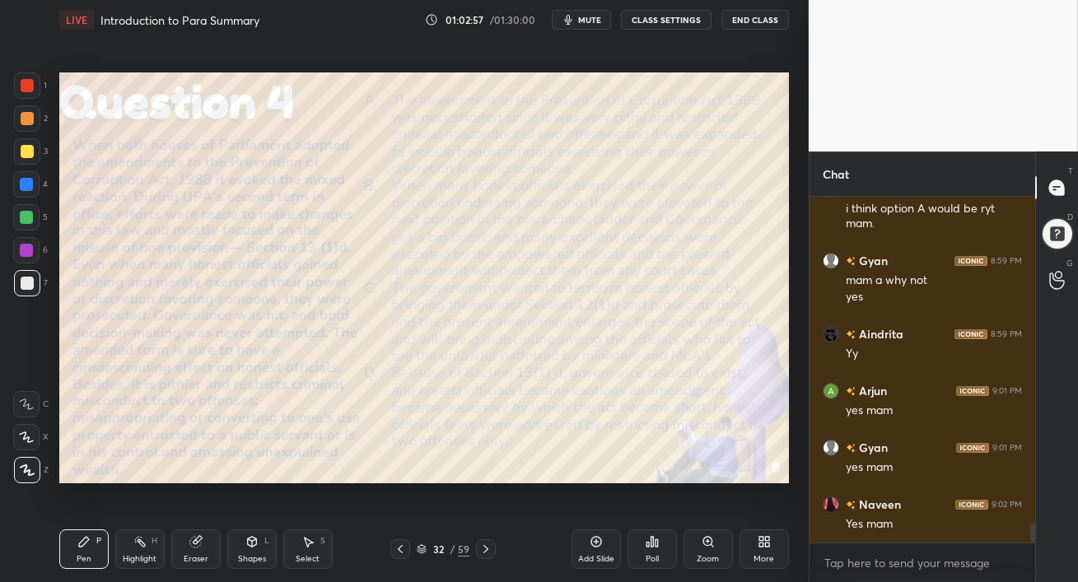
click at [589, 18] on span "mute" at bounding box center [589, 20] width 23 height 12
click at [198, 558] on div "Eraser" at bounding box center [196, 559] width 25 height 8
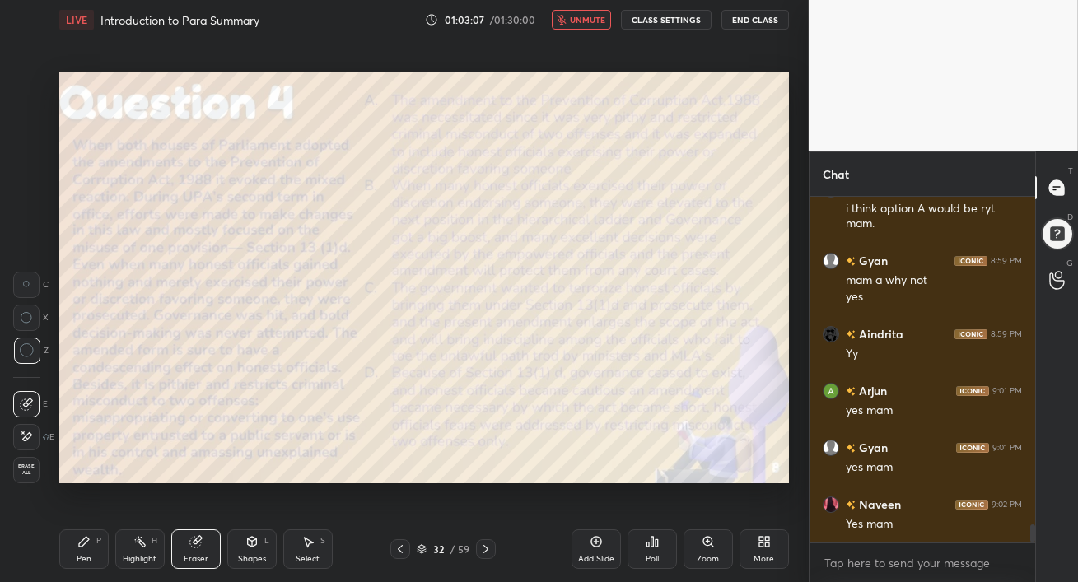
scroll to position [6160, 0]
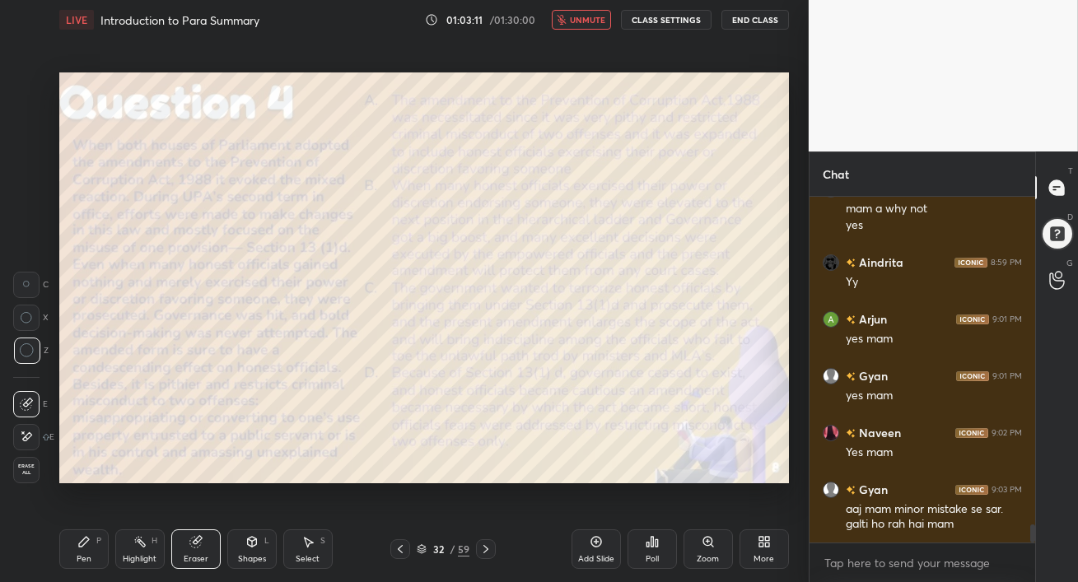
click at [580, 21] on span "unmute" at bounding box center [587, 20] width 35 height 12
click at [484, 550] on icon at bounding box center [485, 549] width 13 height 13
click at [485, 551] on icon at bounding box center [485, 549] width 5 height 8
click at [486, 552] on icon at bounding box center [485, 549] width 13 height 13
click at [95, 548] on div "Pen P" at bounding box center [83, 550] width 49 height 40
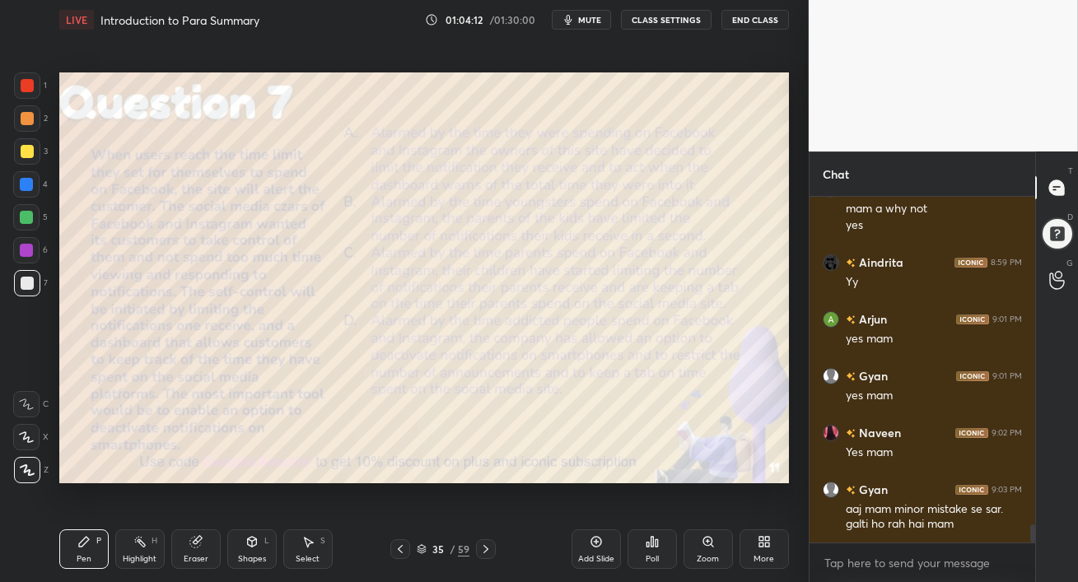
click at [590, 19] on span "mute" at bounding box center [589, 20] width 23 height 12
click at [593, 17] on span "unmute" at bounding box center [587, 20] width 35 height 12
click at [587, 21] on span "mute" at bounding box center [589, 20] width 23 height 12
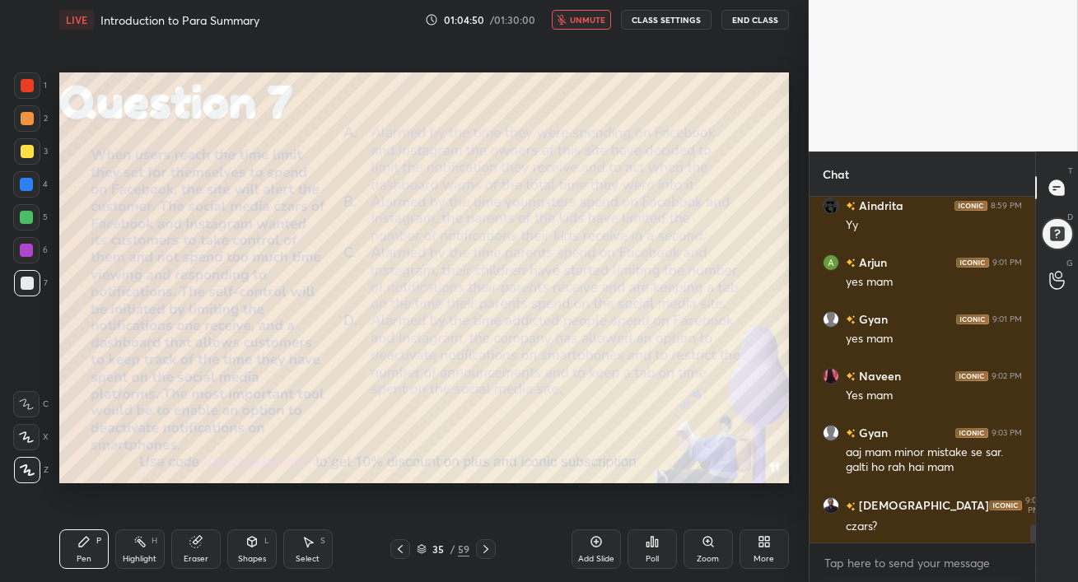
click at [586, 19] on span "unmute" at bounding box center [587, 20] width 35 height 12
click at [583, 26] on button "mute" at bounding box center [581, 20] width 59 height 20
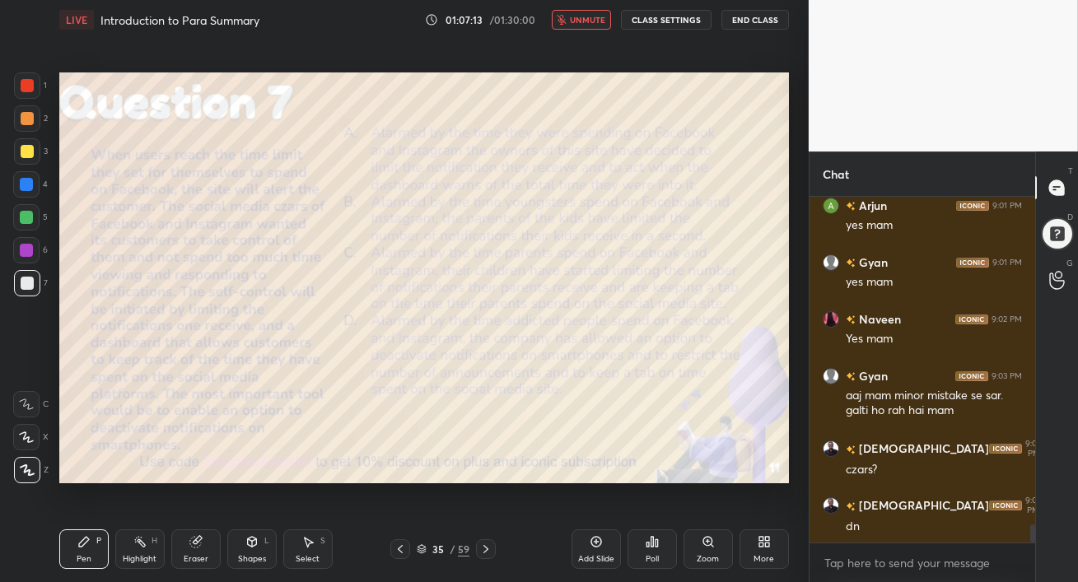
scroll to position [6329, 0]
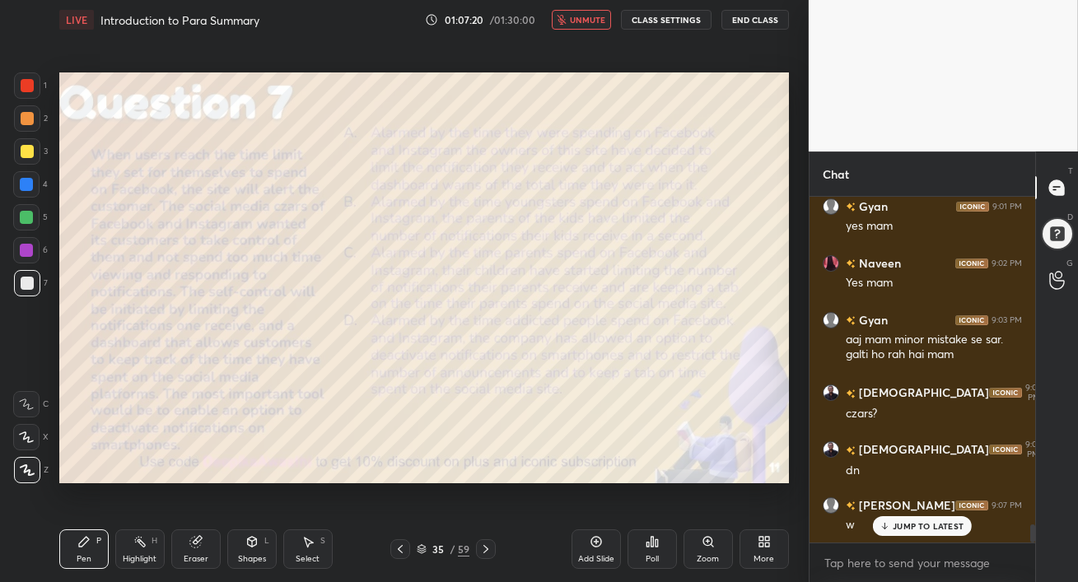
click at [585, 16] on span "unmute" at bounding box center [587, 20] width 35 height 12
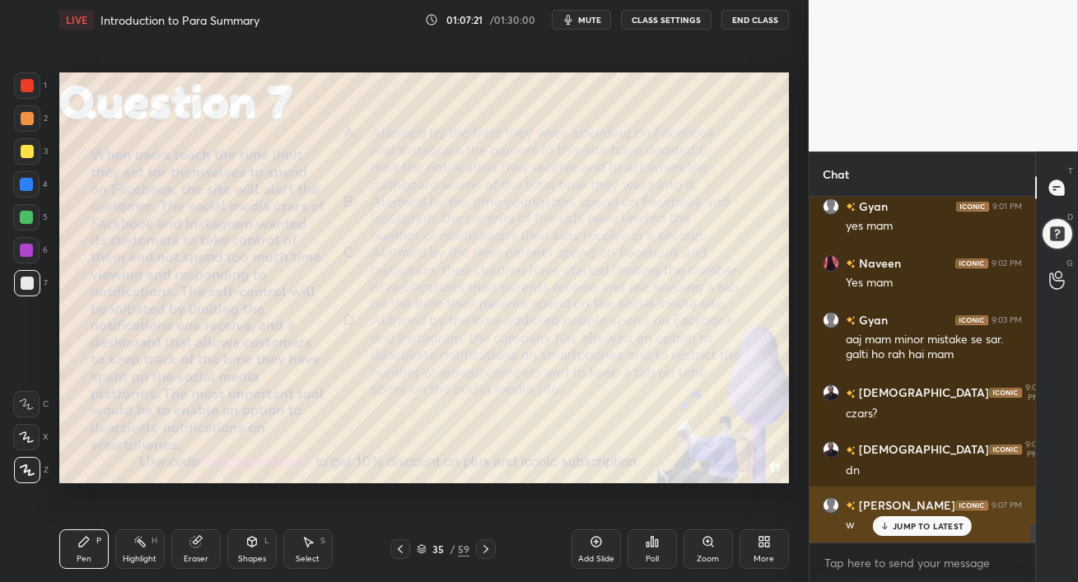
click at [912, 530] on p "JUMP TO LATEST" at bounding box center [928, 526] width 71 height 10
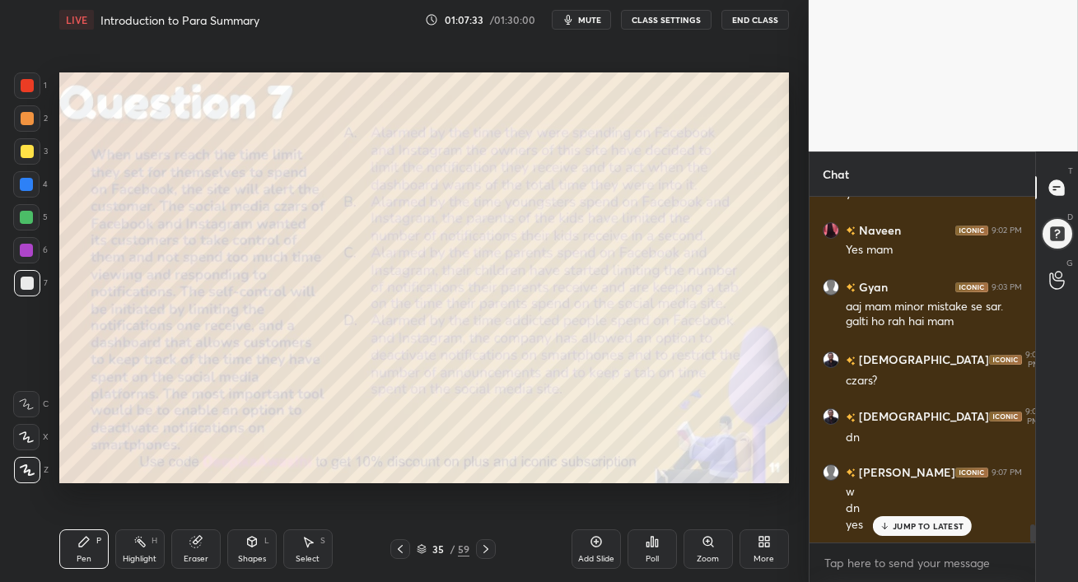
scroll to position [6419, 0]
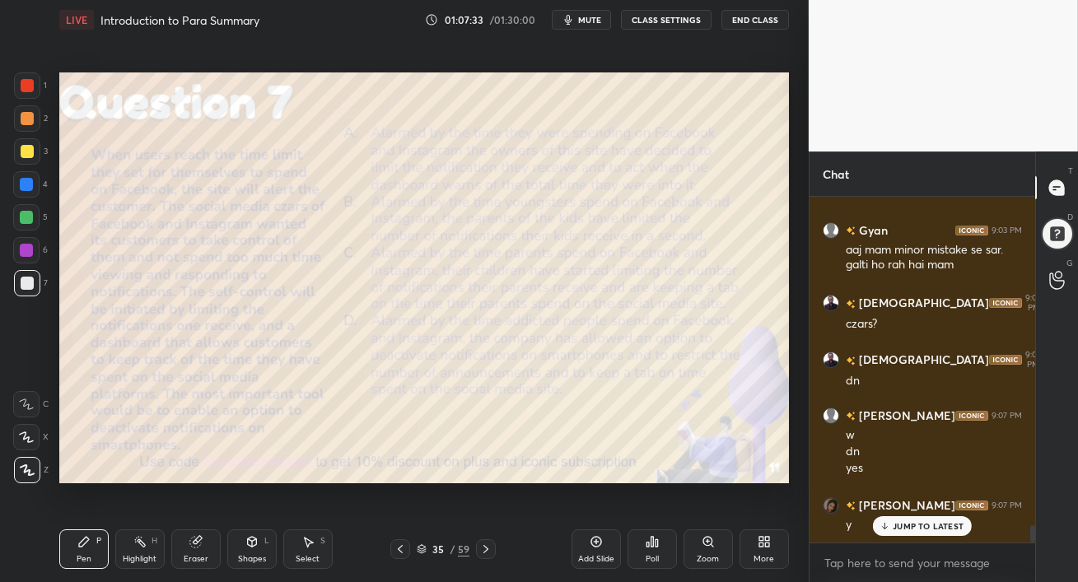
click at [656, 555] on div "Poll" at bounding box center [652, 559] width 13 height 8
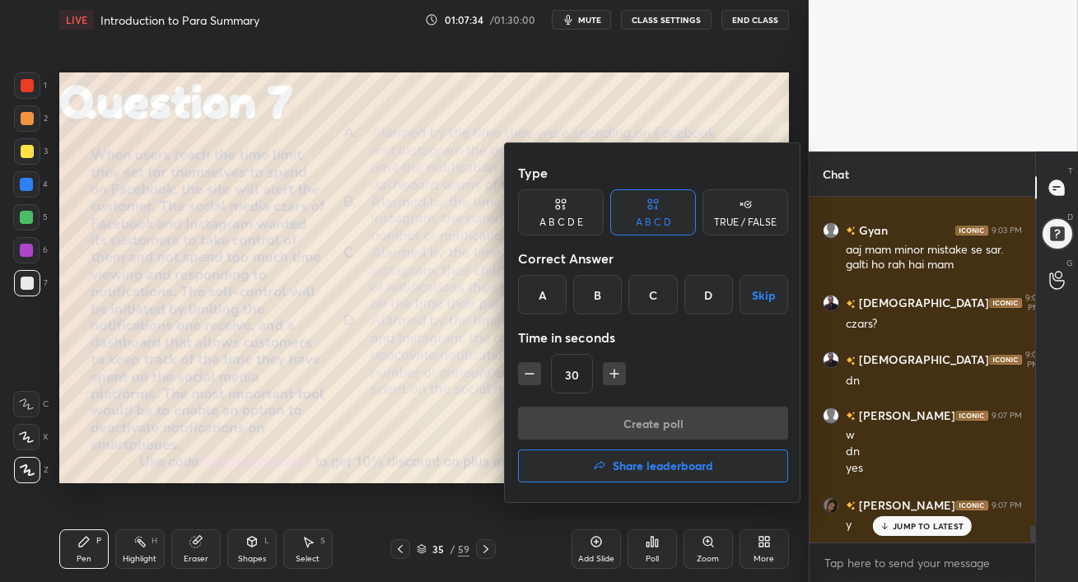
drag, startPoint x: 709, startPoint y: 296, endPoint x: 703, endPoint y: 334, distance: 38.3
click at [708, 296] on div "D" at bounding box center [708, 295] width 49 height 40
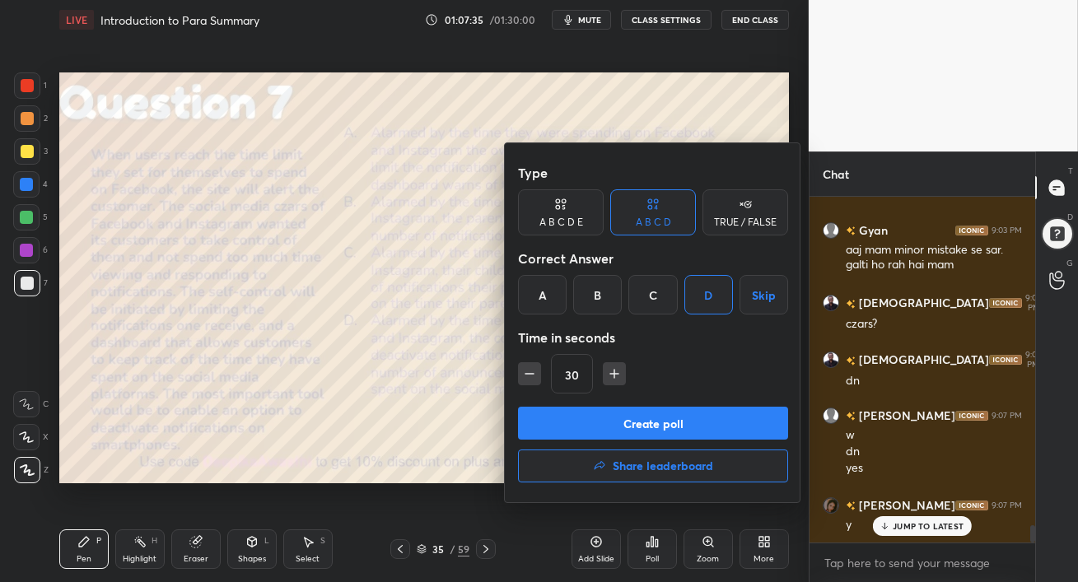
click at [684, 422] on button "Create poll" at bounding box center [653, 423] width 270 height 33
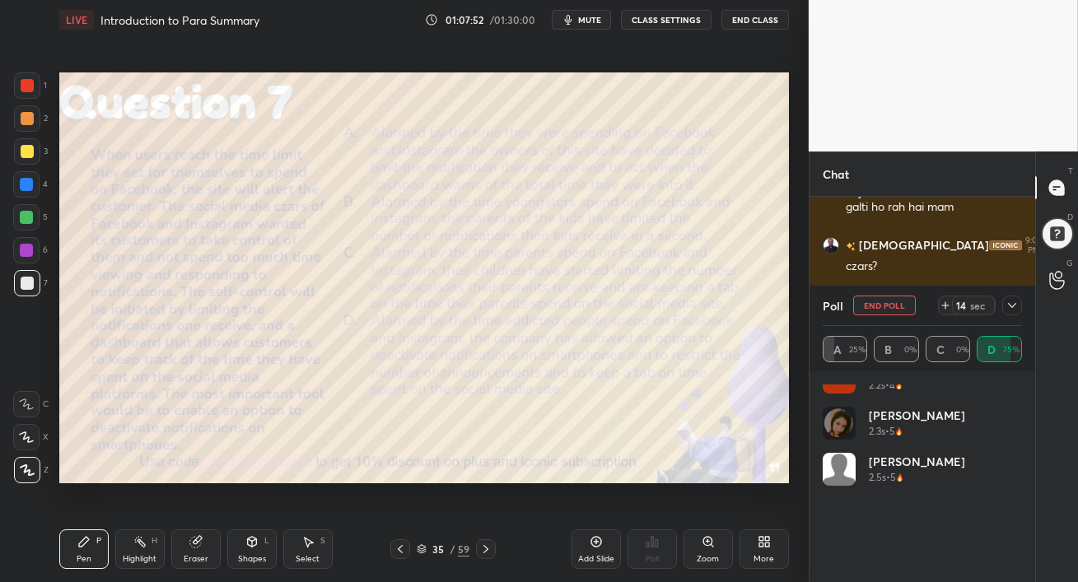
scroll to position [0, 0]
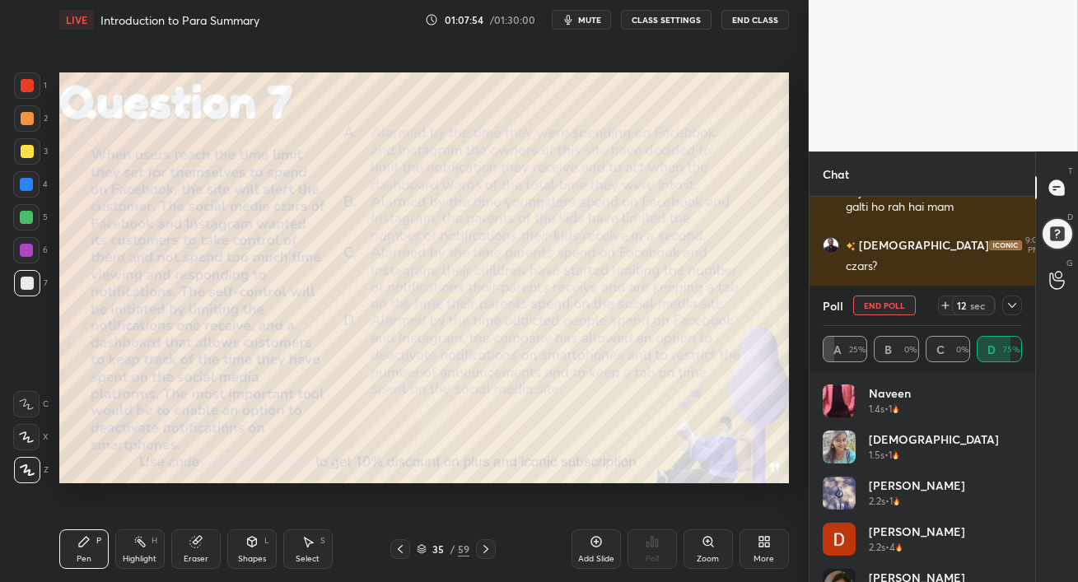
click at [1010, 301] on icon at bounding box center [1012, 305] width 13 height 13
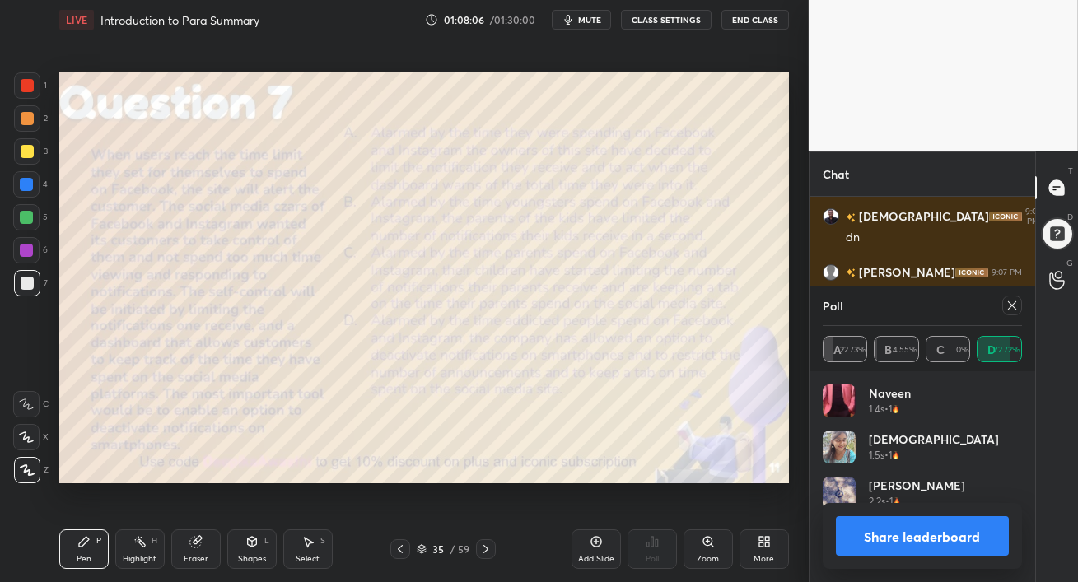
scroll to position [193, 194]
click at [1012, 308] on icon at bounding box center [1012, 305] width 13 height 13
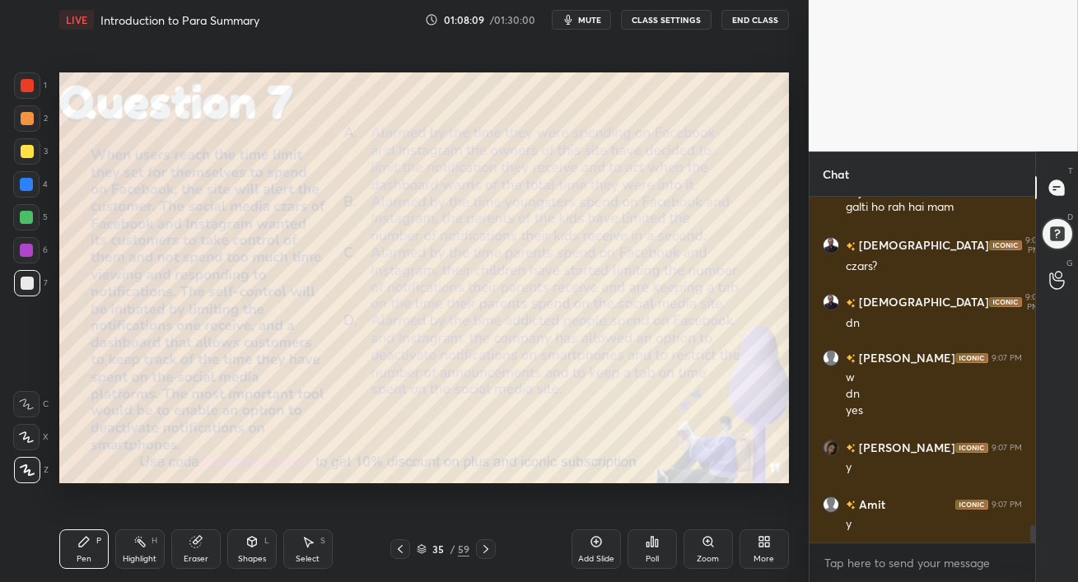
click at [24, 222] on div at bounding box center [26, 217] width 13 height 13
click at [26, 151] on div at bounding box center [27, 151] width 13 height 13
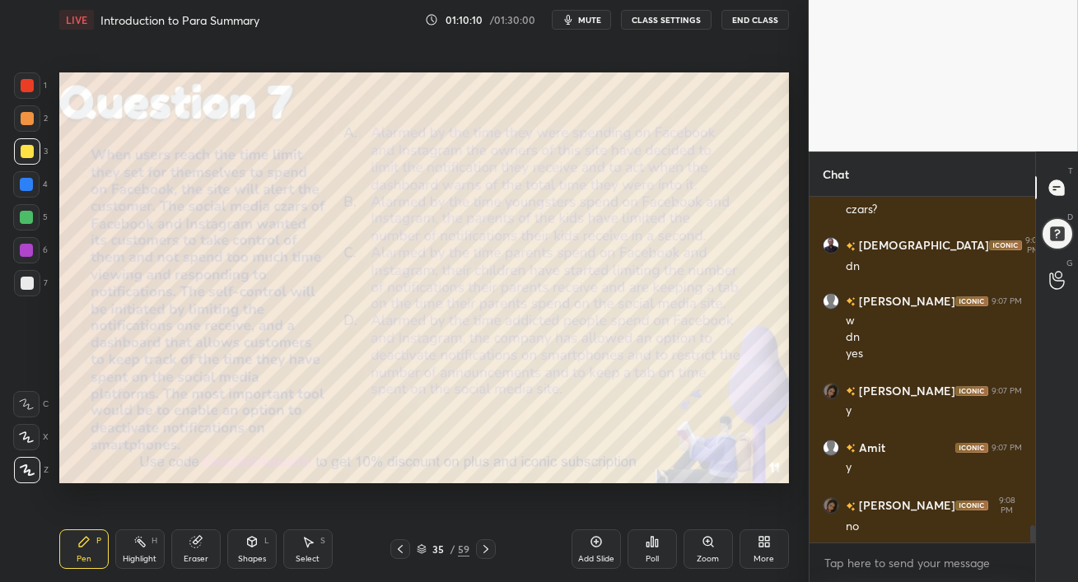
click at [27, 258] on div at bounding box center [26, 250] width 26 height 26
click at [25, 212] on div at bounding box center [26, 217] width 13 height 13
drag, startPoint x: 21, startPoint y: 260, endPoint x: 47, endPoint y: 253, distance: 26.6
click at [21, 260] on div at bounding box center [26, 250] width 26 height 26
click at [30, 187] on div at bounding box center [26, 184] width 13 height 13
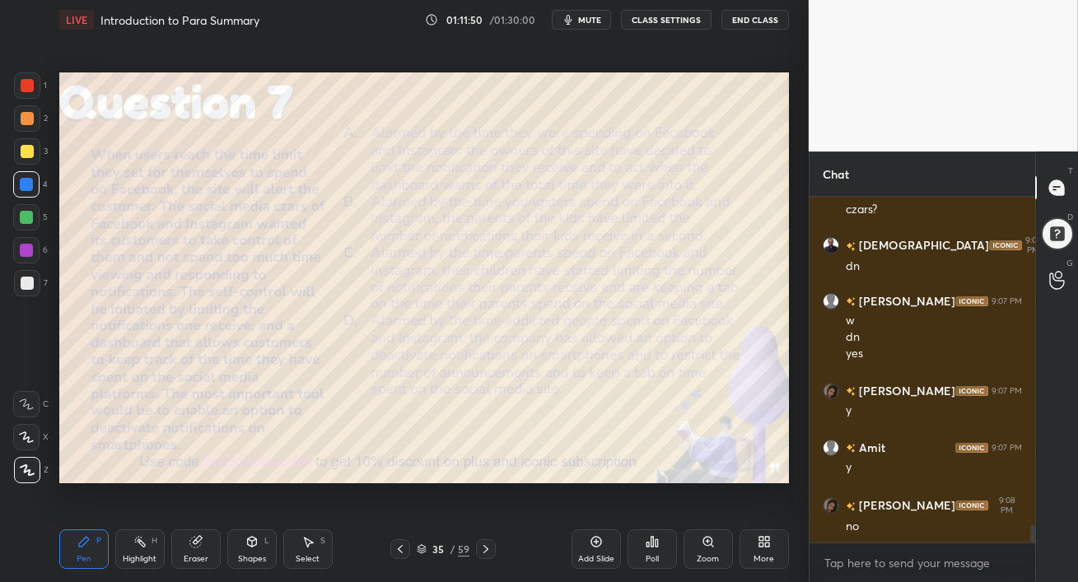
drag, startPoint x: 29, startPoint y: 225, endPoint x: 57, endPoint y: 219, distance: 28.6
click at [30, 225] on div at bounding box center [26, 217] width 26 height 26
click at [28, 283] on div at bounding box center [27, 283] width 13 height 13
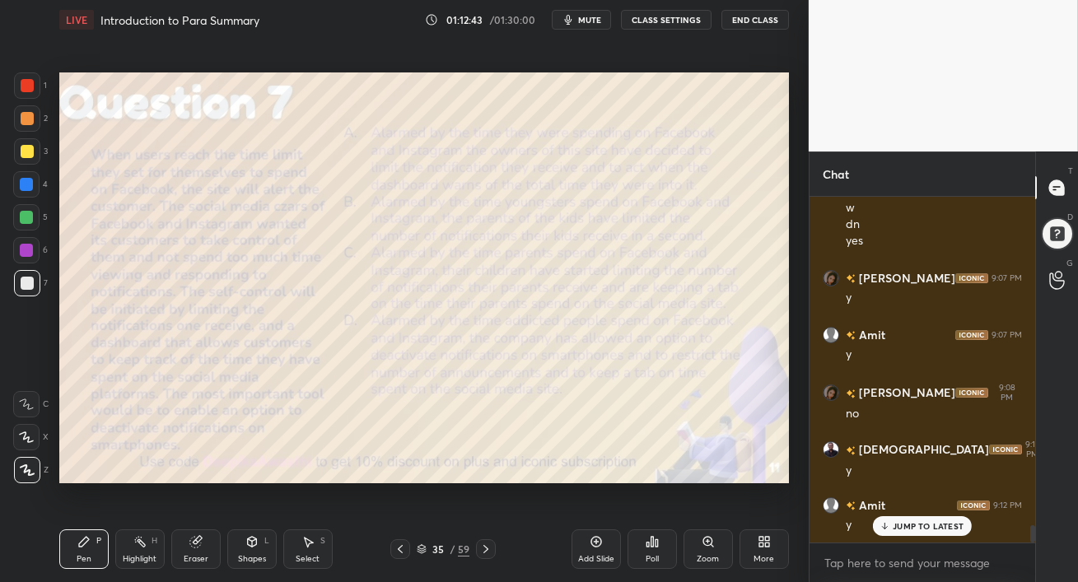
scroll to position [6703, 0]
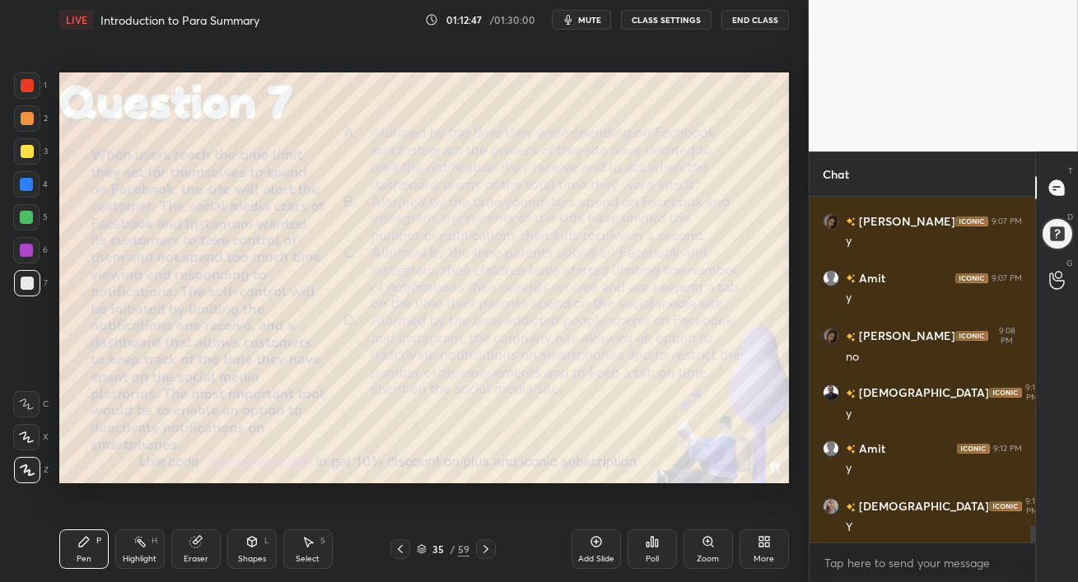
drag, startPoint x: 199, startPoint y: 558, endPoint x: 201, endPoint y: 547, distance: 11.6
click at [199, 558] on div "Eraser" at bounding box center [196, 559] width 25 height 8
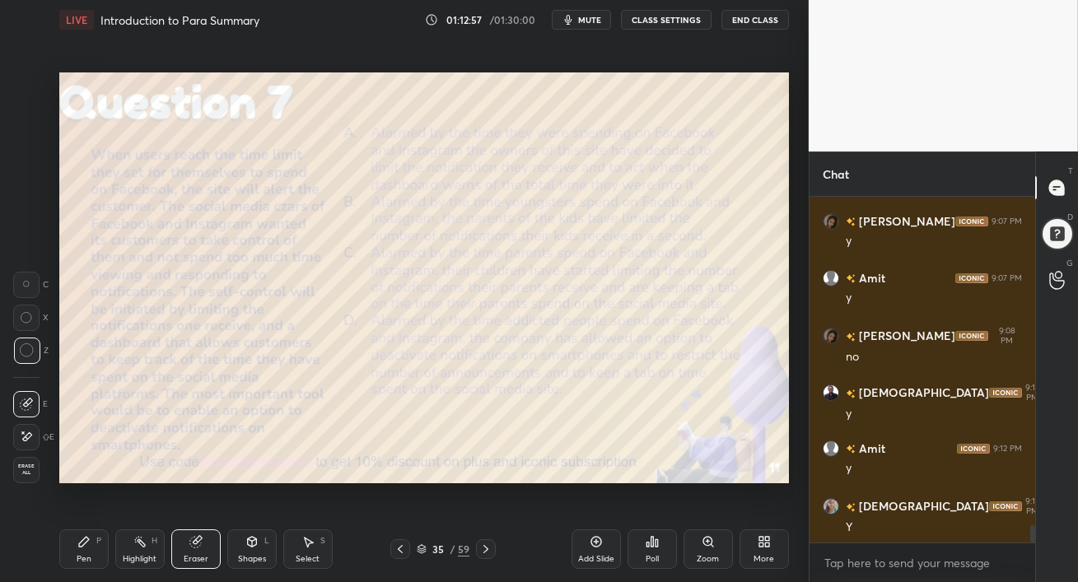
click at [80, 548] on icon at bounding box center [83, 541] width 13 height 13
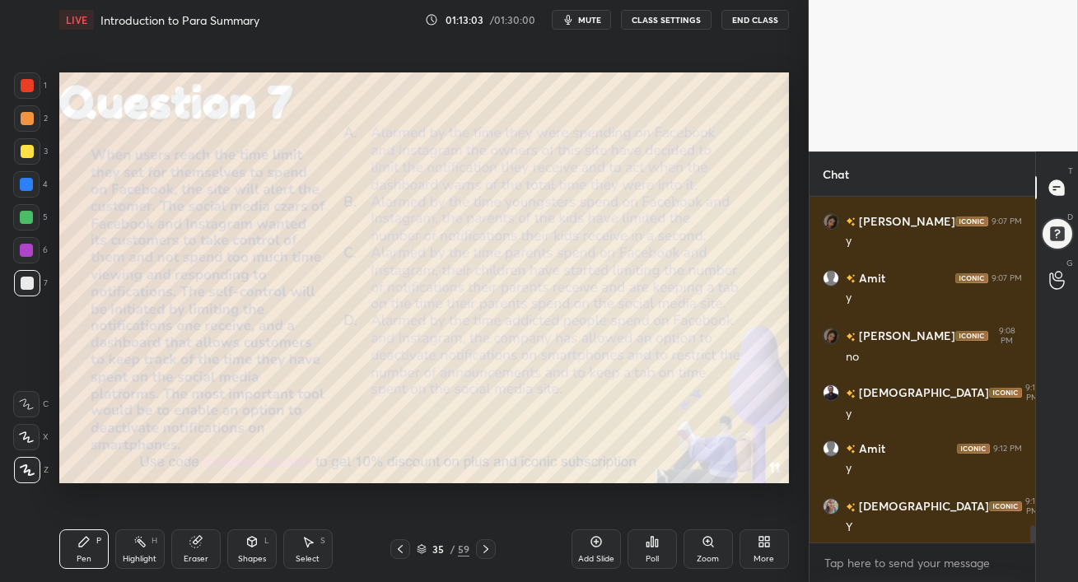
scroll to position [6761, 0]
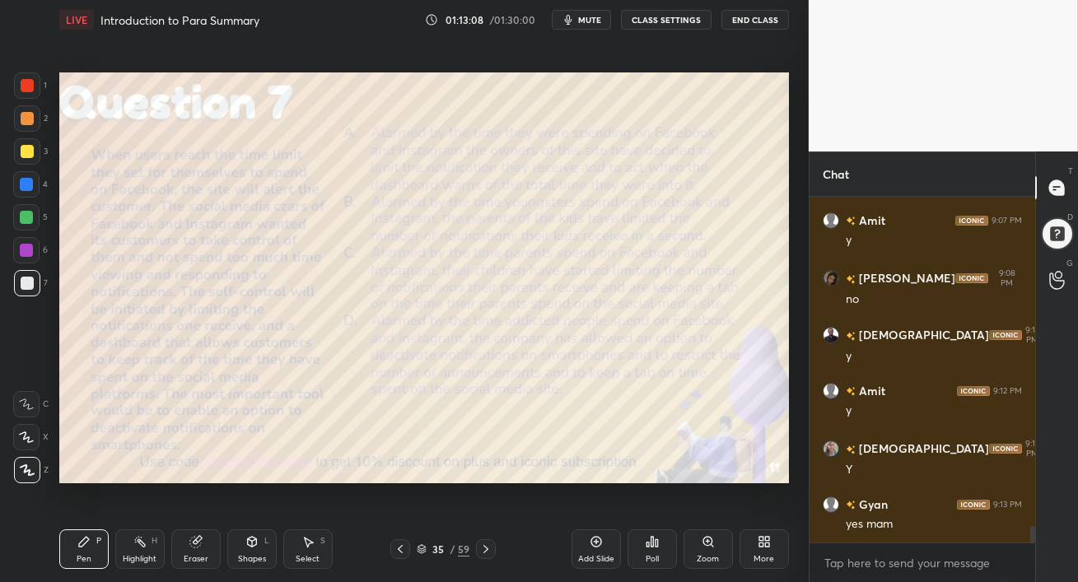
click at [487, 550] on icon at bounding box center [485, 549] width 5 height 8
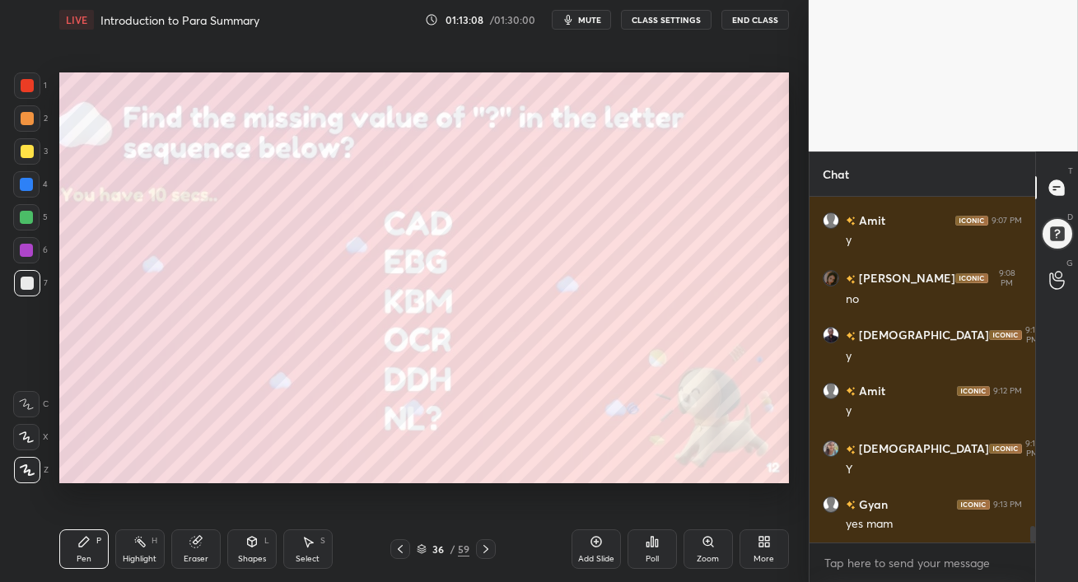
click at [488, 548] on icon at bounding box center [485, 549] width 5 height 8
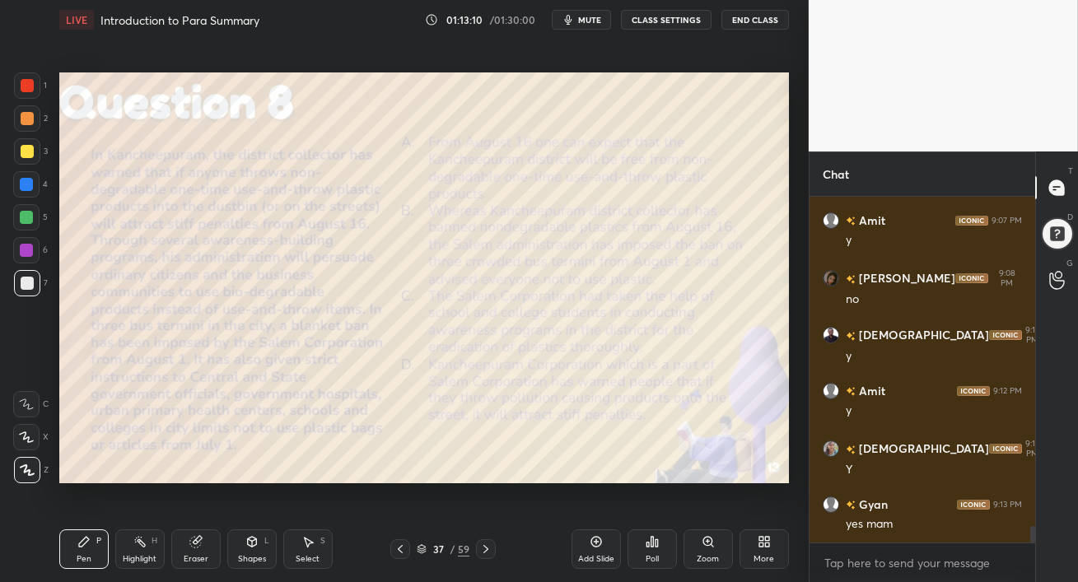
drag, startPoint x: 488, startPoint y: 548, endPoint x: 481, endPoint y: 582, distance: 34.4
click at [481, 581] on div "Pen P Highlight H Eraser Shapes L Select S 37 / 59 Add Slide Poll Zoom More" at bounding box center [424, 549] width 730 height 66
drag, startPoint x: 22, startPoint y: 212, endPoint x: 55, endPoint y: 213, distance: 33.0
click at [21, 212] on div at bounding box center [26, 217] width 13 height 13
click at [23, 120] on div at bounding box center [27, 118] width 13 height 13
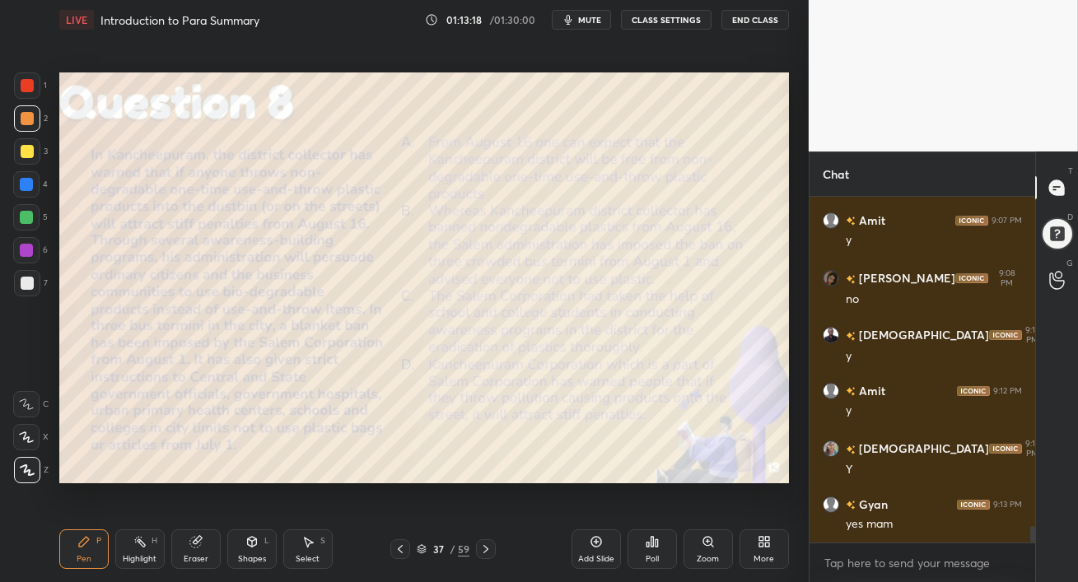
drag, startPoint x: 22, startPoint y: 89, endPoint x: 46, endPoint y: 101, distance: 26.9
click at [22, 89] on div at bounding box center [27, 85] width 13 height 13
click at [26, 122] on div at bounding box center [27, 118] width 13 height 13
click at [23, 217] on div at bounding box center [26, 217] width 13 height 13
click at [28, 152] on div at bounding box center [27, 151] width 13 height 13
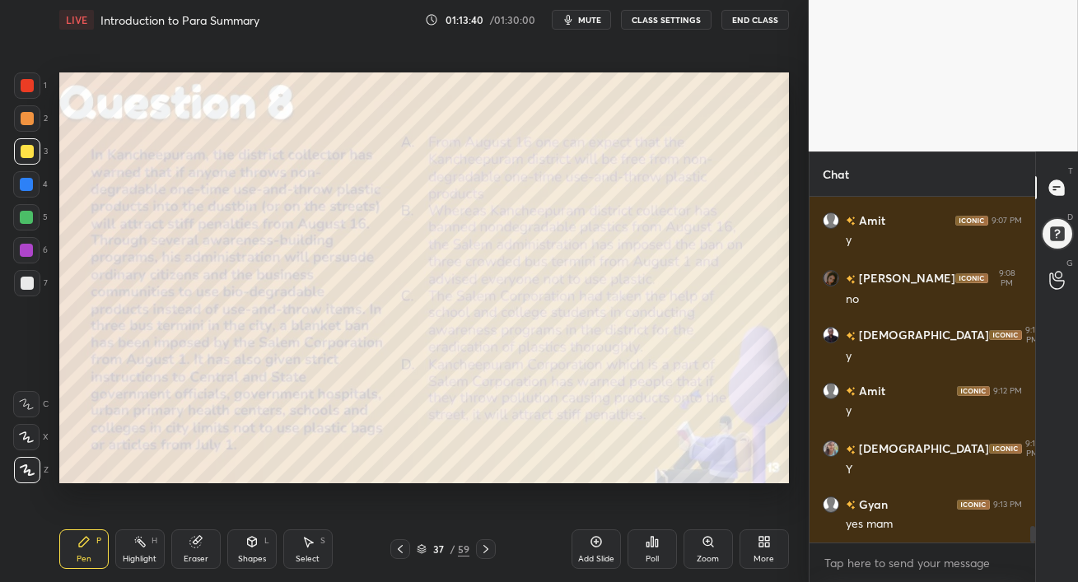
click at [26, 283] on div at bounding box center [27, 283] width 13 height 13
click at [597, 21] on span "mute" at bounding box center [589, 20] width 23 height 12
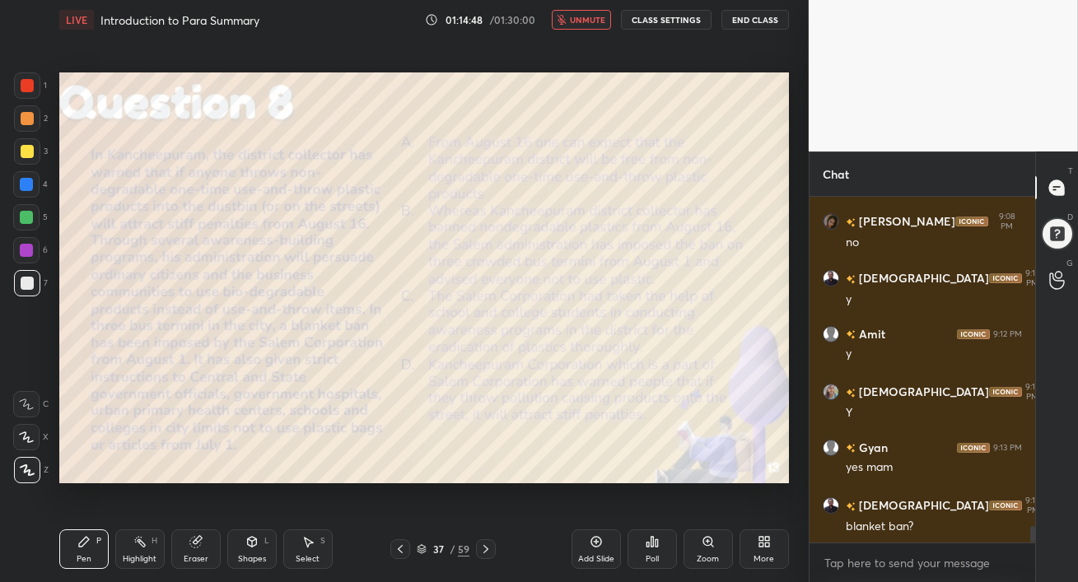
click at [595, 22] on span "unmute" at bounding box center [587, 20] width 35 height 12
click at [567, 23] on icon "button" at bounding box center [568, 19] width 13 height 13
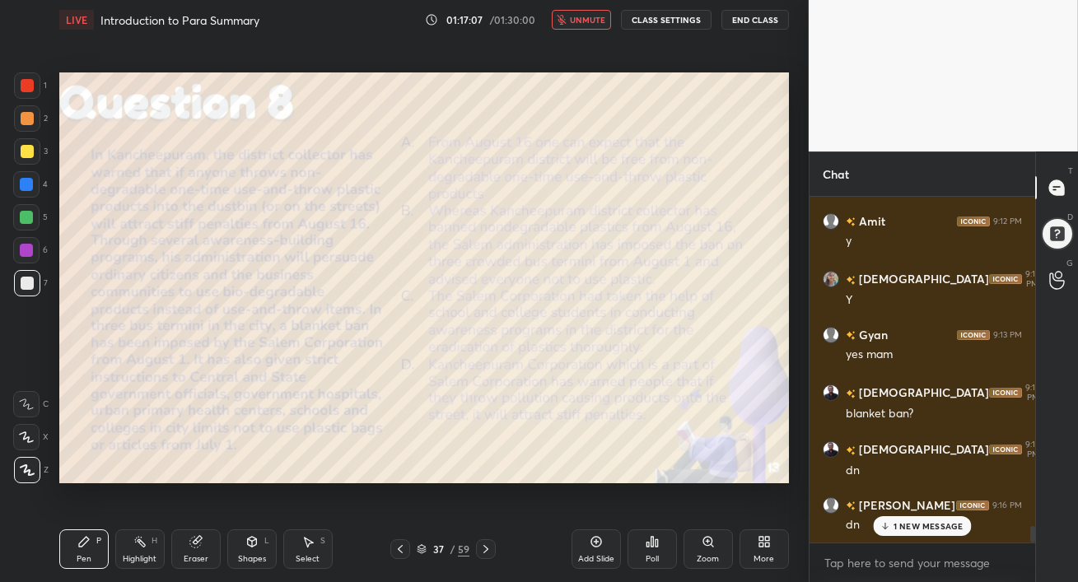
scroll to position [6987, 0]
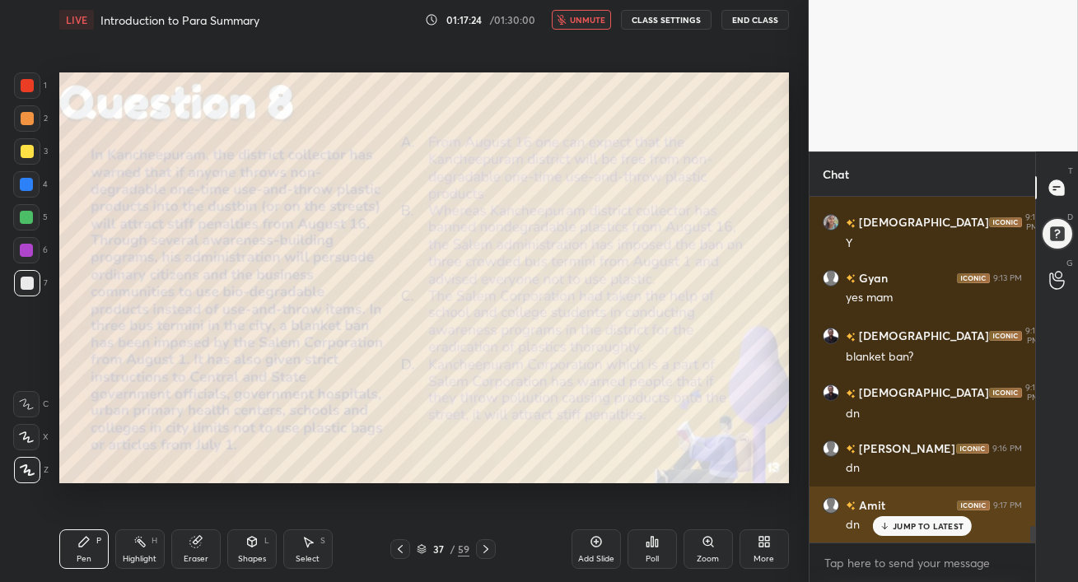
click at [889, 525] on icon at bounding box center [885, 526] width 11 height 10
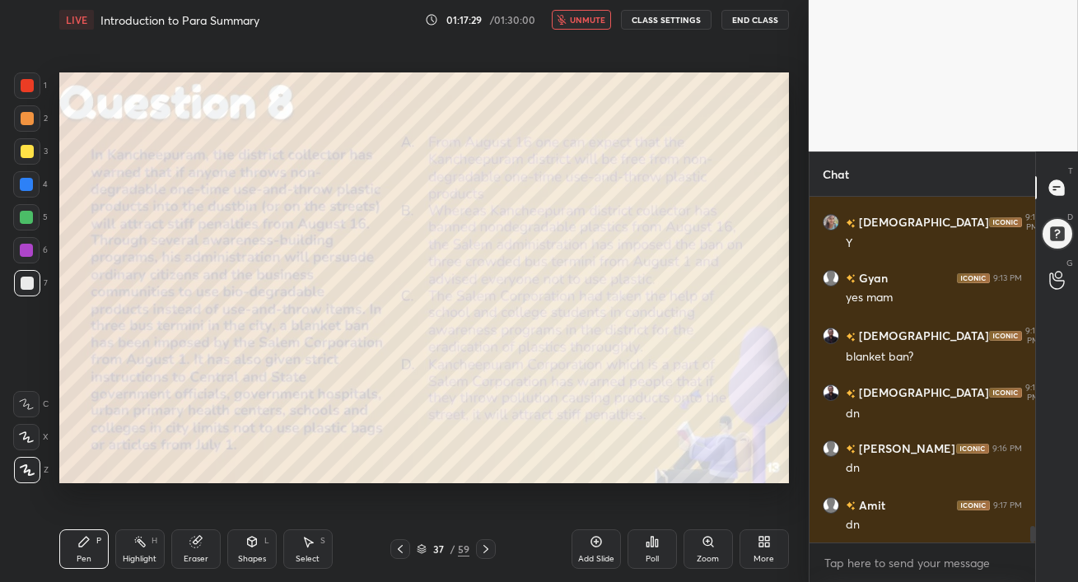
click at [584, 18] on span "unmute" at bounding box center [587, 20] width 35 height 12
click at [651, 544] on icon at bounding box center [652, 542] width 2 height 10
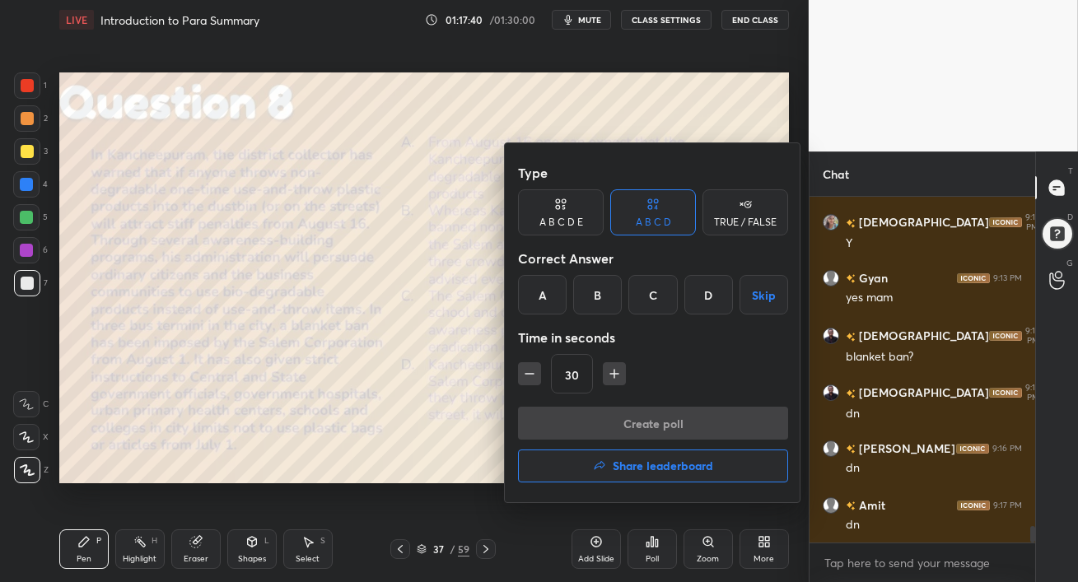
drag, startPoint x: 603, startPoint y: 292, endPoint x: 608, endPoint y: 309, distance: 18.0
click at [603, 292] on div "B" at bounding box center [597, 295] width 49 height 40
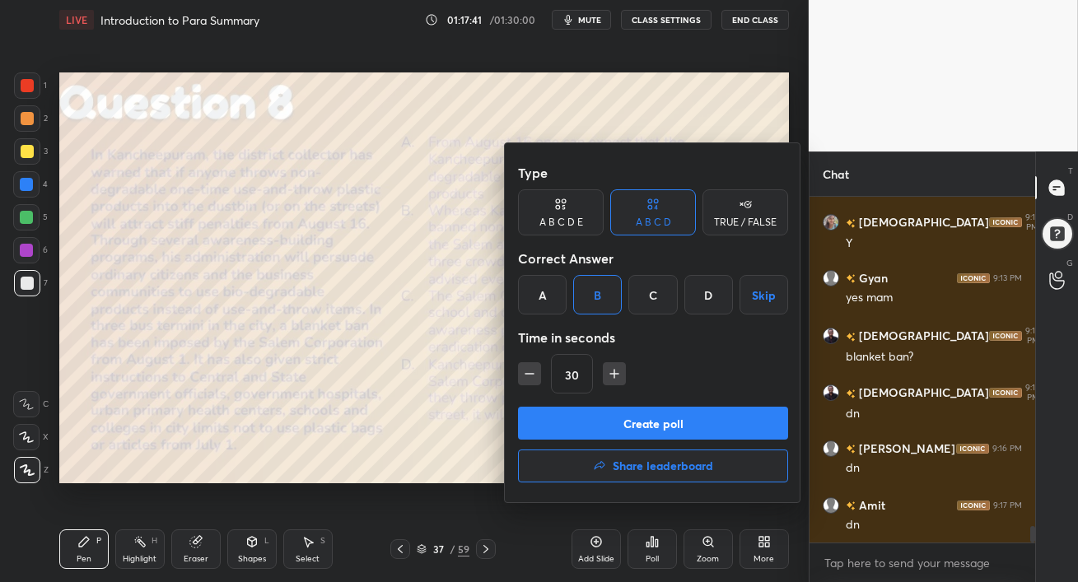
click at [623, 418] on button "Create poll" at bounding box center [653, 423] width 270 height 33
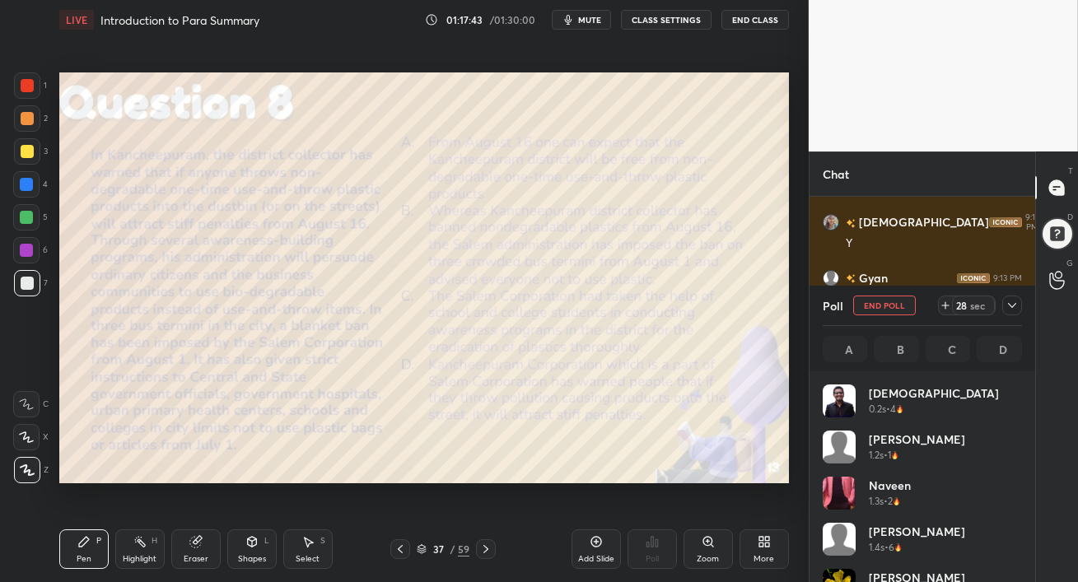
scroll to position [193, 194]
click at [198, 555] on div "Eraser" at bounding box center [196, 559] width 25 height 8
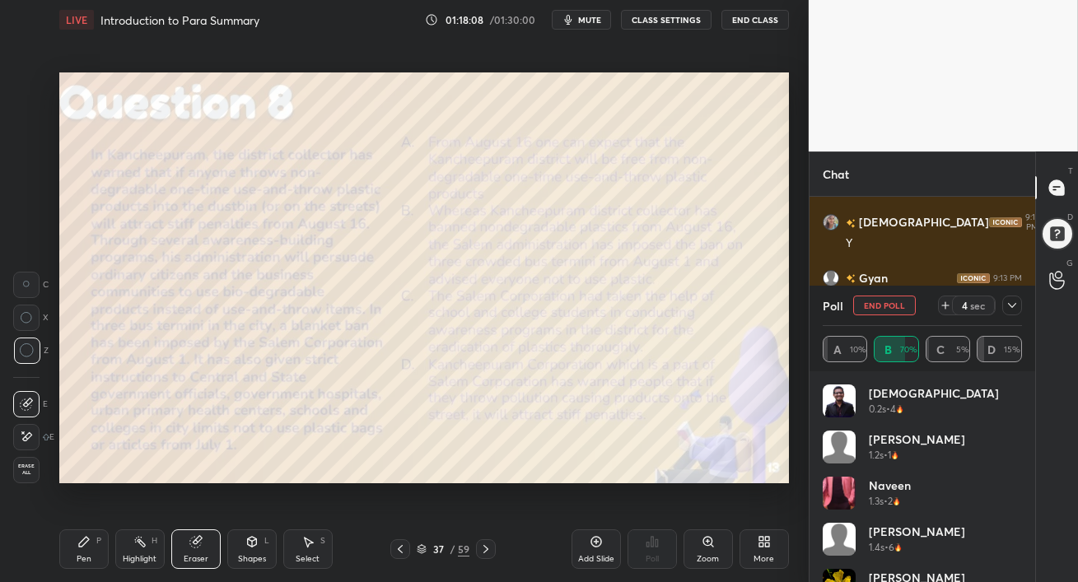
click at [842, 198] on div "1 2 3 4 5 6 7 C X Z C X Z E E Erase all H H LIVE Introduction to Para Summary 0…" at bounding box center [539, 291] width 1078 height 582
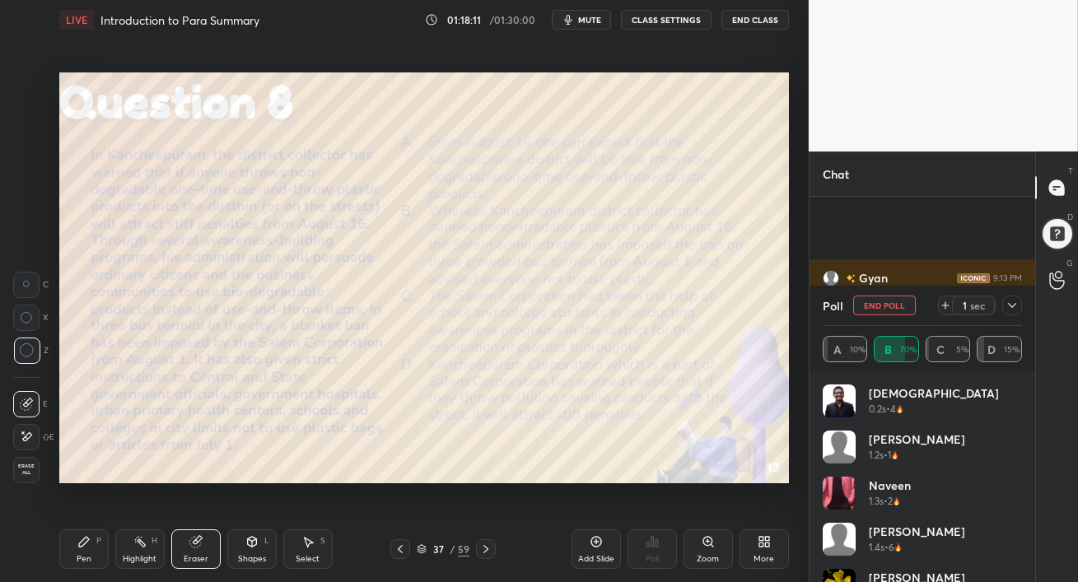
scroll to position [7131, 0]
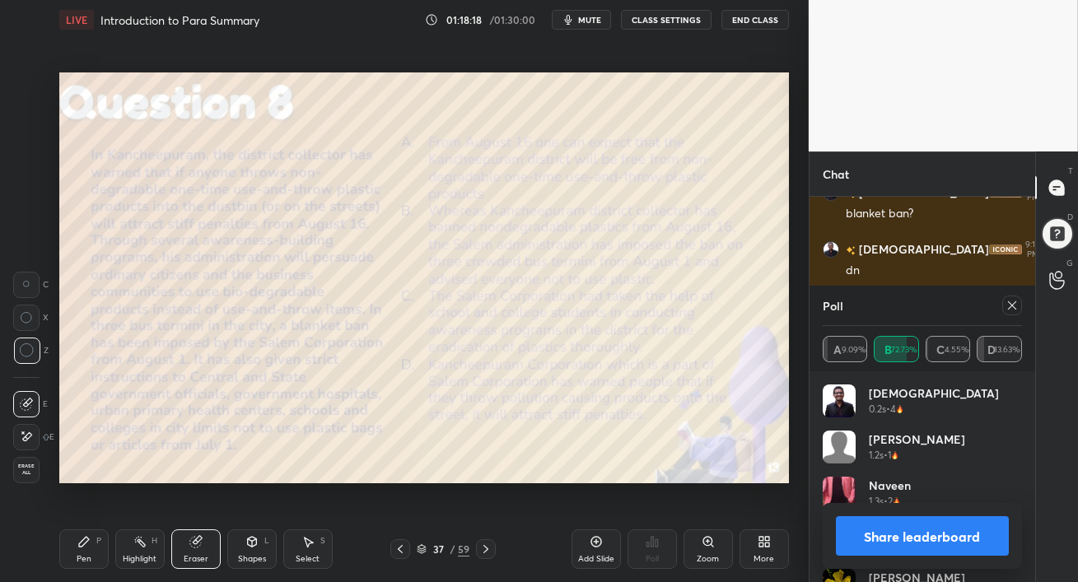
click at [78, 543] on icon at bounding box center [83, 541] width 13 height 13
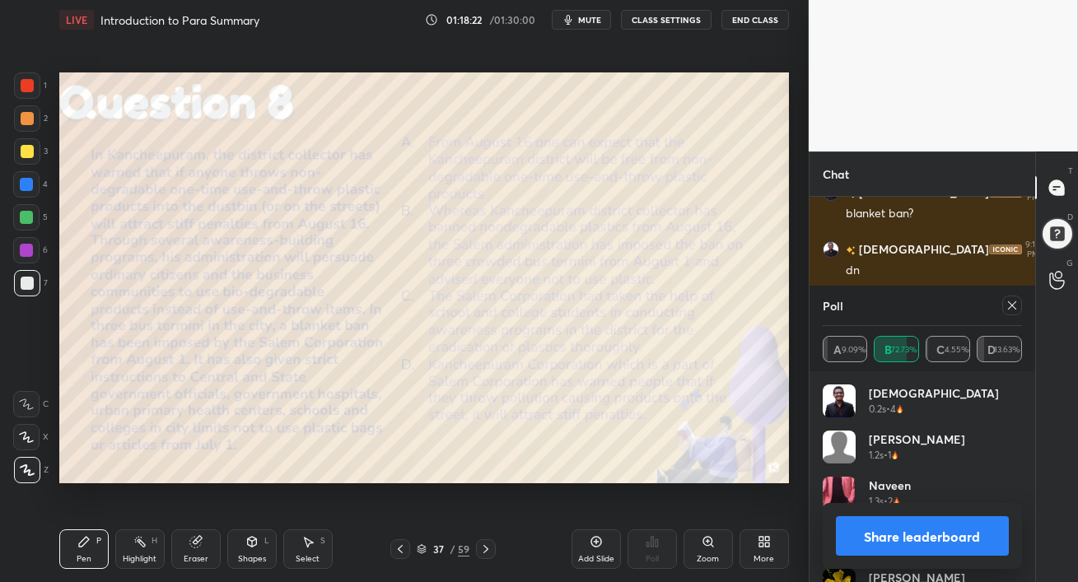
click at [1013, 306] on icon at bounding box center [1012, 305] width 13 height 13
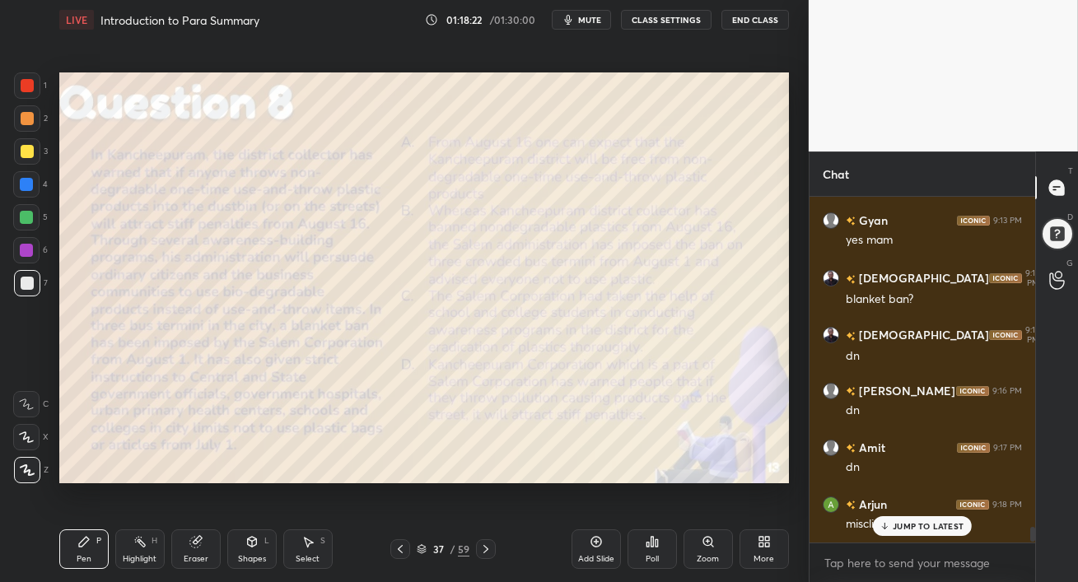
scroll to position [341, 221]
click at [27, 240] on div at bounding box center [26, 250] width 26 height 26
drag, startPoint x: 28, startPoint y: 222, endPoint x: 57, endPoint y: 218, distance: 29.0
click at [27, 222] on div at bounding box center [26, 217] width 13 height 13
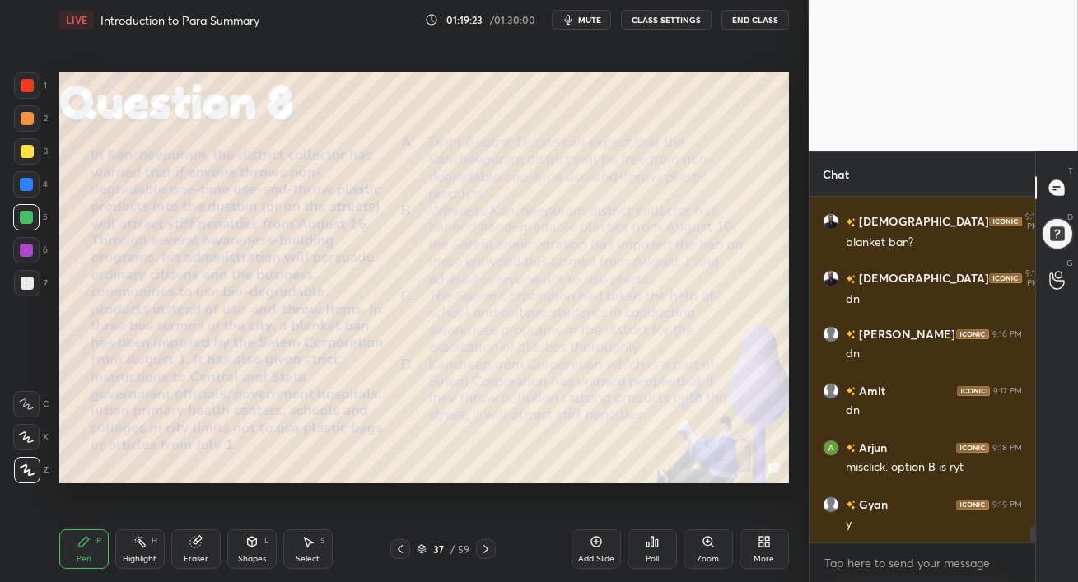
click at [488, 546] on icon at bounding box center [485, 549] width 13 height 13
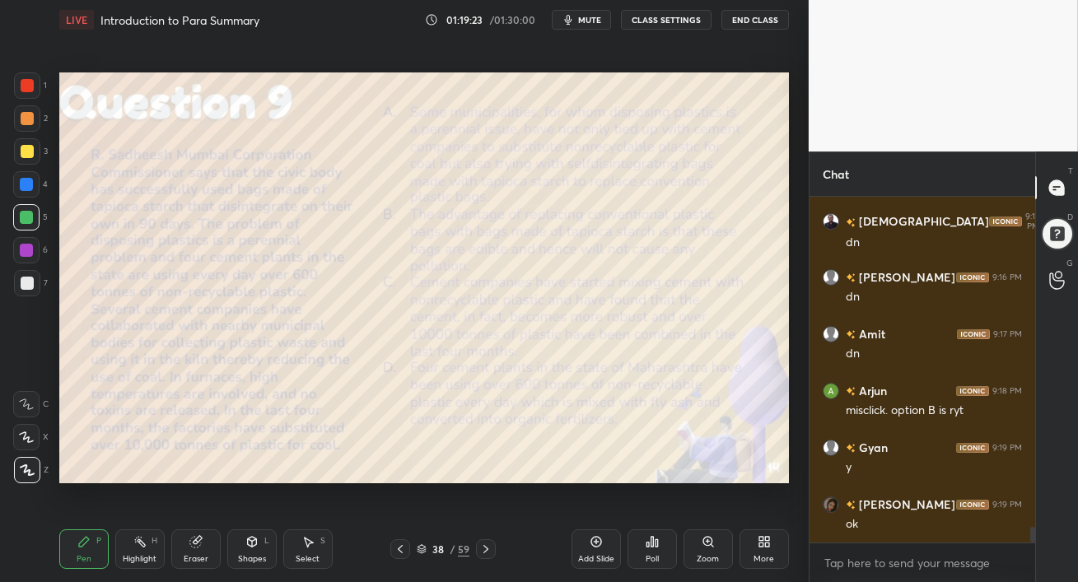
click at [488, 546] on icon at bounding box center [485, 549] width 13 height 13
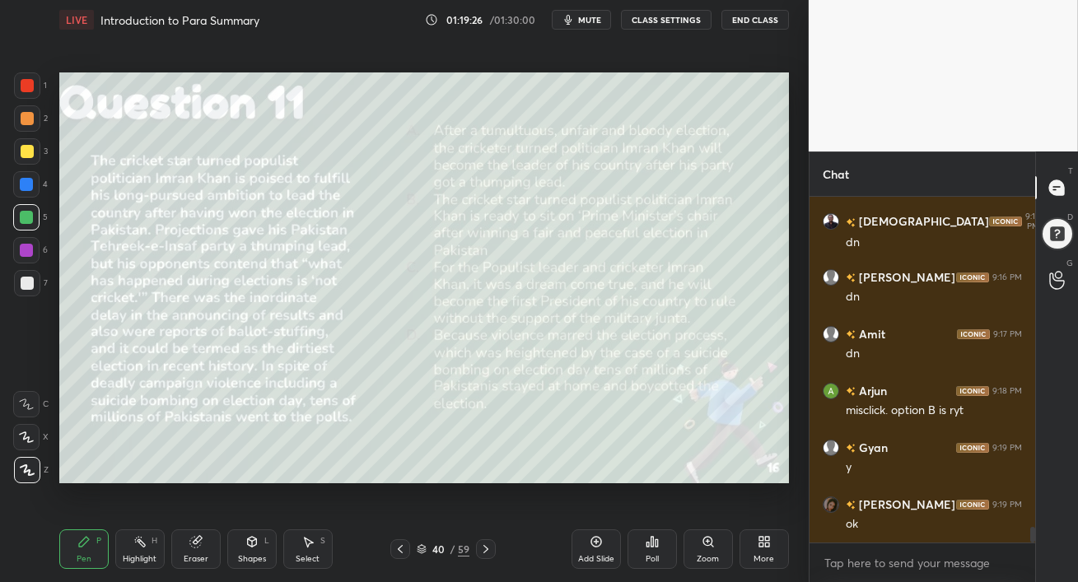
click at [488, 547] on icon at bounding box center [485, 549] width 13 height 13
click at [404, 549] on icon at bounding box center [400, 549] width 13 height 13
click at [31, 124] on div at bounding box center [27, 118] width 13 height 13
click at [590, 20] on span "mute" at bounding box center [589, 20] width 23 height 12
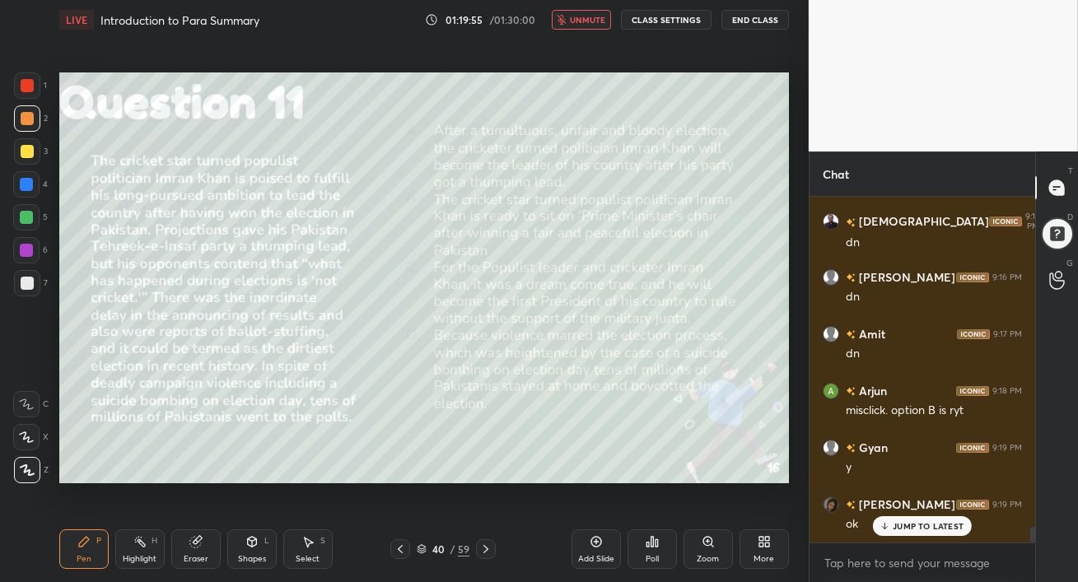
scroll to position [7215, 0]
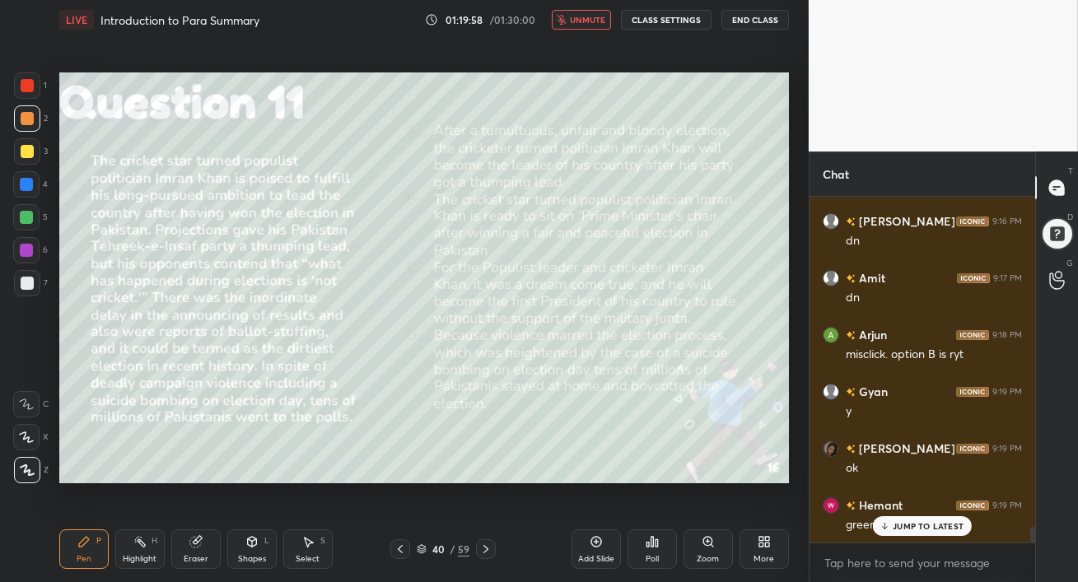
click at [902, 528] on p "JUMP TO LATEST" at bounding box center [928, 526] width 71 height 10
click at [572, 14] on button "unmute" at bounding box center [581, 20] width 59 height 20
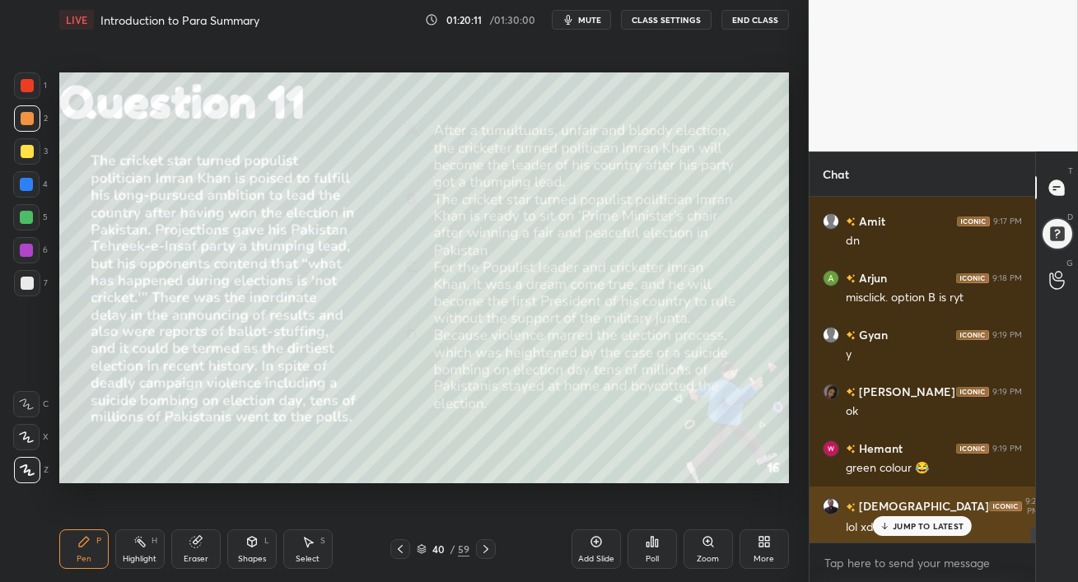
click at [922, 536] on div "[DEMOGRAPHIC_DATA] 9:20 PM lol xd" at bounding box center [923, 516] width 226 height 59
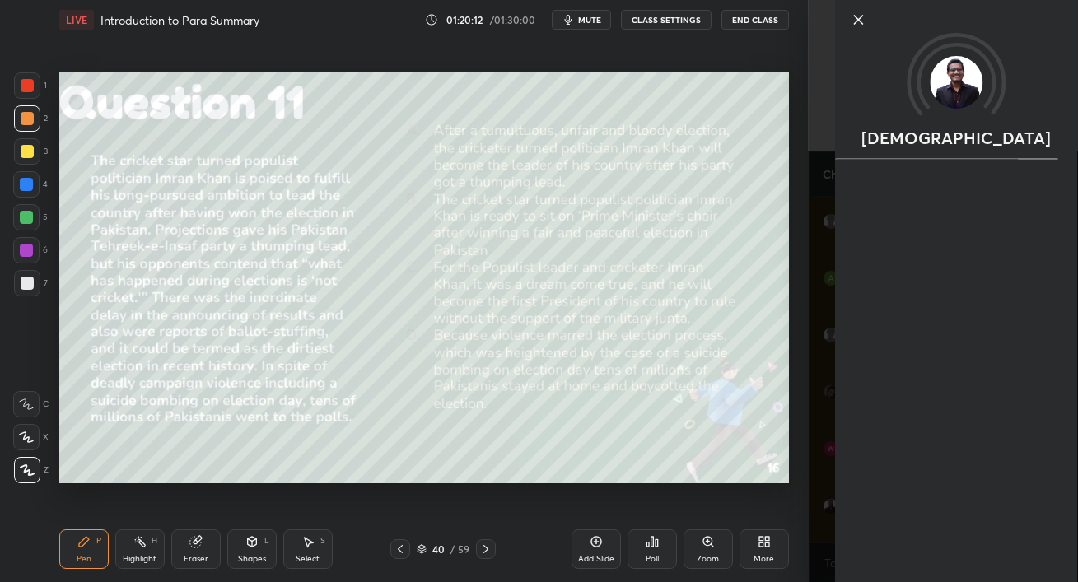
click at [724, 513] on div "Add Slide Poll Zoom More" at bounding box center [680, 549] width 217 height 92
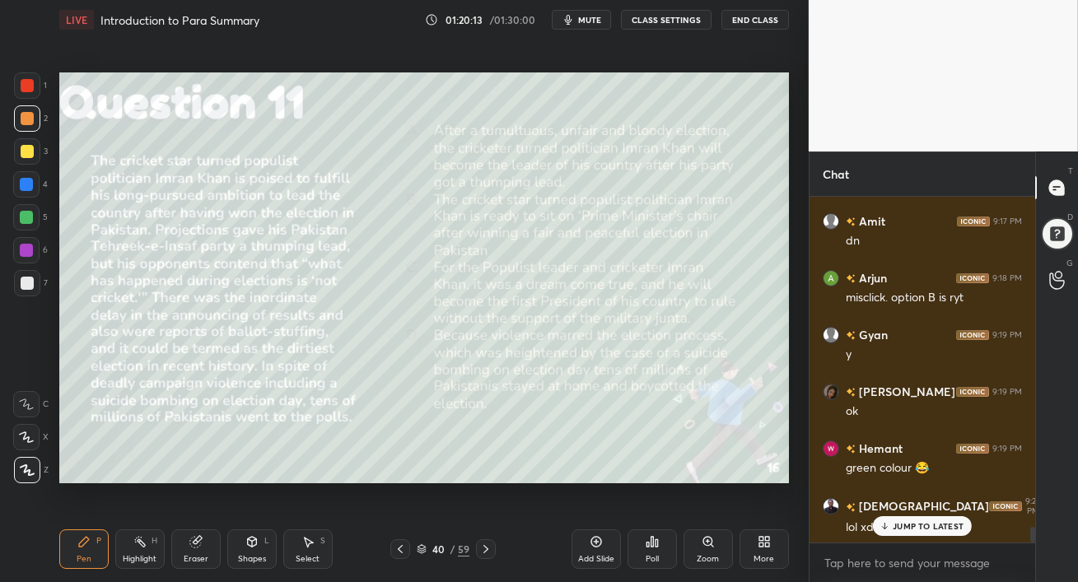
click at [903, 534] on div "JUMP TO LATEST" at bounding box center [922, 526] width 99 height 20
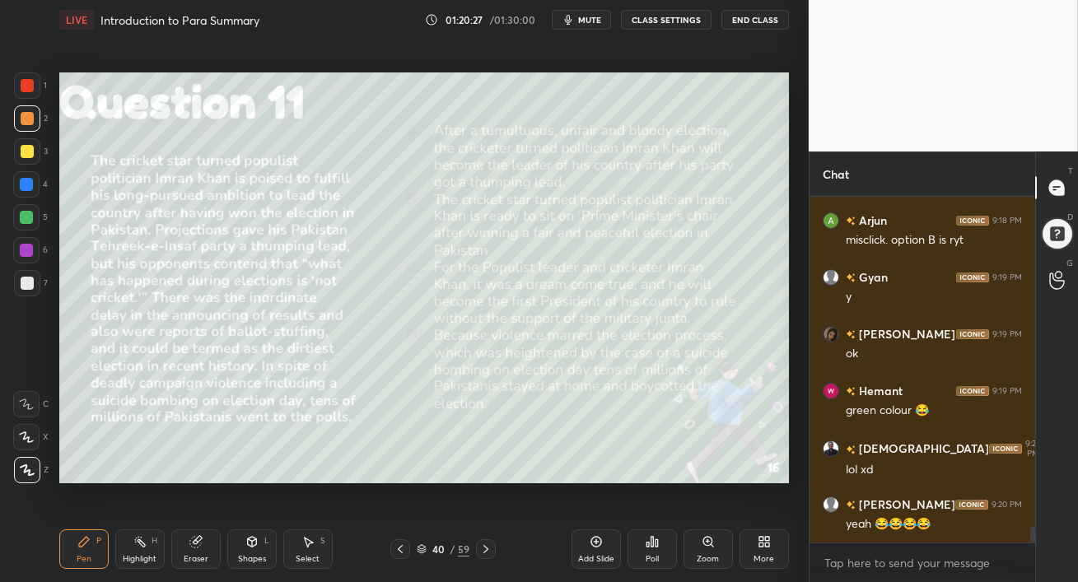
click at [595, 13] on button "mute" at bounding box center [581, 20] width 59 height 20
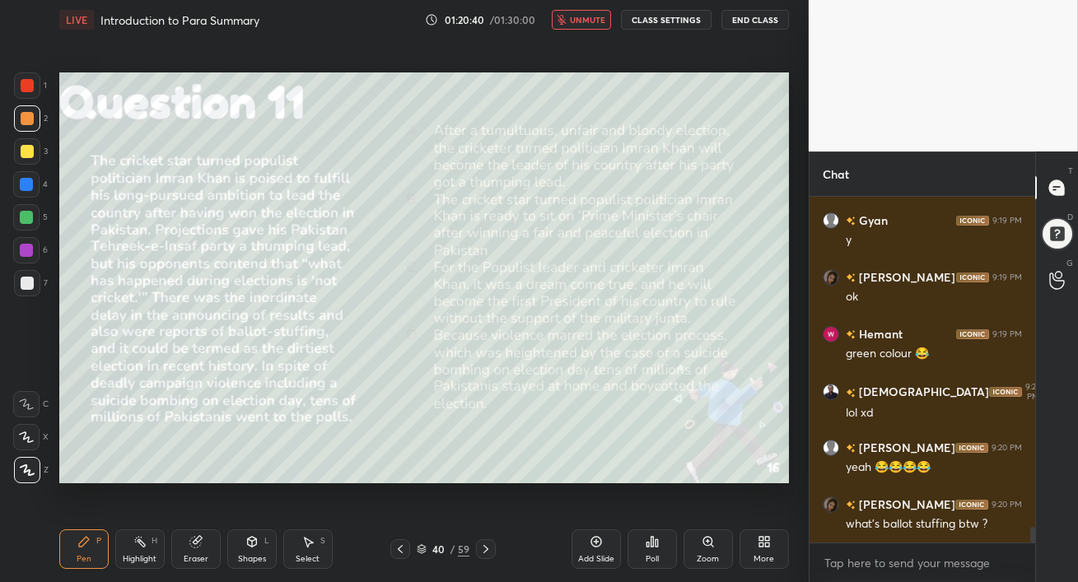
click at [595, 13] on button "unmute" at bounding box center [581, 20] width 59 height 20
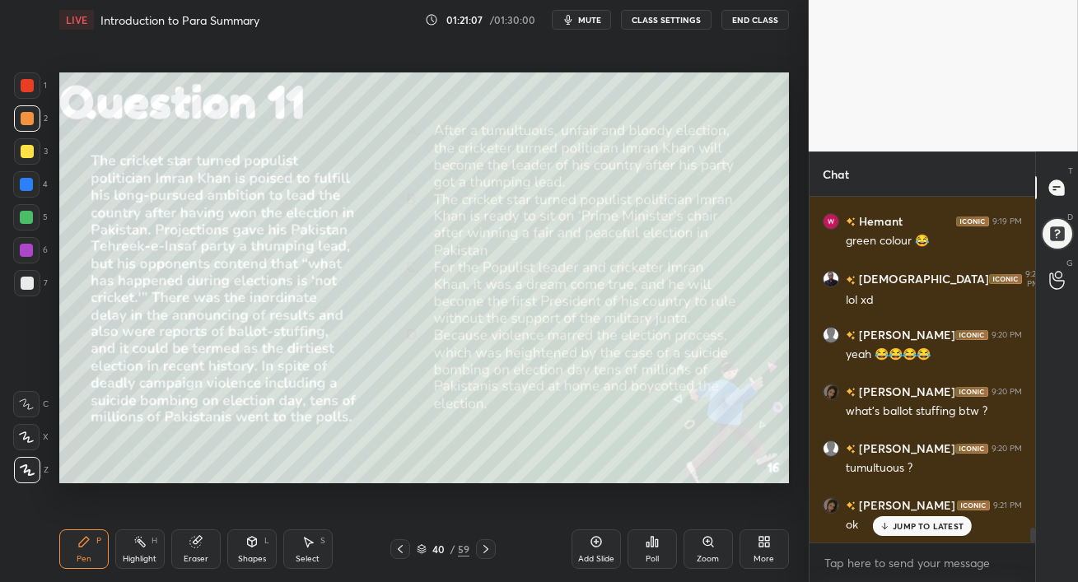
scroll to position [7556, 0]
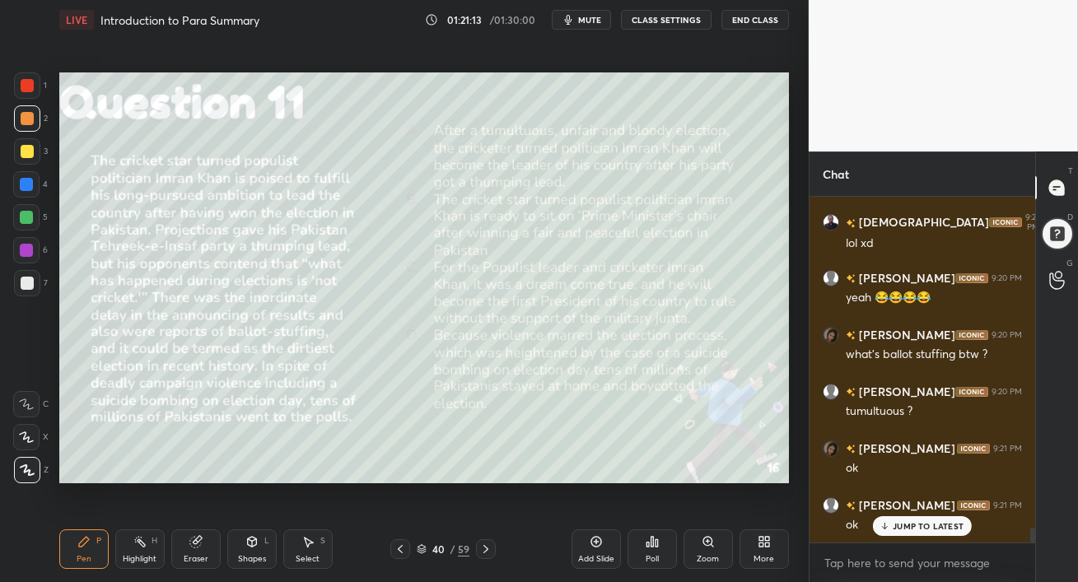
click at [589, 19] on span "mute" at bounding box center [589, 20] width 23 height 12
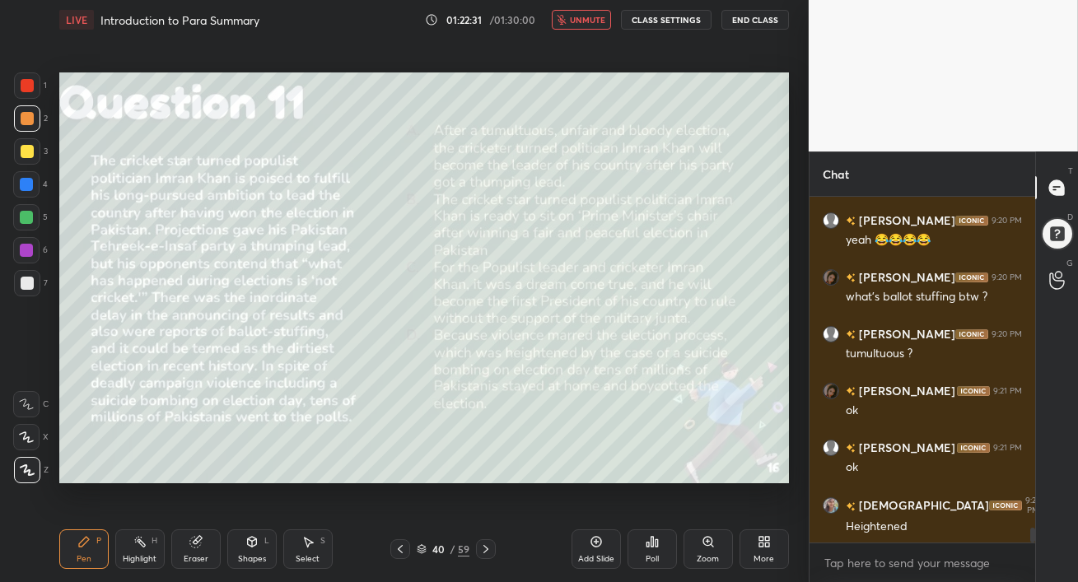
scroll to position [7670, 0]
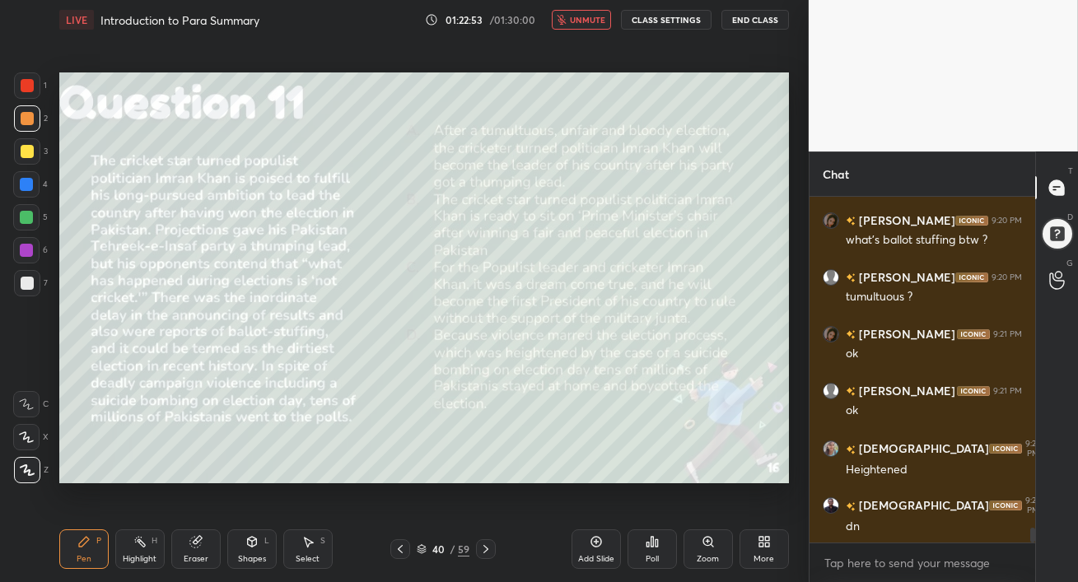
click at [596, 25] on button "unmute" at bounding box center [581, 20] width 59 height 20
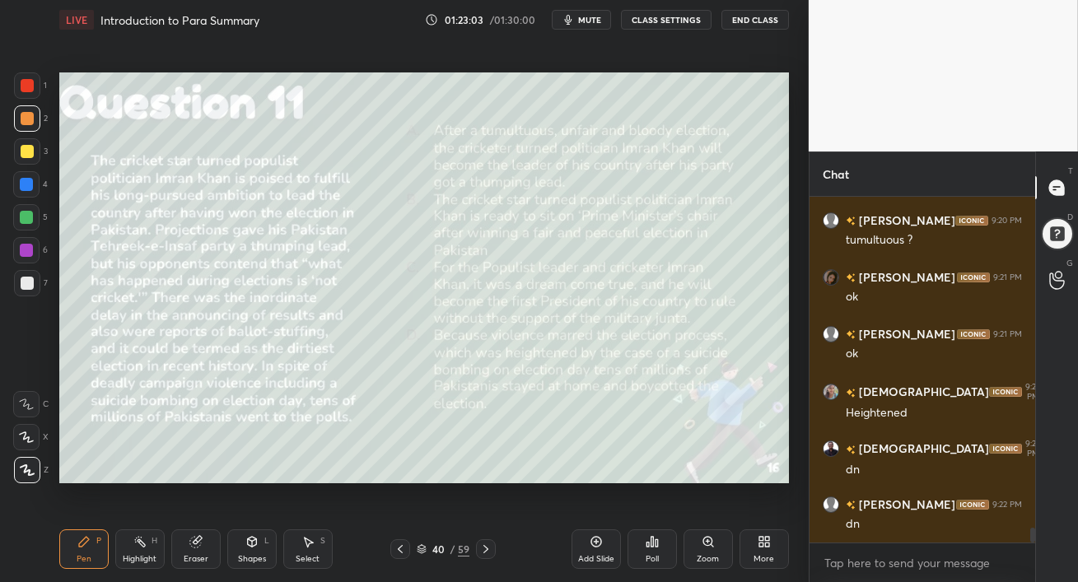
click at [645, 548] on div "Poll" at bounding box center [652, 550] width 49 height 40
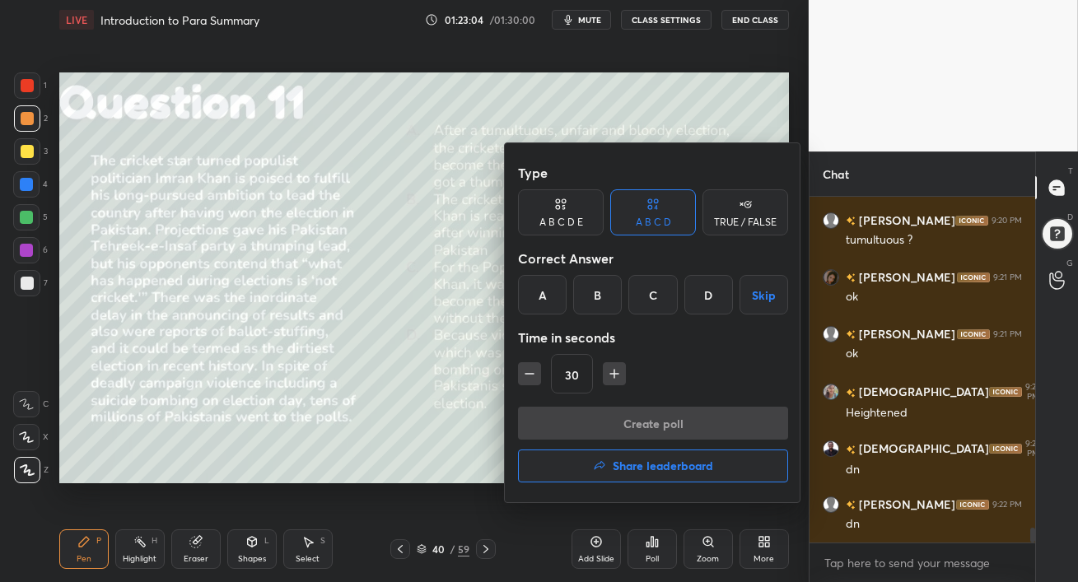
click at [543, 297] on div "A" at bounding box center [542, 295] width 49 height 40
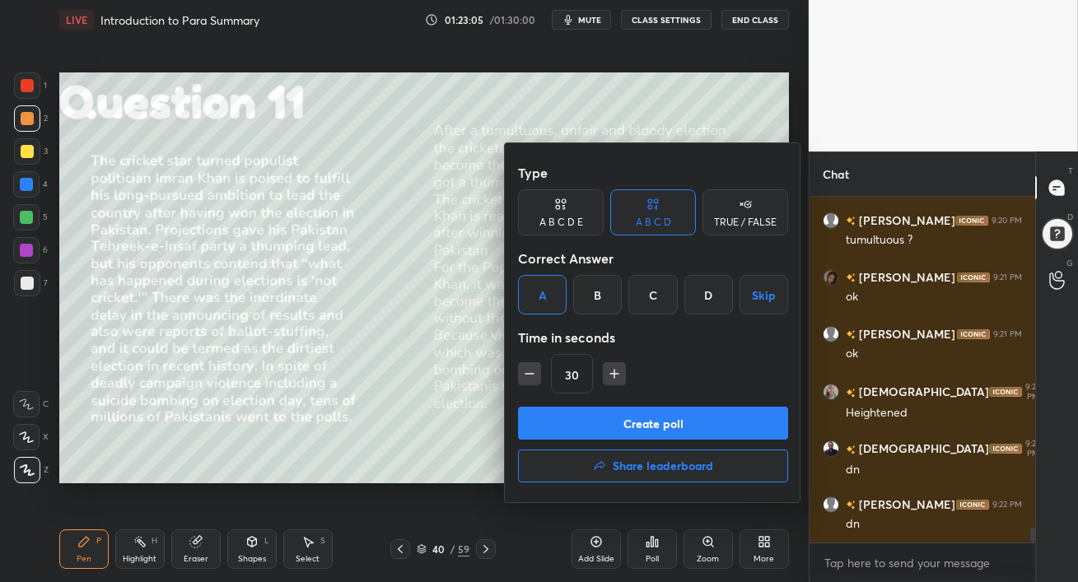
click at [618, 423] on button "Create poll" at bounding box center [653, 423] width 270 height 33
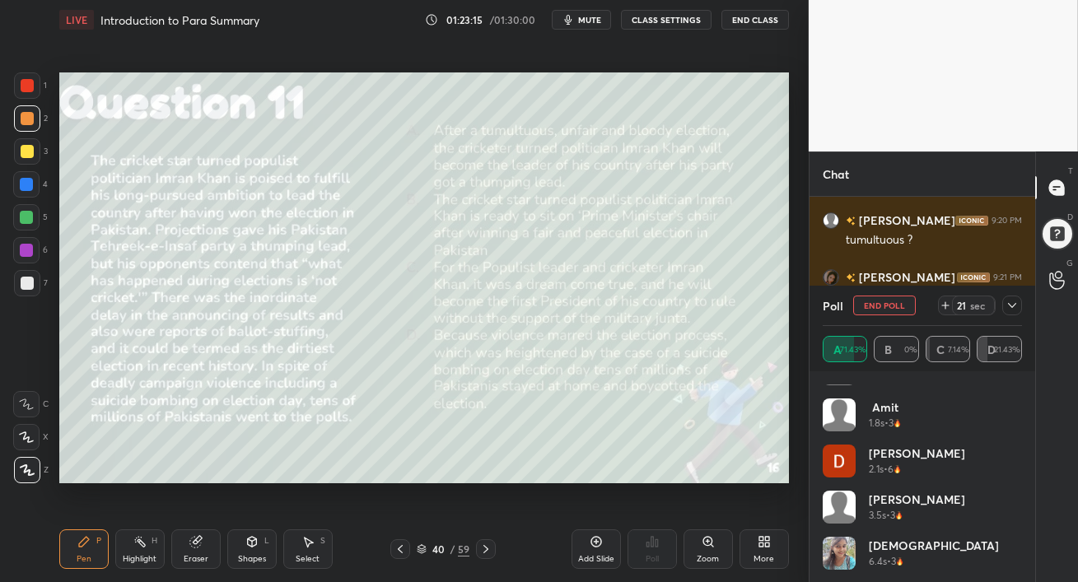
scroll to position [264, 0]
click at [18, 219] on div at bounding box center [26, 217] width 26 height 26
click at [30, 159] on div at bounding box center [27, 151] width 26 height 26
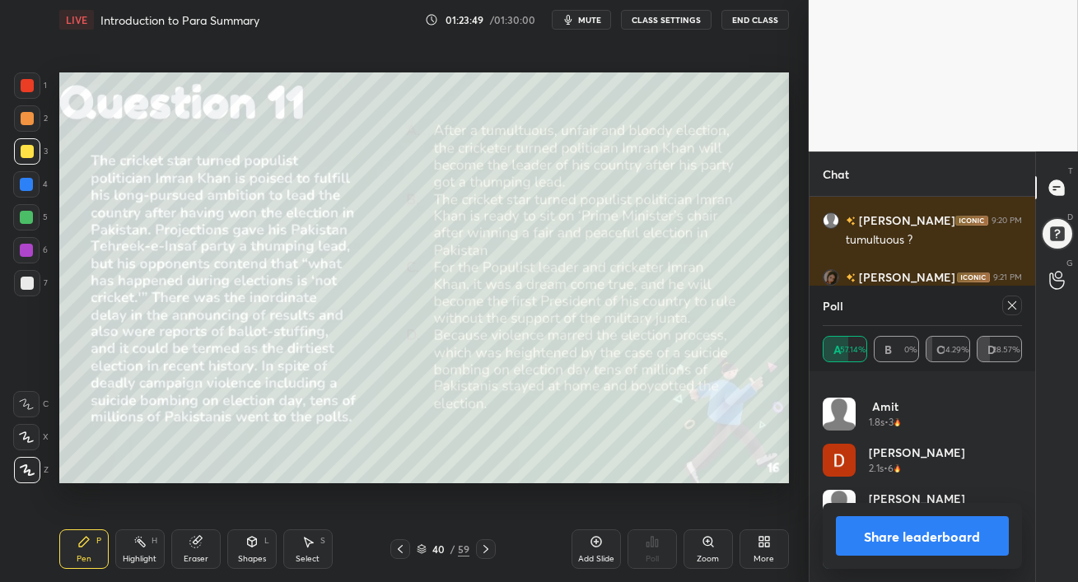
click at [1009, 307] on icon at bounding box center [1012, 305] width 13 height 13
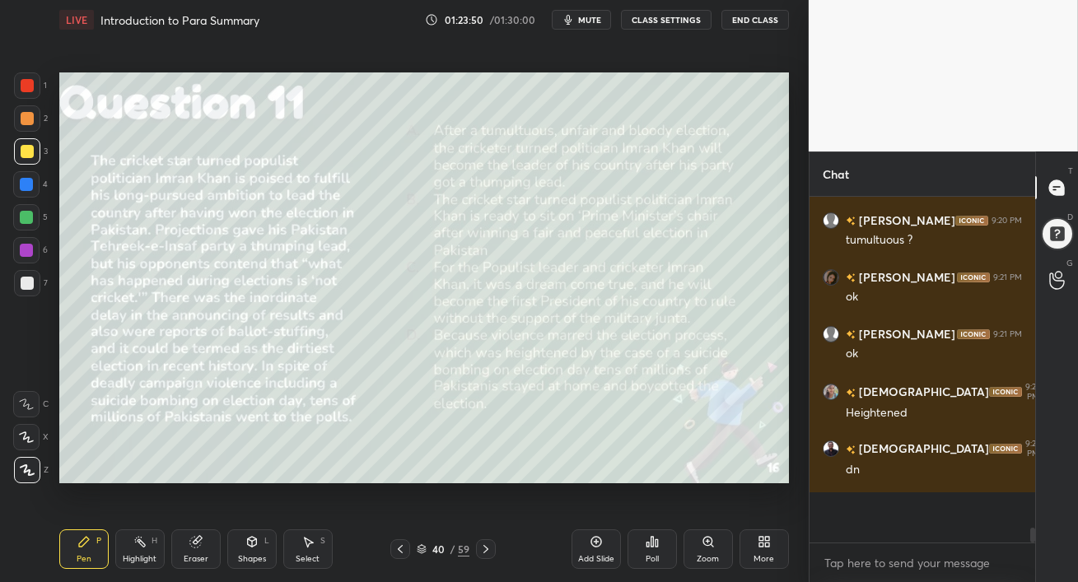
scroll to position [204, 221]
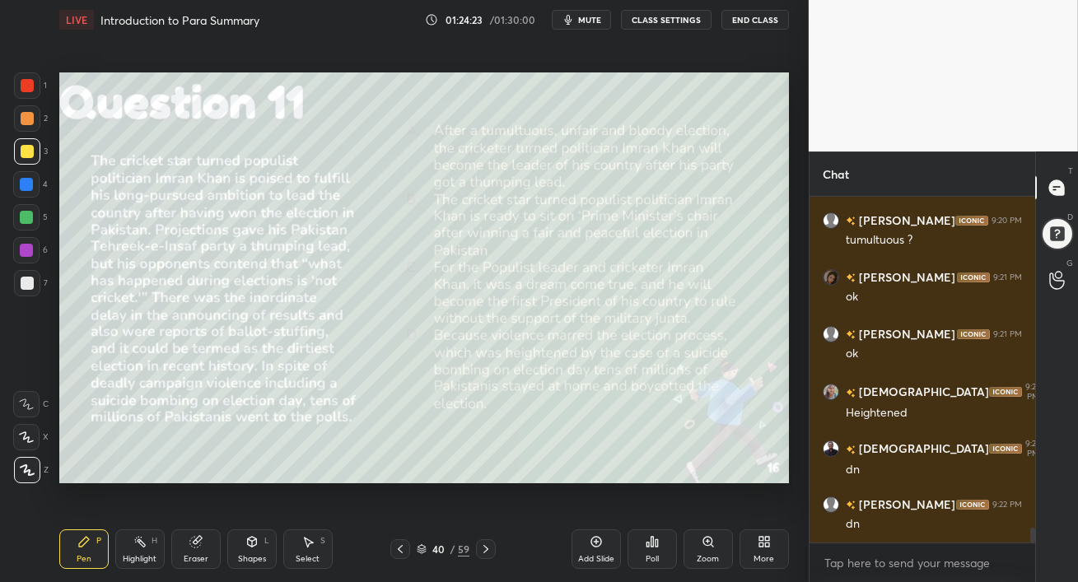
drag, startPoint x: 189, startPoint y: 551, endPoint x: 198, endPoint y: 501, distance: 51.0
click at [189, 551] on div "Eraser" at bounding box center [195, 550] width 49 height 40
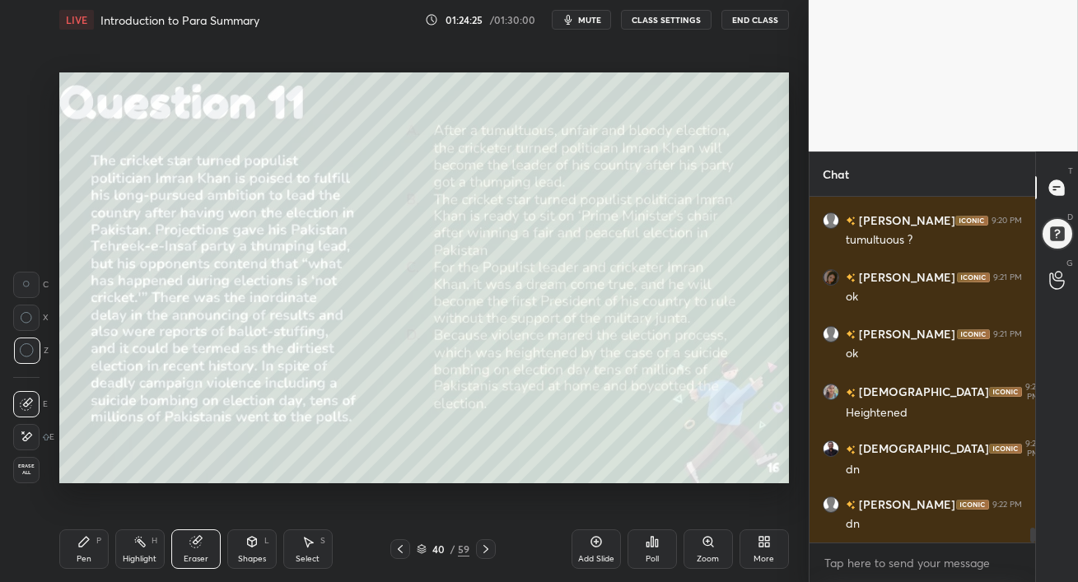
drag, startPoint x: 86, startPoint y: 548, endPoint x: 107, endPoint y: 515, distance: 38.8
click at [86, 548] on icon at bounding box center [83, 541] width 13 height 13
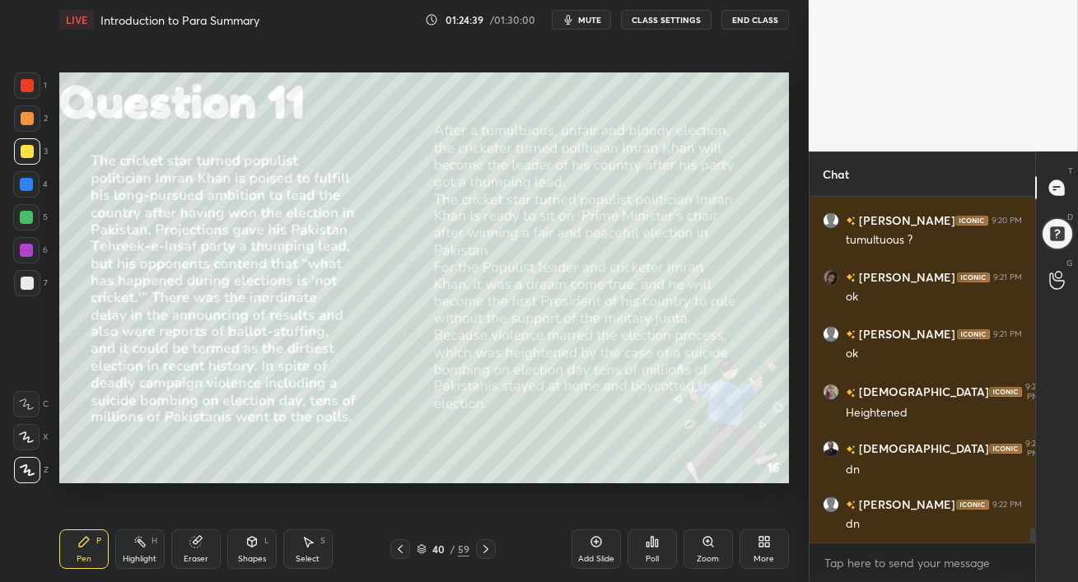
click at [35, 282] on div at bounding box center [27, 283] width 26 height 26
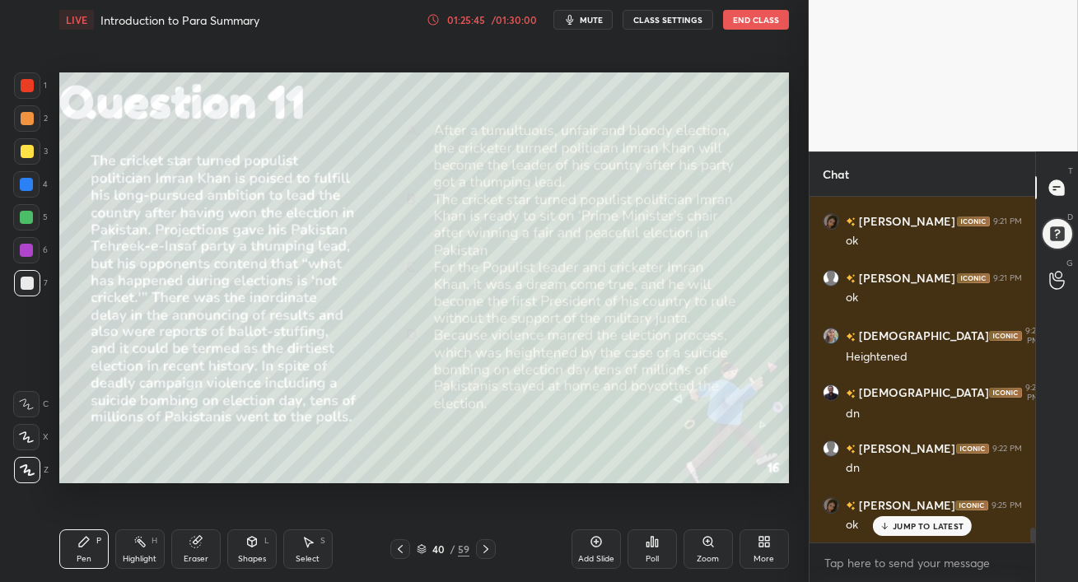
scroll to position [7840, 0]
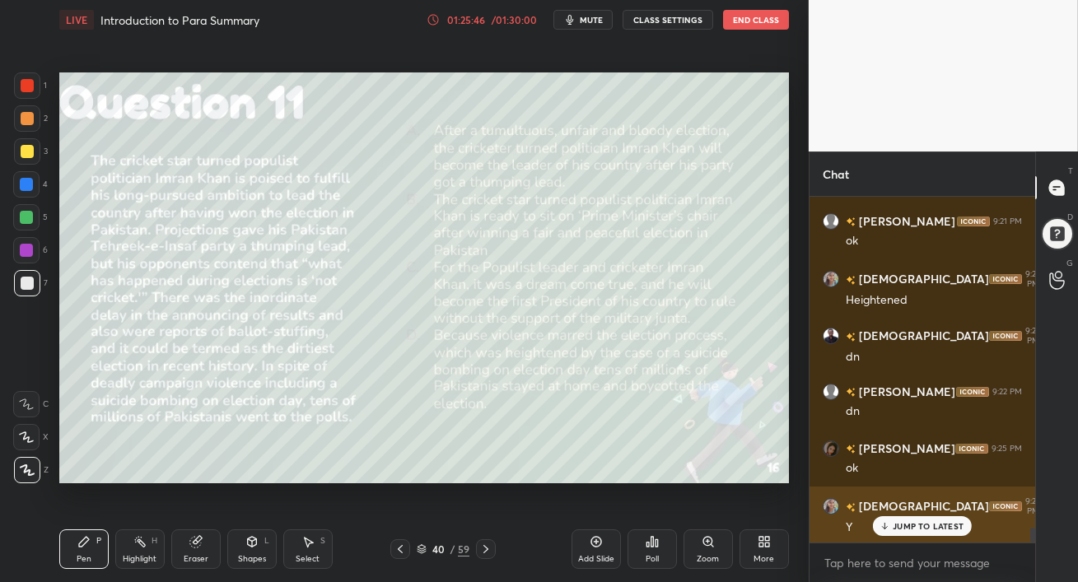
click at [907, 534] on div "JUMP TO LATEST" at bounding box center [922, 526] width 99 height 20
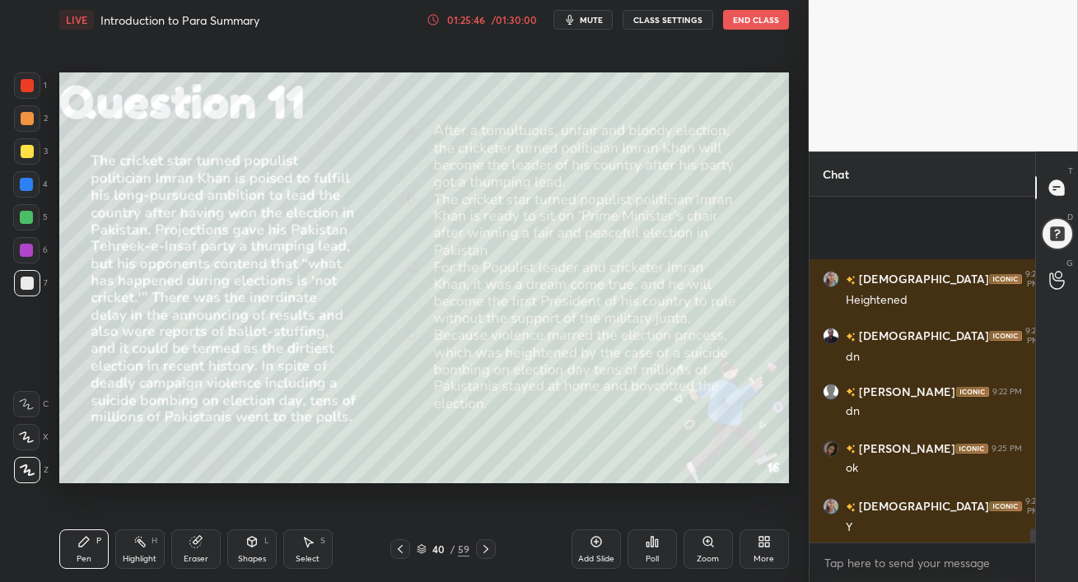
scroll to position [8011, 0]
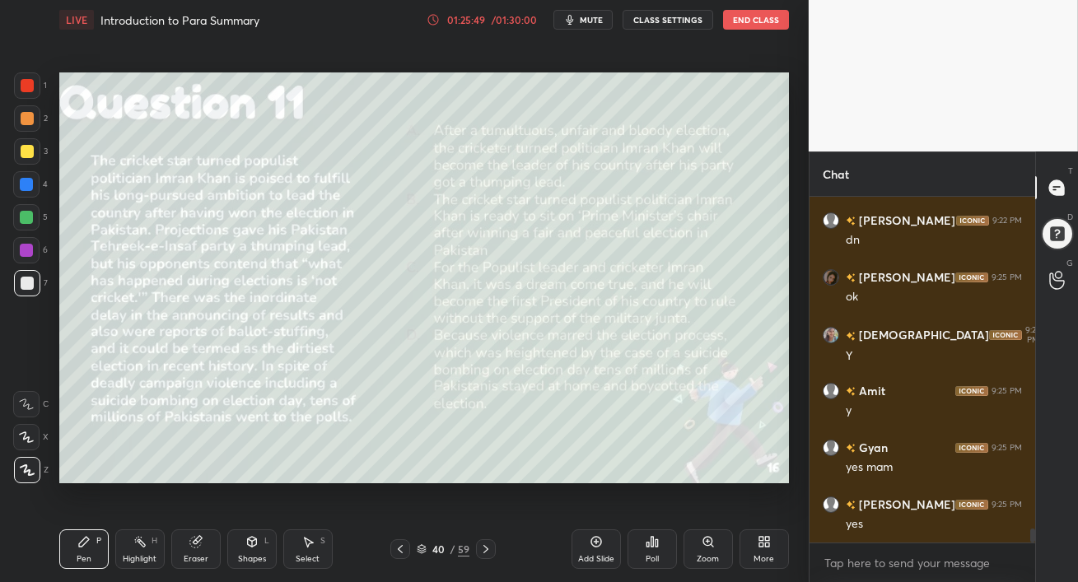
click at [459, 28] on div "01:25:49 / 01:30:00 mute CLASS SETTINGS End Class" at bounding box center [608, 20] width 362 height 20
click at [478, 22] on div "01:25:50" at bounding box center [466, 20] width 46 height 10
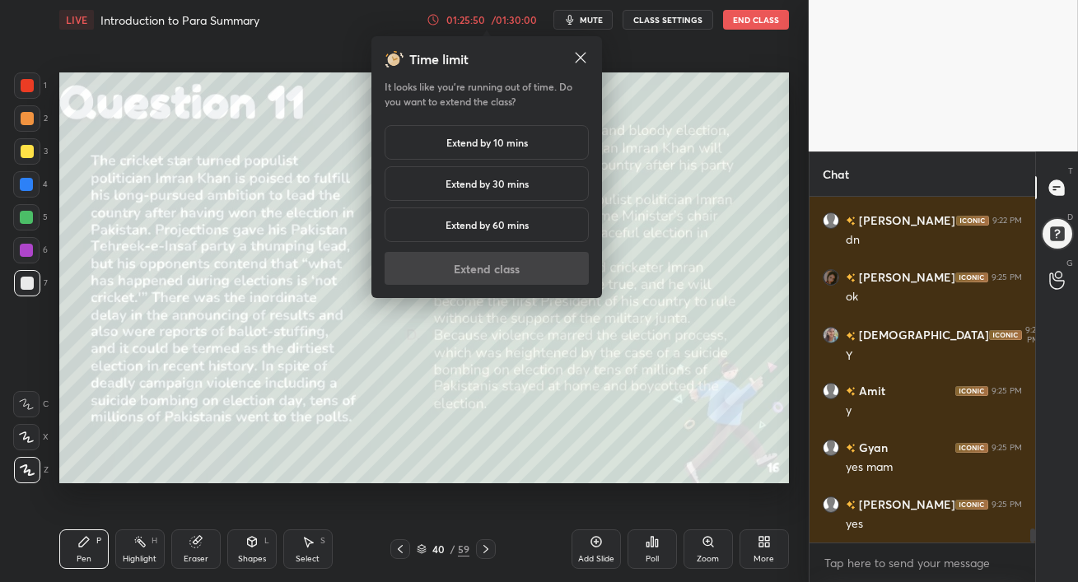
click at [474, 142] on h5 "Extend by 10 mins" at bounding box center [487, 142] width 82 height 15
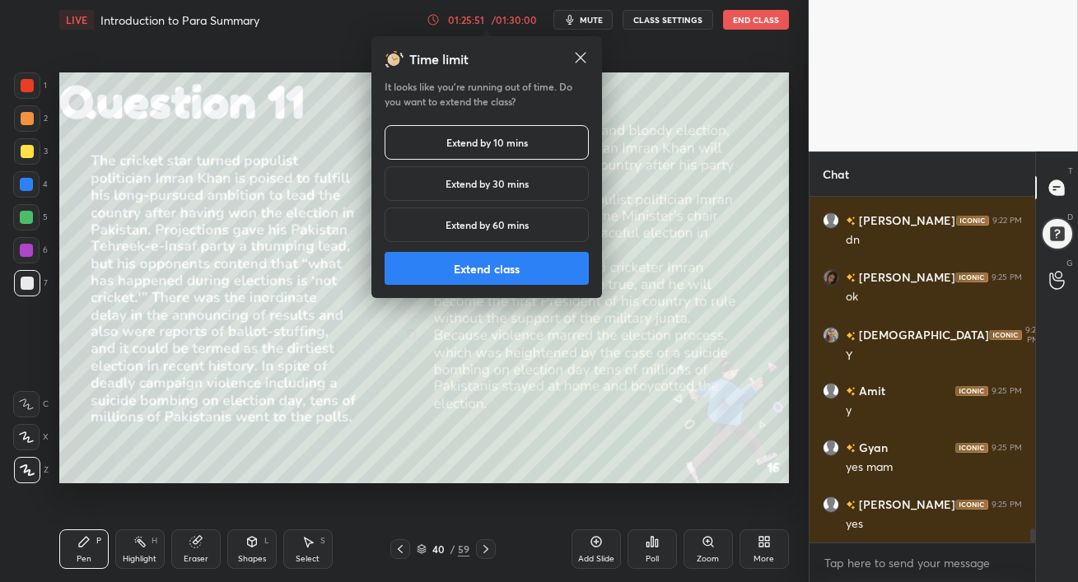
click at [480, 269] on button "Extend class" at bounding box center [487, 268] width 204 height 33
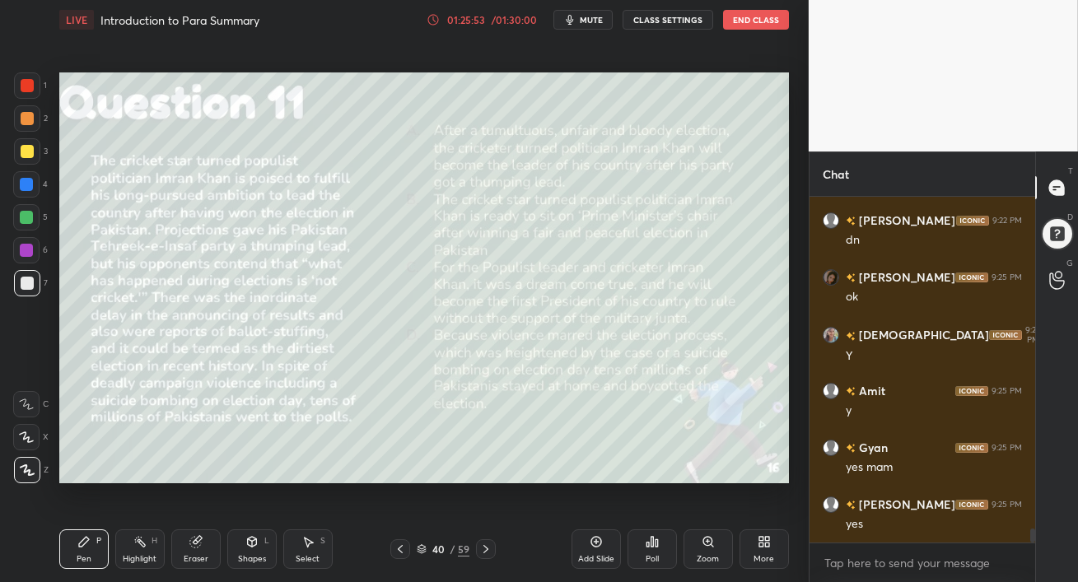
click at [656, 552] on div "Poll" at bounding box center [652, 550] width 49 height 40
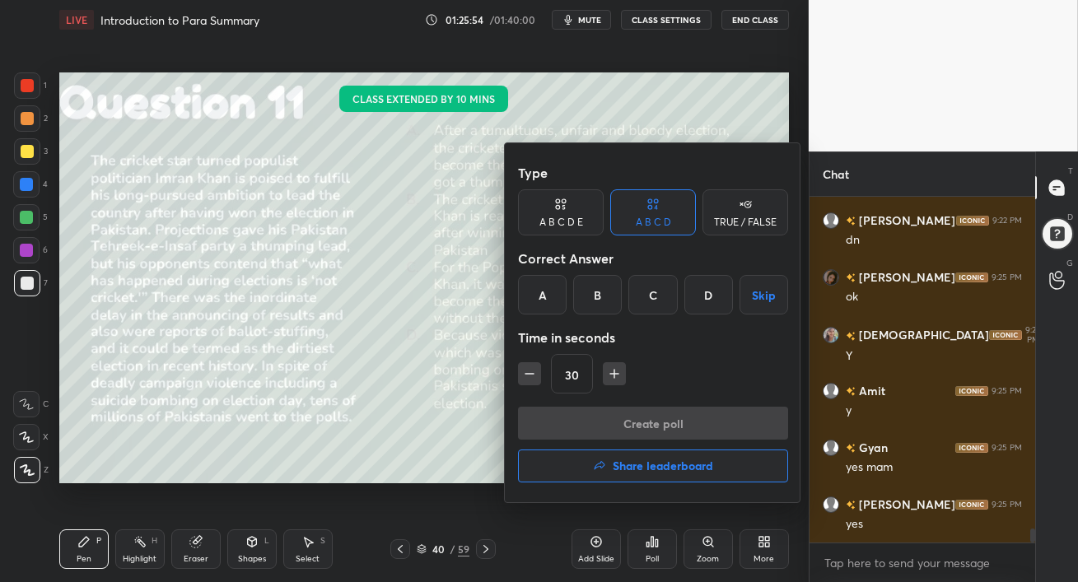
click at [625, 464] on h4 "Share leaderboard" at bounding box center [663, 466] width 100 height 12
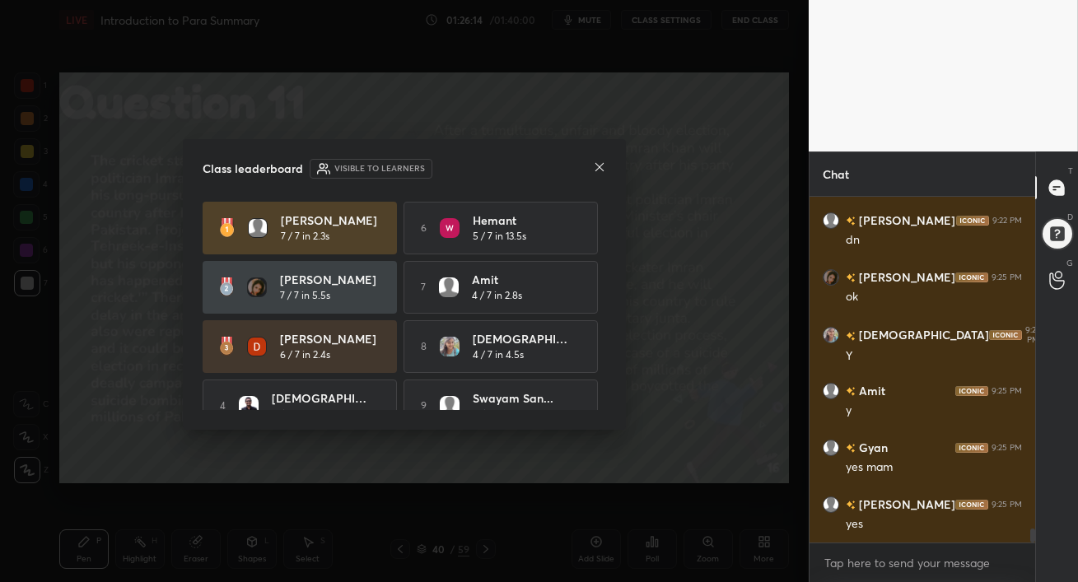
scroll to position [86, 0]
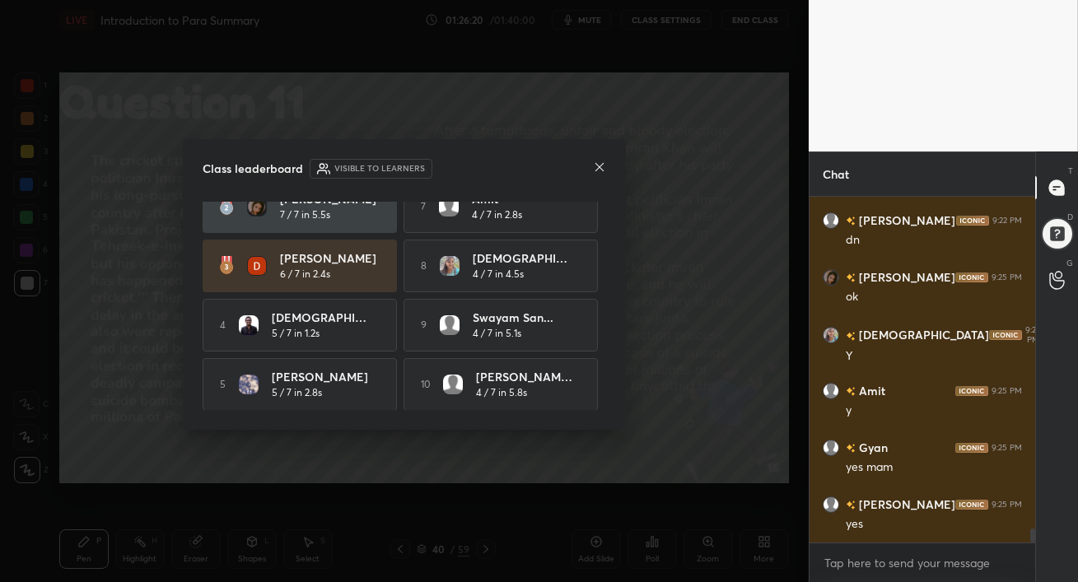
click at [600, 174] on div at bounding box center [599, 168] width 13 height 17
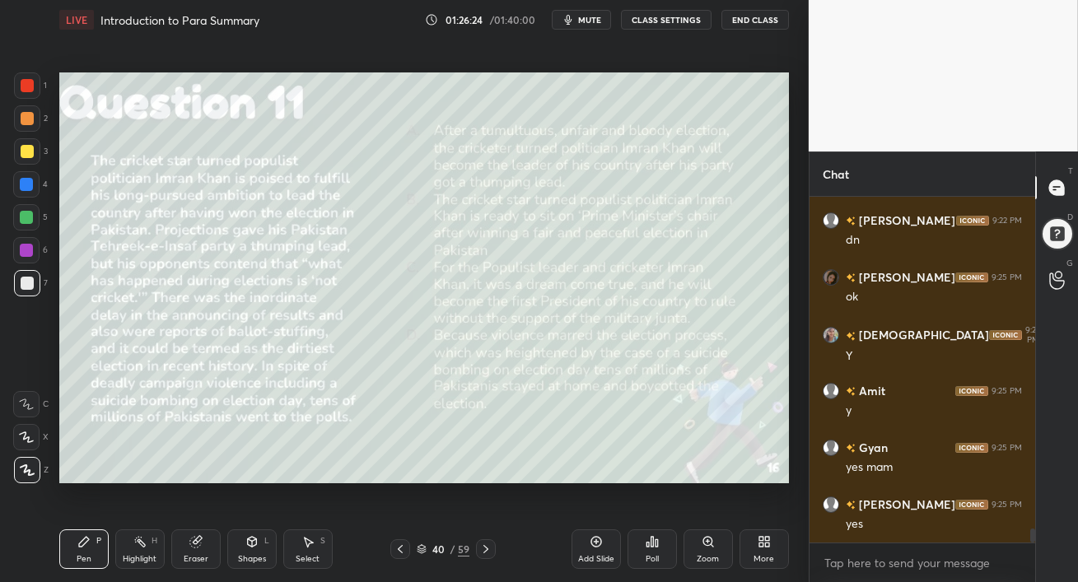
click at [592, 544] on icon at bounding box center [596, 541] width 13 height 13
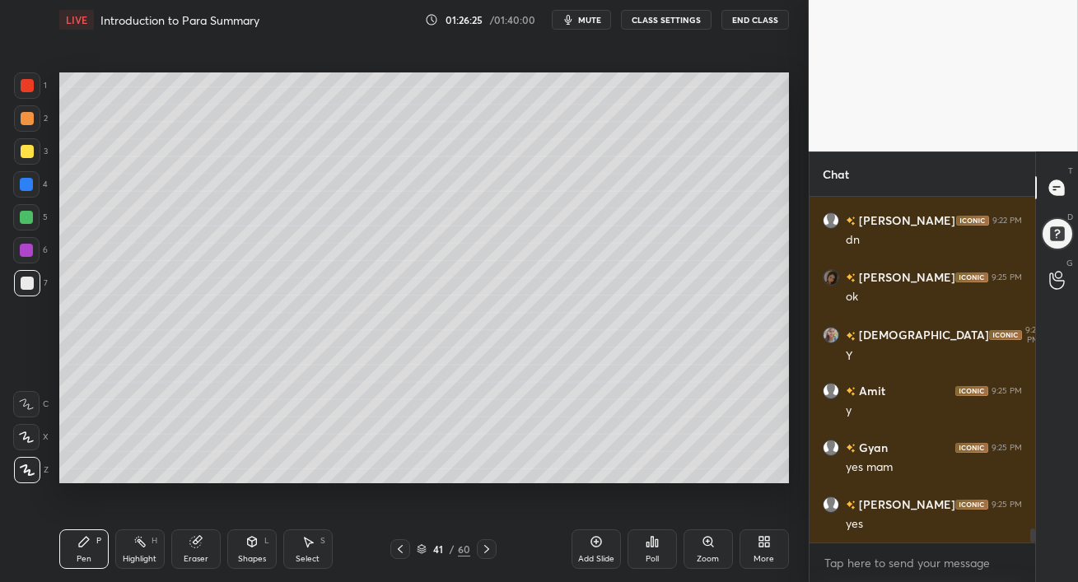
click at [18, 152] on div at bounding box center [27, 151] width 26 height 26
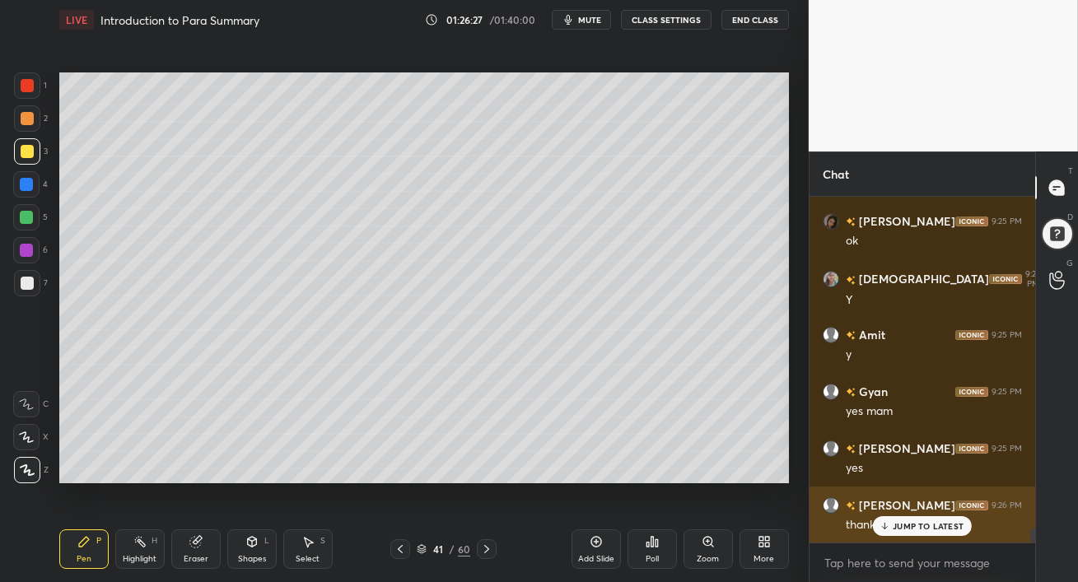
click at [896, 534] on div "JUMP TO LATEST" at bounding box center [922, 526] width 99 height 20
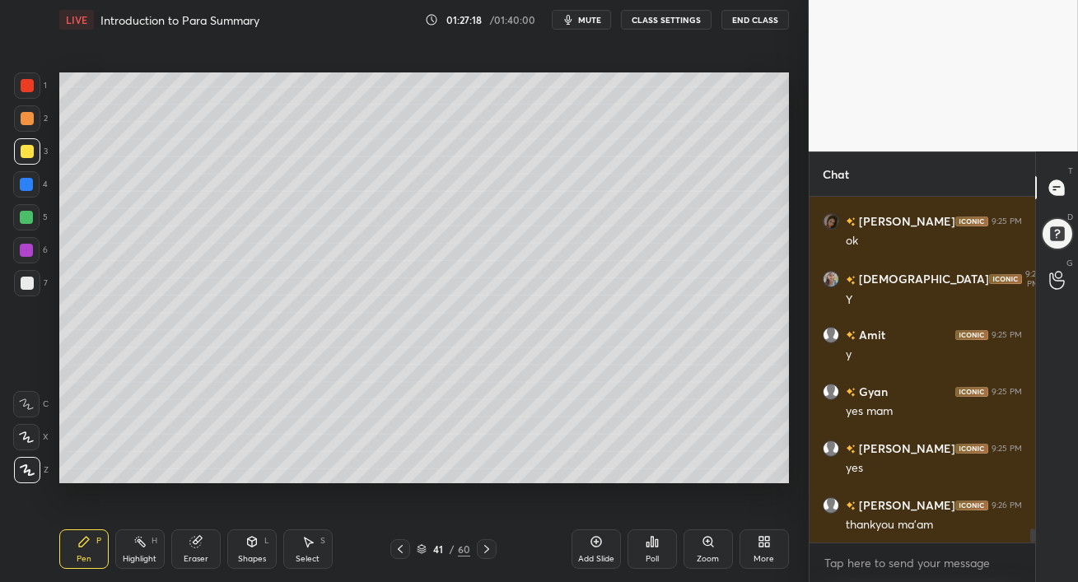
click at [23, 217] on div at bounding box center [26, 217] width 13 height 13
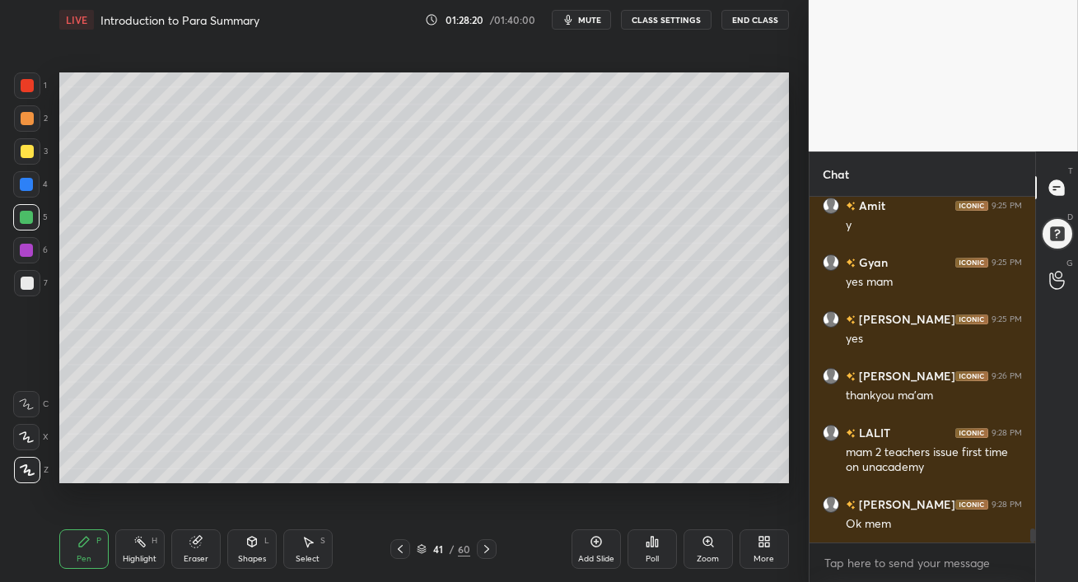
scroll to position [8252, 0]
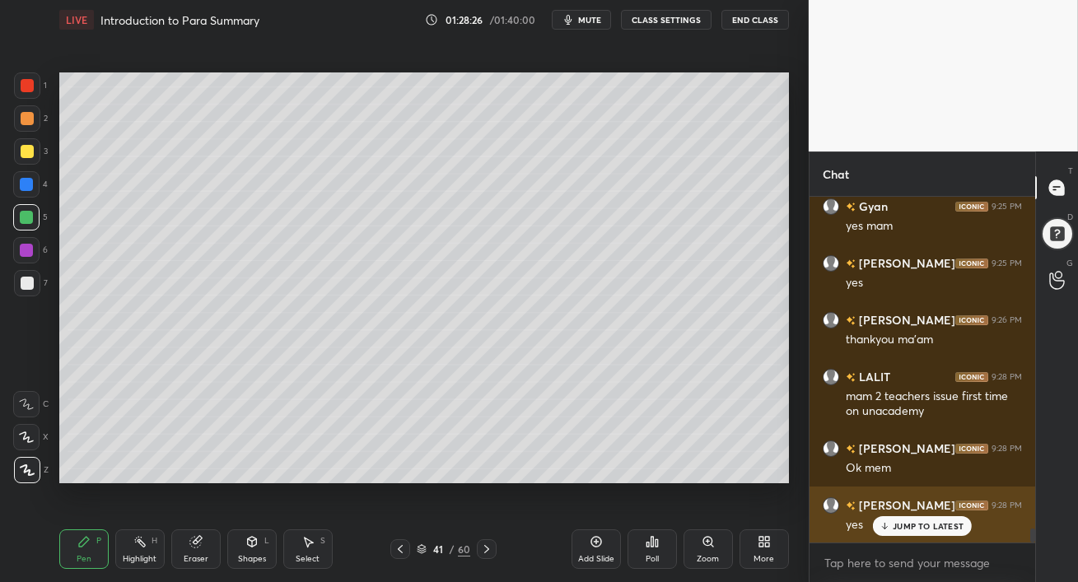
click at [912, 521] on p "JUMP TO LATEST" at bounding box center [928, 526] width 71 height 10
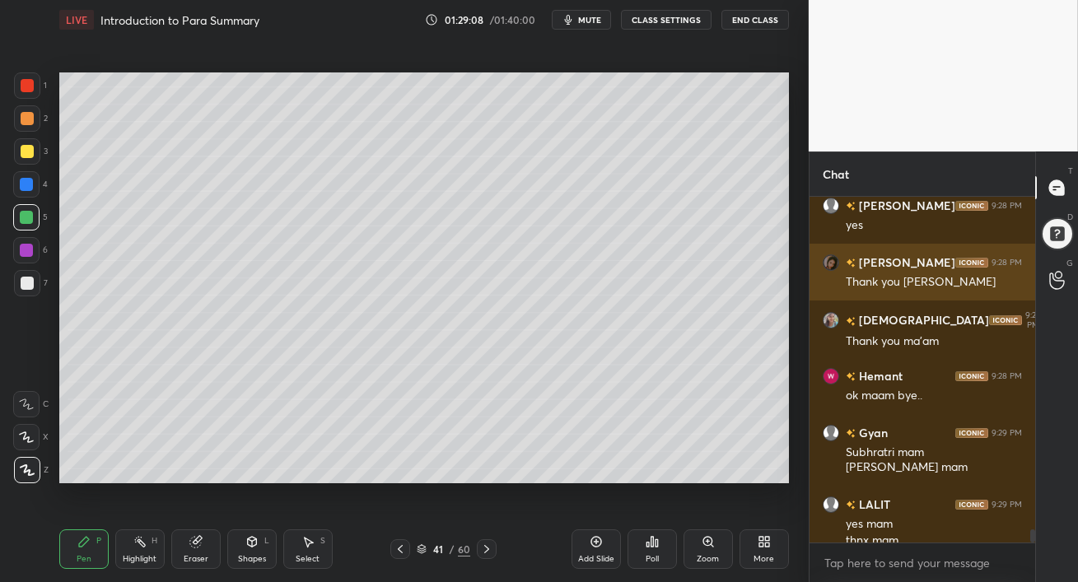
scroll to position [8569, 0]
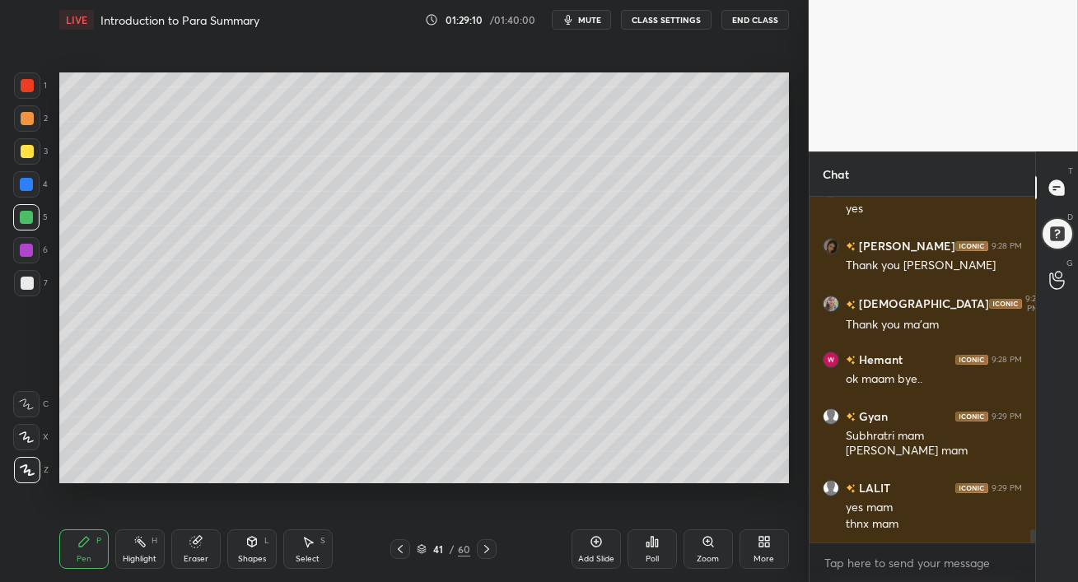
click at [748, 22] on button "End Class" at bounding box center [755, 20] width 68 height 20
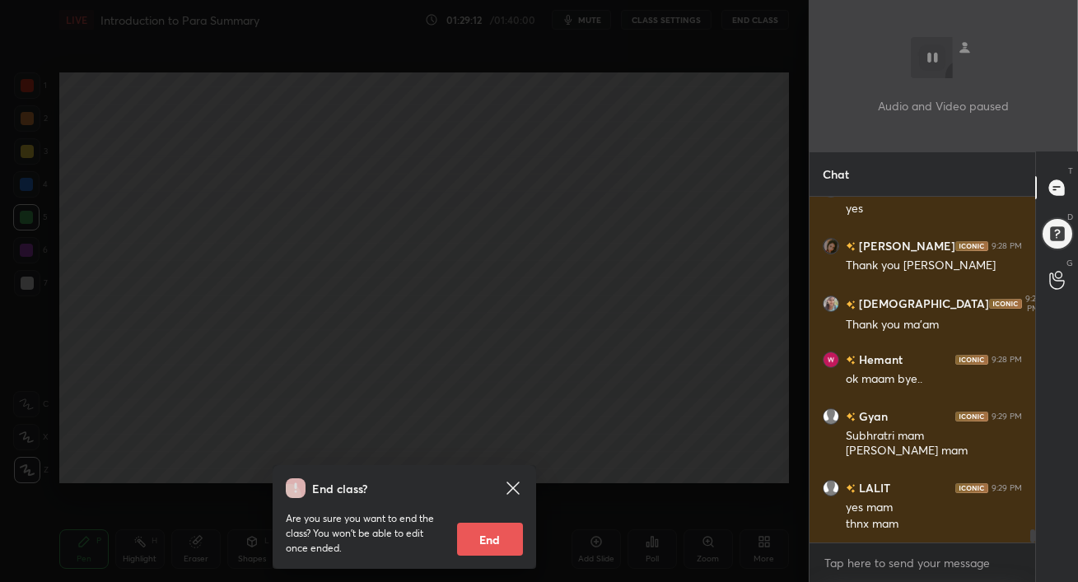
click at [456, 549] on div "Are you sure you want to end the class? You won’t be able to edit once ended. E…" at bounding box center [404, 527] width 237 height 58
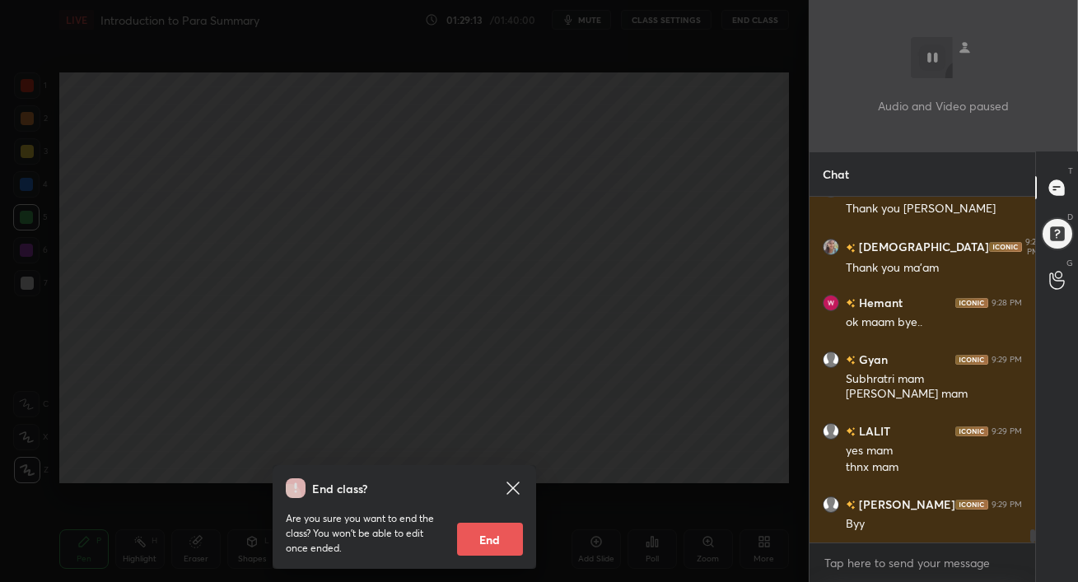
click at [499, 544] on button "End" at bounding box center [490, 539] width 66 height 33
type textarea "x"
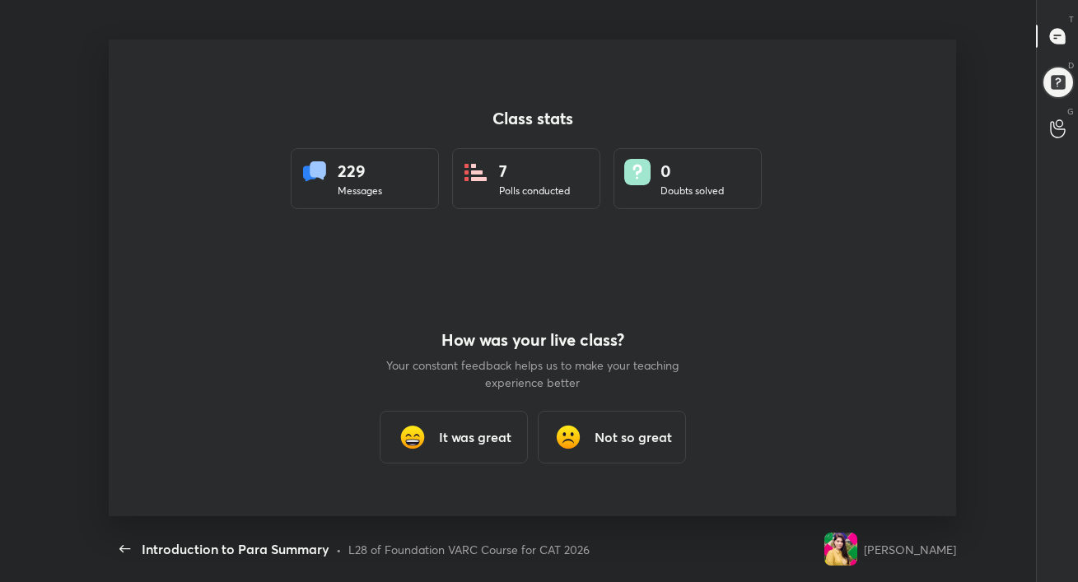
scroll to position [0, 0]
